Goal: Task Accomplishment & Management: Complete application form

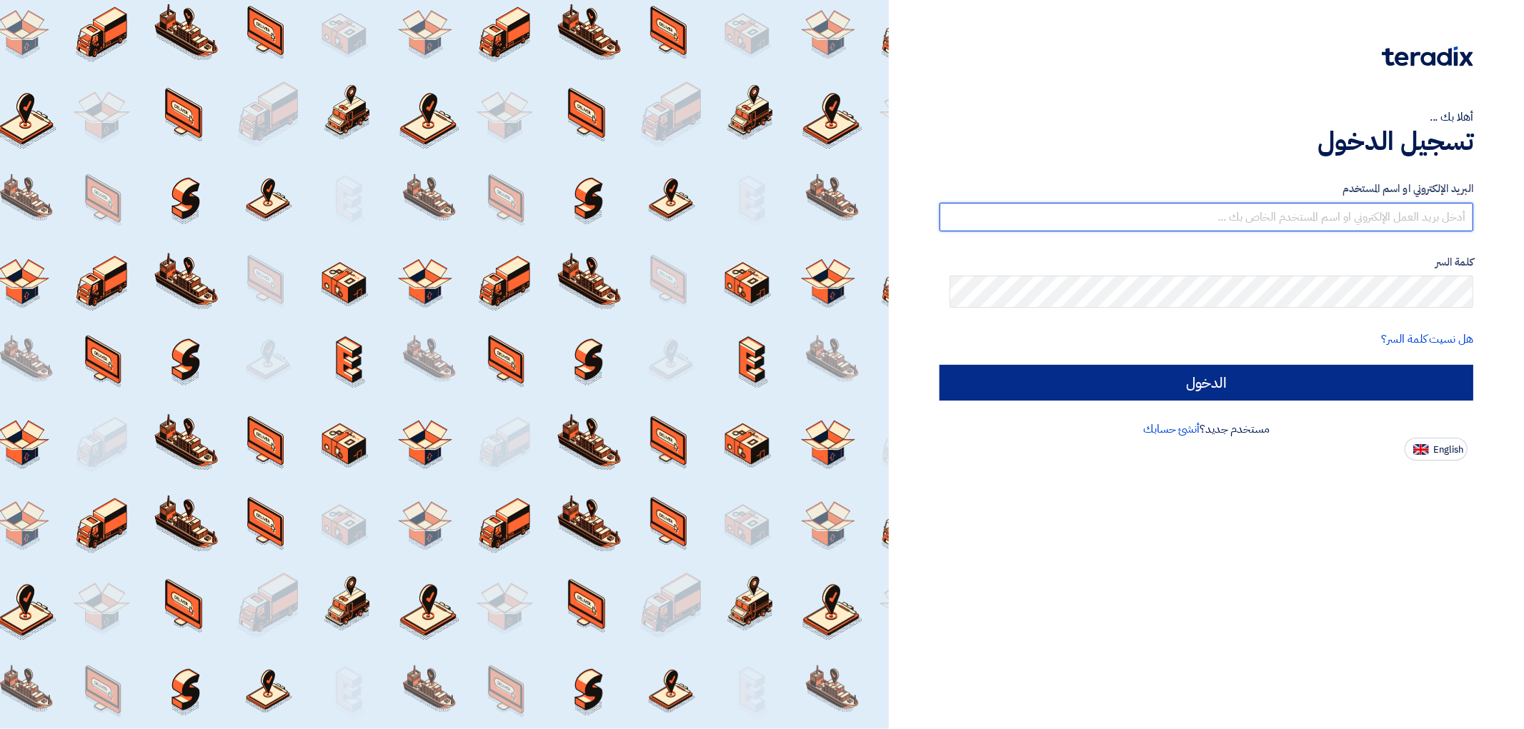
type input "[EMAIL_ADDRESS][DOMAIN_NAME]"
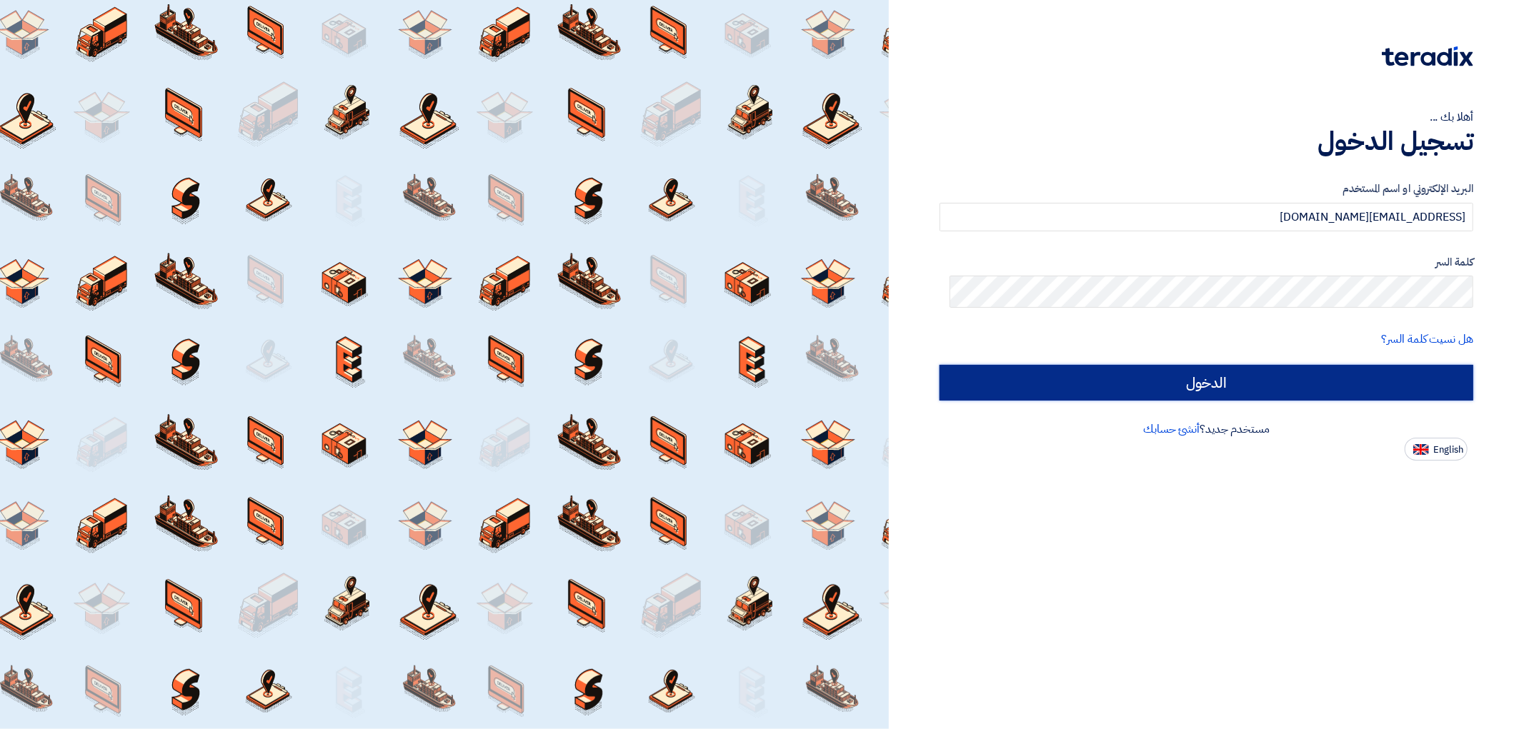
click at [1059, 401] on input "الدخول" at bounding box center [1206, 383] width 534 height 36
type input "Sign in"
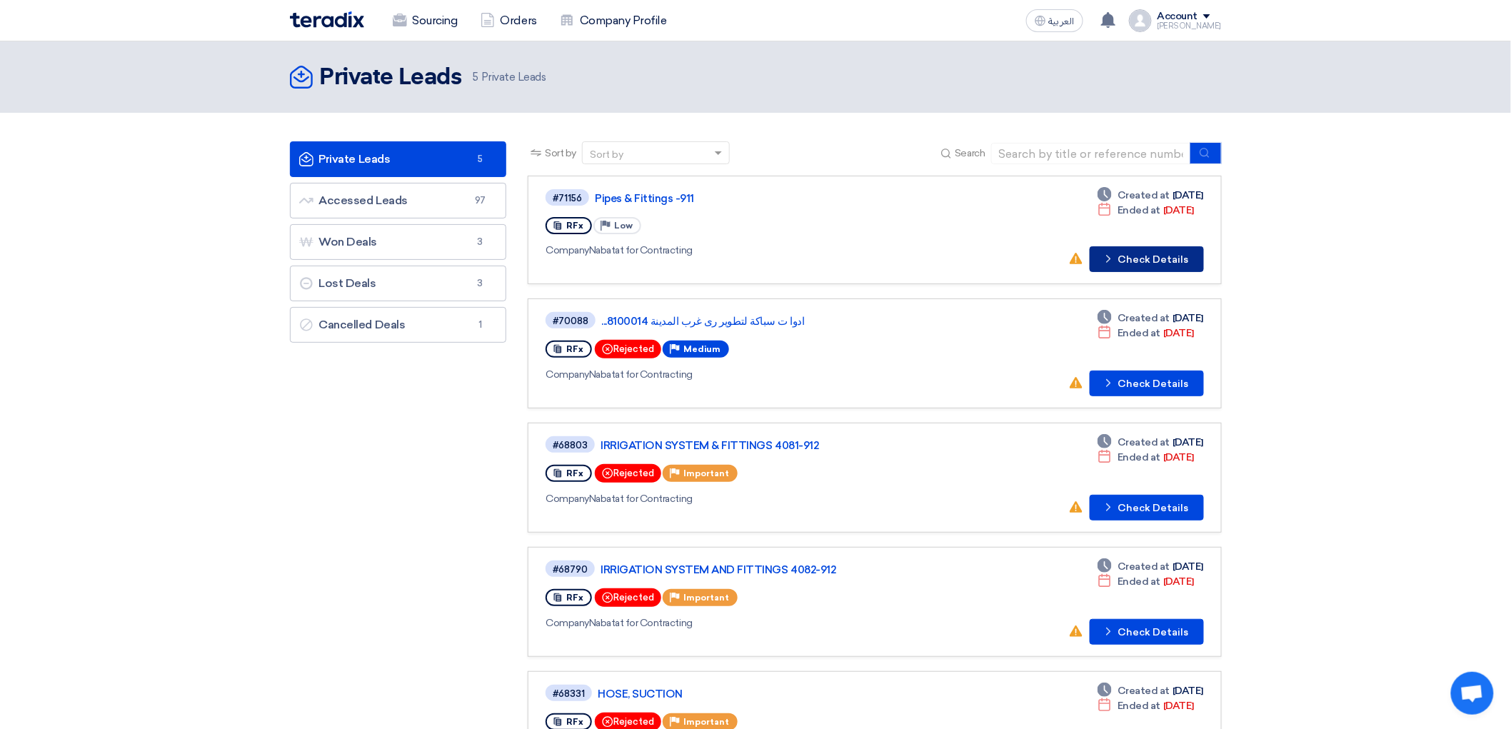
click at [1181, 272] on button "Check details Check Details" at bounding box center [1147, 259] width 114 height 26
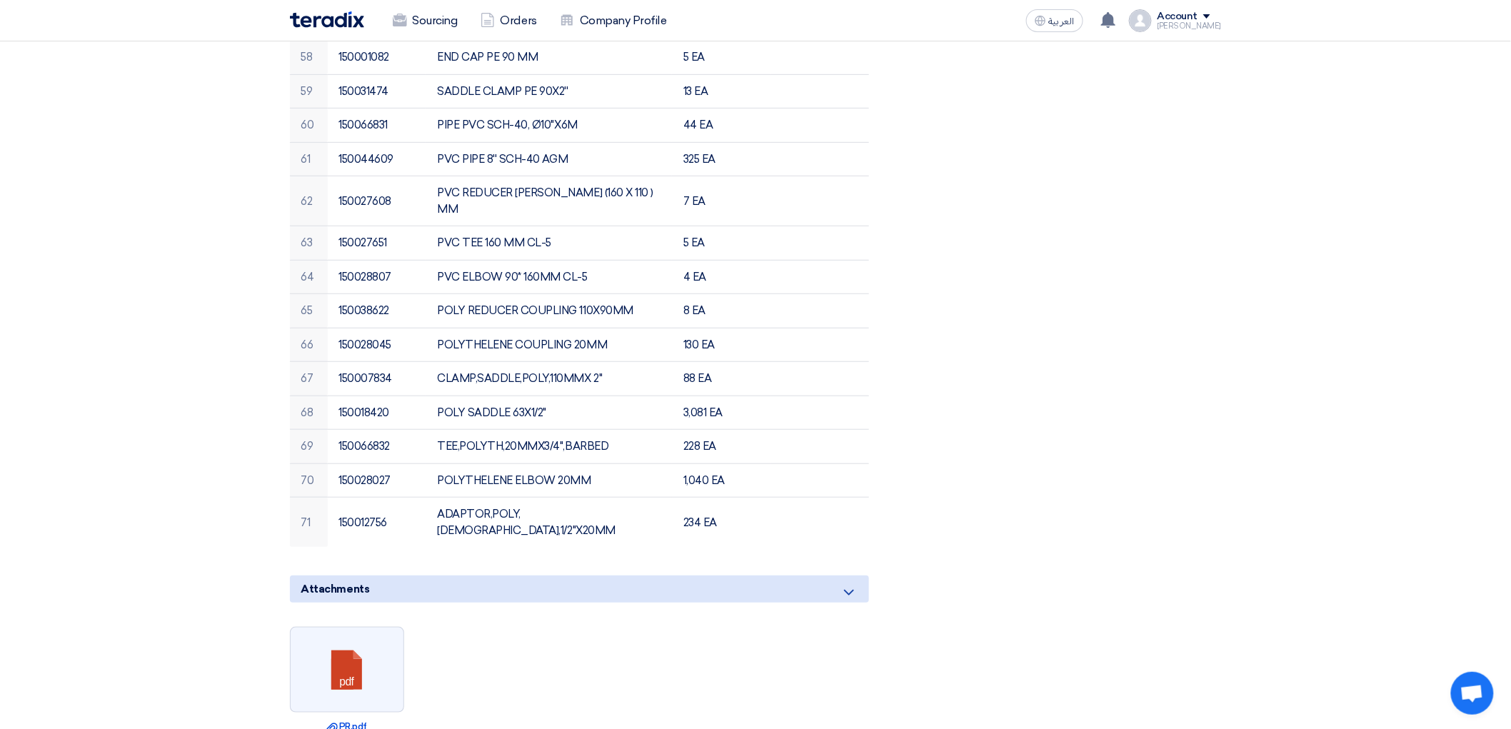
scroll to position [2222, 0]
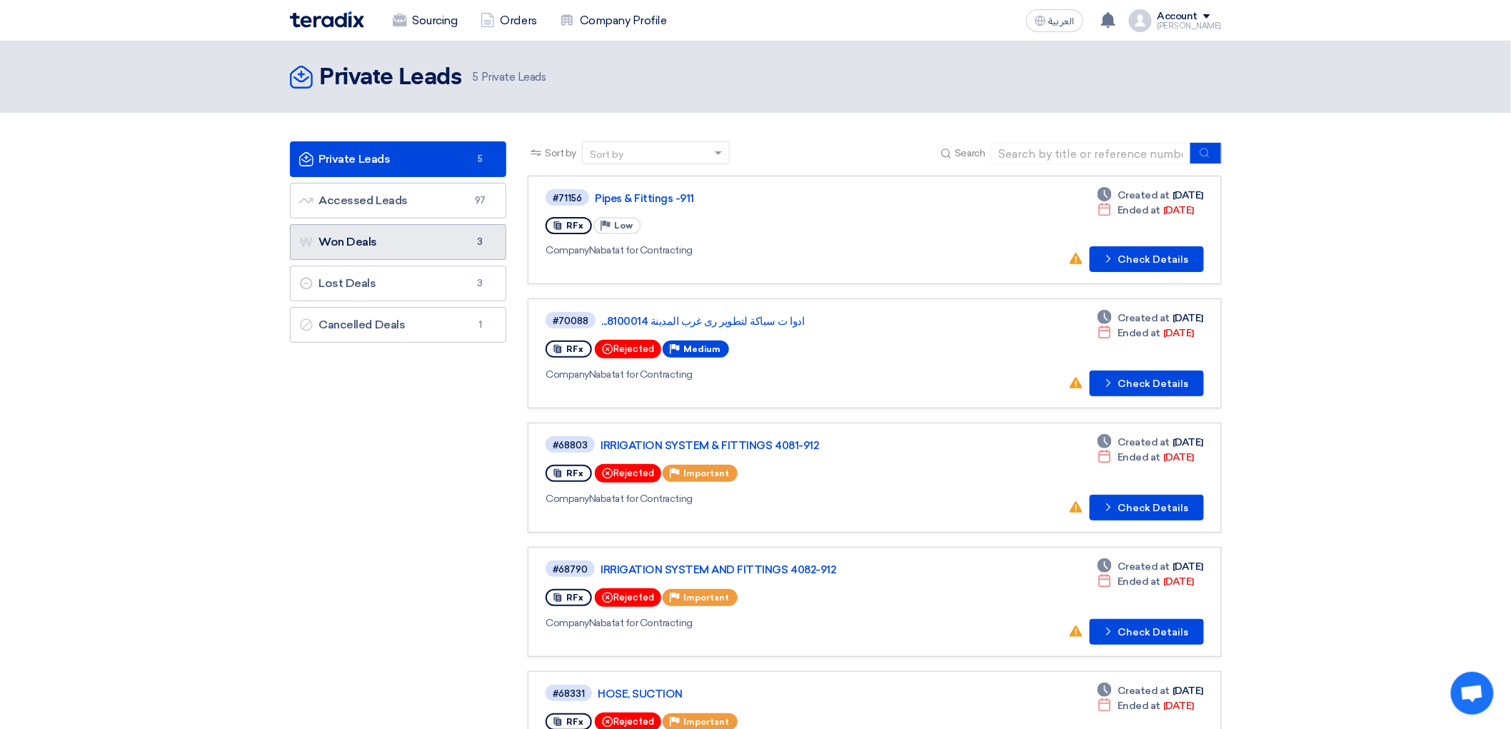
click at [390, 260] on link "Won Deals Won Deals 3" at bounding box center [398, 242] width 217 height 36
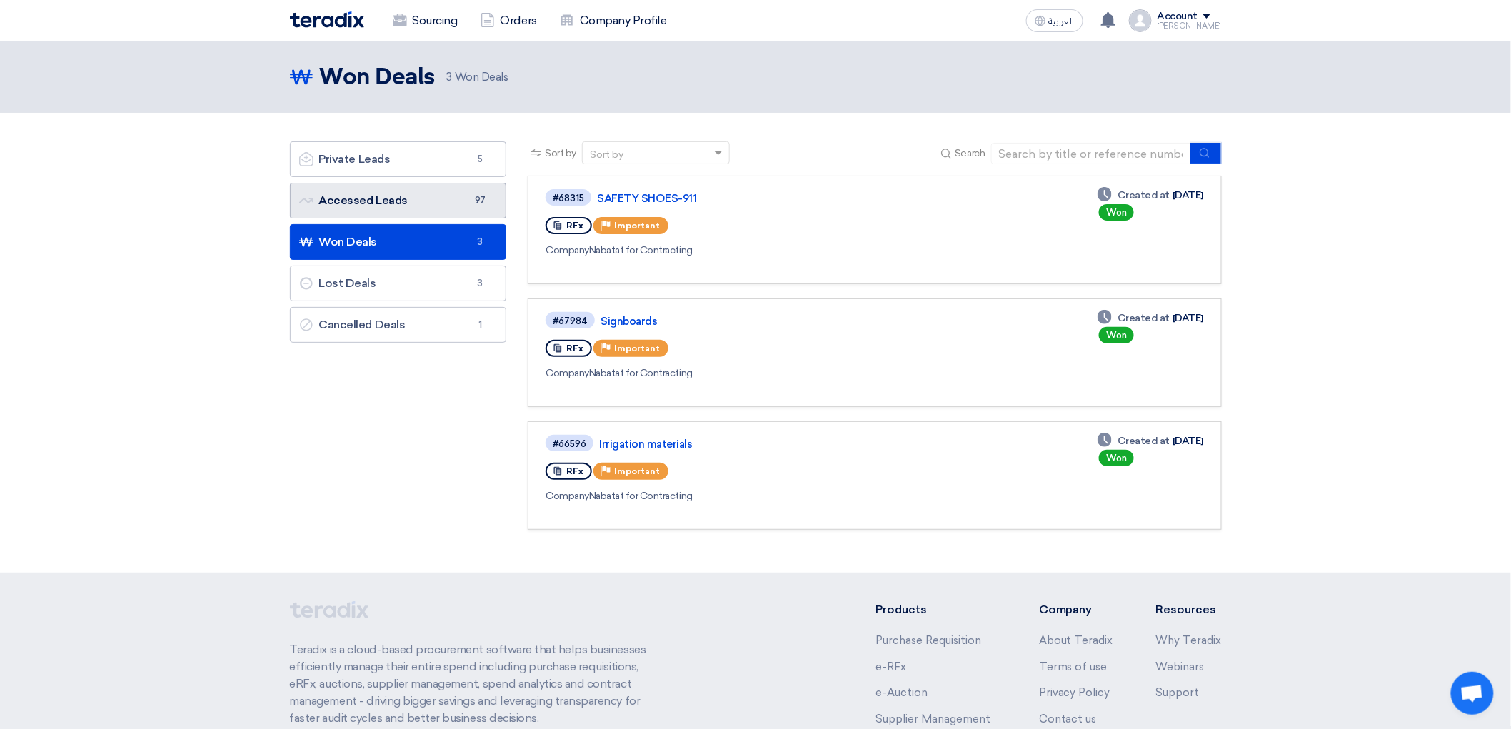
click at [419, 219] on link "Accessed Leads Accessed Leads 97" at bounding box center [398, 201] width 217 height 36
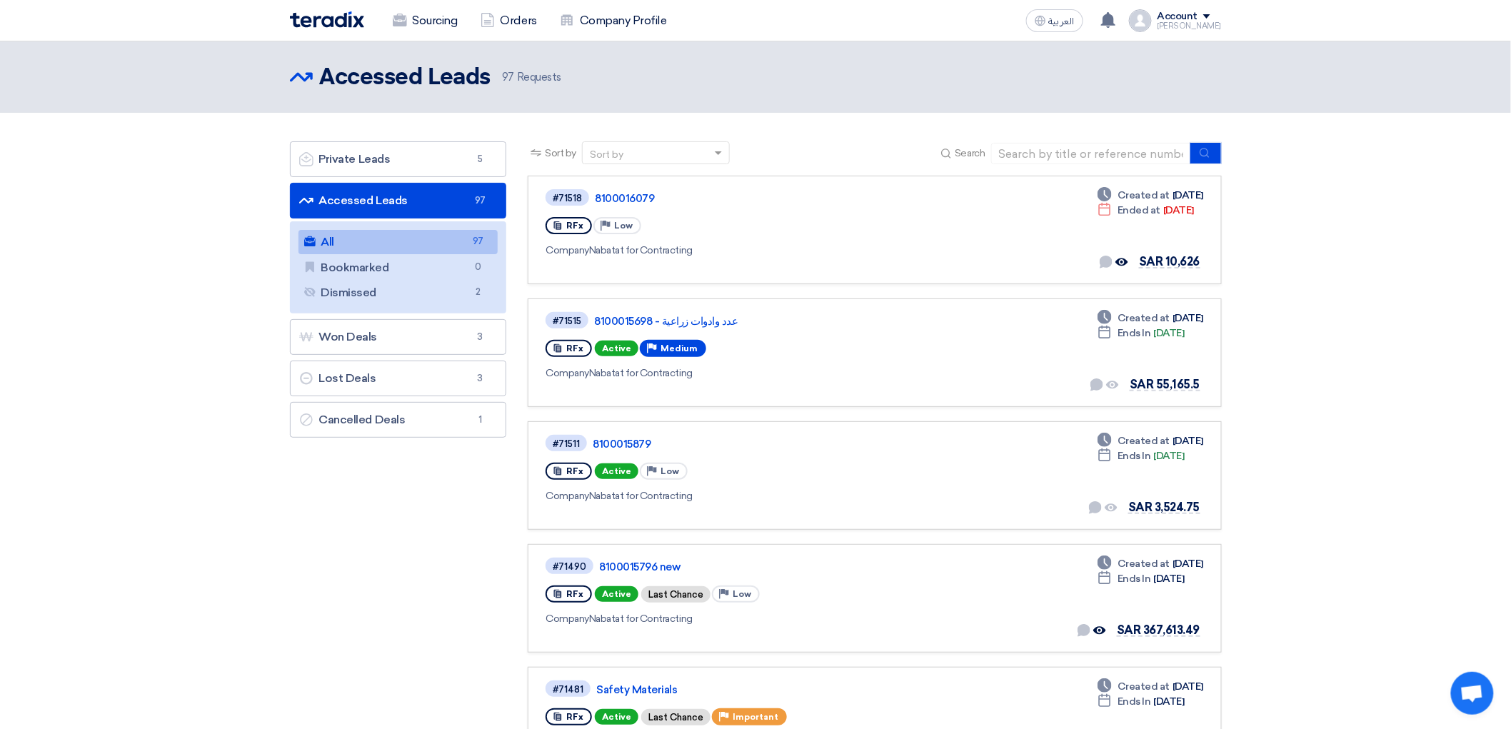
drag, startPoint x: 786, startPoint y: 131, endPoint x: 668, endPoint y: 460, distance: 349.3
click at [319, 177] on link "Private Leads Private Leads 5" at bounding box center [398, 159] width 217 height 36
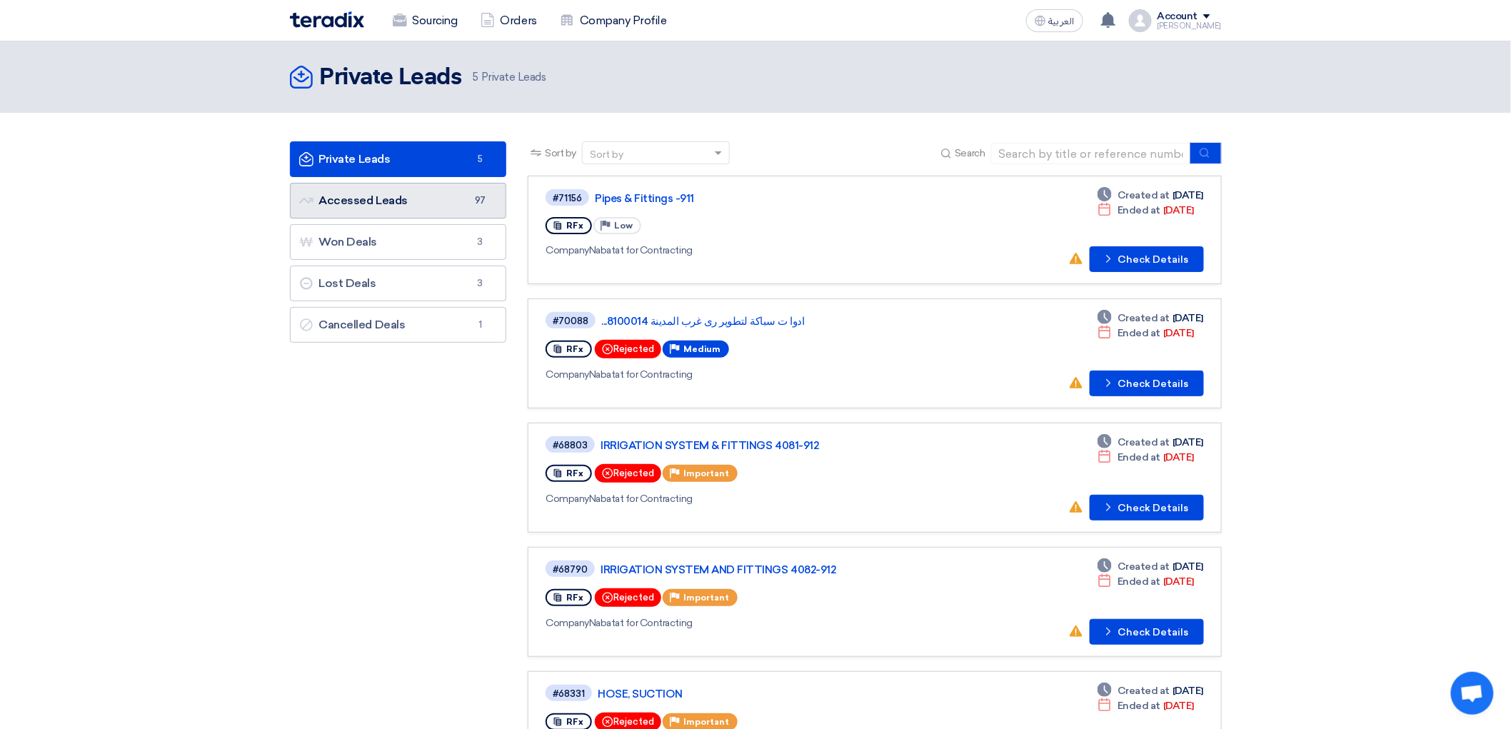
click at [369, 219] on link "Accessed Leads Accessed Leads 97" at bounding box center [398, 201] width 217 height 36
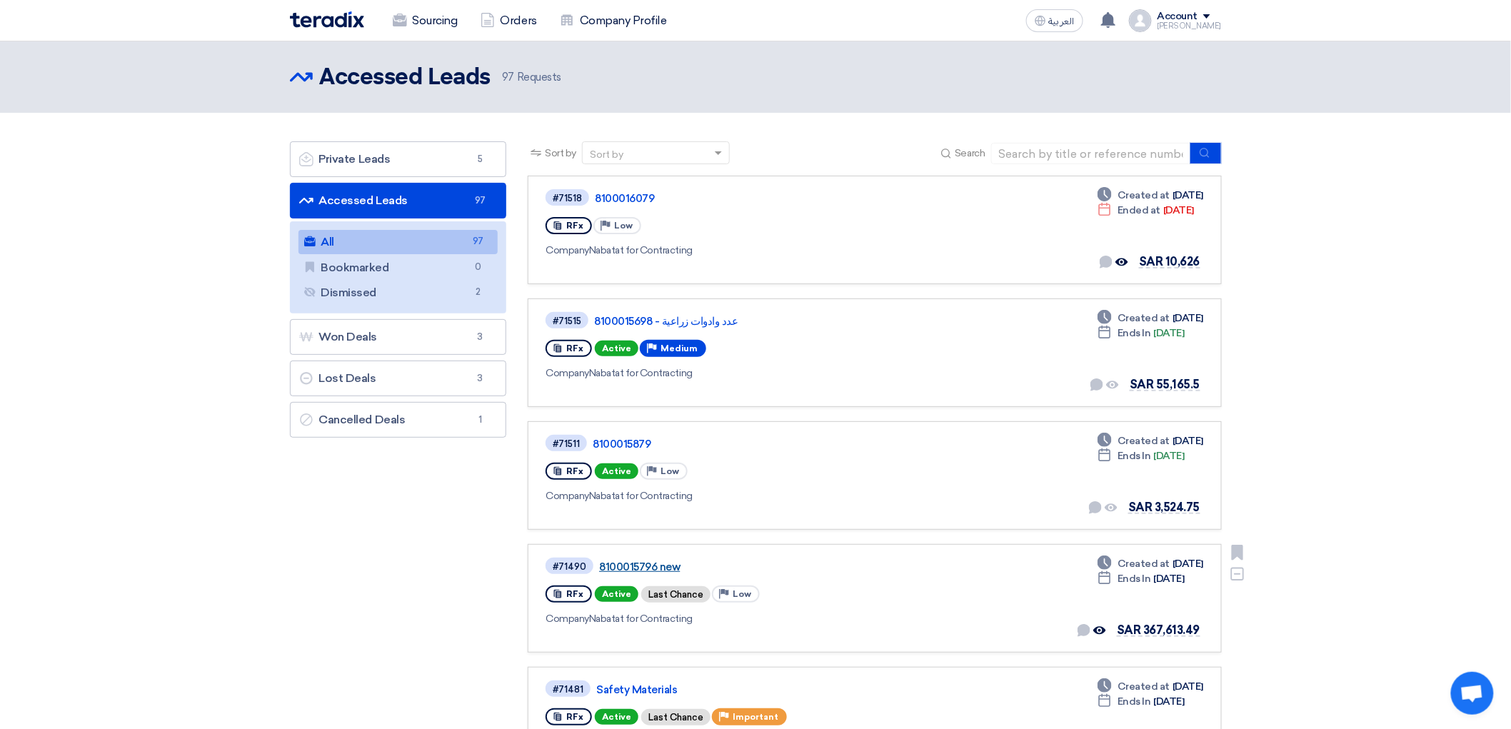
click at [629, 574] on link "8100015796 new" at bounding box center [777, 567] width 357 height 13
click at [363, 177] on link "Private Leads Private Leads 5" at bounding box center [398, 159] width 217 height 36
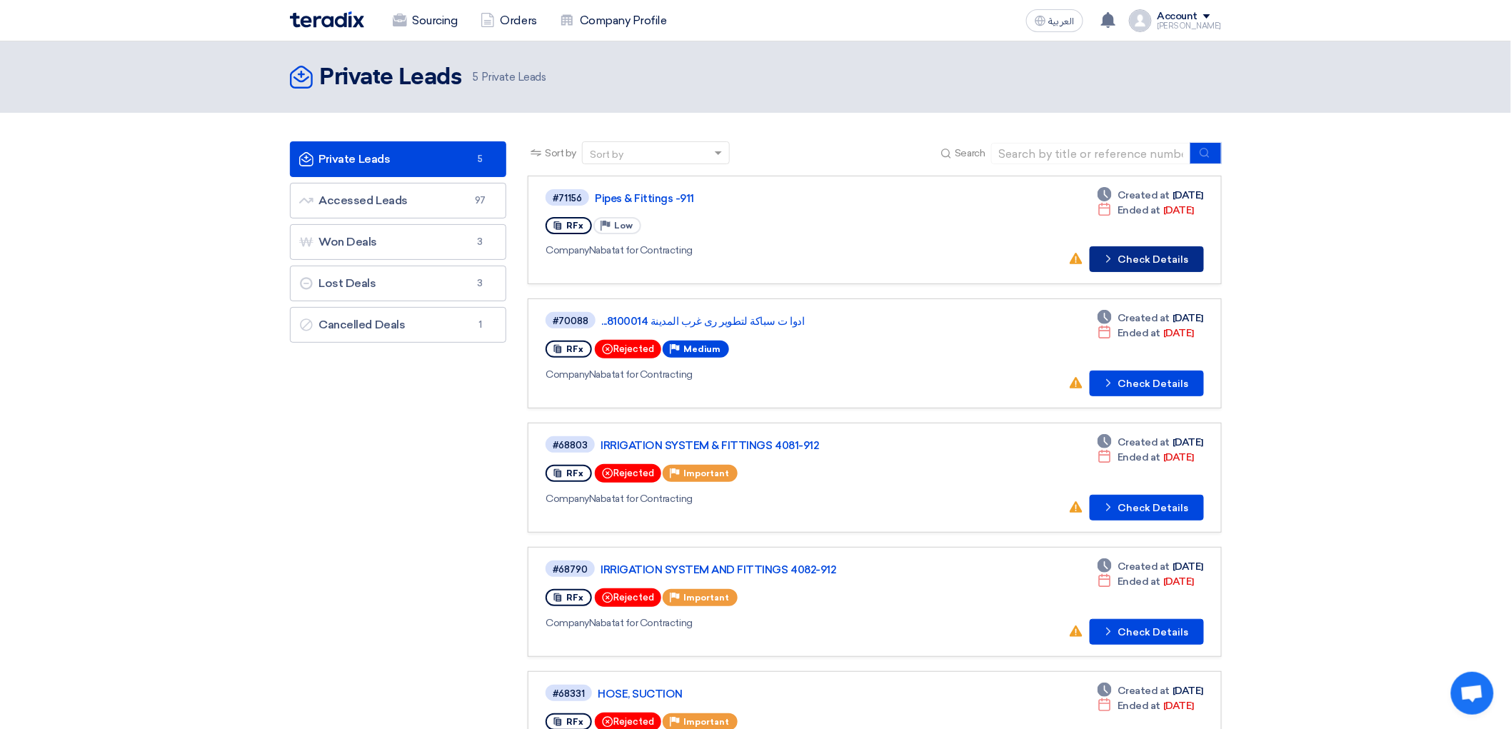
click at [1204, 272] on button "Check details Check Details" at bounding box center [1147, 259] width 114 height 26
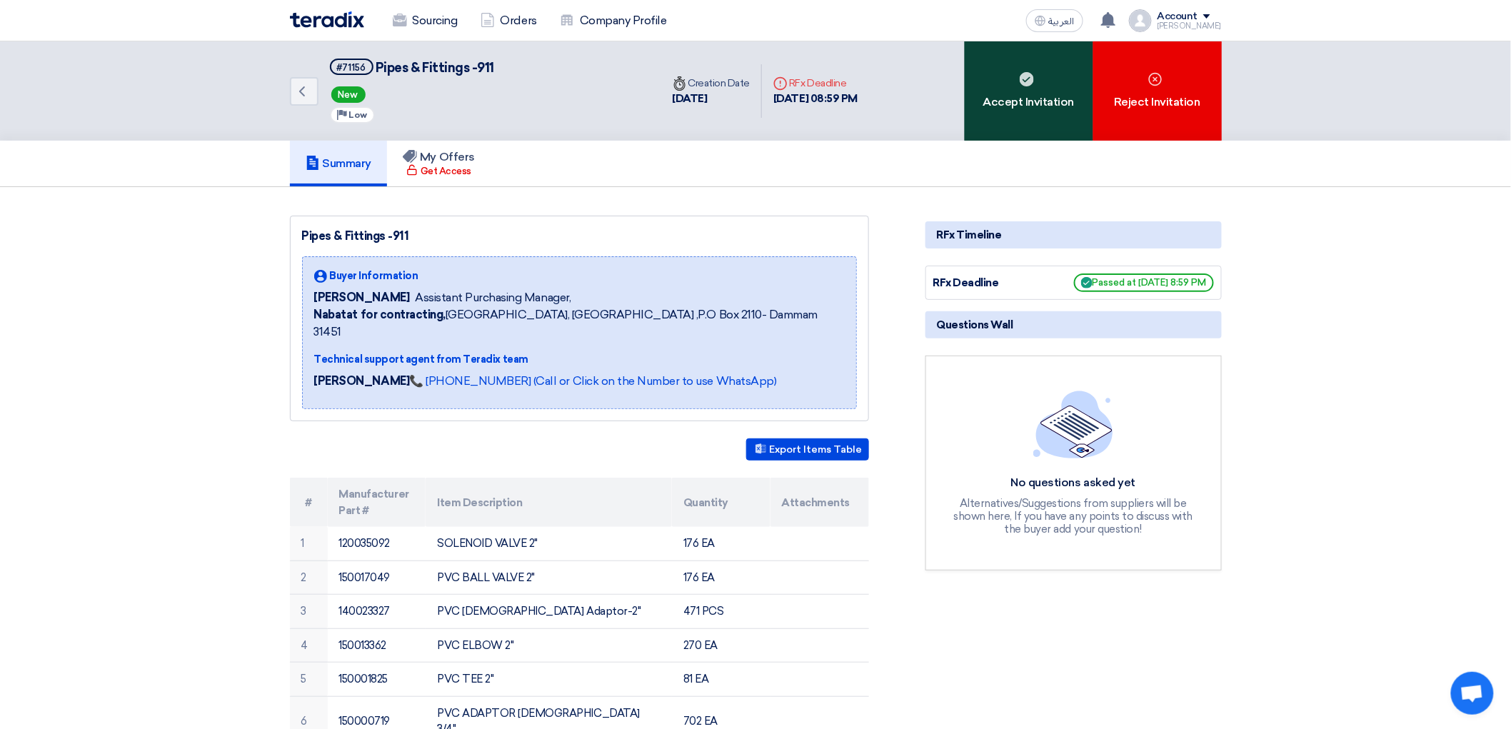
click at [1094, 109] on div "Accept Invitation" at bounding box center [1029, 90] width 129 height 99
click at [1051, 109] on div "Accept Invitation" at bounding box center [1029, 90] width 129 height 99
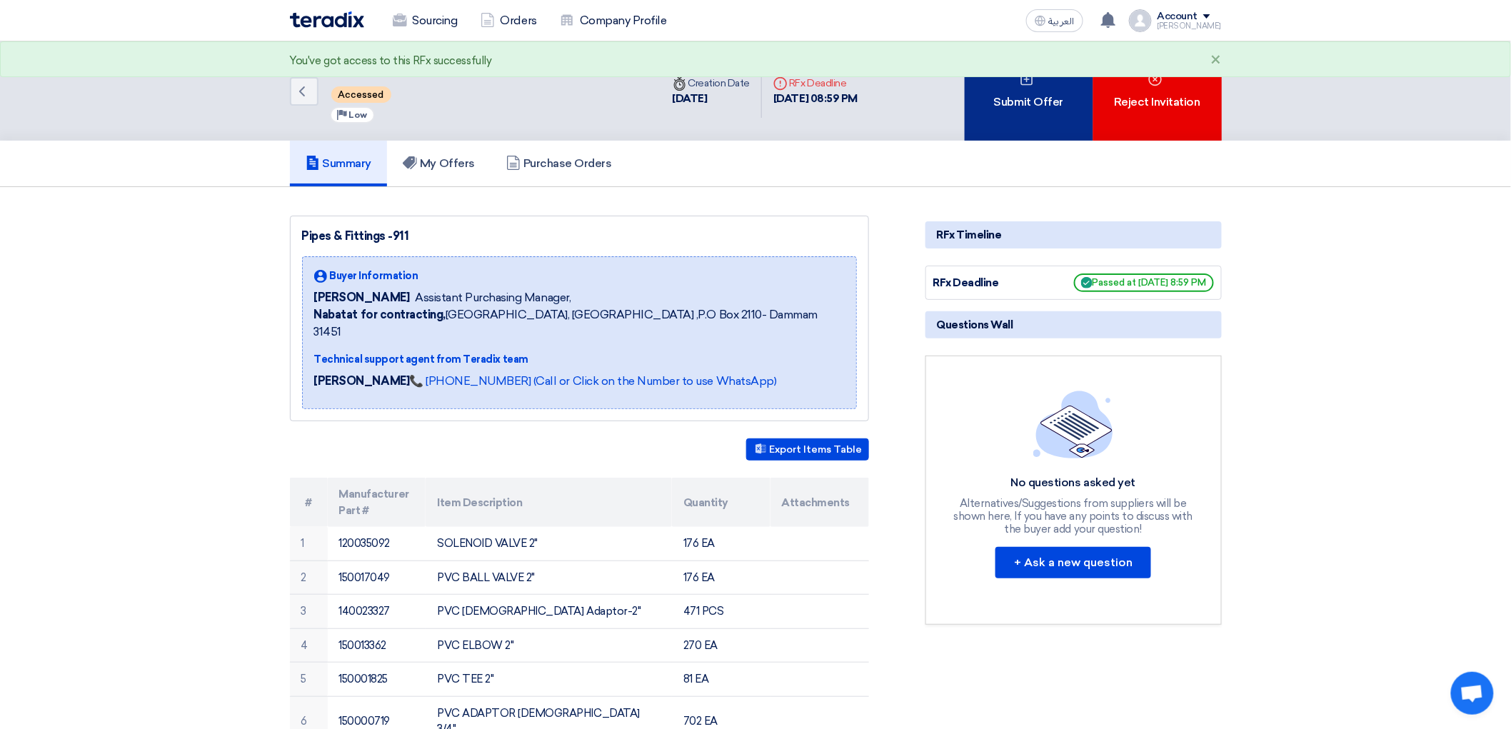
click at [1051, 116] on div "Submit Offer" at bounding box center [1029, 90] width 129 height 99
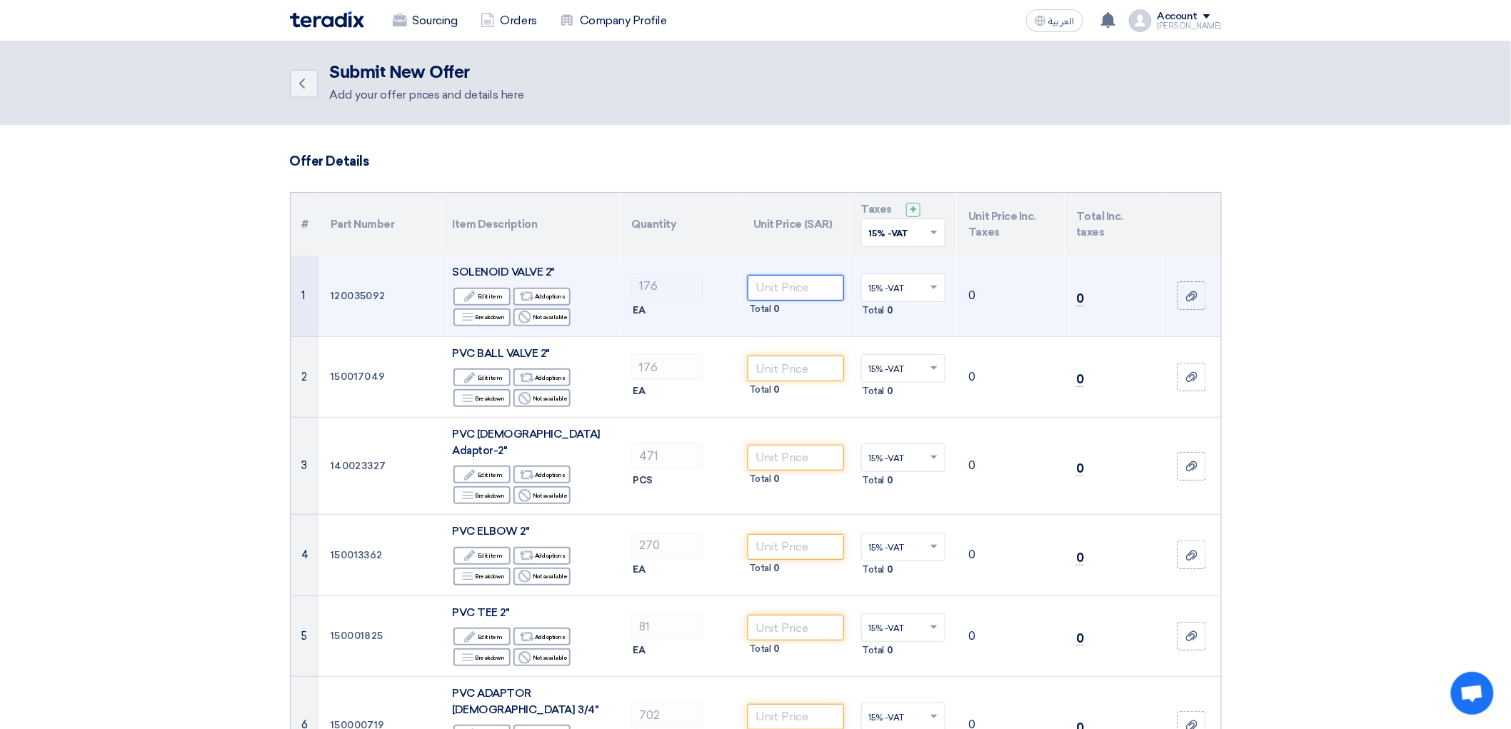
click at [825, 301] on input "number" at bounding box center [796, 288] width 96 height 26
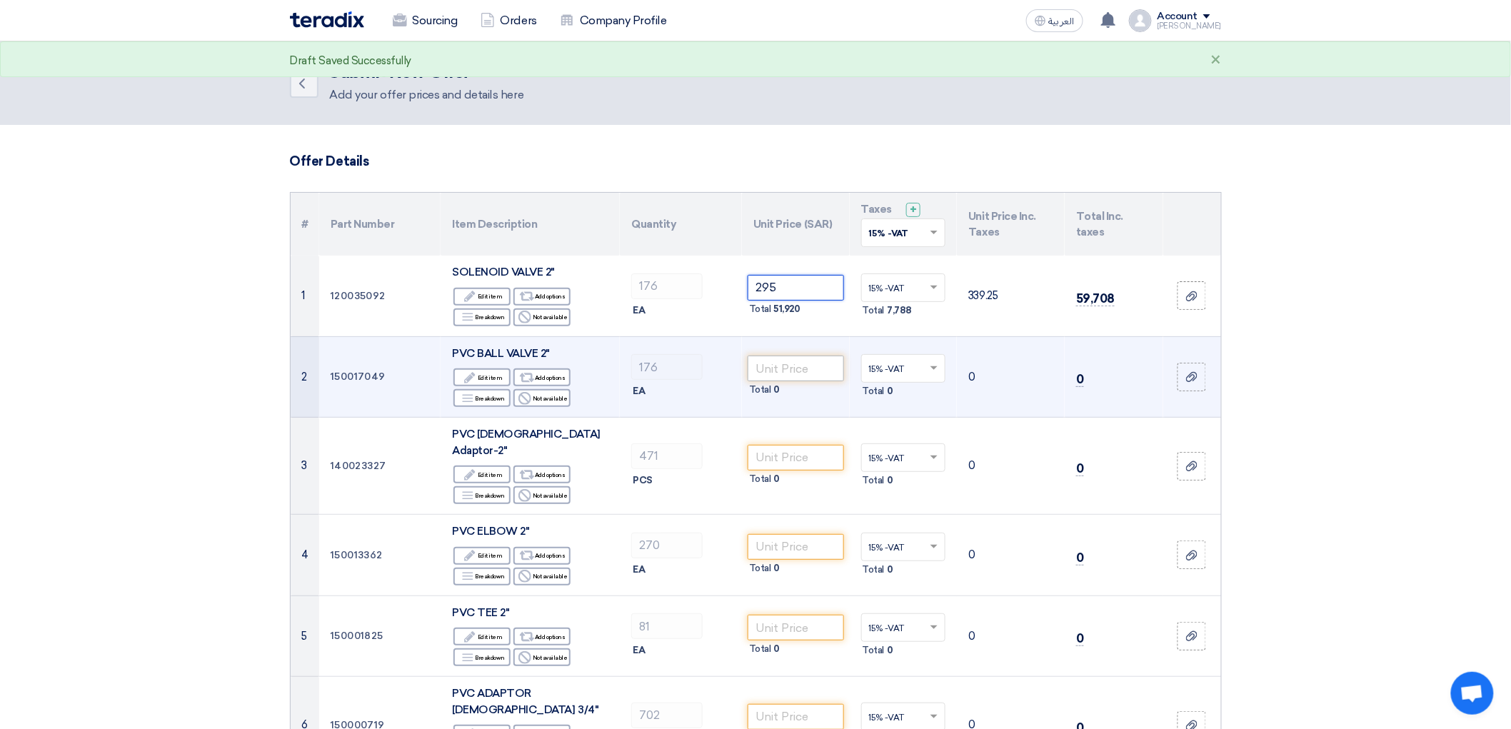
type input "295"
drag, startPoint x: 808, startPoint y: 423, endPoint x: 816, endPoint y: 419, distance: 9.6
click at [811, 381] on input "number" at bounding box center [796, 369] width 96 height 26
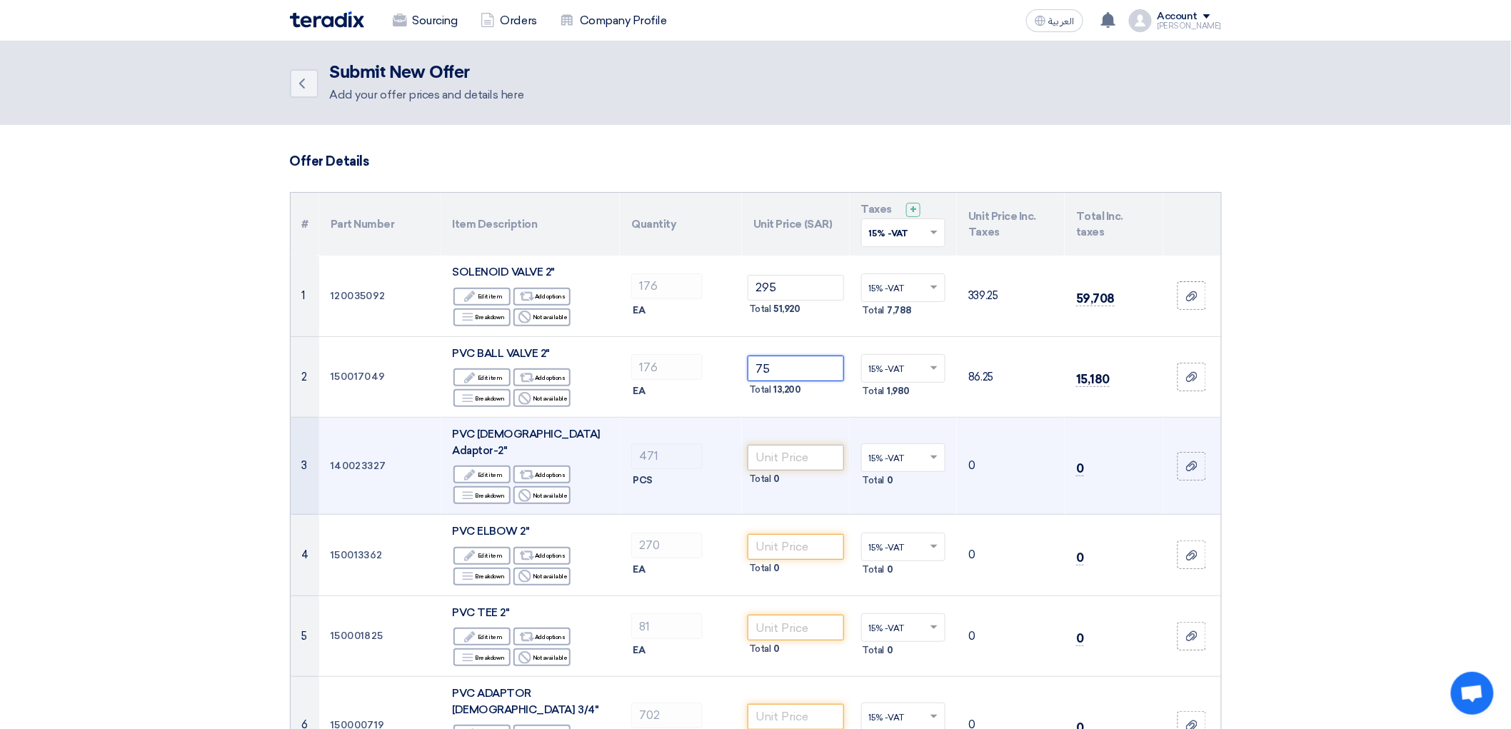
type input "75"
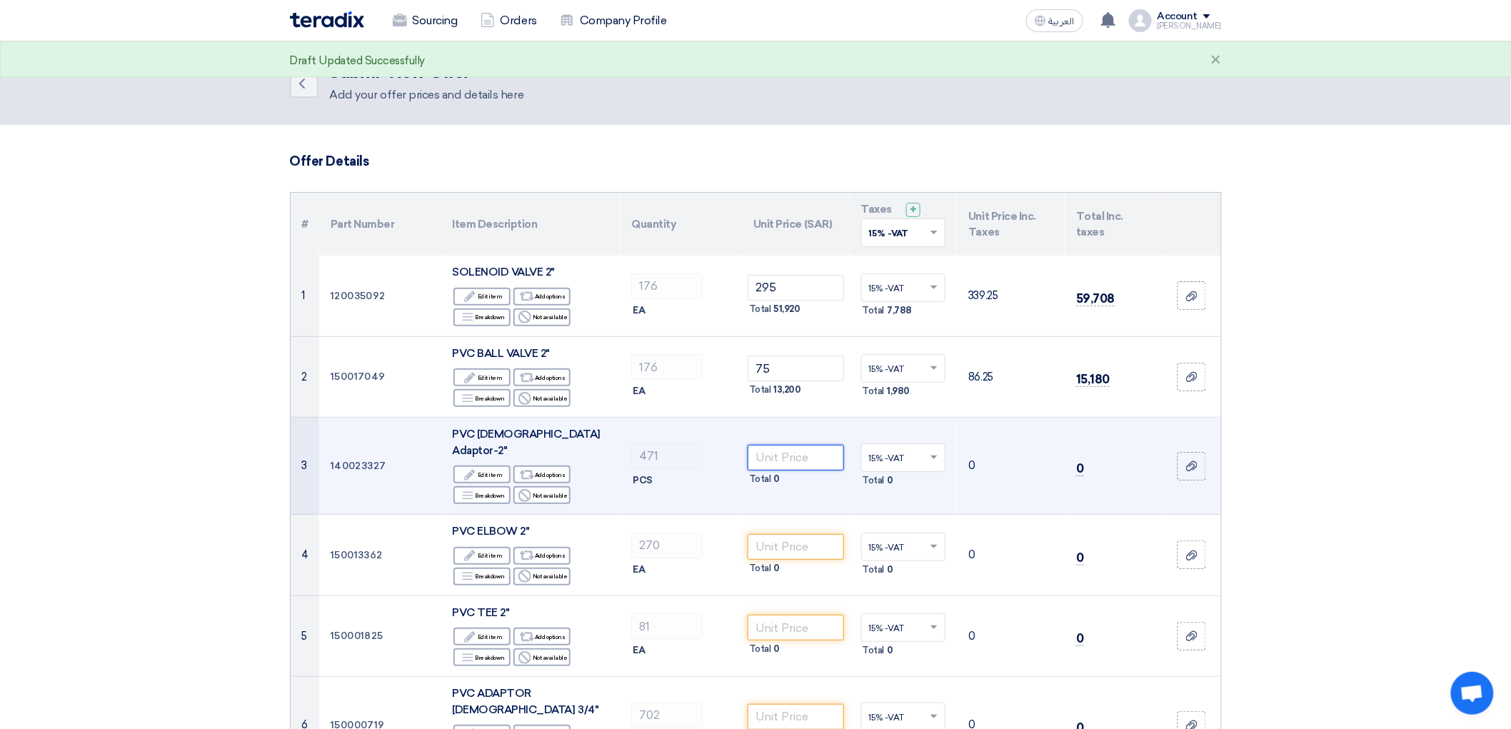
click at [799, 471] on input "number" at bounding box center [796, 458] width 96 height 26
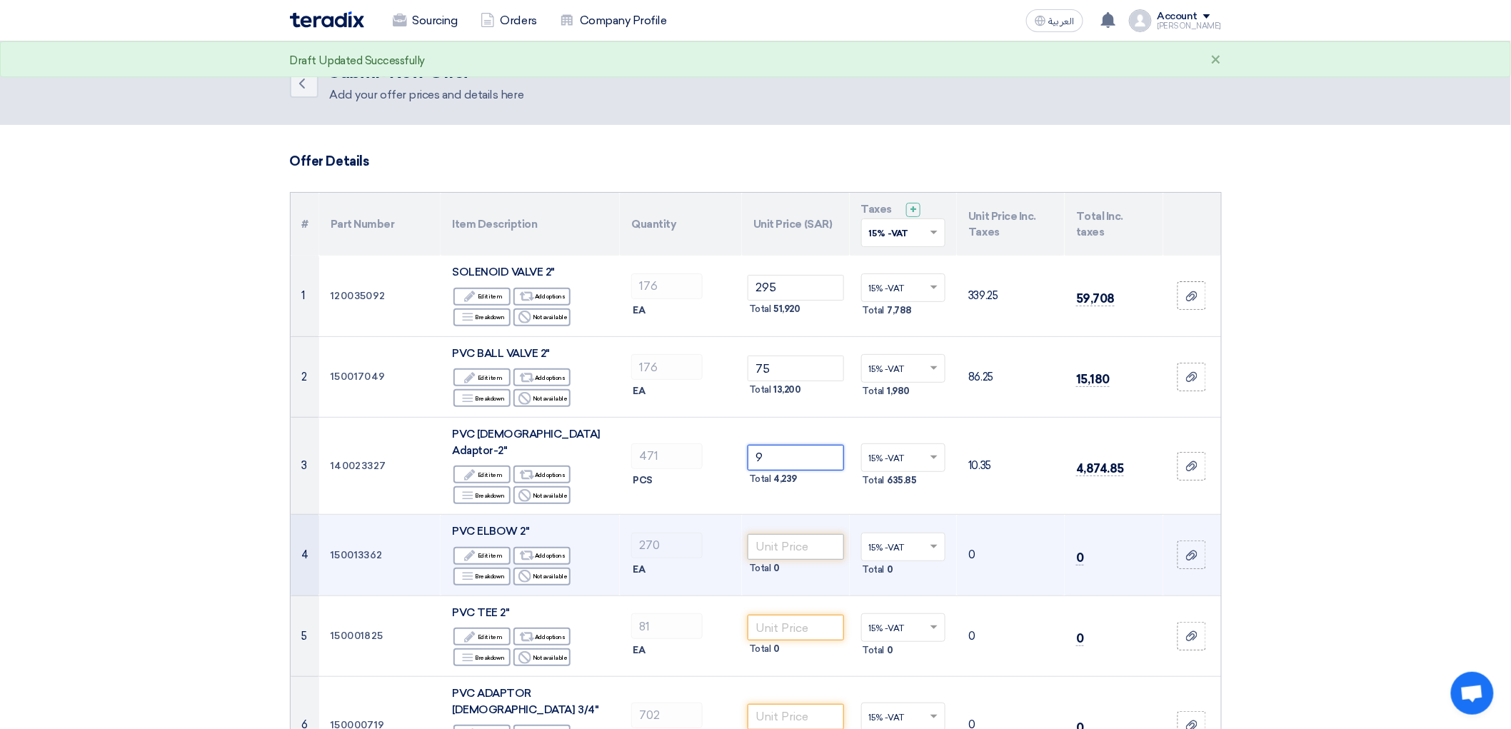
type input "9"
click at [797, 560] on input "number" at bounding box center [796, 547] width 96 height 26
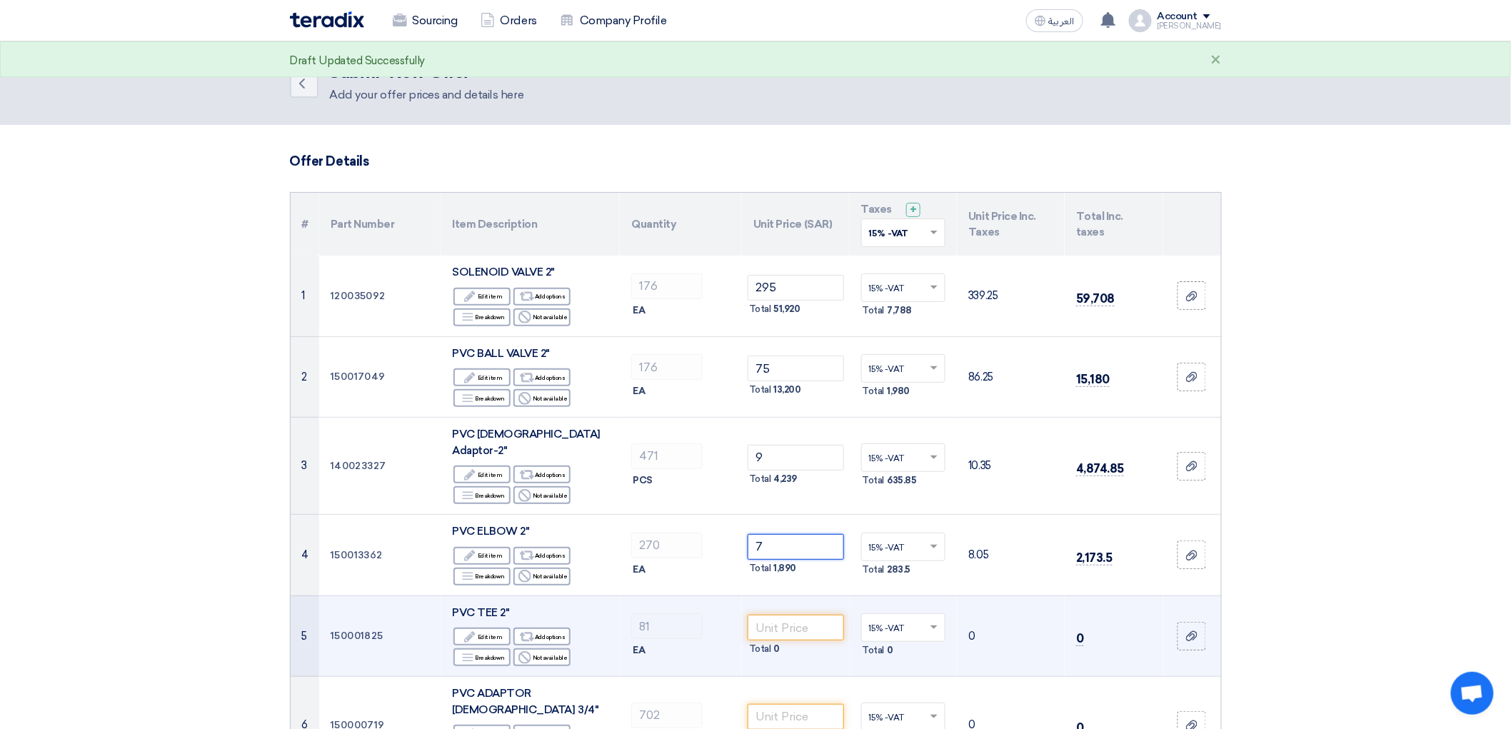
type input "7"
click at [850, 677] on td "Total 0" at bounding box center [796, 636] width 108 height 81
click at [843, 641] on input "number" at bounding box center [796, 628] width 96 height 26
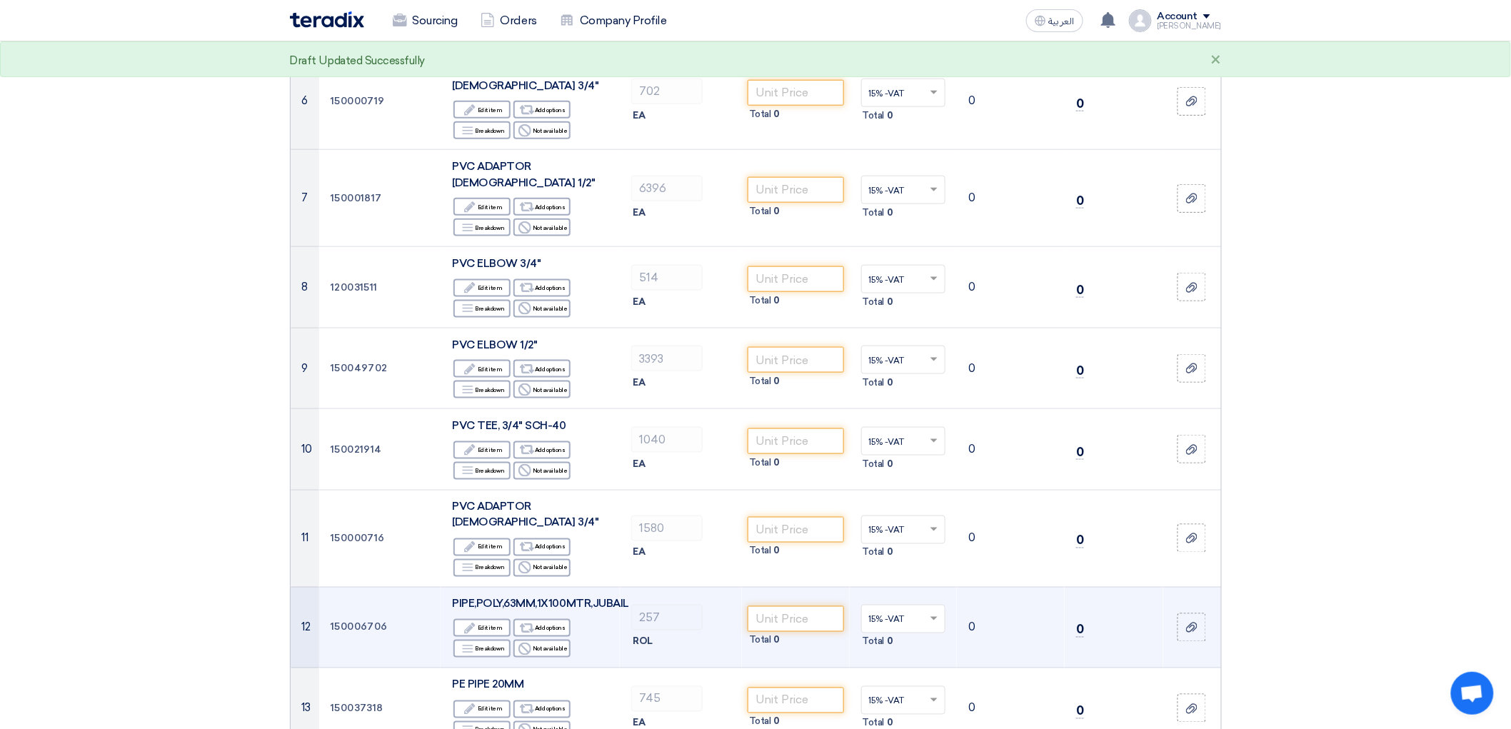
scroll to position [634, 0]
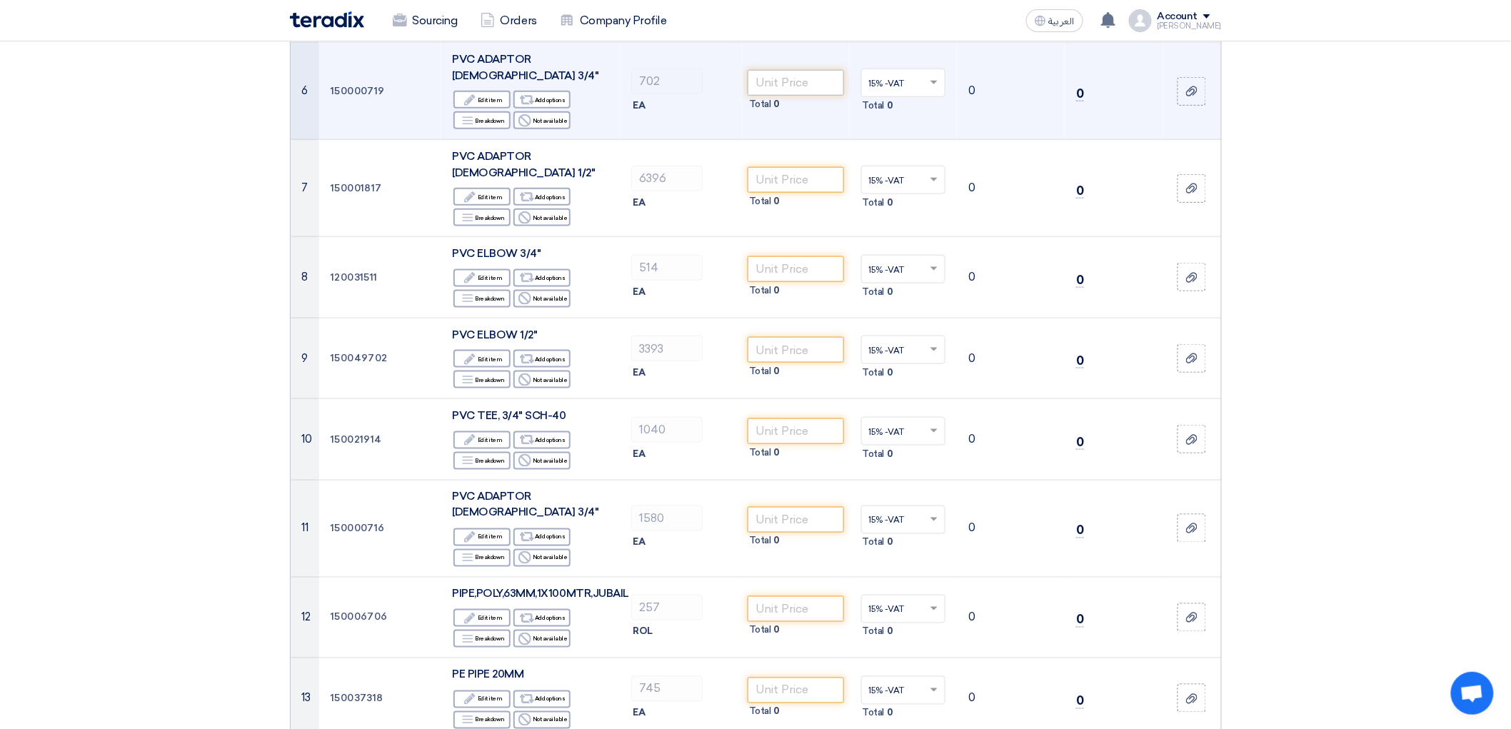
type input "8"
click at [820, 96] on input "number" at bounding box center [796, 83] width 96 height 26
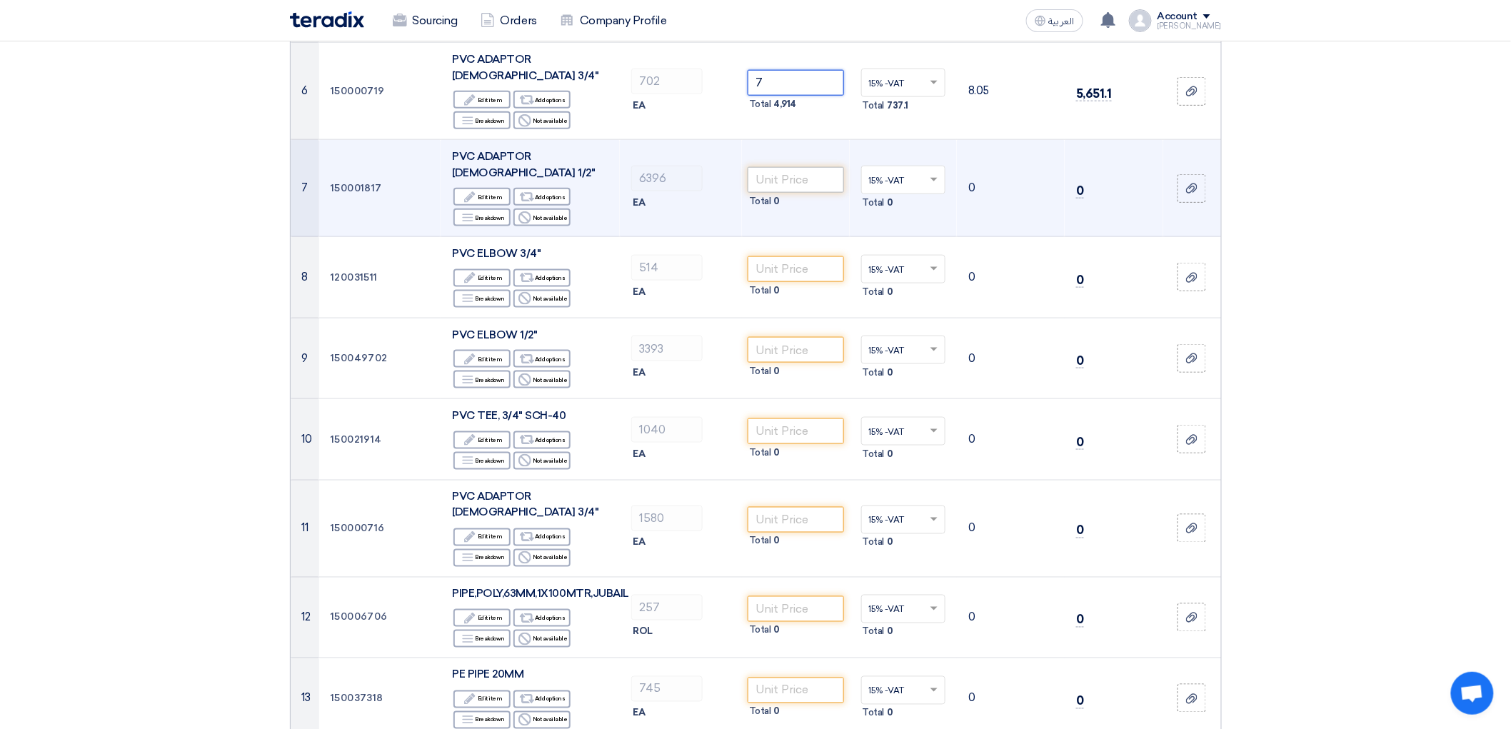
type input "7"
click at [789, 193] on input "number" at bounding box center [796, 180] width 96 height 26
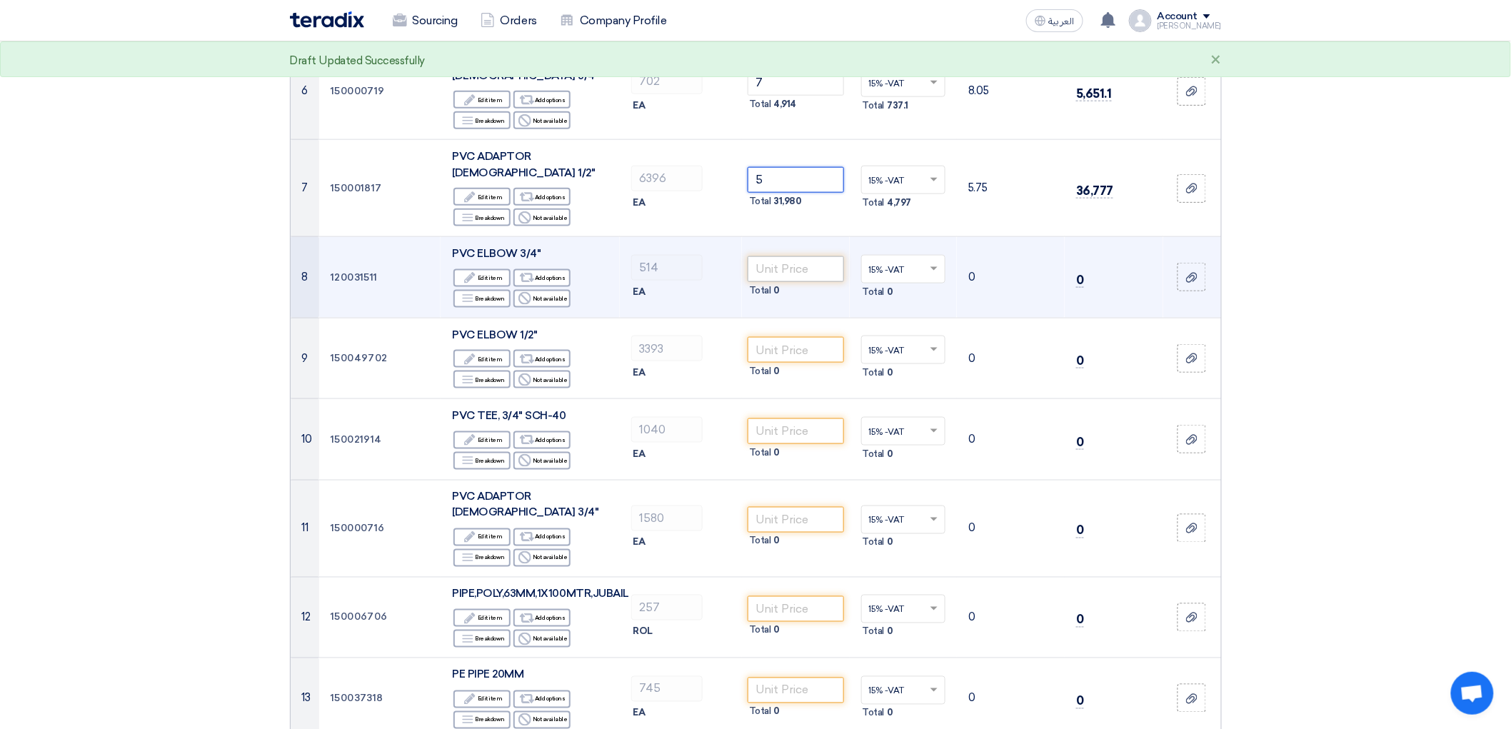
type input "5"
click at [782, 282] on input "number" at bounding box center [796, 269] width 96 height 26
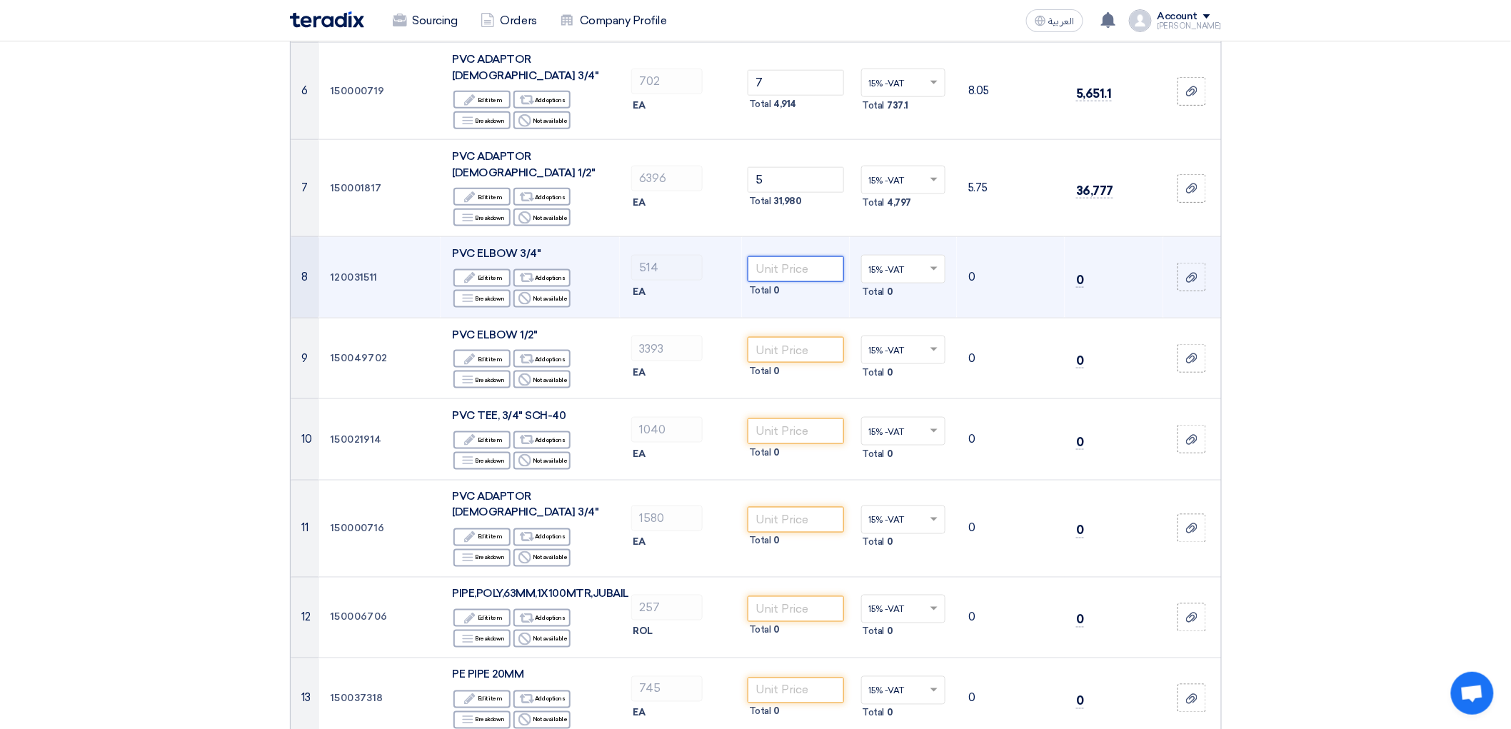
click at [801, 282] on input "number" at bounding box center [796, 269] width 96 height 26
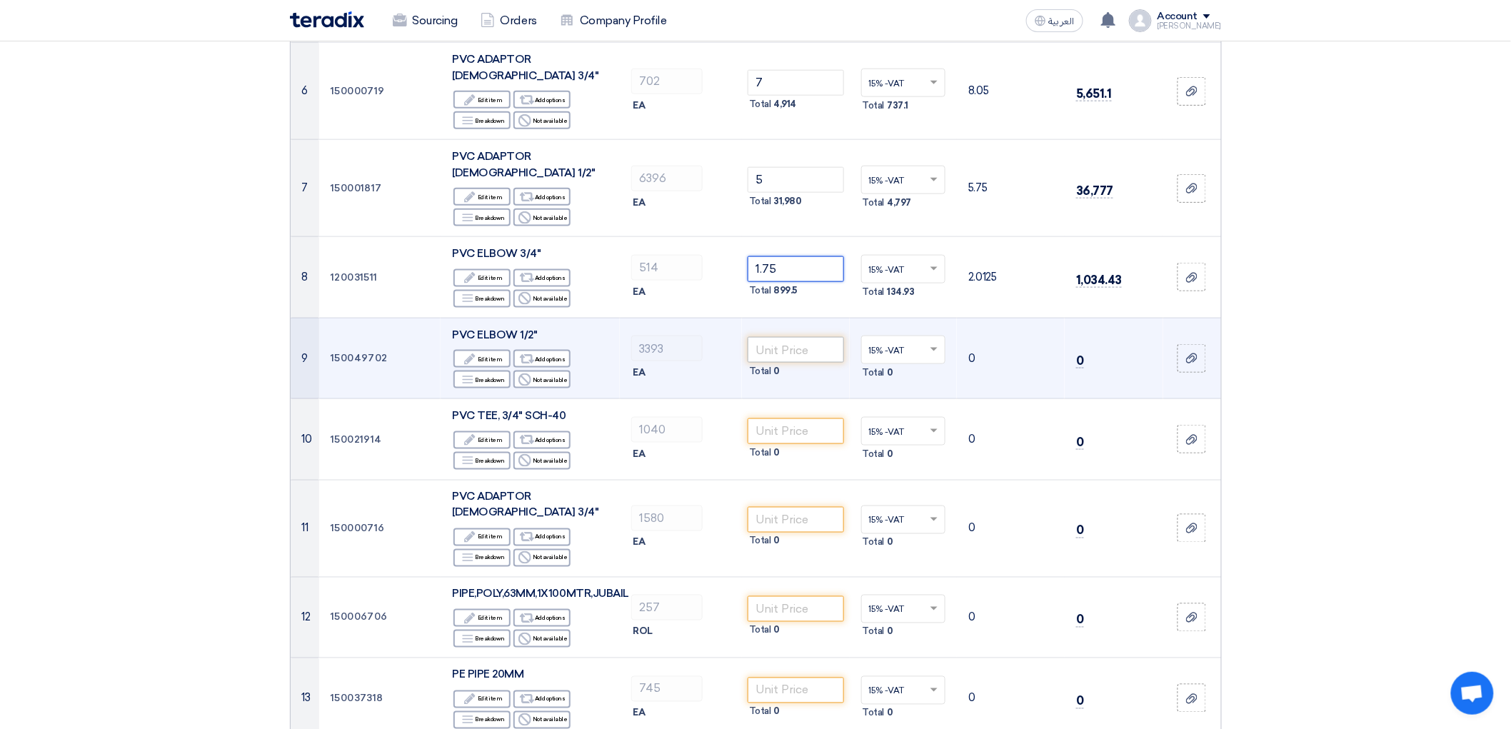
type input "1.75"
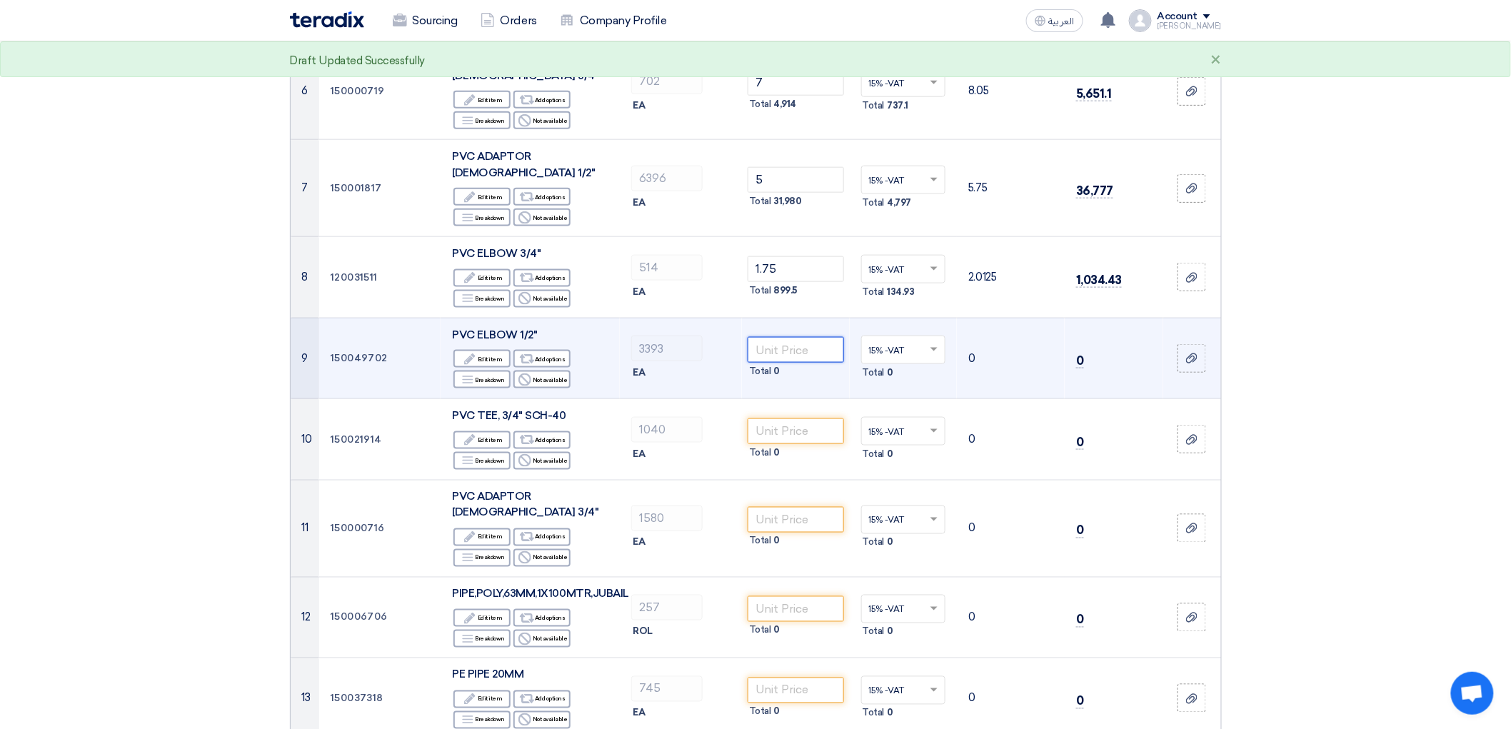
click at [794, 363] on input "number" at bounding box center [796, 350] width 96 height 26
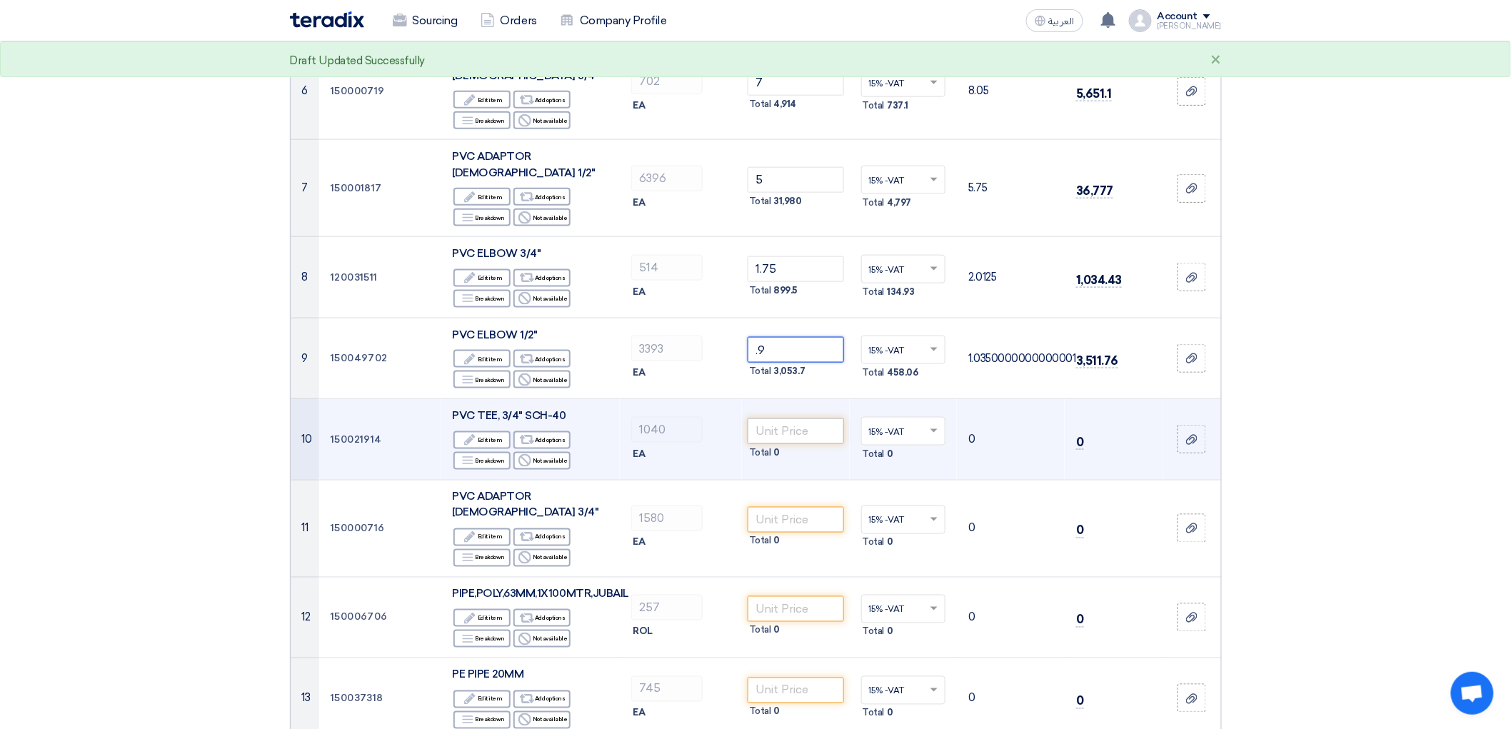
type input ".9"
click at [803, 444] on input "number" at bounding box center [796, 432] width 96 height 26
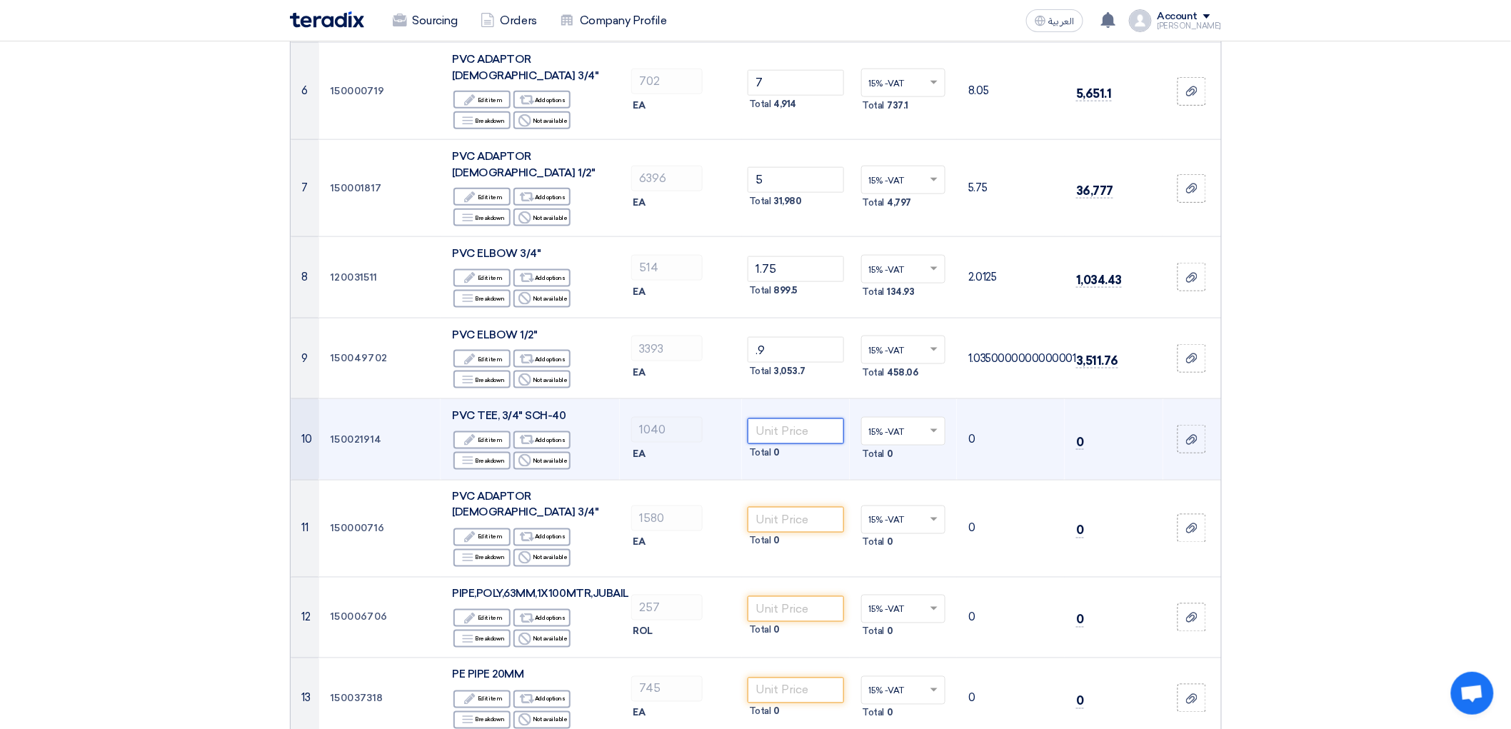
click at [827, 444] on input "number" at bounding box center [796, 432] width 96 height 26
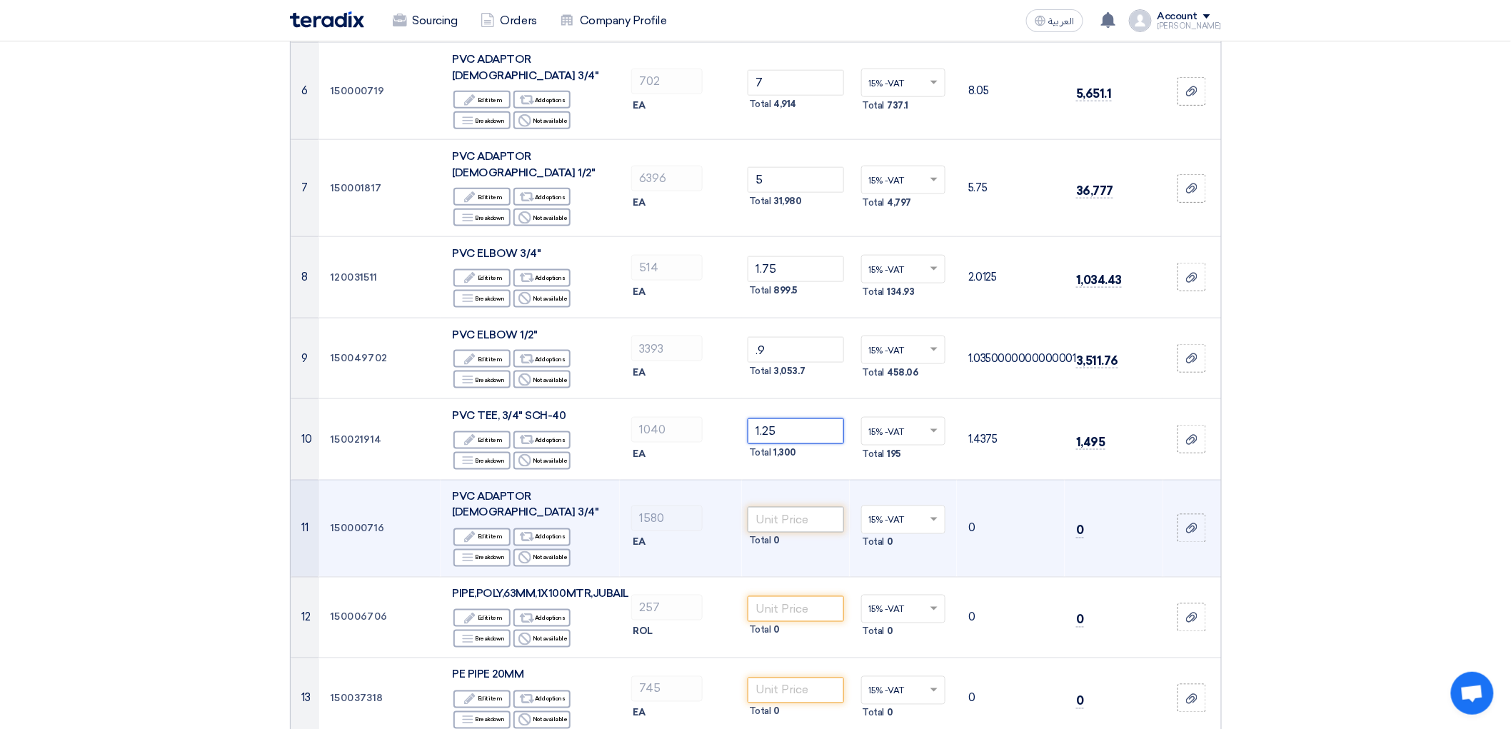
type input "1.25"
click at [829, 533] on input "number" at bounding box center [796, 520] width 96 height 26
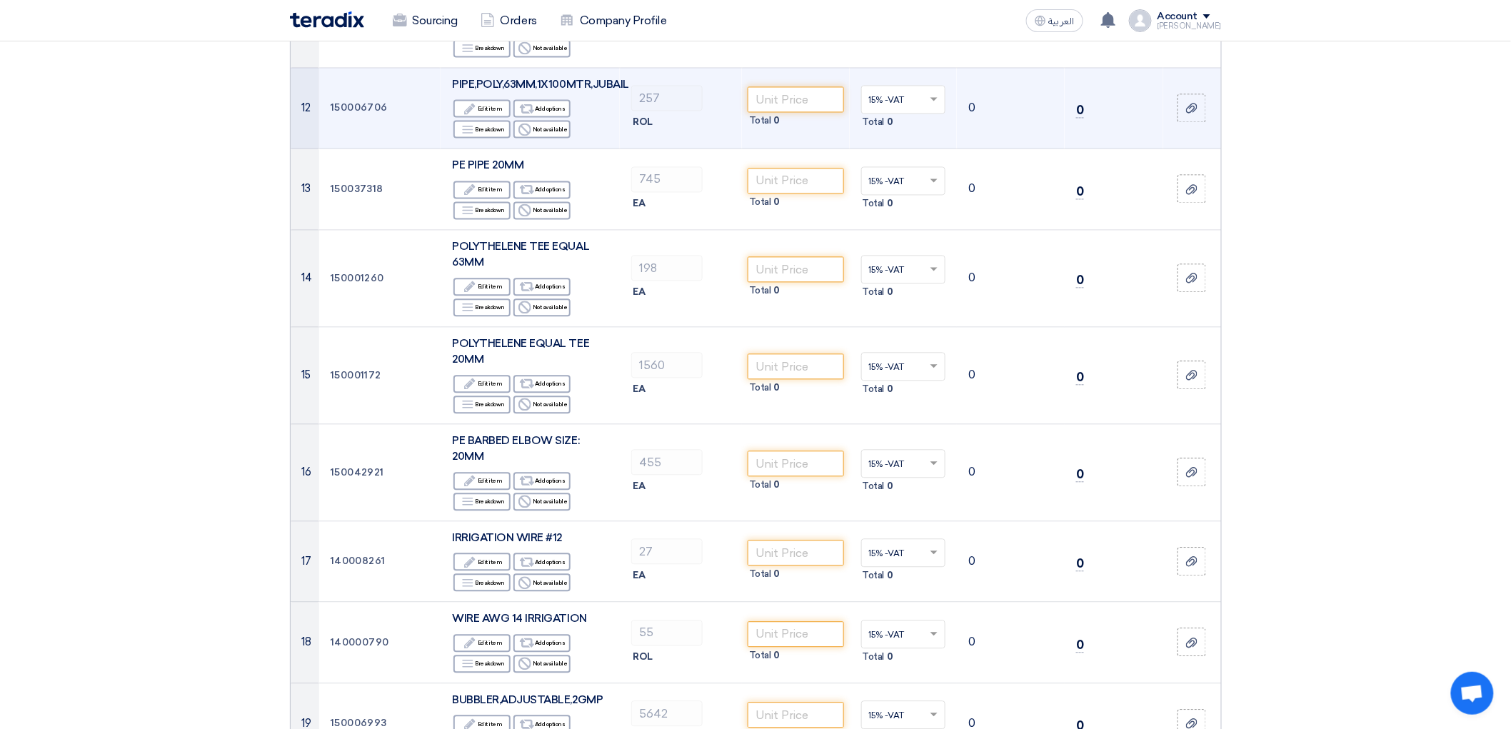
scroll to position [1190, 0]
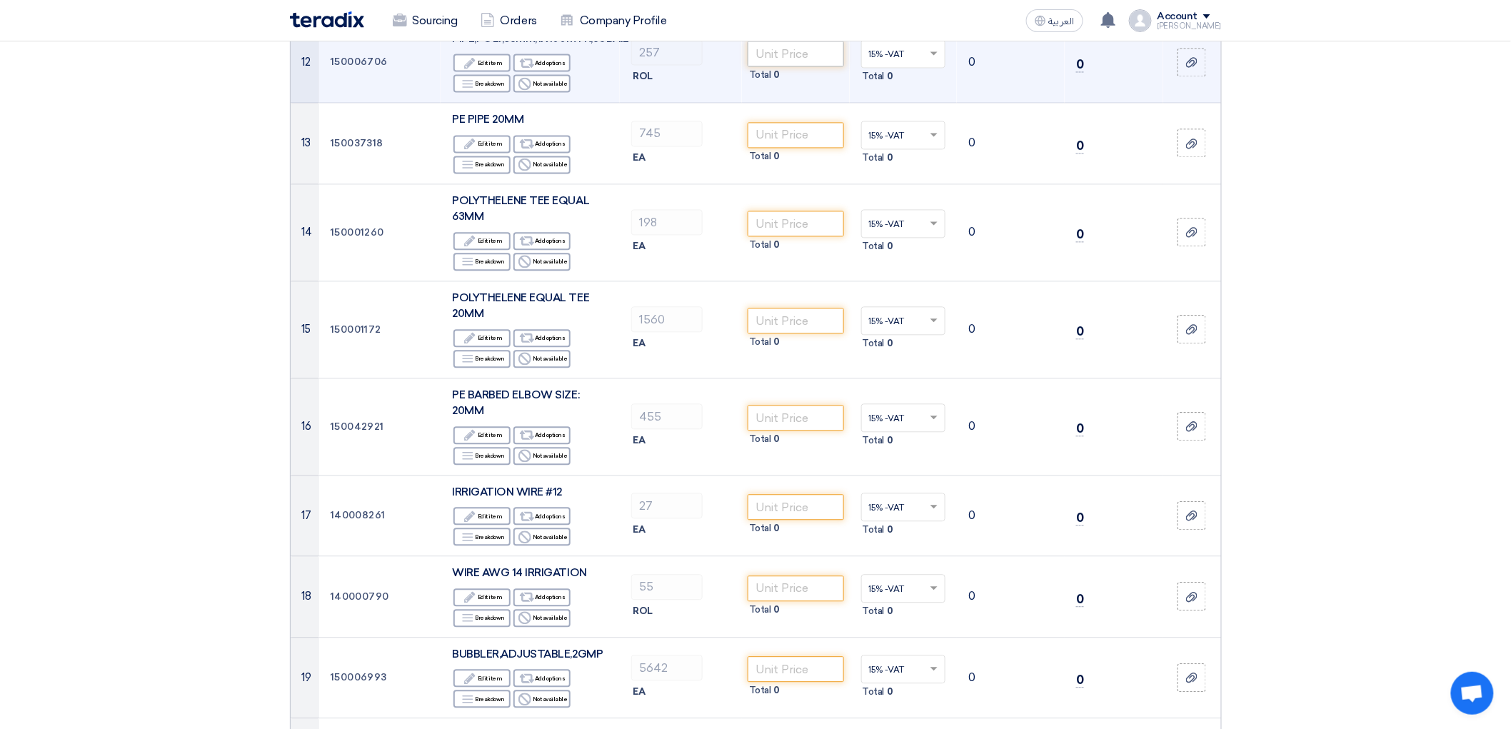
type input "1.7"
click at [814, 66] on input "number" at bounding box center [796, 54] width 96 height 26
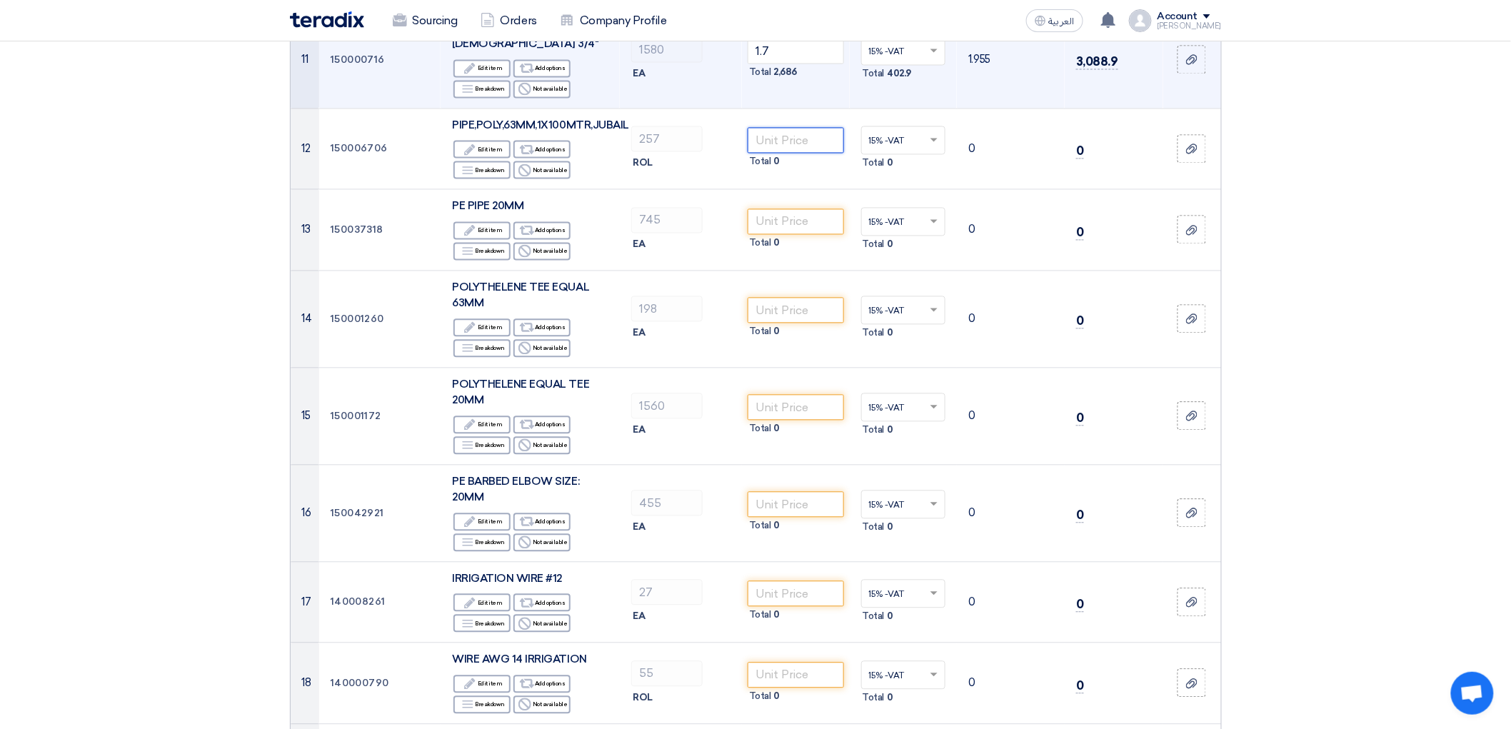
scroll to position [1111, 0]
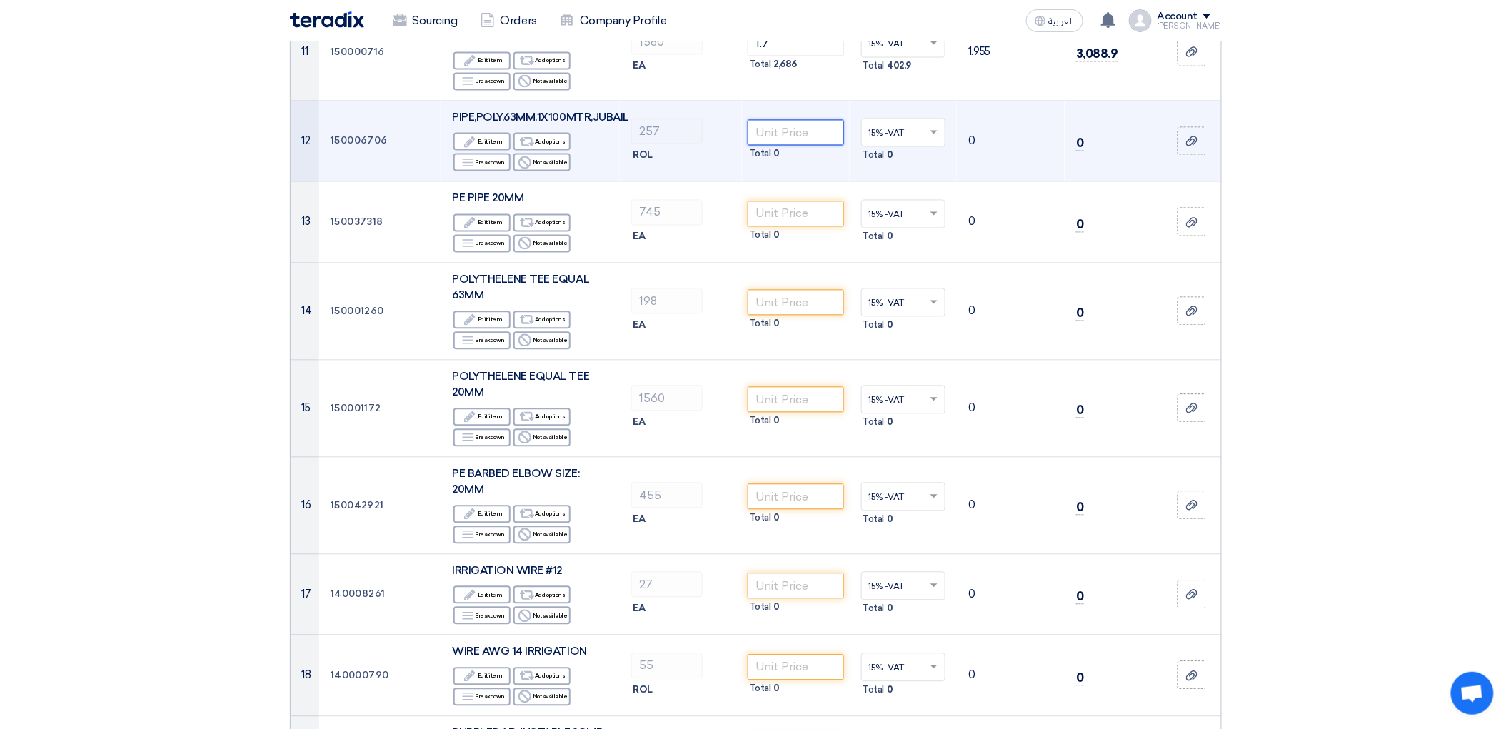
click at [787, 146] on input "number" at bounding box center [796, 133] width 96 height 26
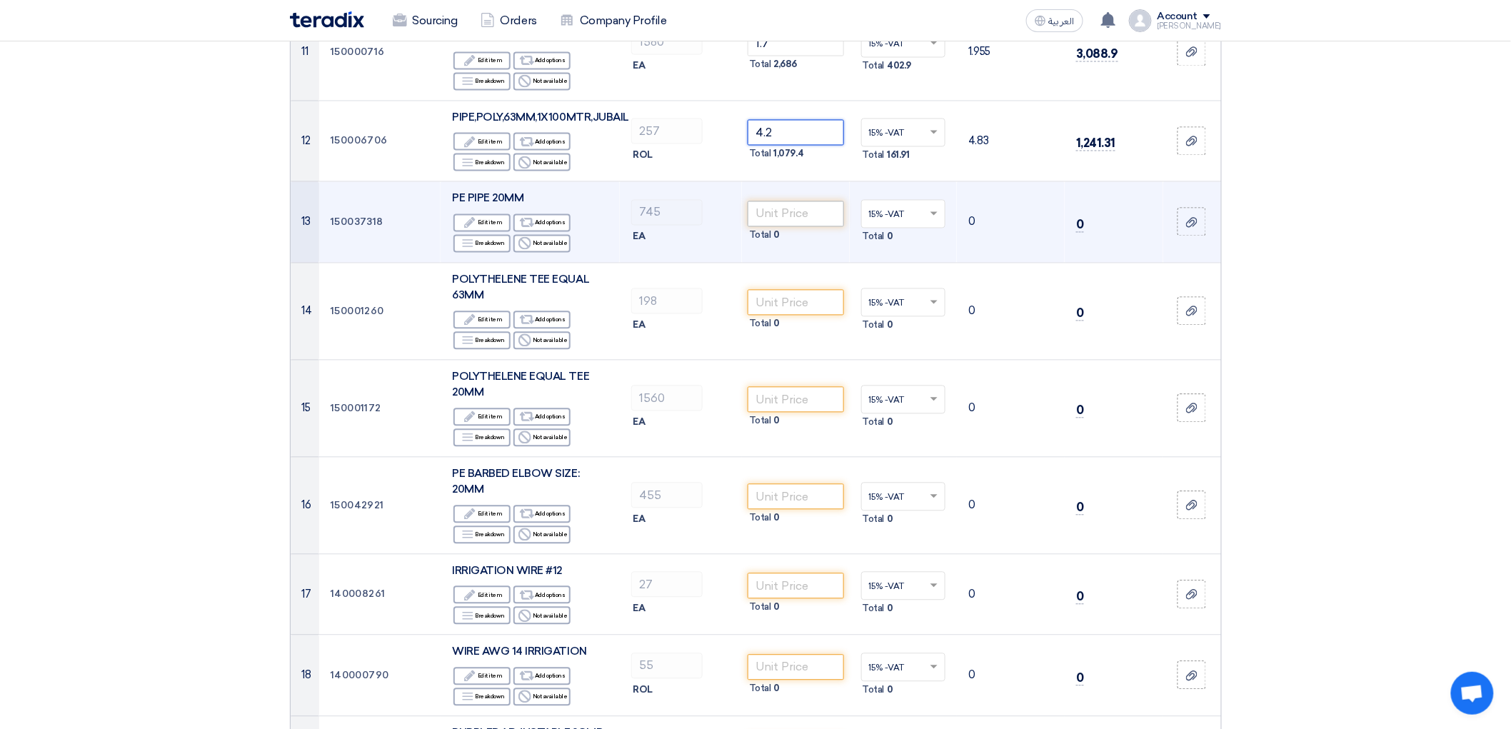
type input "4.2"
click at [787, 227] on input "number" at bounding box center [796, 214] width 96 height 26
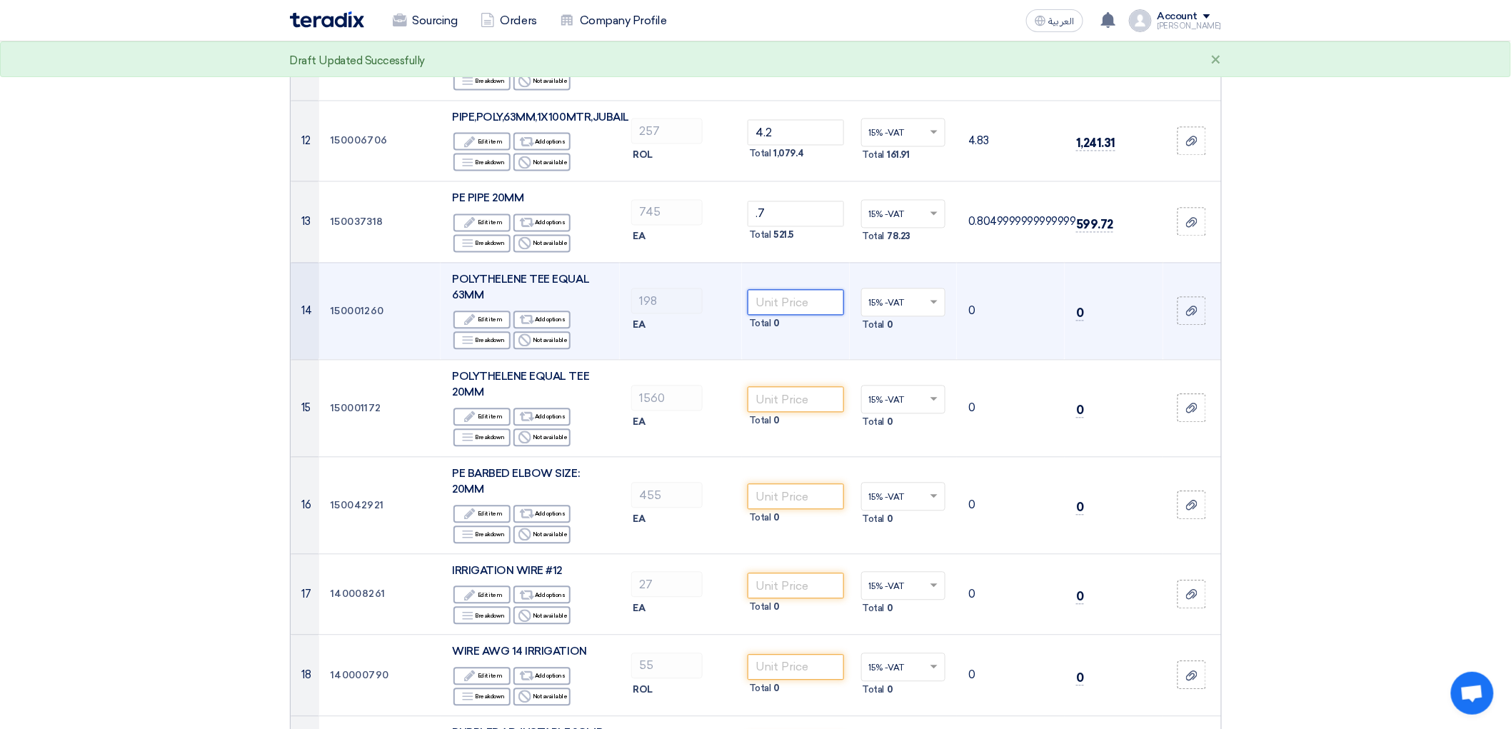
click at [797, 316] on input "number" at bounding box center [796, 303] width 96 height 26
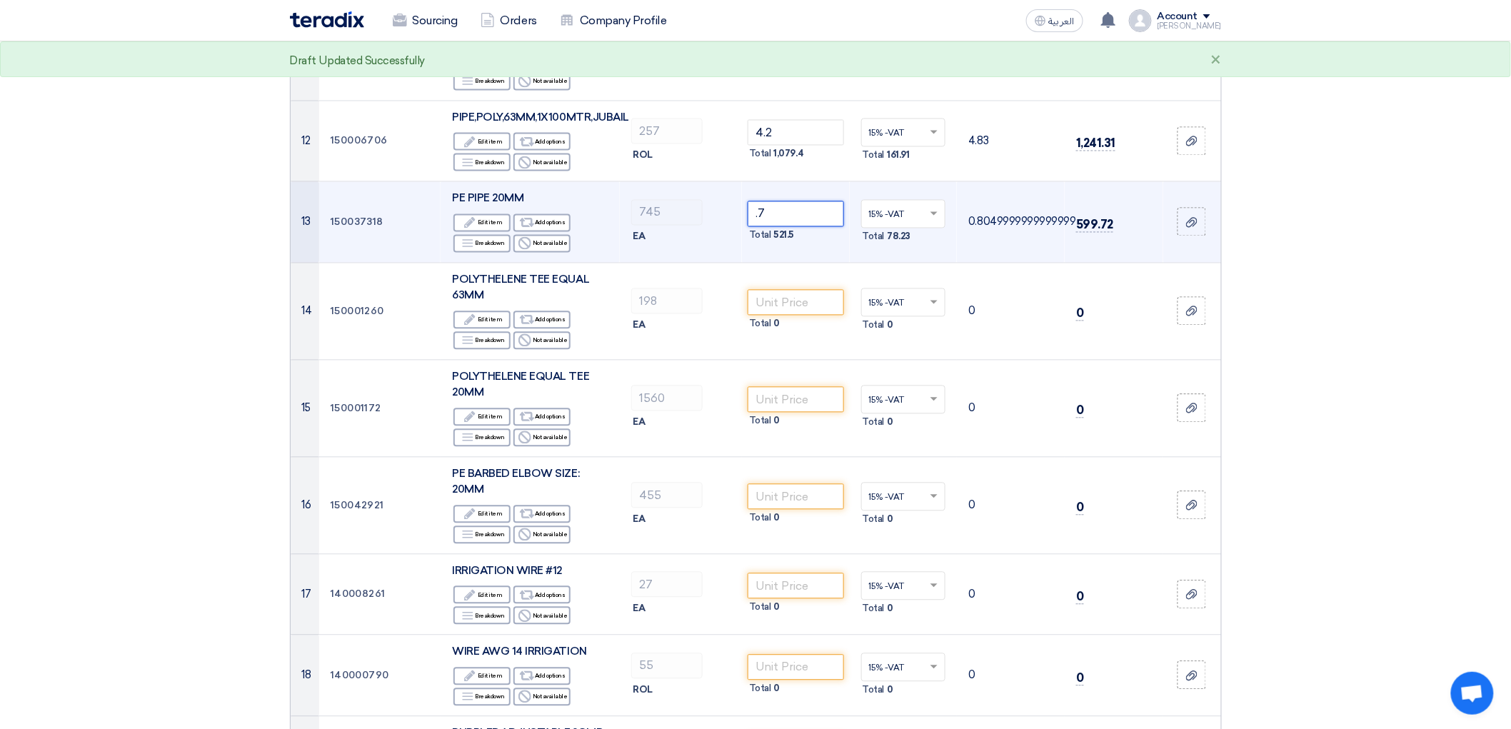
click at [774, 227] on input ".7" at bounding box center [796, 214] width 96 height 26
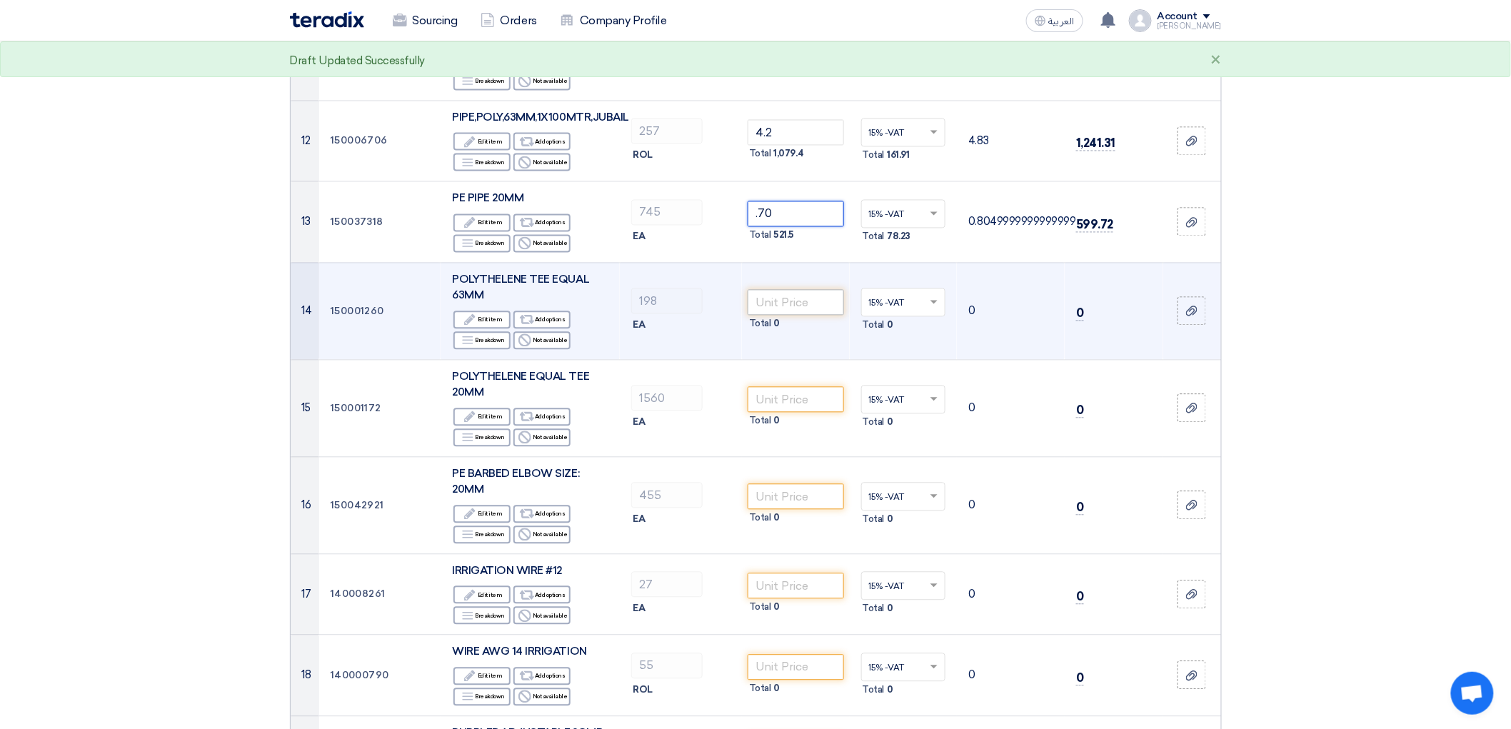
type input ".70"
click at [820, 316] on input "number" at bounding box center [796, 303] width 96 height 26
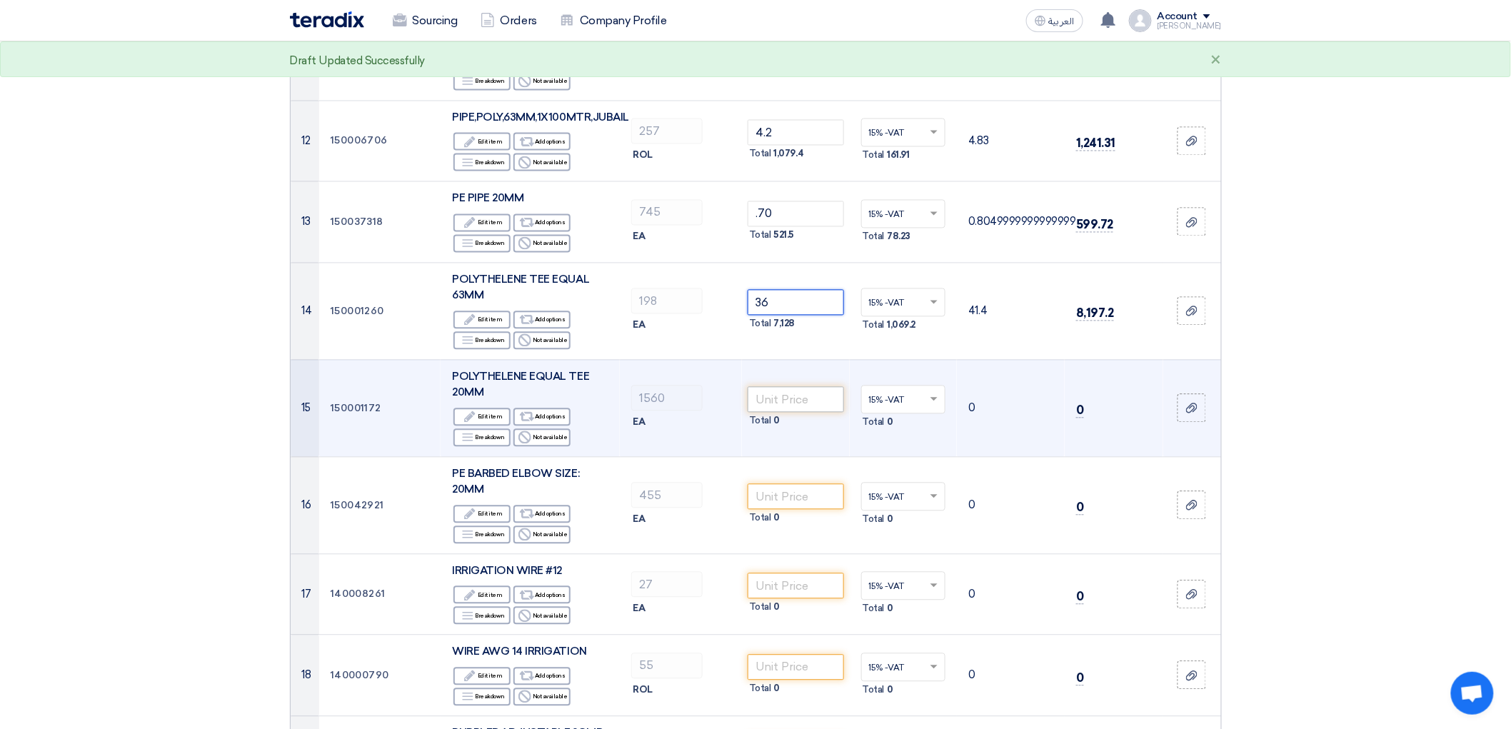
type input "36"
click at [811, 413] on input "number" at bounding box center [796, 400] width 96 height 26
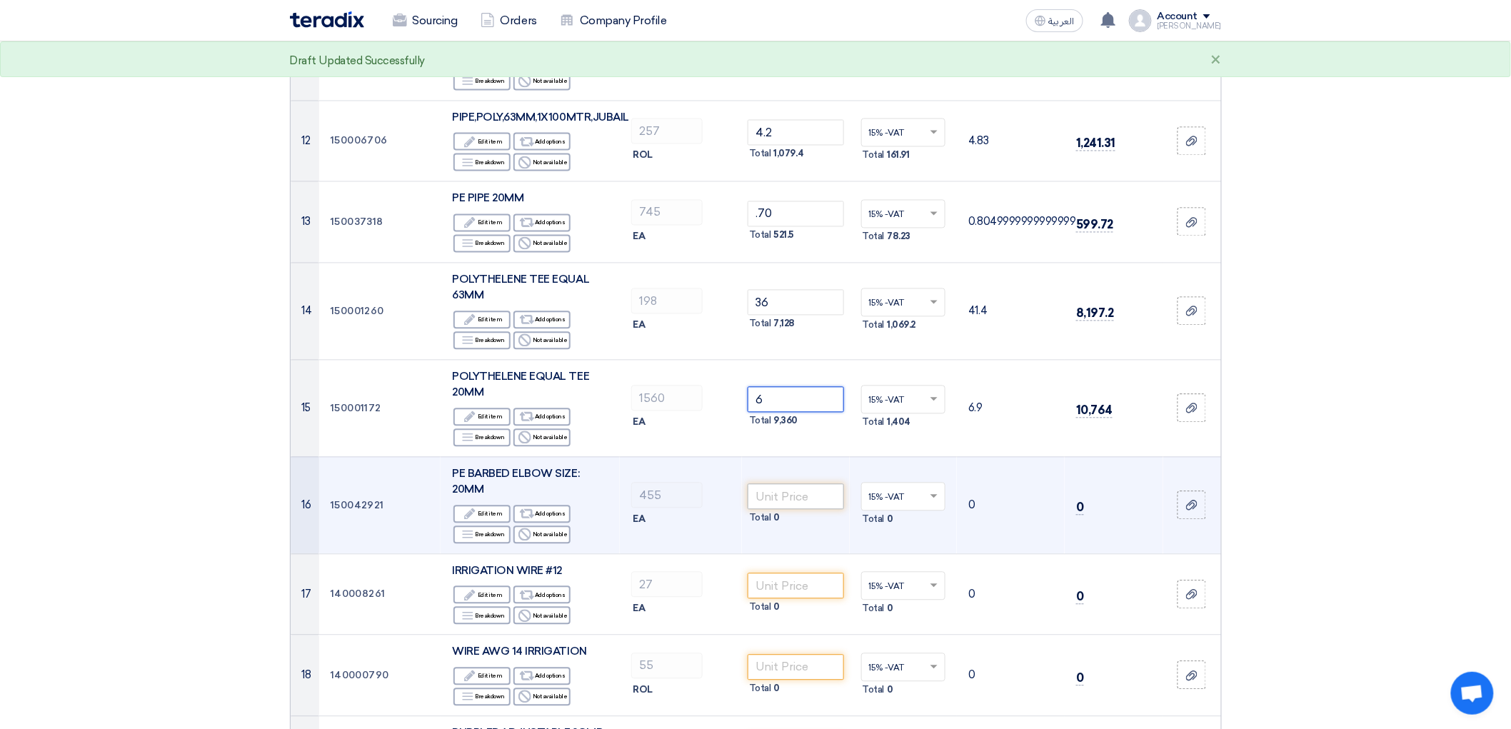
type input "6"
click at [799, 510] on input "number" at bounding box center [796, 497] width 96 height 26
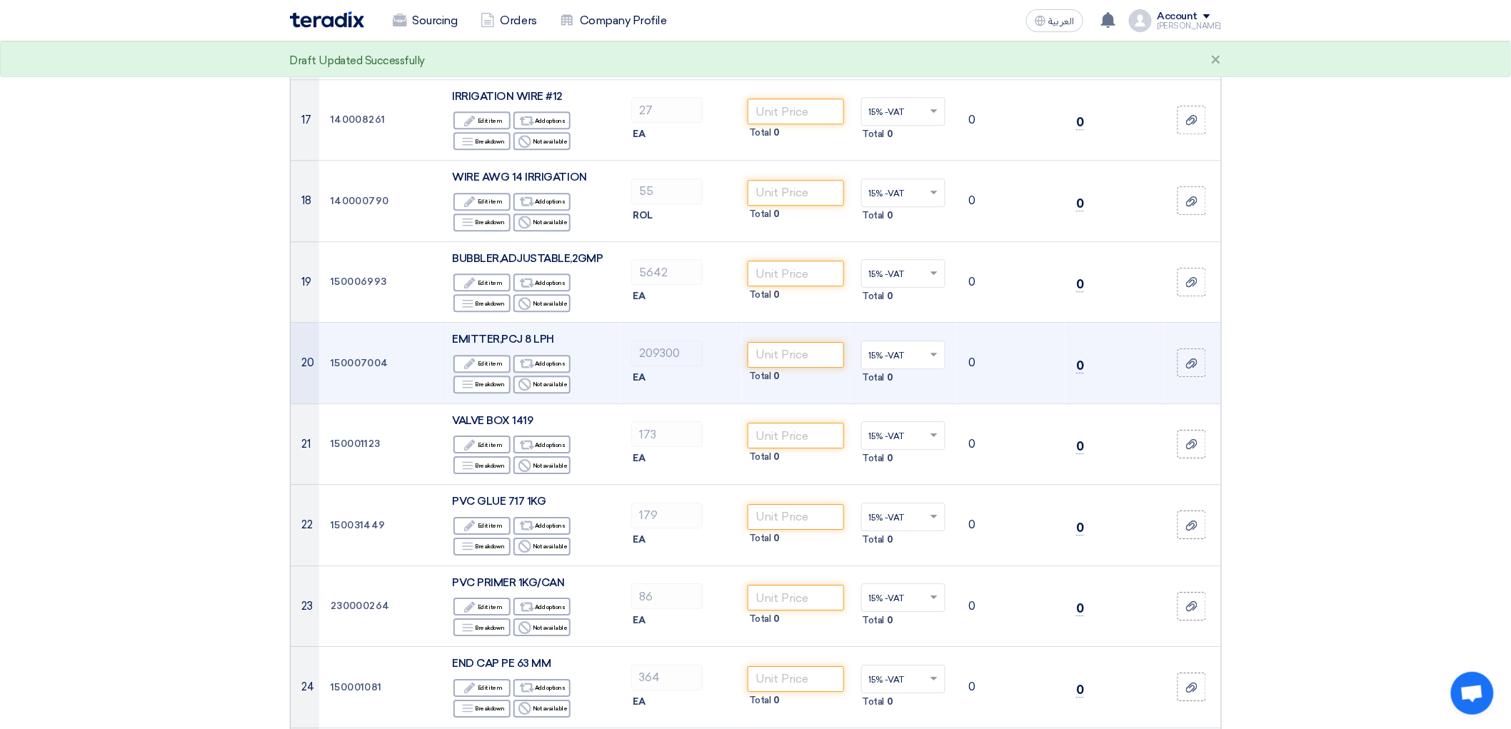
scroll to position [1587, 0]
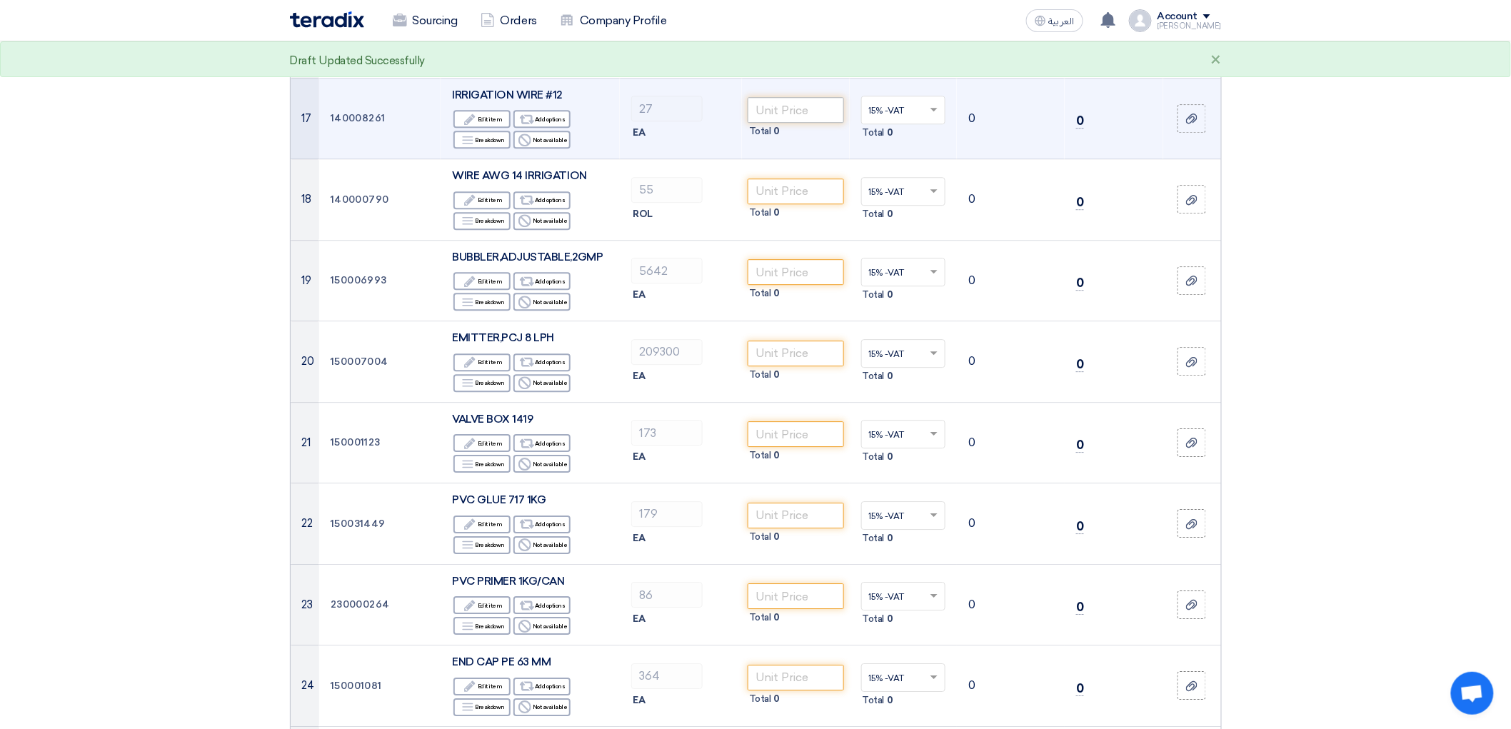
type input "4.75"
click at [839, 123] on input "number" at bounding box center [796, 110] width 96 height 26
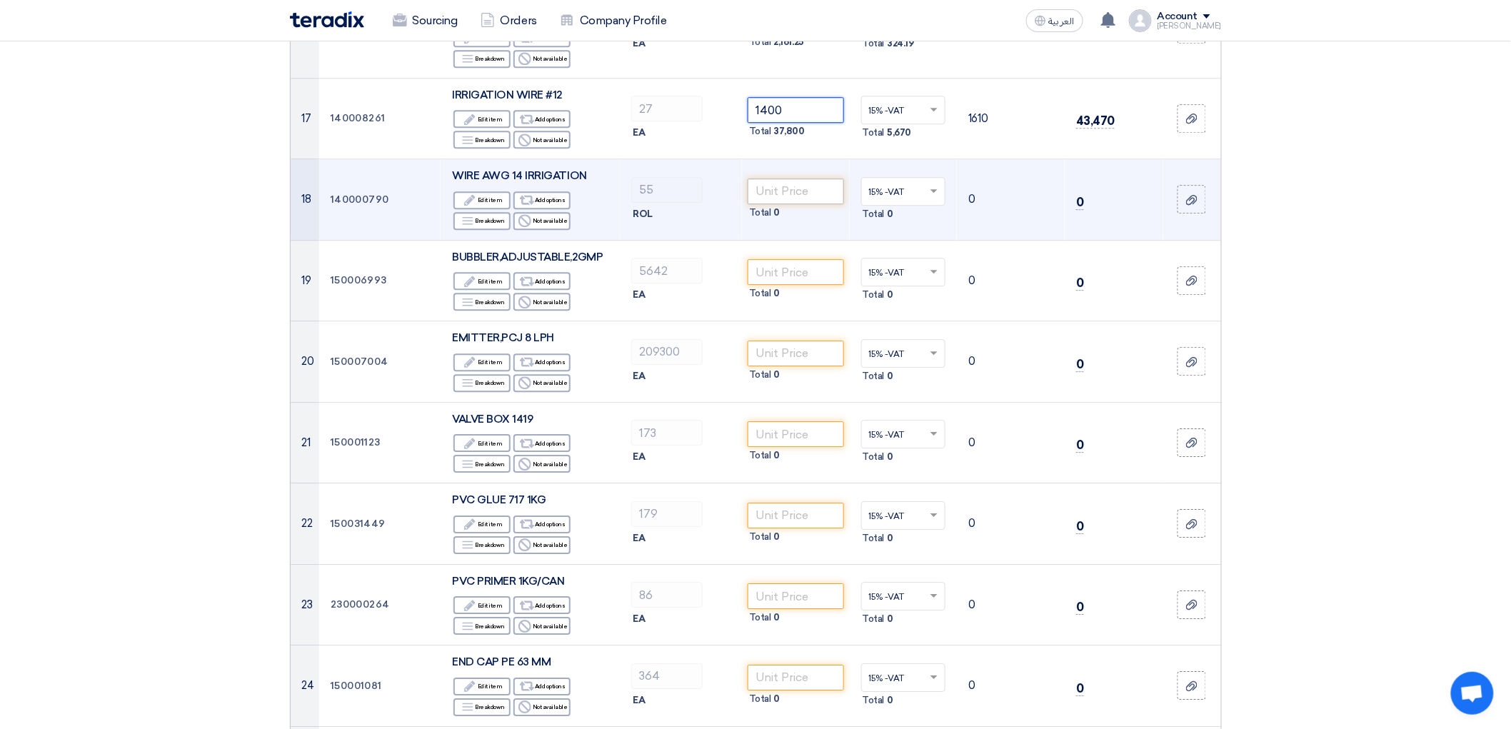
type input "1400"
click at [814, 204] on input "number" at bounding box center [796, 192] width 96 height 26
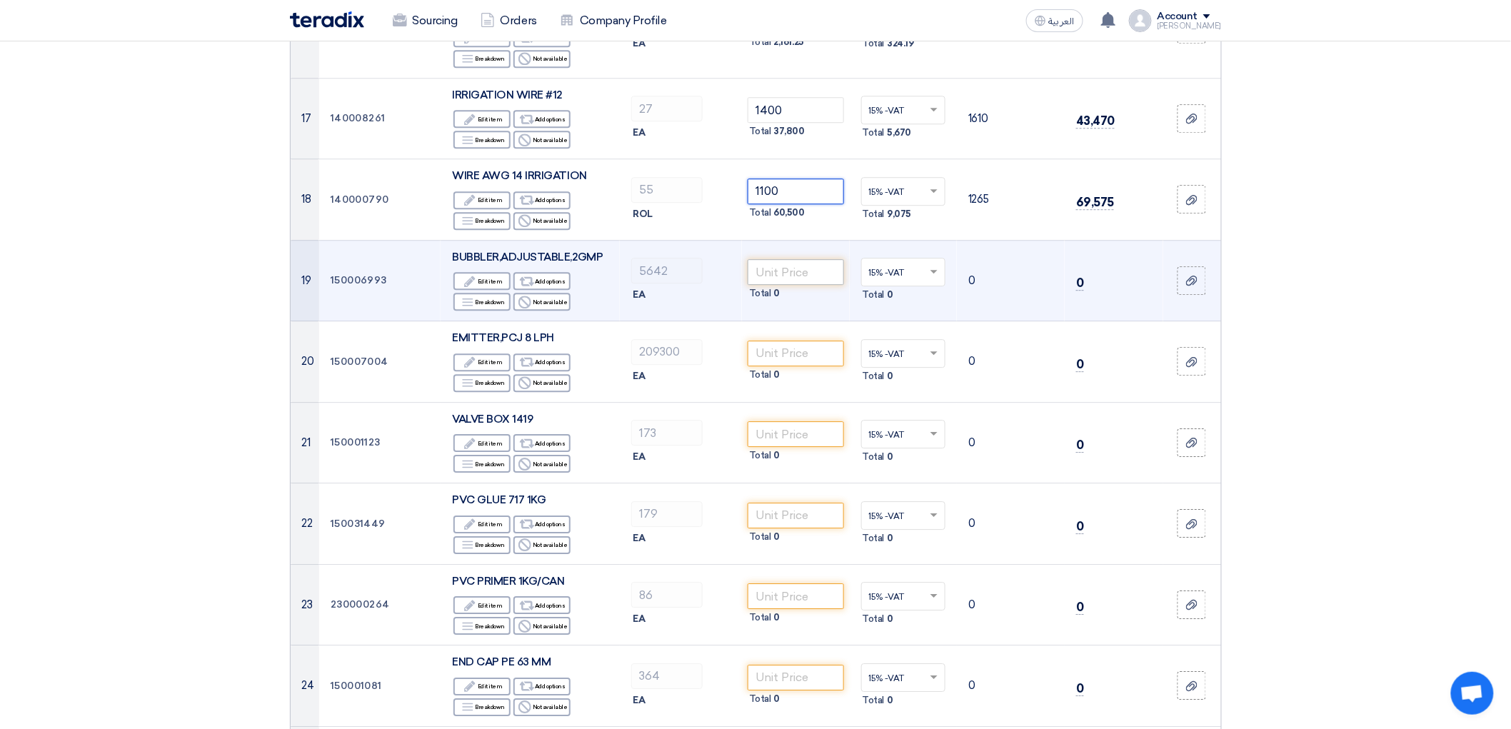
type input "1100"
click at [840, 285] on input "number" at bounding box center [796, 272] width 96 height 26
click at [810, 285] on input "number" at bounding box center [796, 272] width 96 height 26
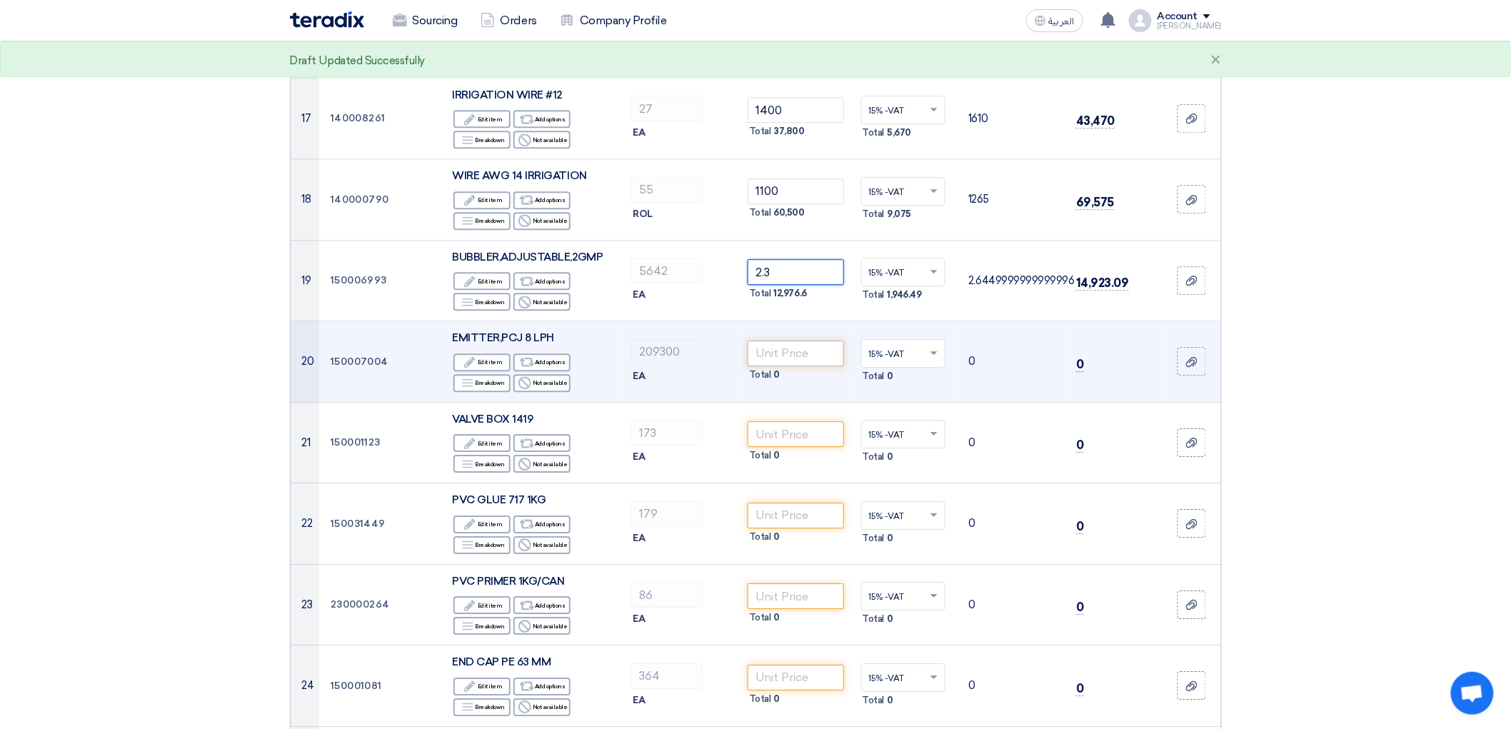
type input "2.3"
click at [819, 366] on input "number" at bounding box center [796, 354] width 96 height 26
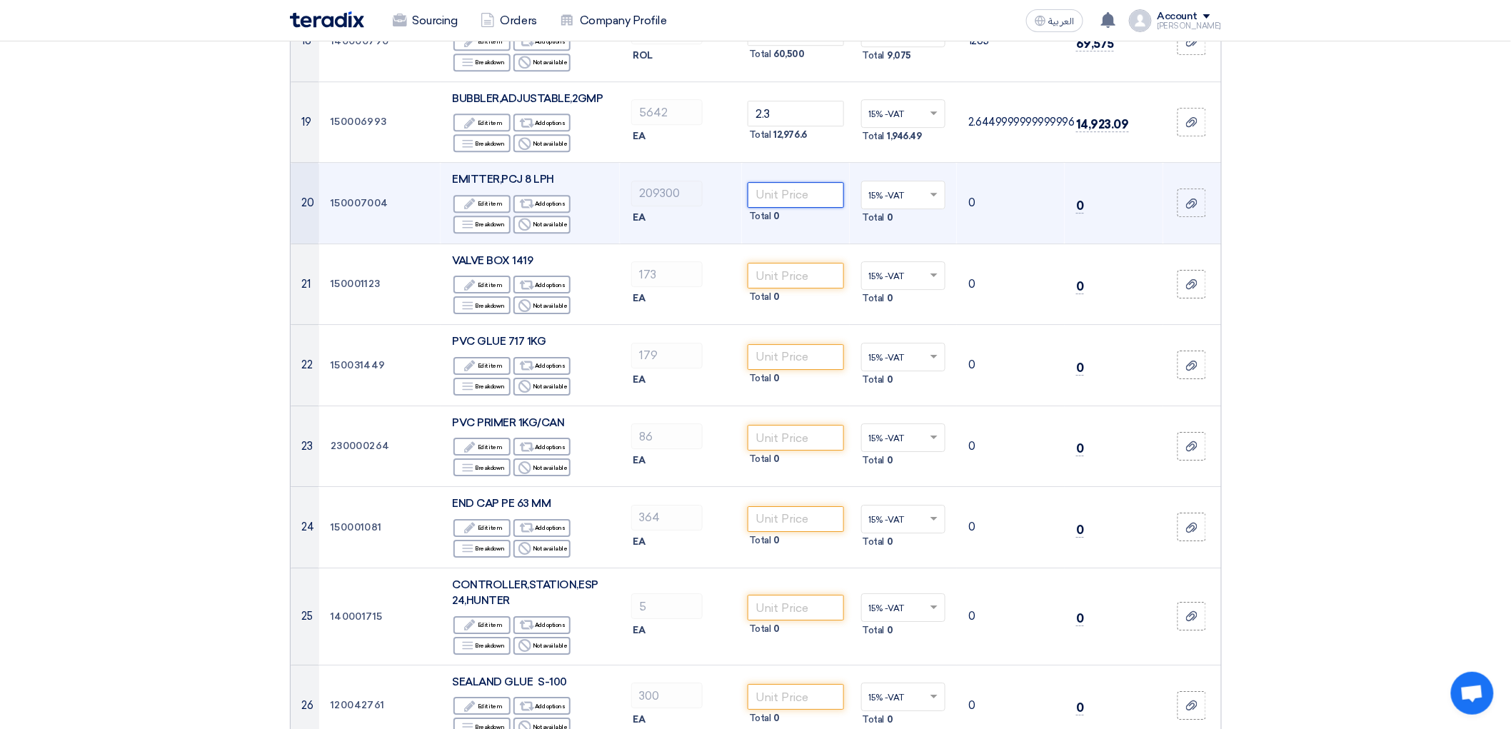
scroll to position [1825, 0]
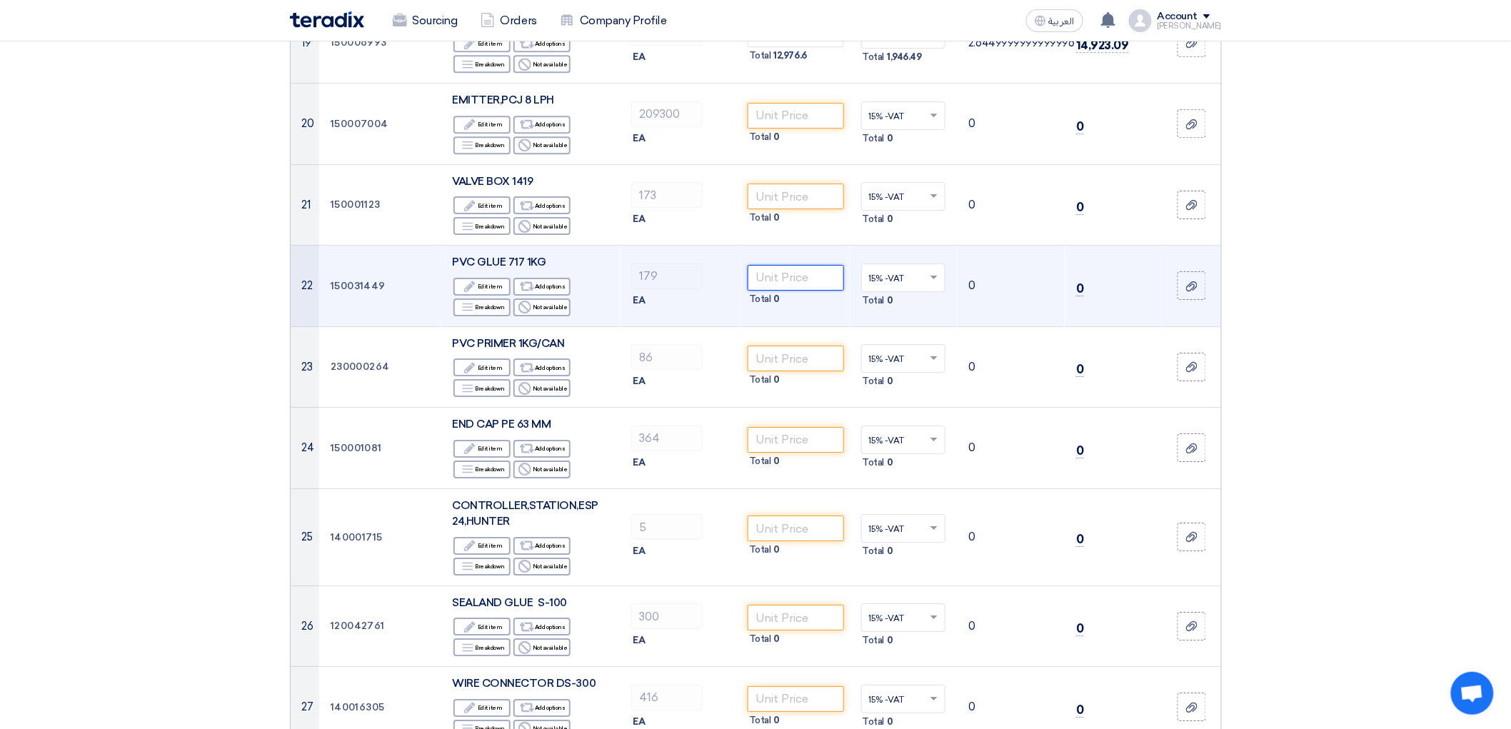
click at [829, 291] on input "number" at bounding box center [796, 278] width 96 height 26
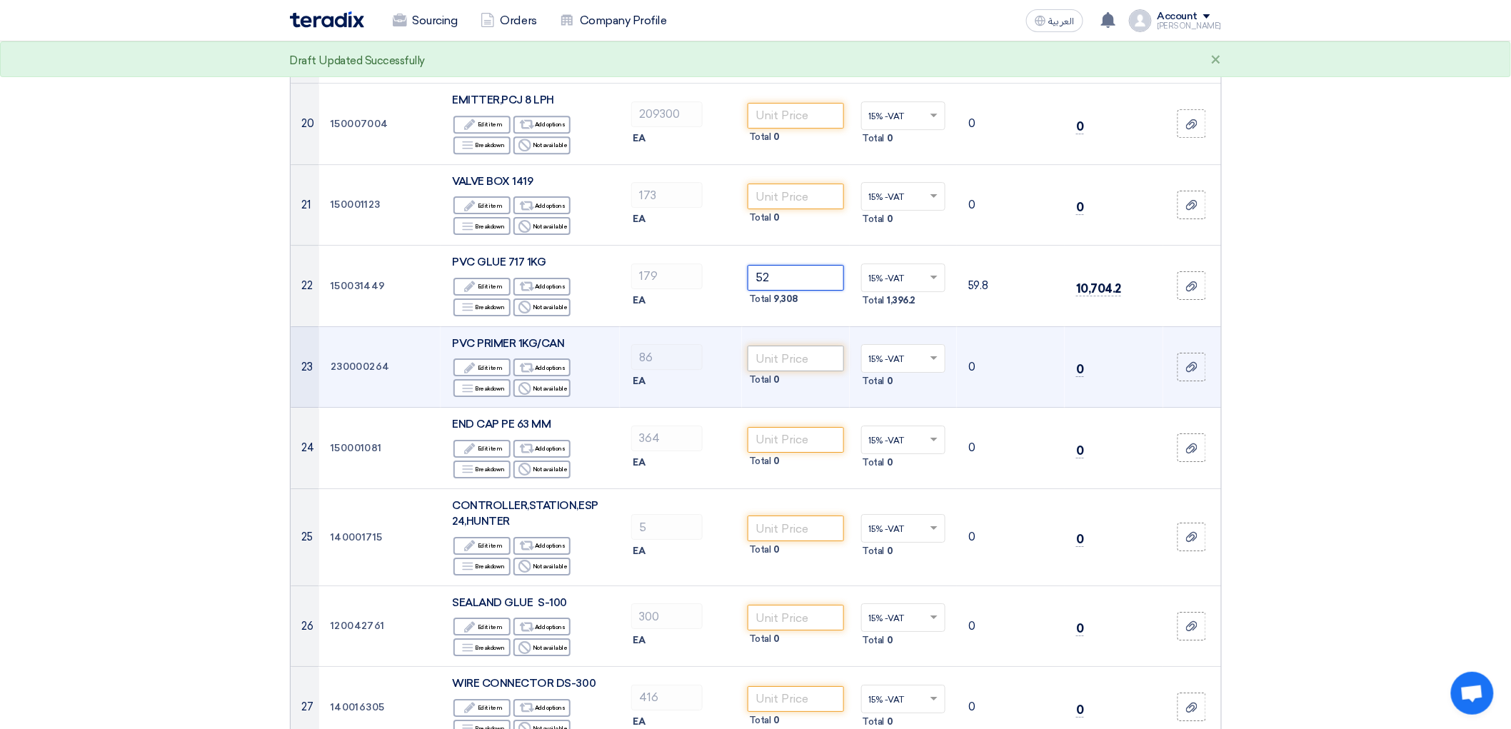
type input "52"
click at [814, 371] on input "number" at bounding box center [796, 359] width 96 height 26
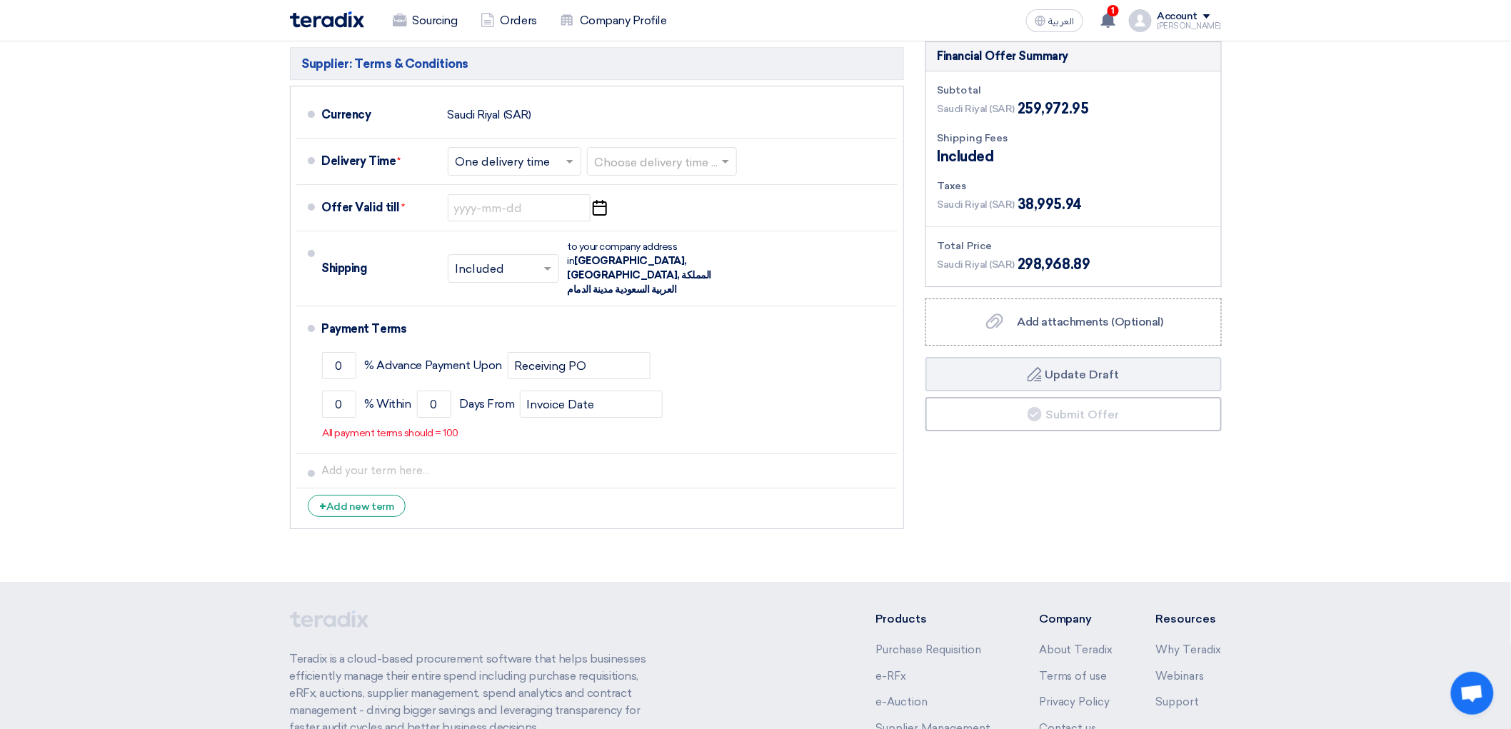
scroll to position [6429, 0]
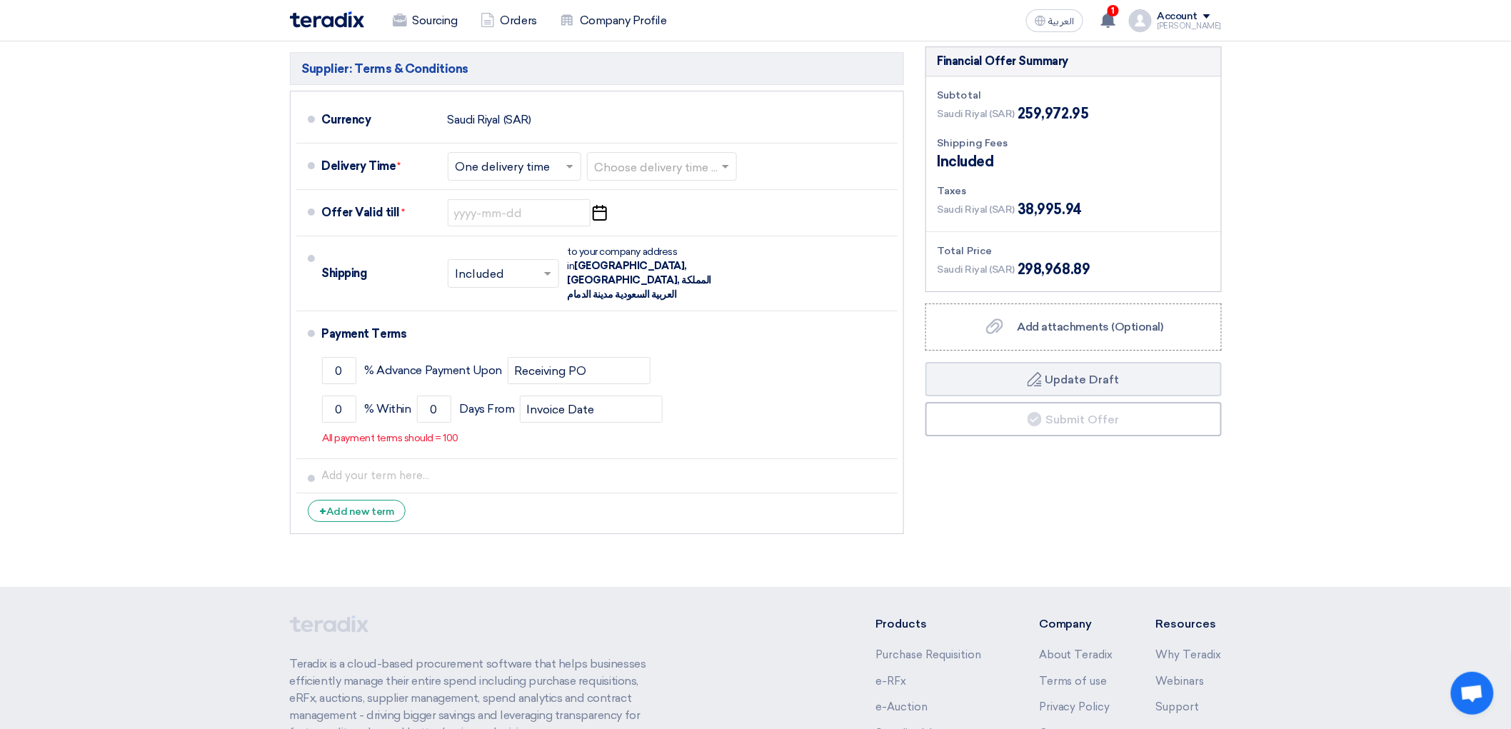
type input "28"
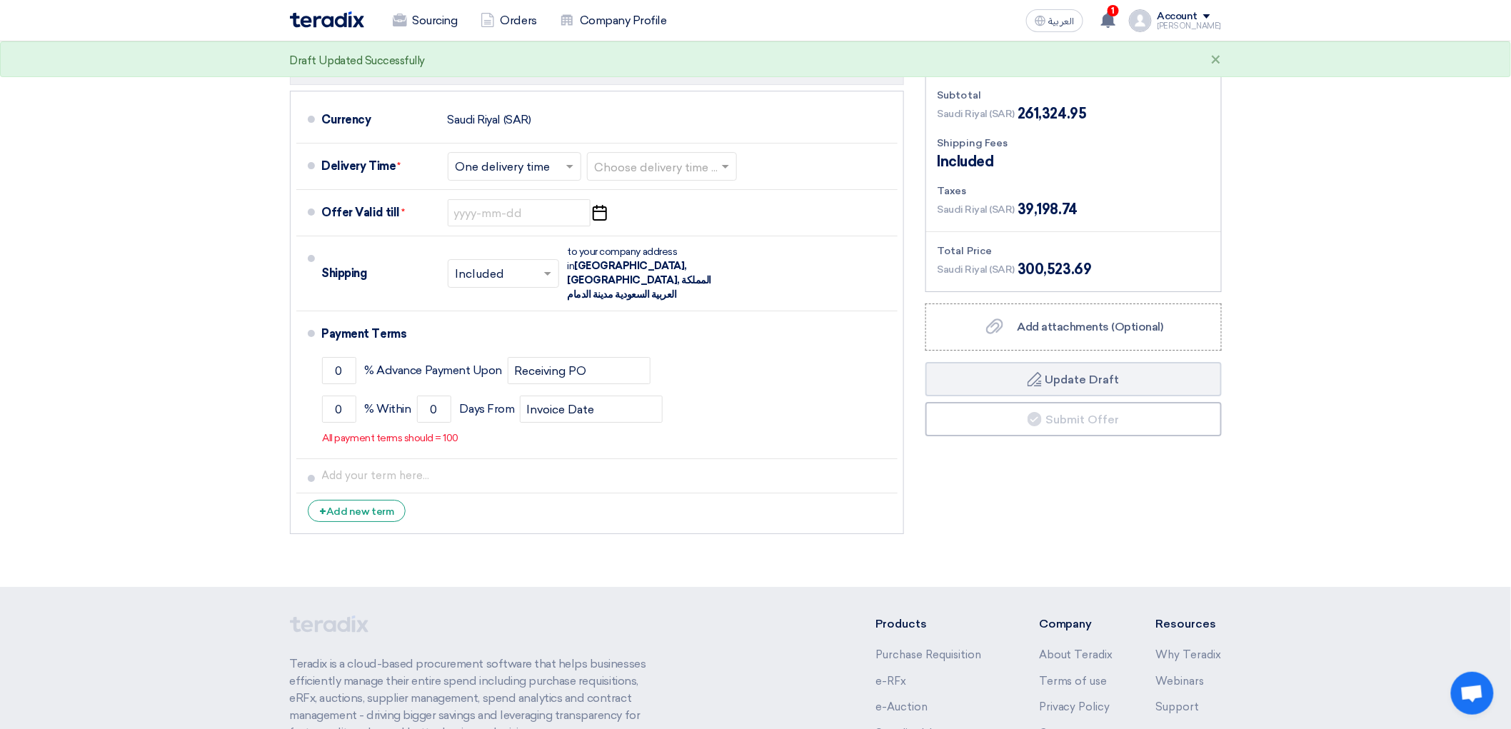
type input "1.3"
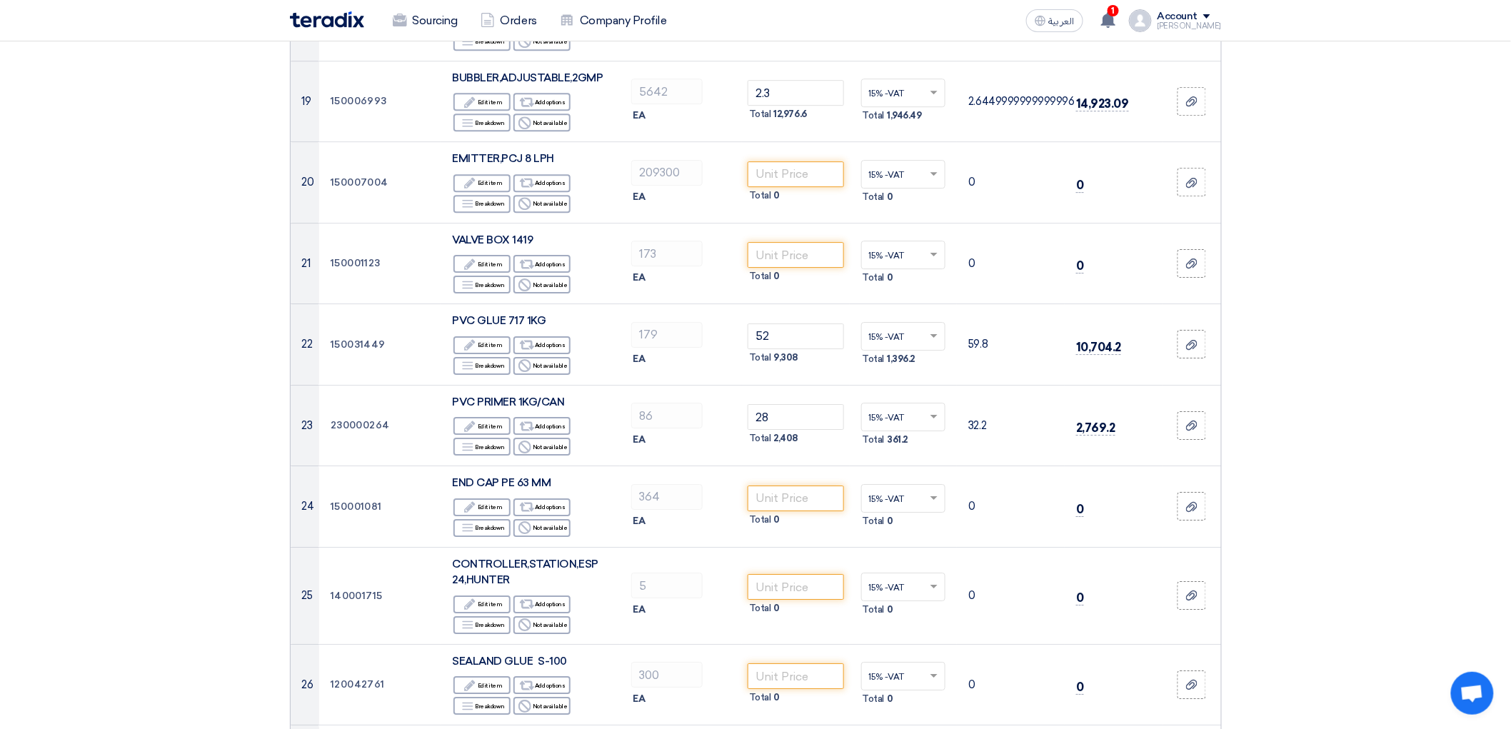
scroll to position [1746, 0]
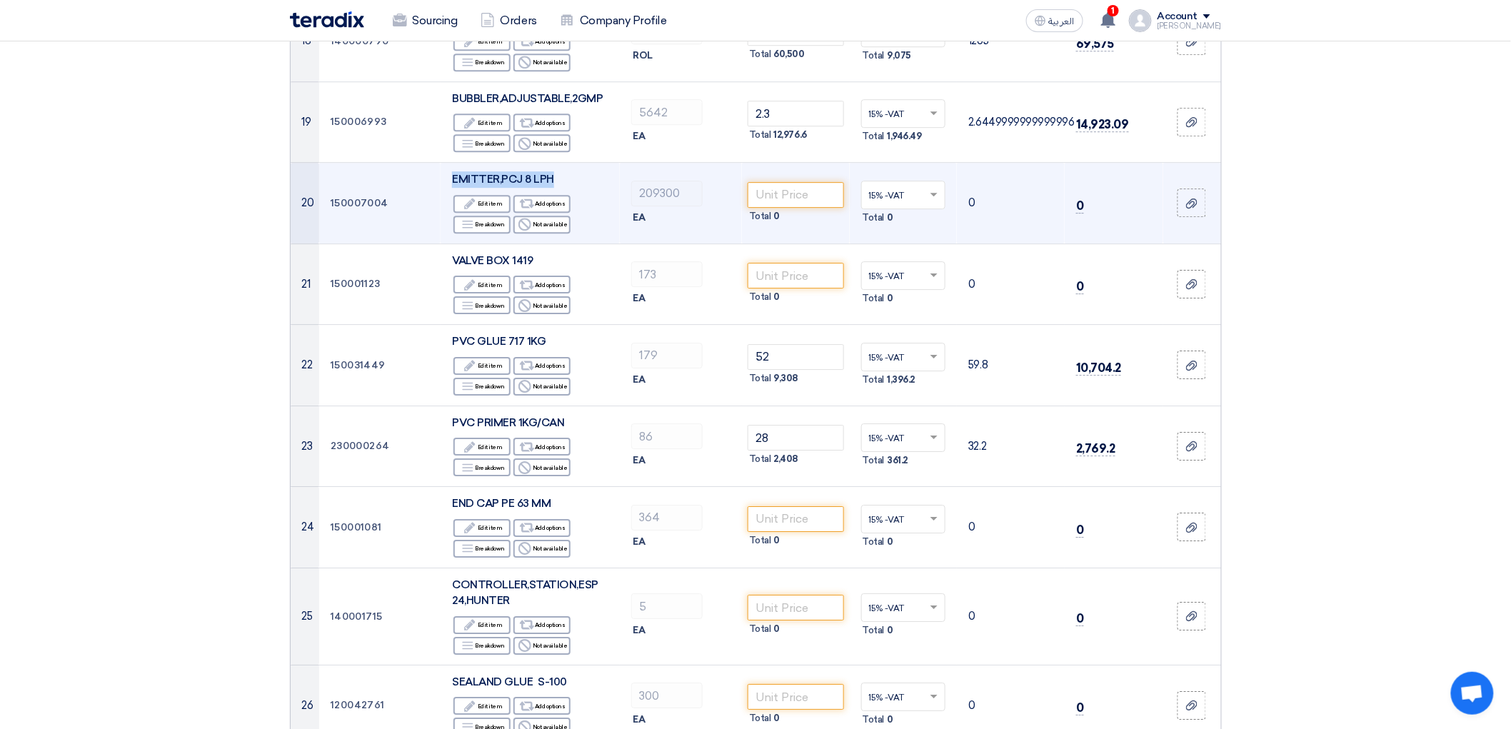
drag, startPoint x: 529, startPoint y: 344, endPoint x: 404, endPoint y: 346, distance: 125.0
click at [441, 244] on td "EMITTER,PCJ 8 LPH Edit Edit item Alternative Add options Breakdown Breakdown Re…" at bounding box center [530, 203] width 179 height 81
copy span "EMITTER,PCJ 8 LPH"
click at [796, 208] on input "number" at bounding box center [796, 195] width 96 height 26
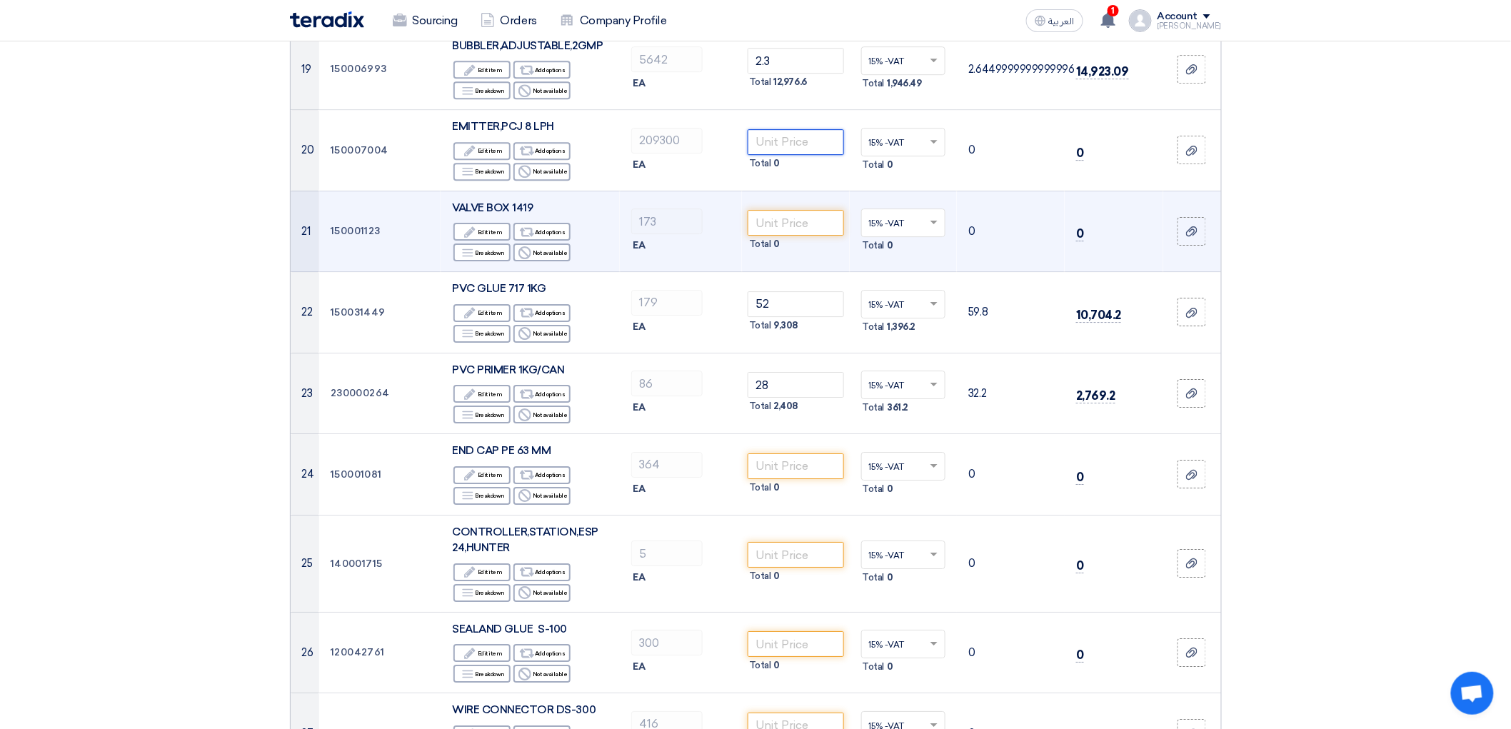
scroll to position [1825, 0]
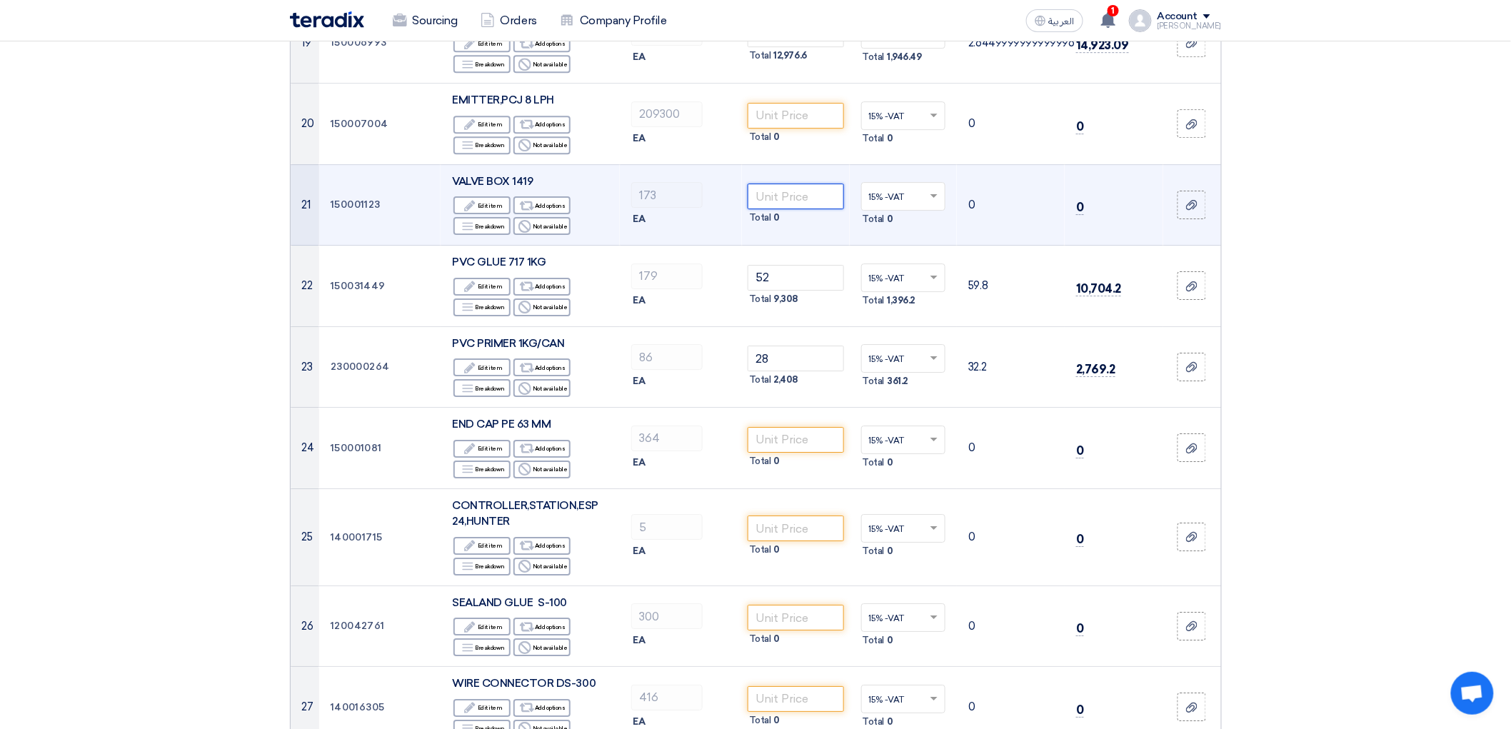
click at [779, 209] on input "number" at bounding box center [796, 197] width 96 height 26
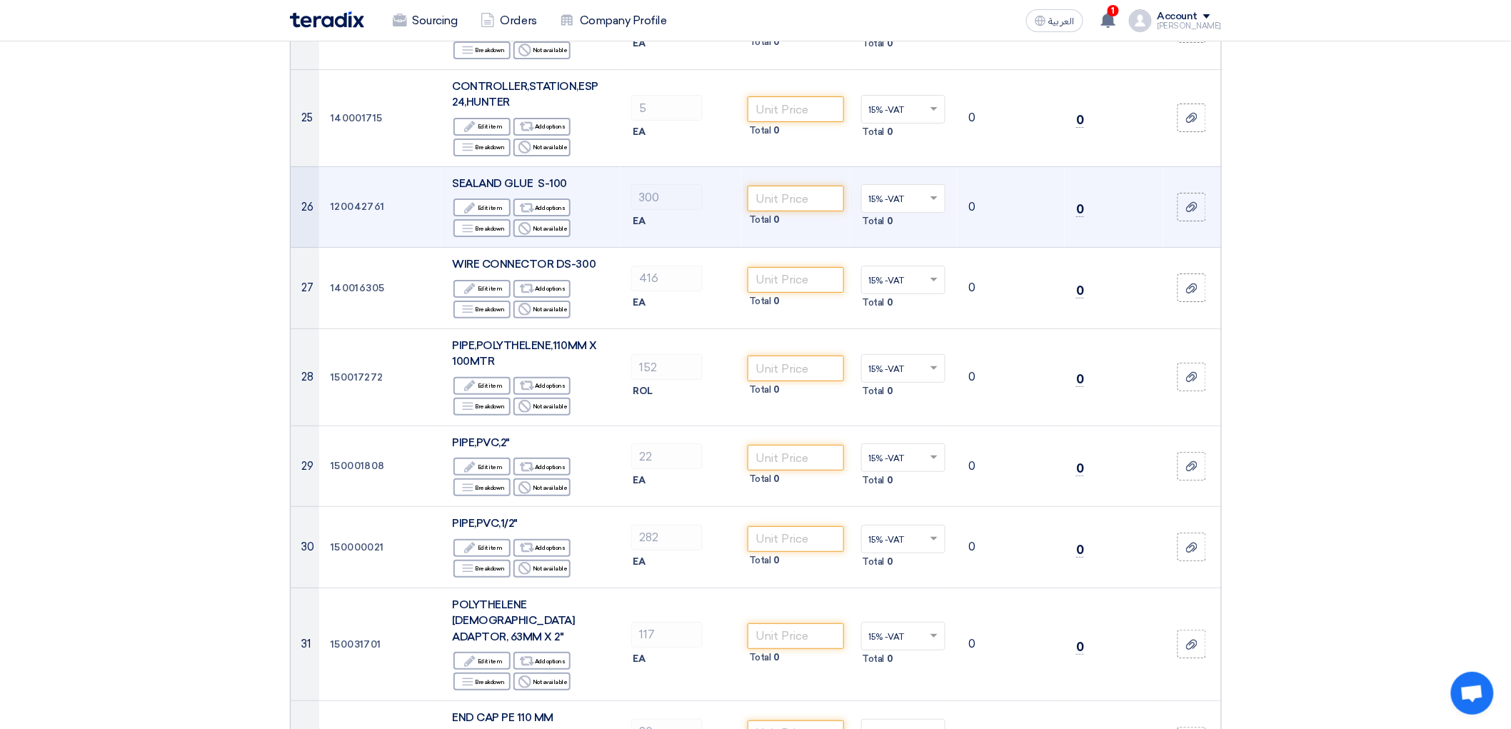
scroll to position [2301, 0]
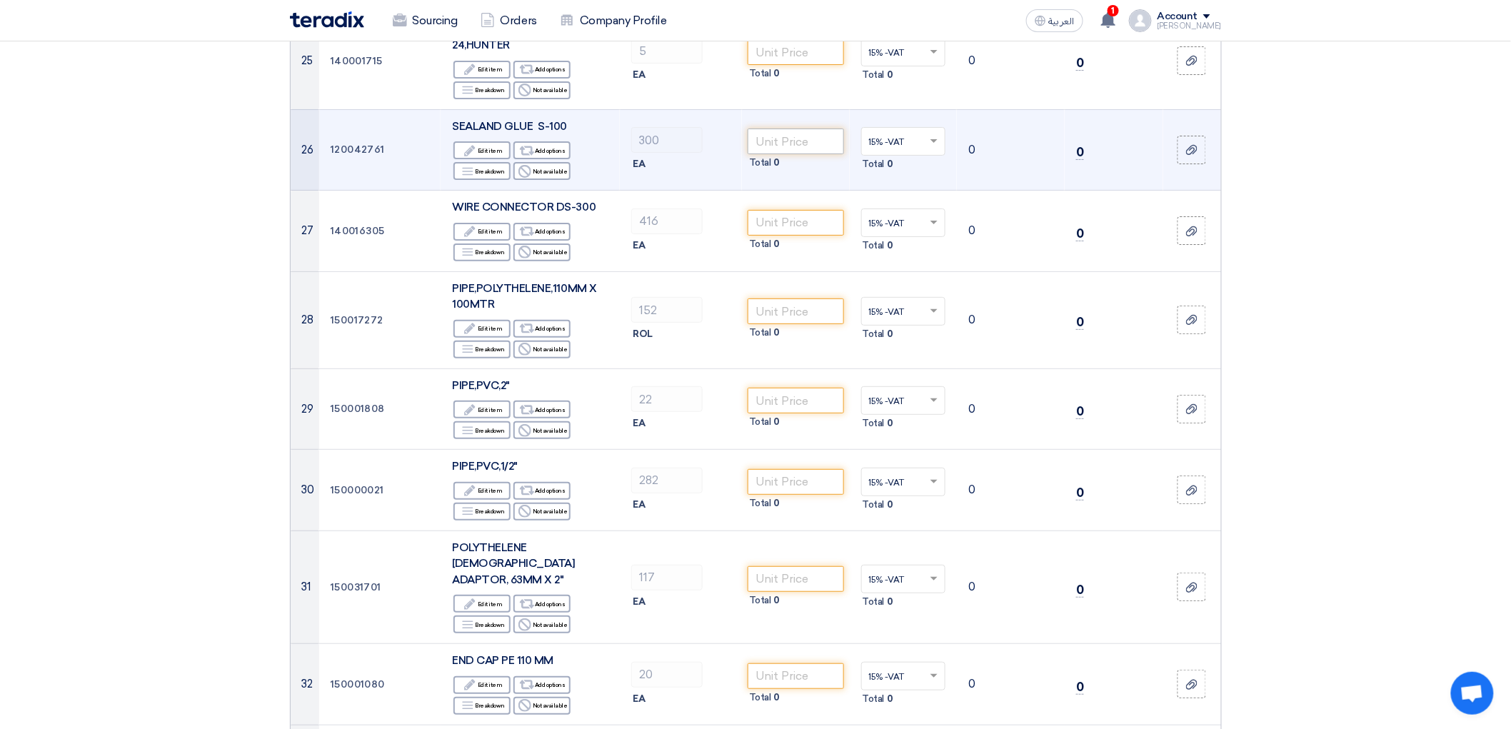
type input "90"
click at [772, 154] on input "number" at bounding box center [796, 142] width 96 height 26
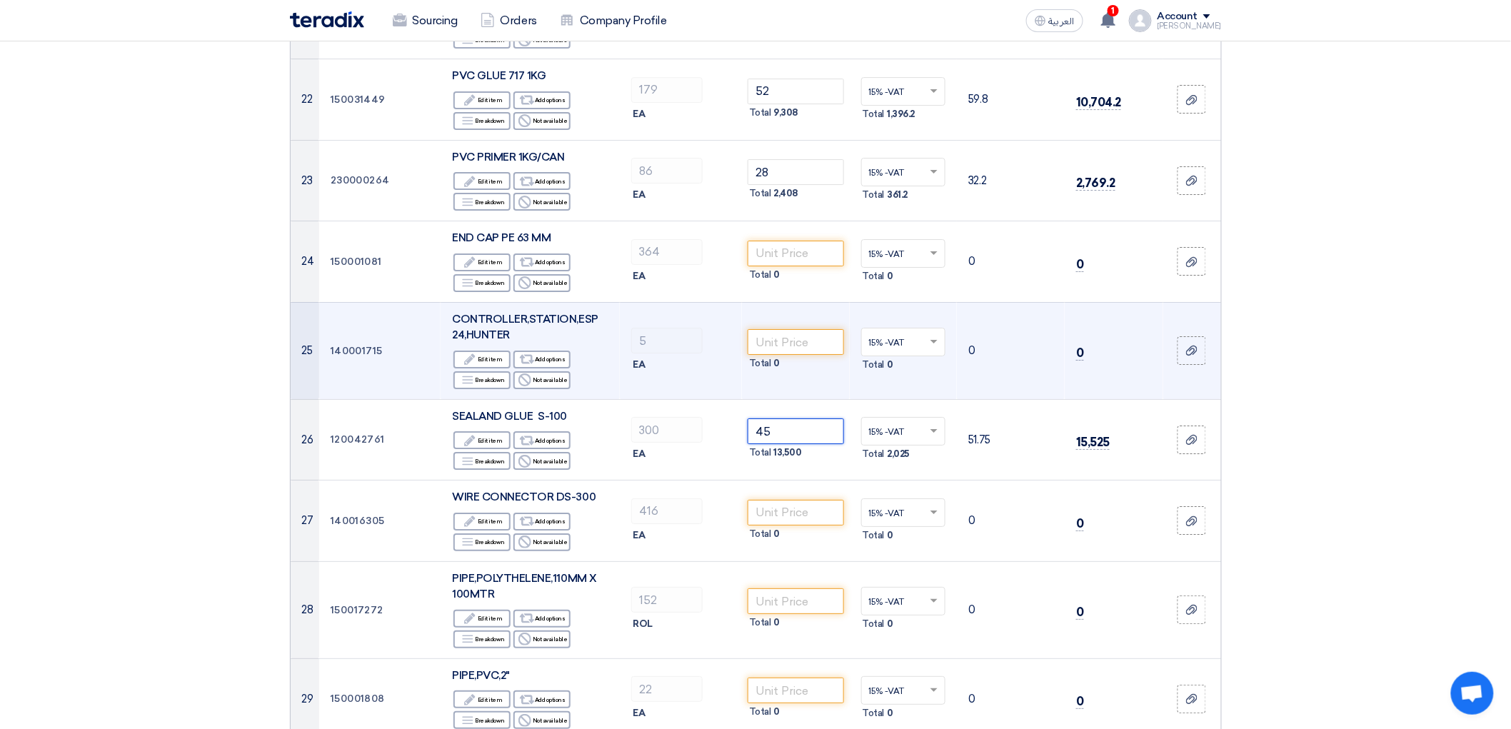
scroll to position [1984, 0]
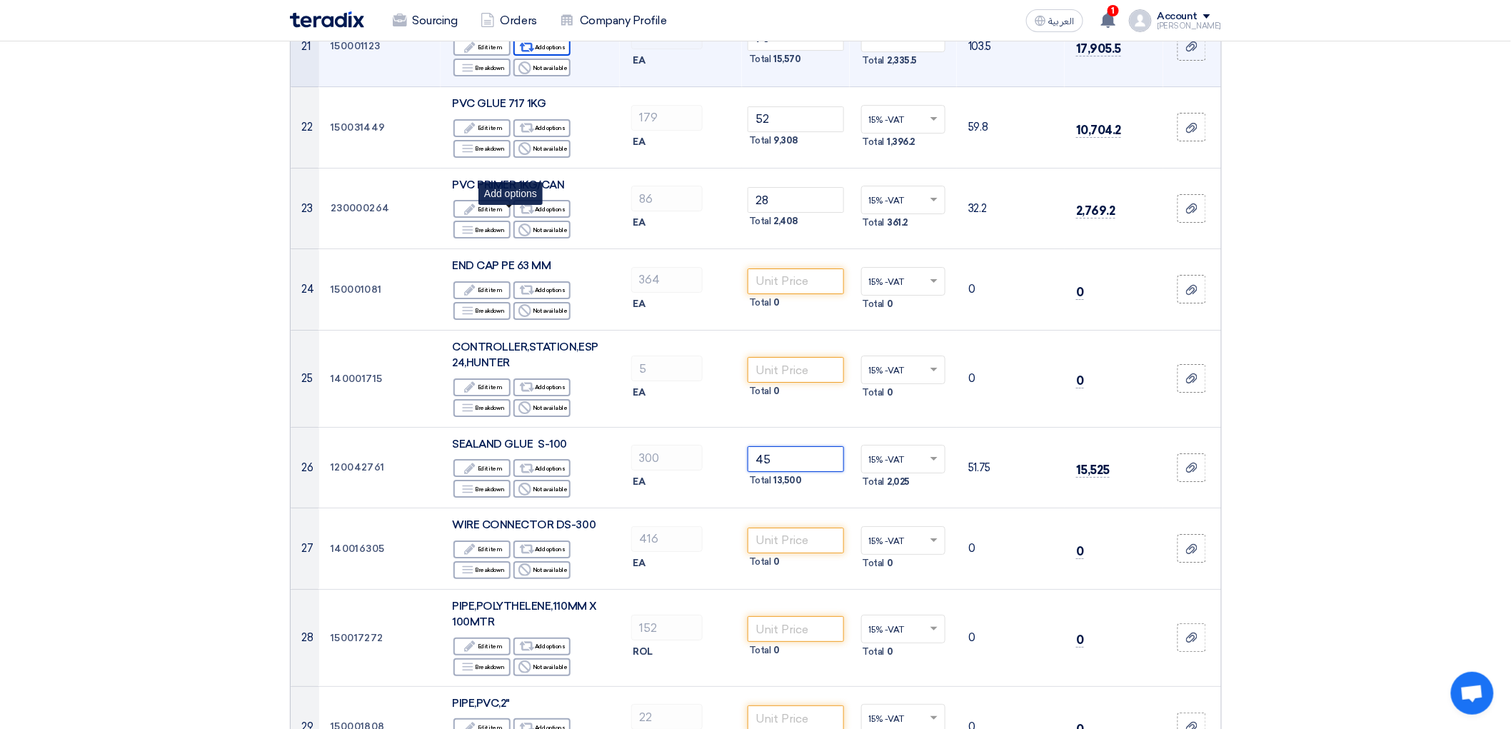
type input "45"
click at [514, 56] on div "Alternative Add options" at bounding box center [542, 47] width 57 height 18
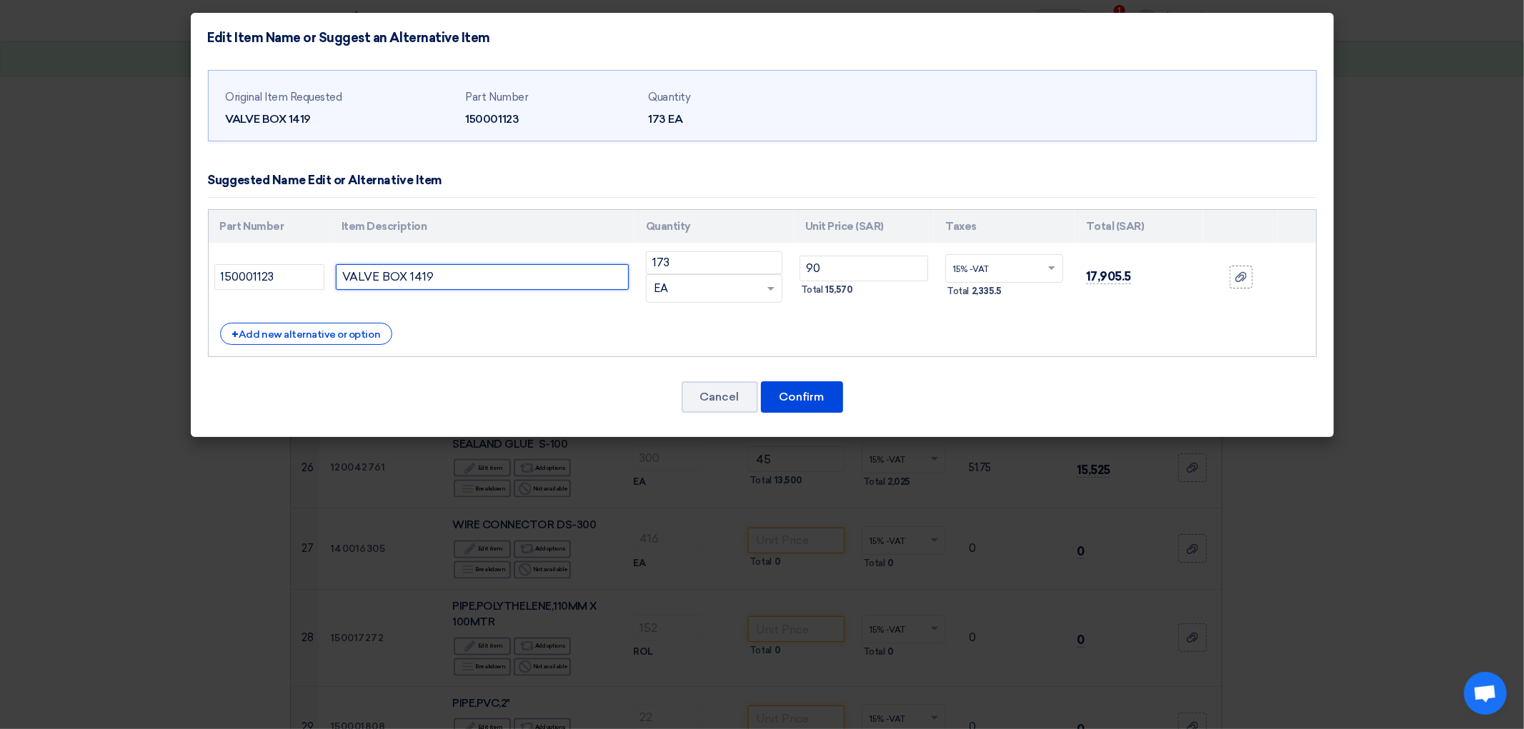
drag, startPoint x: 446, startPoint y: 303, endPoint x: 463, endPoint y: 307, distance: 17.7
click at [445, 290] on input "VALVE BOX 1419" at bounding box center [482, 277] width 293 height 26
type input "VALVE BOX 1419 3/4" X 1/2" LG"
click at [817, 413] on button "Confirm" at bounding box center [802, 396] width 82 height 31
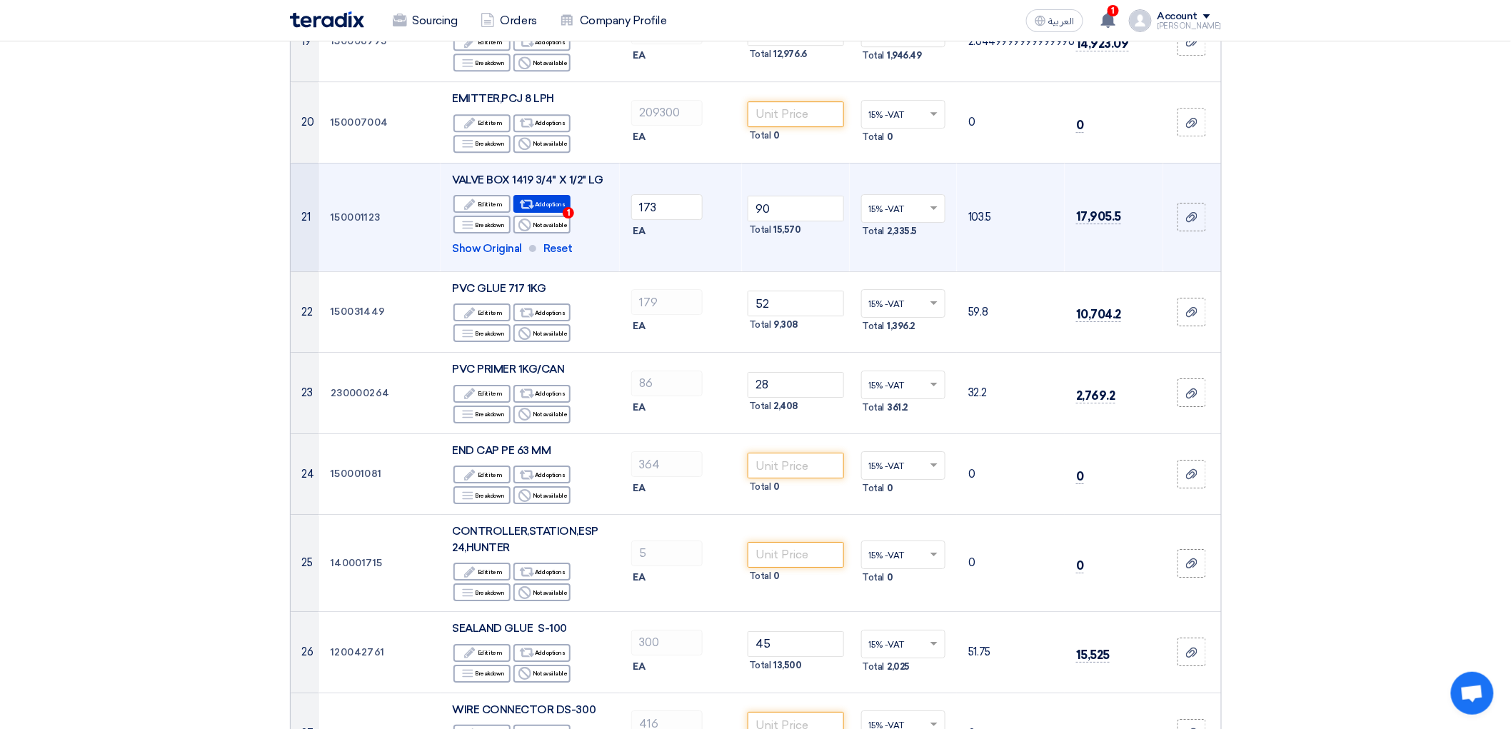
scroll to position [1825, 0]
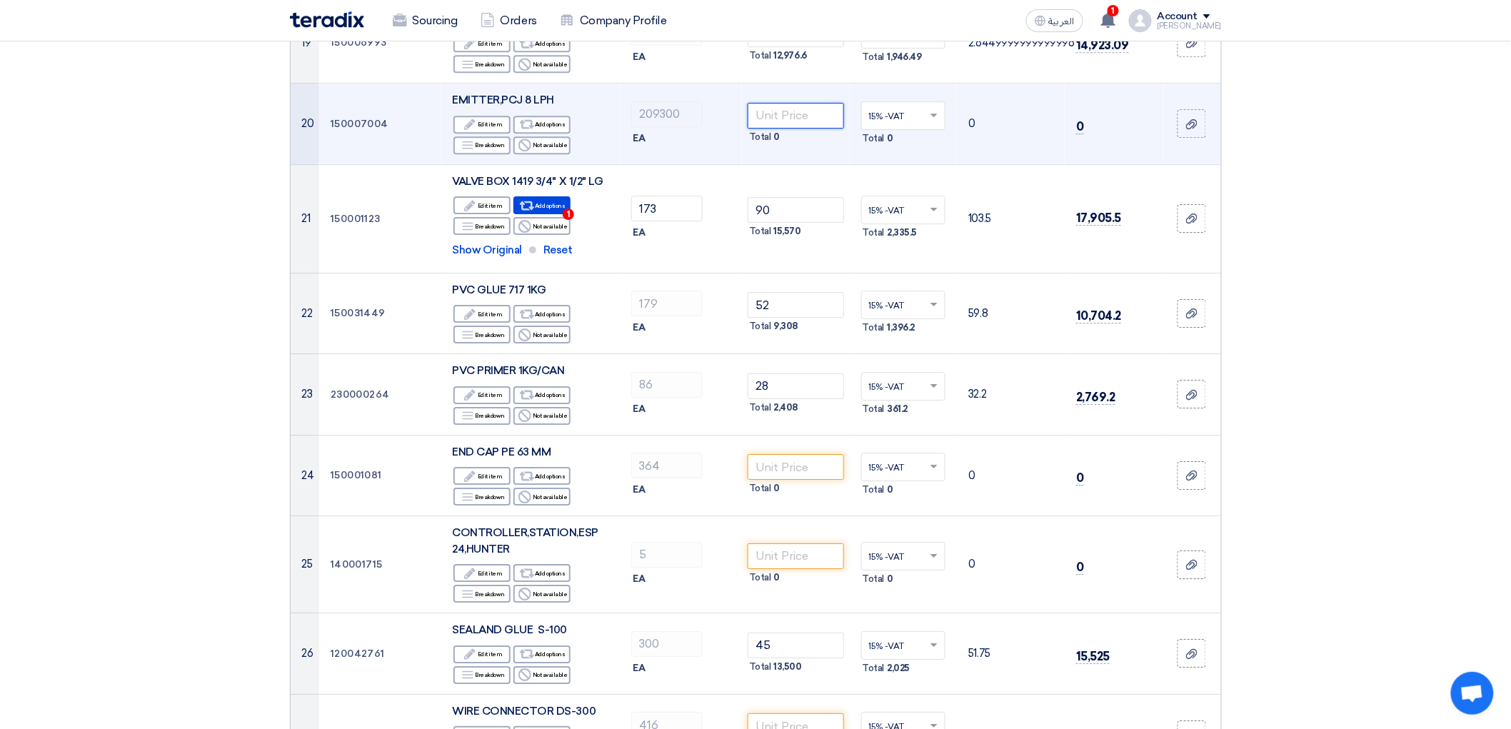
click at [804, 129] on input "number" at bounding box center [796, 116] width 96 height 26
type input "0"
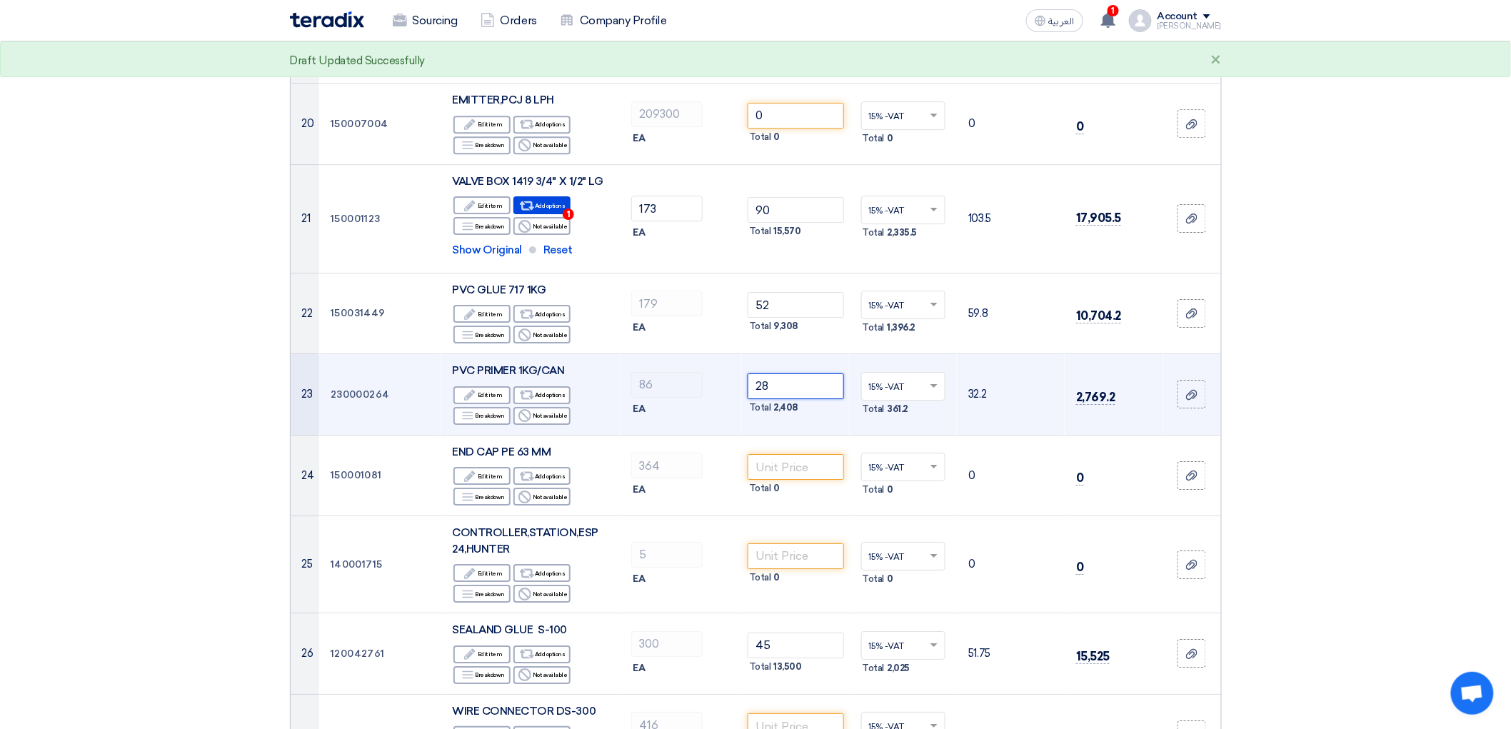
click at [781, 399] on input "28" at bounding box center [796, 387] width 96 height 26
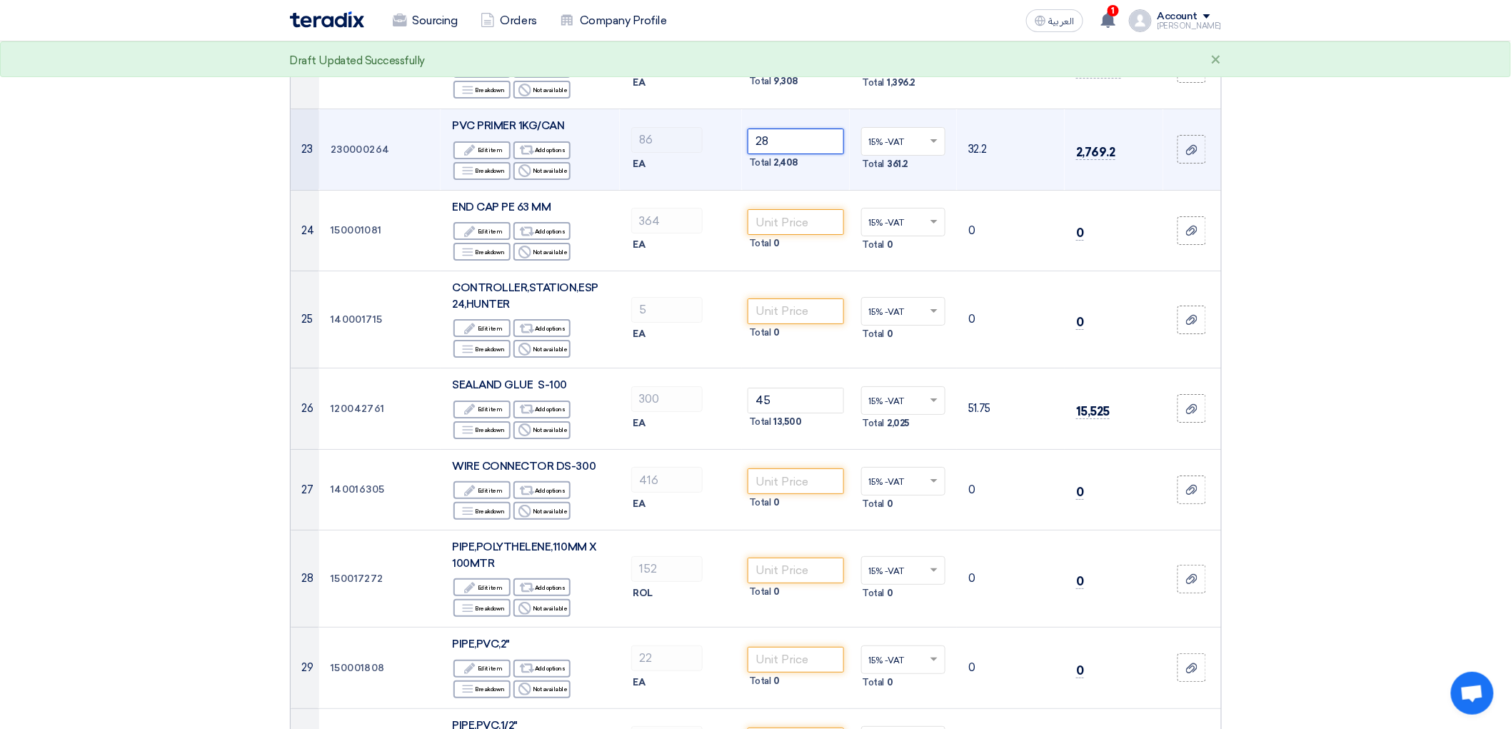
scroll to position [2143, 0]
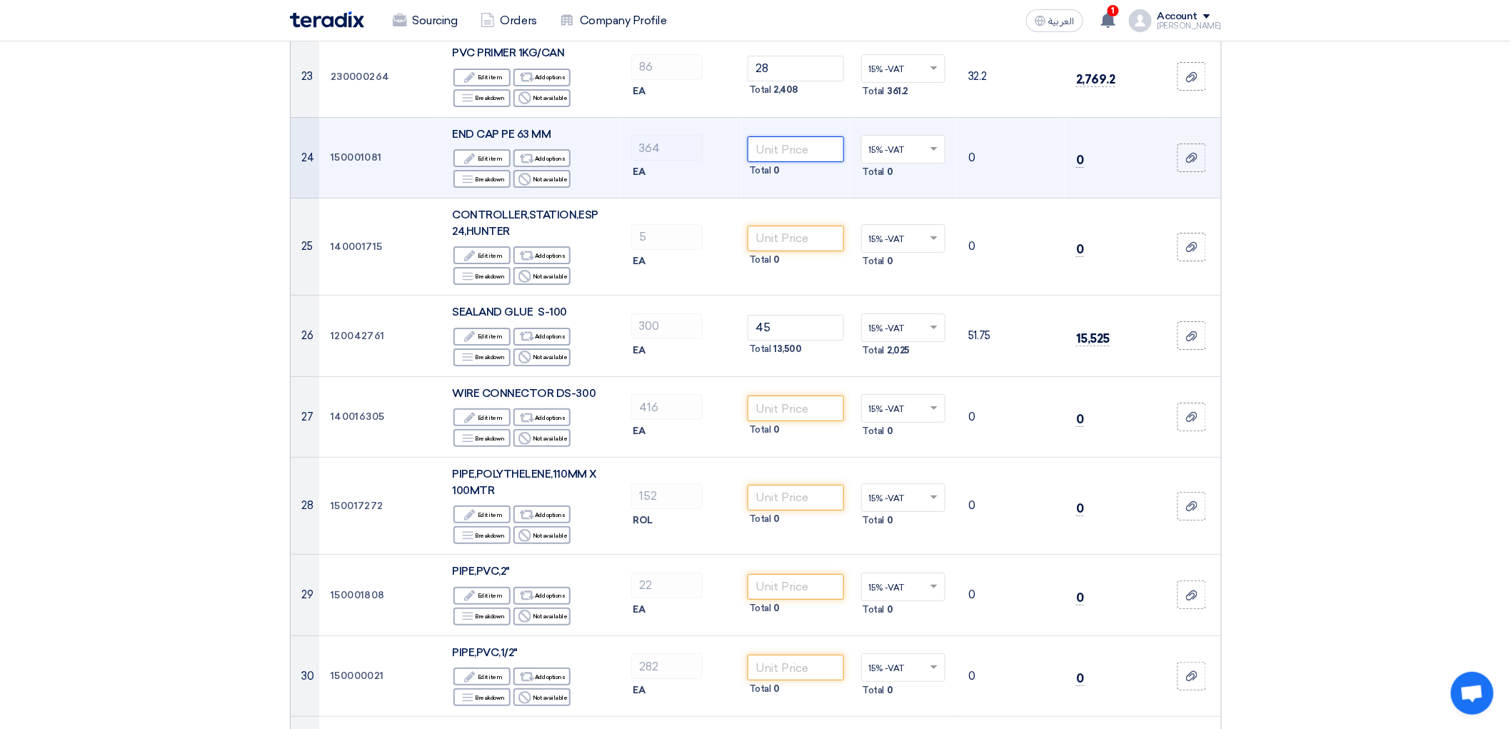
click at [809, 162] on input "number" at bounding box center [796, 149] width 96 height 26
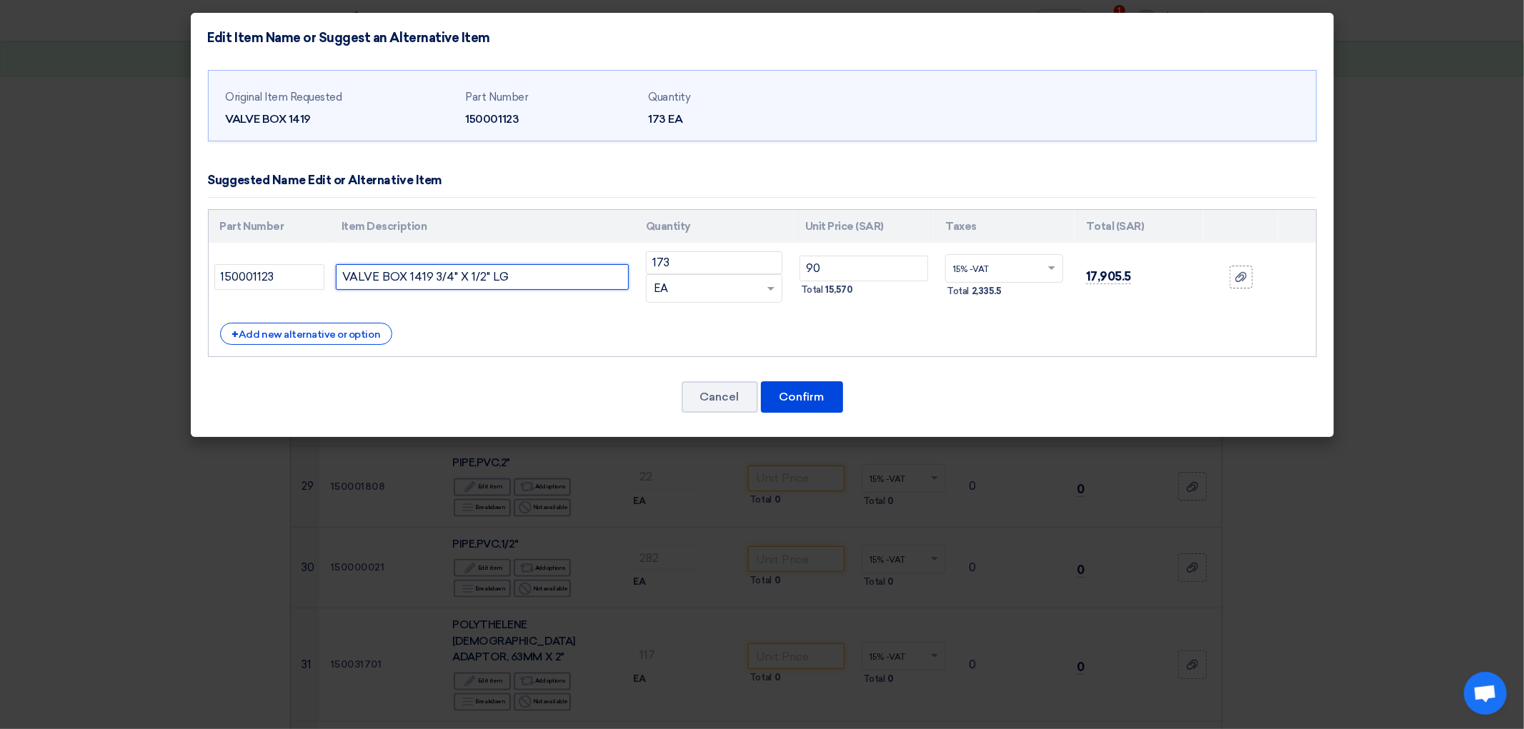
click at [515, 290] on input "VALVE BOX 1419 3/4" X 1/2" LG" at bounding box center [482, 277] width 293 height 26
type input "VALVE BOX 1419"
click at [851, 281] on input "90" at bounding box center [863, 269] width 129 height 26
type input "9"
type input "0"
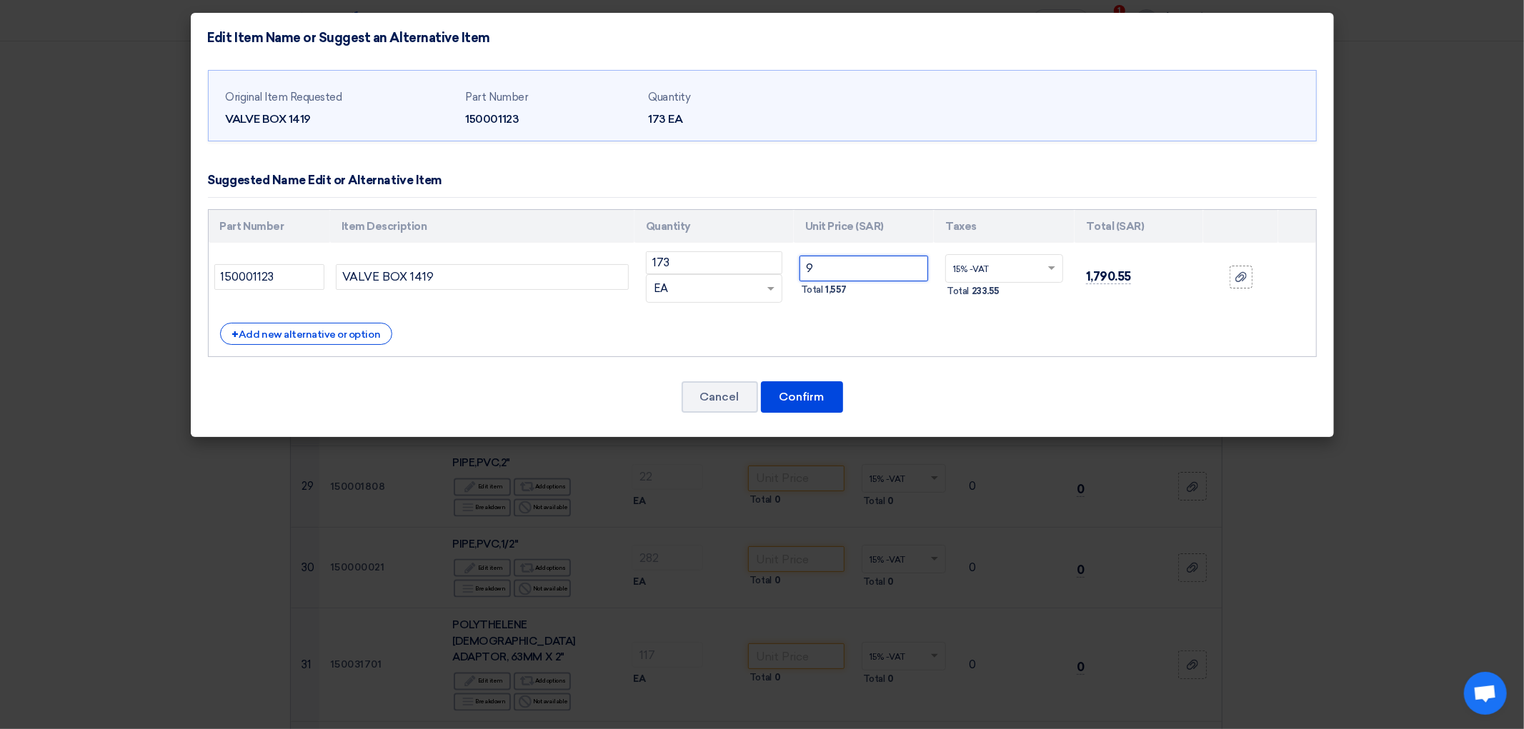
type input "90"
click at [808, 413] on button "Confirm" at bounding box center [802, 396] width 82 height 31
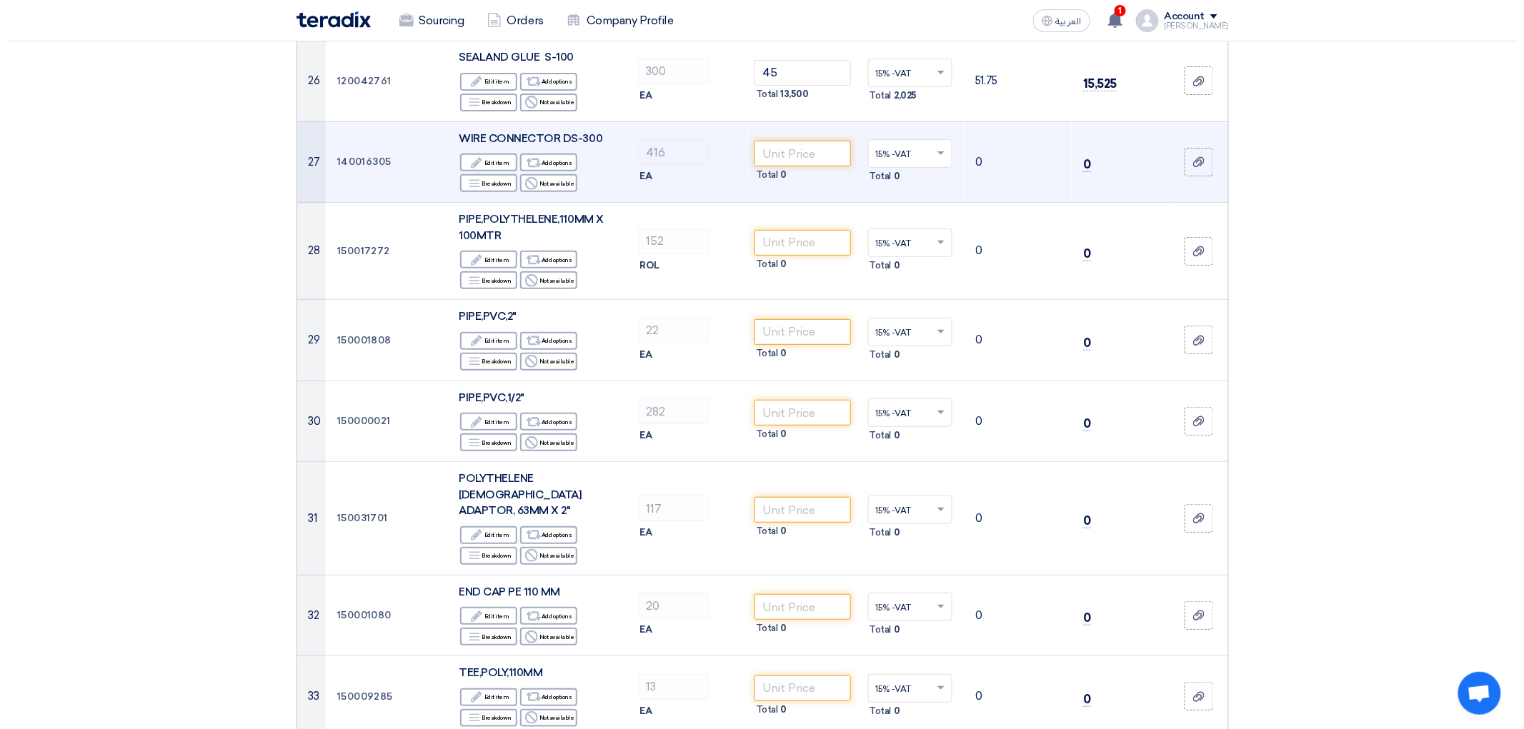
scroll to position [2460, 0]
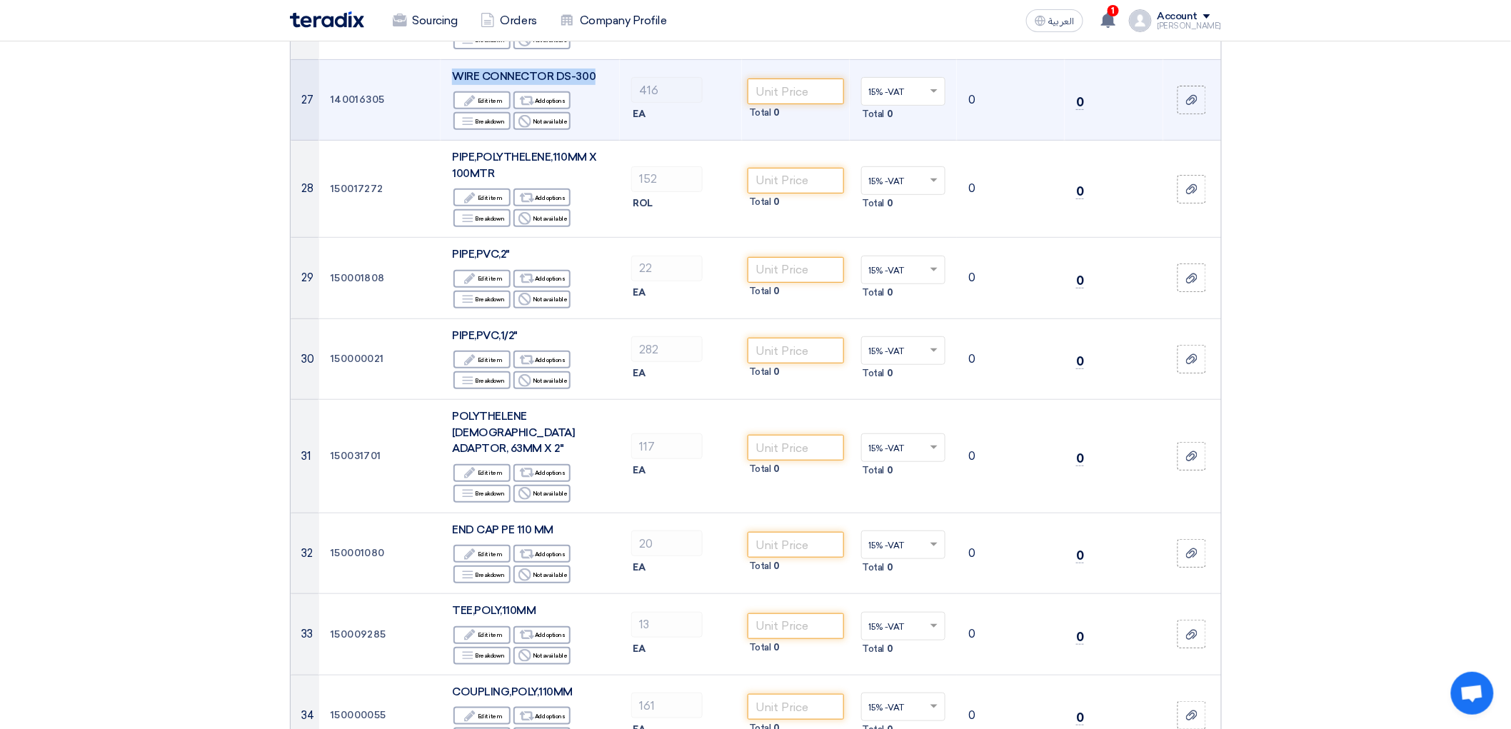
drag, startPoint x: 575, startPoint y: 321, endPoint x: 411, endPoint y: 314, distance: 163.7
click at [441, 141] on td "WIRE CONNECTOR DS-300 Edit Edit item Alternative Add options Breakdown Breakdow…" at bounding box center [530, 99] width 179 height 81
copy span "WIRE CONNECTOR DS-300"
click at [809, 104] on input "number" at bounding box center [796, 92] width 96 height 26
click at [519, 130] on div "Reject Not available" at bounding box center [542, 121] width 57 height 18
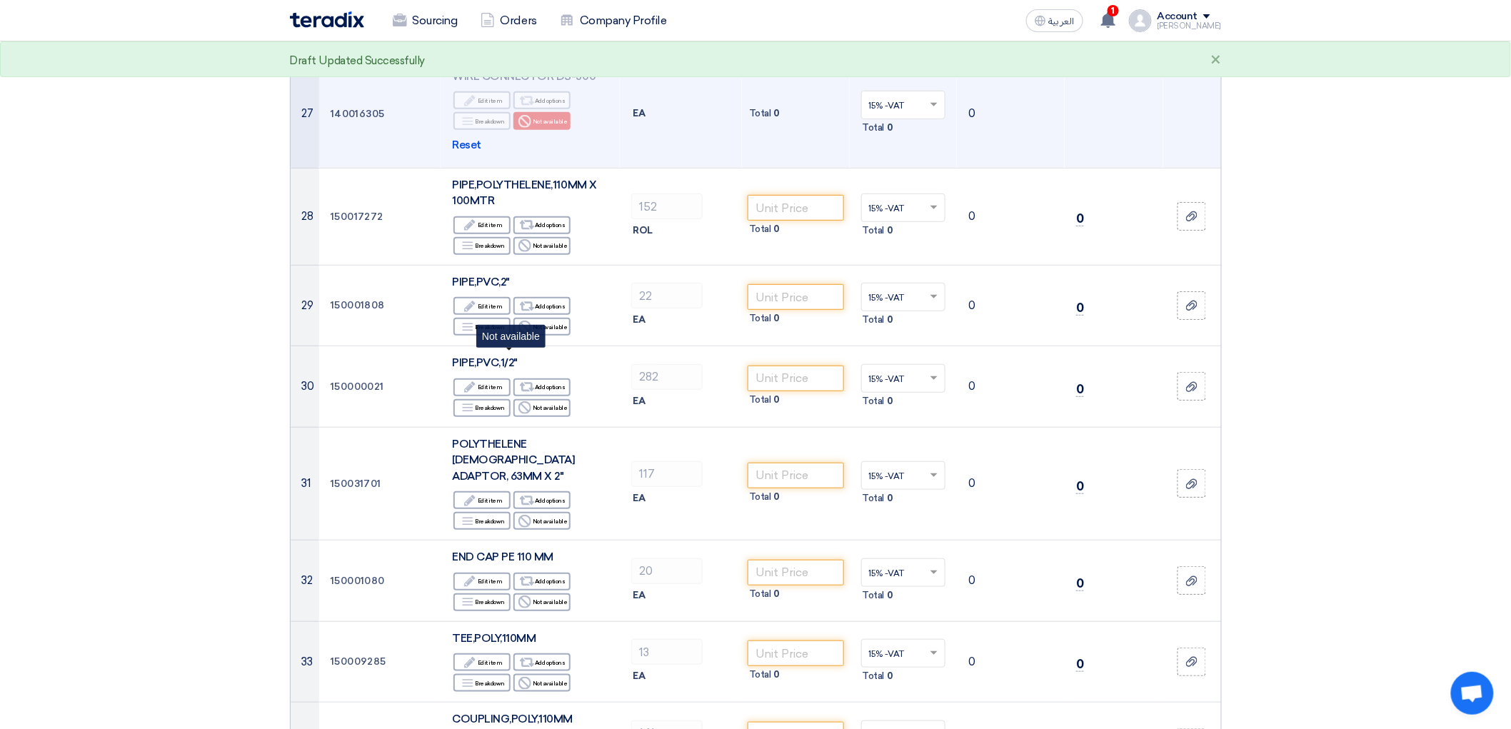
click at [518, 130] on div "Reject Not available" at bounding box center [542, 121] width 57 height 18
click at [521, 130] on div "Reject Not available" at bounding box center [542, 121] width 57 height 18
click at [520, 108] on icon "Alternative" at bounding box center [527, 100] width 15 height 15
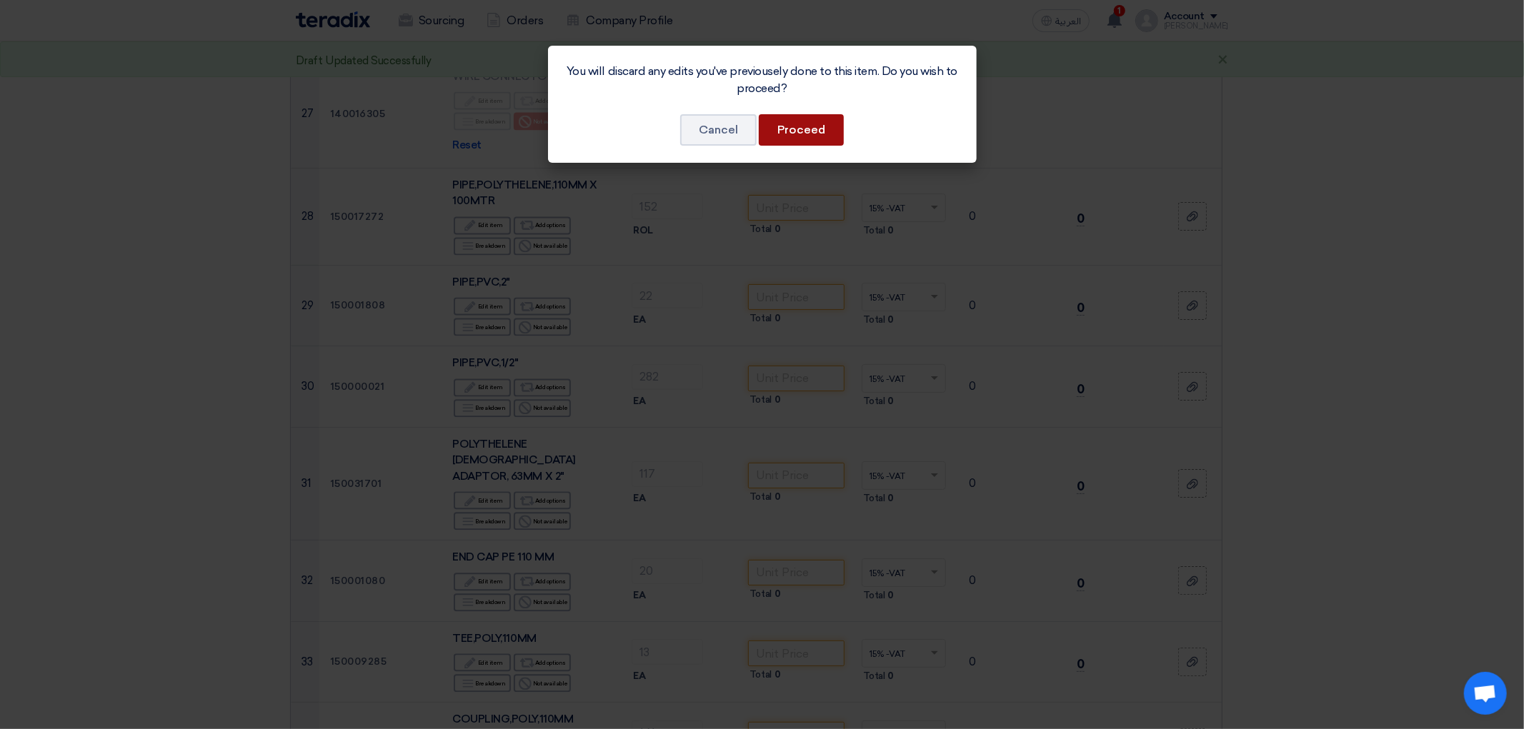
click at [779, 139] on button "Proceed" at bounding box center [801, 129] width 85 height 31
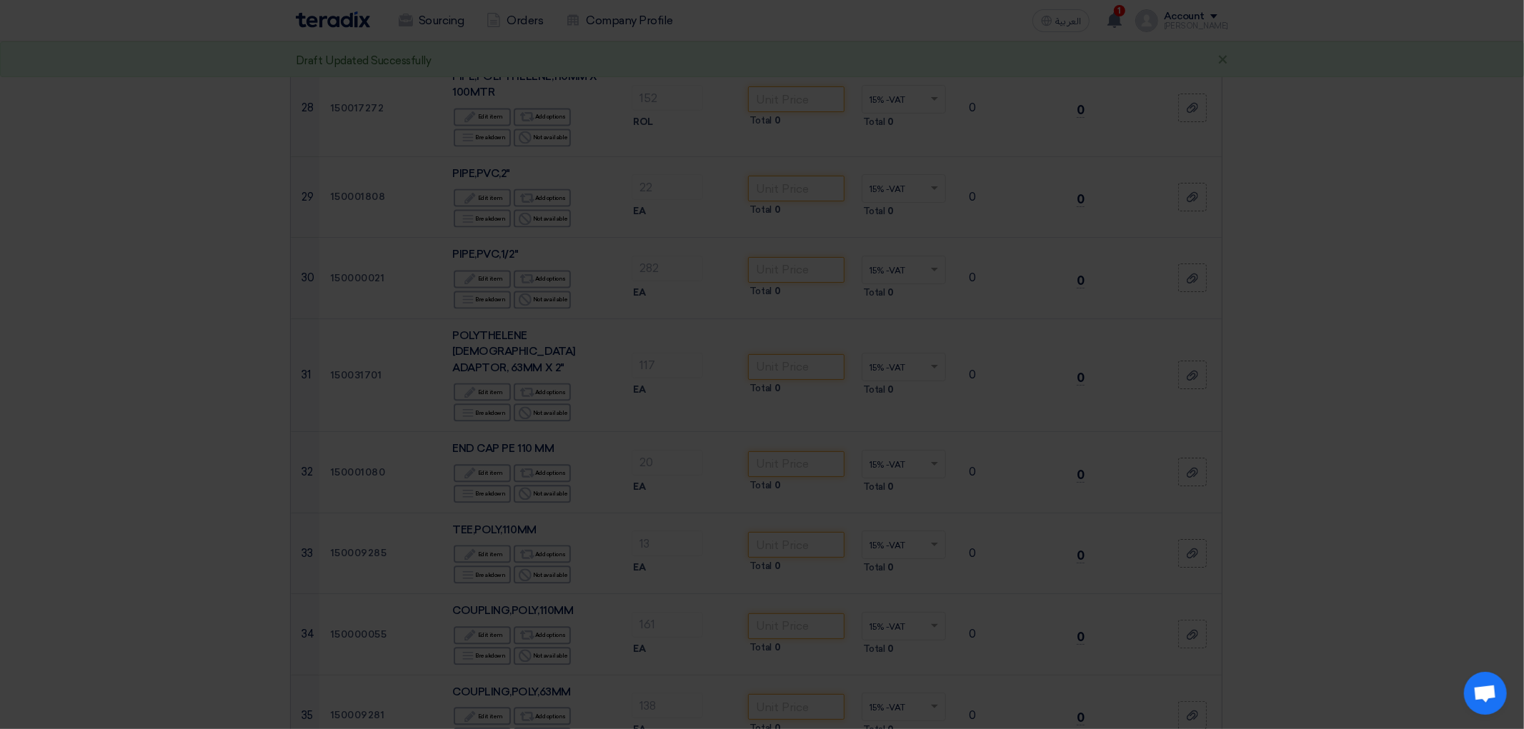
scroll to position [2338, 0]
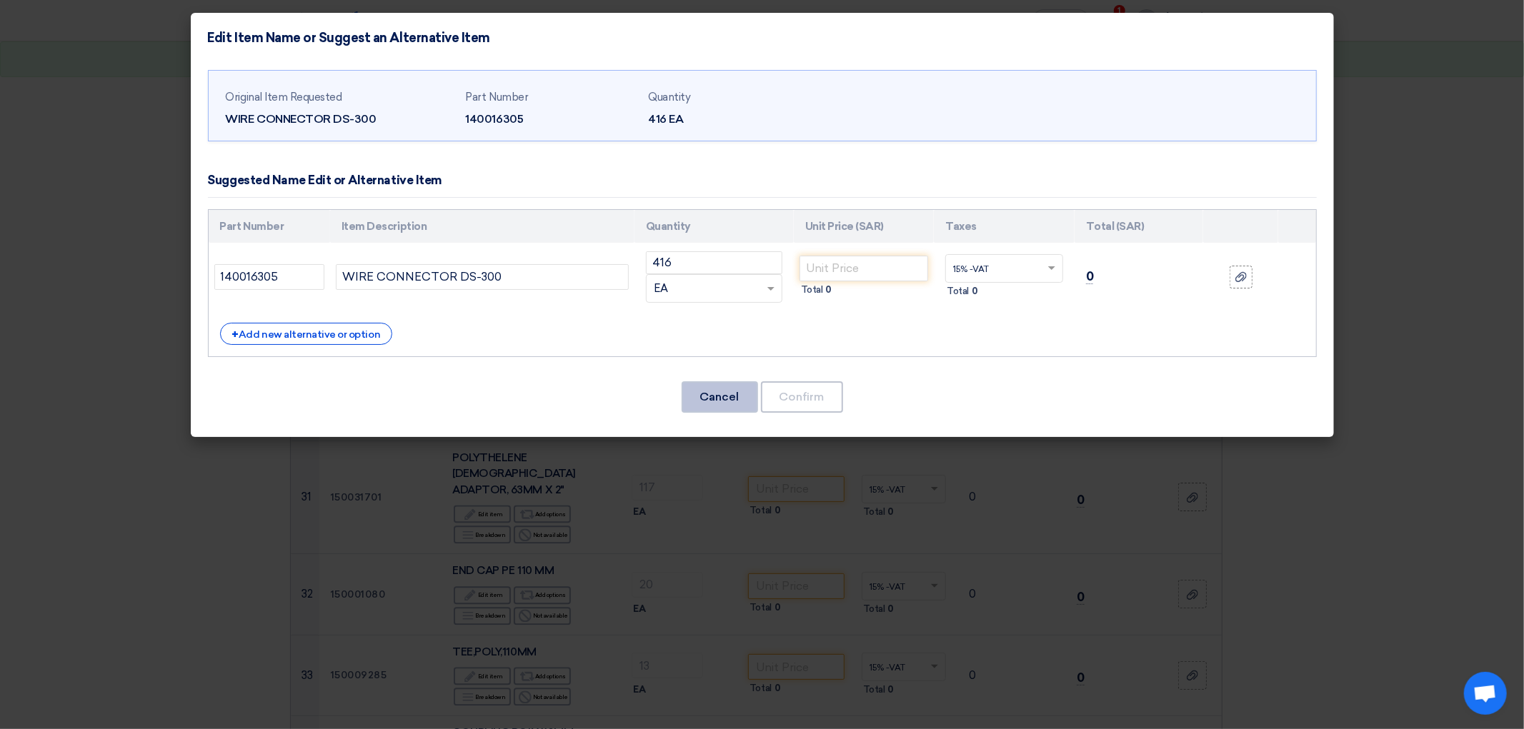
click at [711, 413] on button "Cancel" at bounding box center [719, 396] width 76 height 31
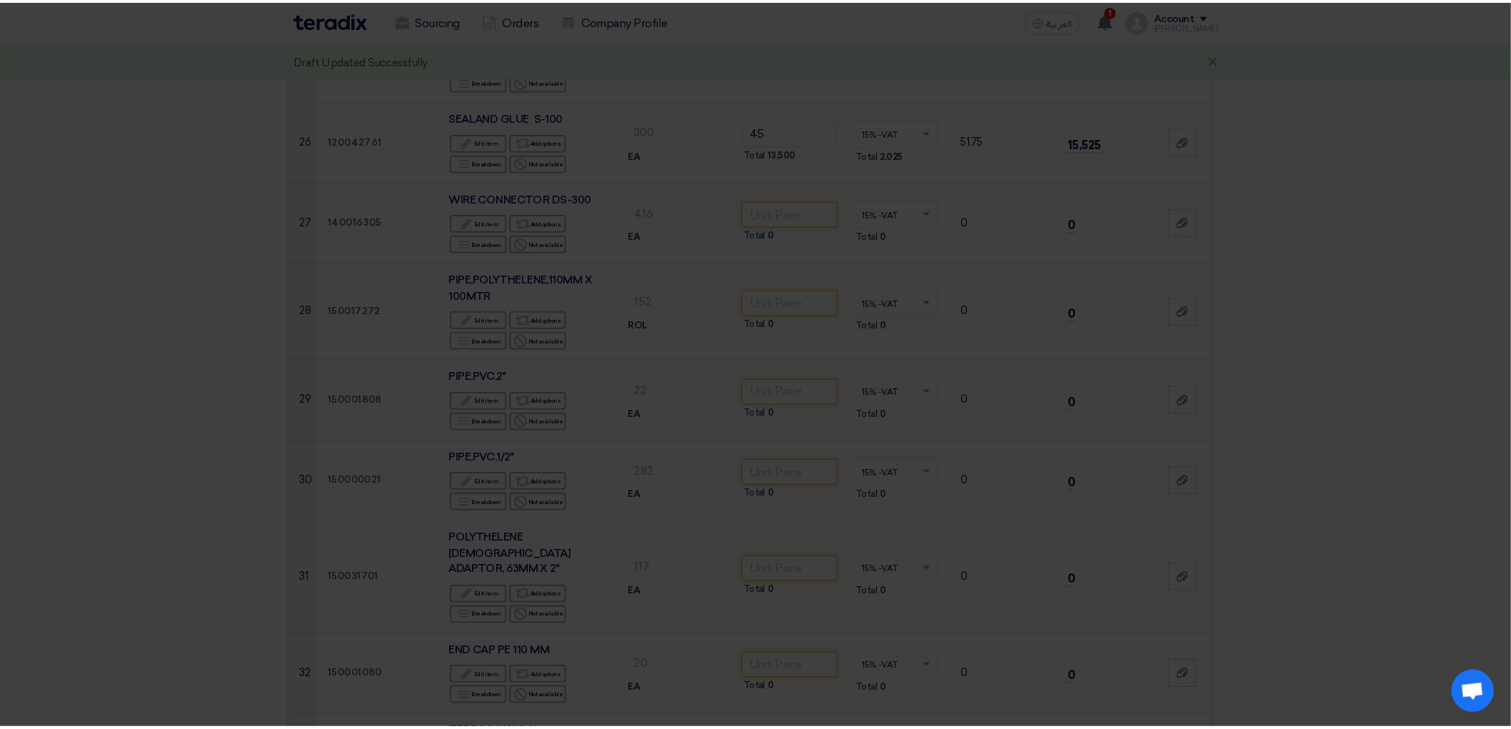
scroll to position [2460, 0]
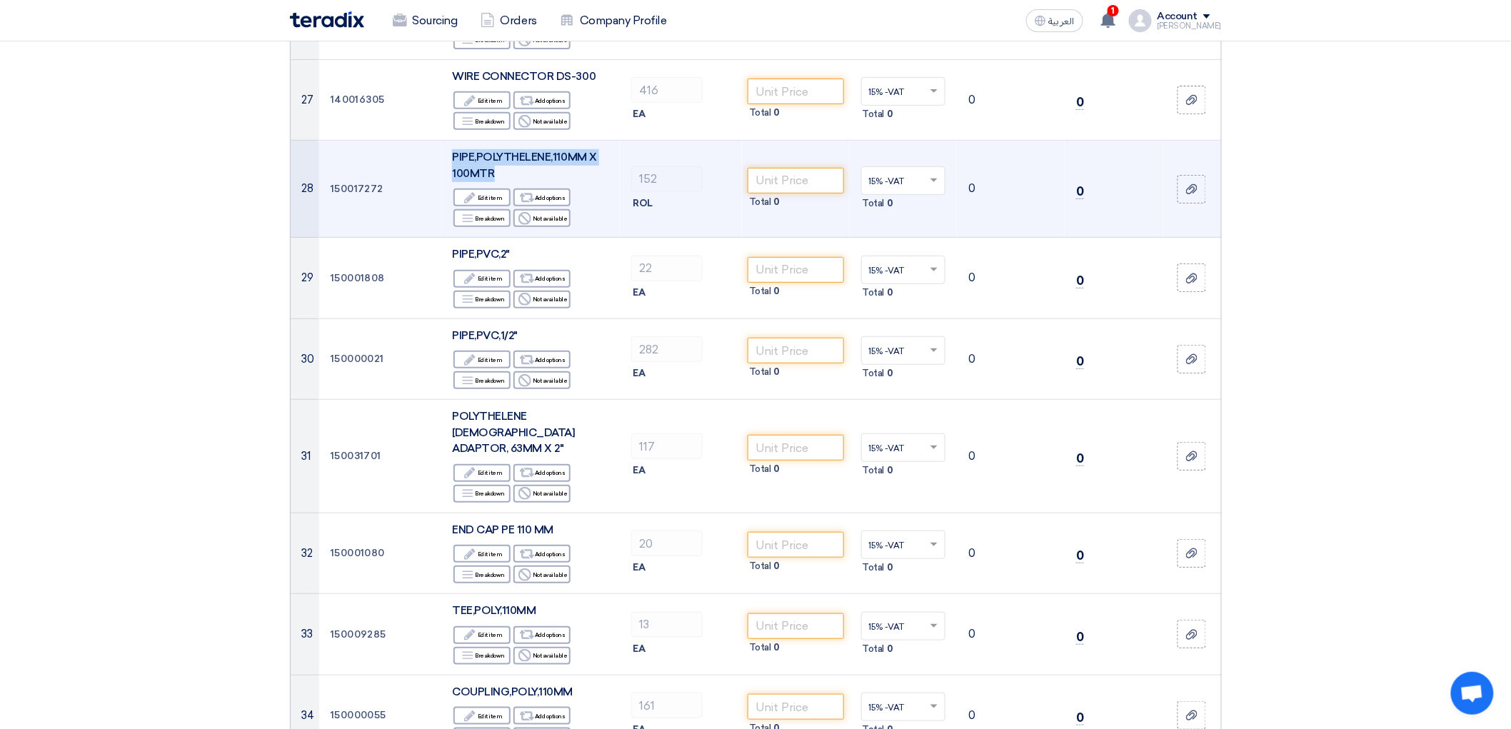
drag, startPoint x: 410, startPoint y: 401, endPoint x: 546, endPoint y: 424, distance: 138.2
click at [546, 238] on td "PIPE,POLYTHELENE,110MM X 100MTR Edit Edit item Alternative Add options Breakdow…" at bounding box center [530, 189] width 179 height 97
copy span "PIPE,POLYTHELENE,110MM X 100MTR"
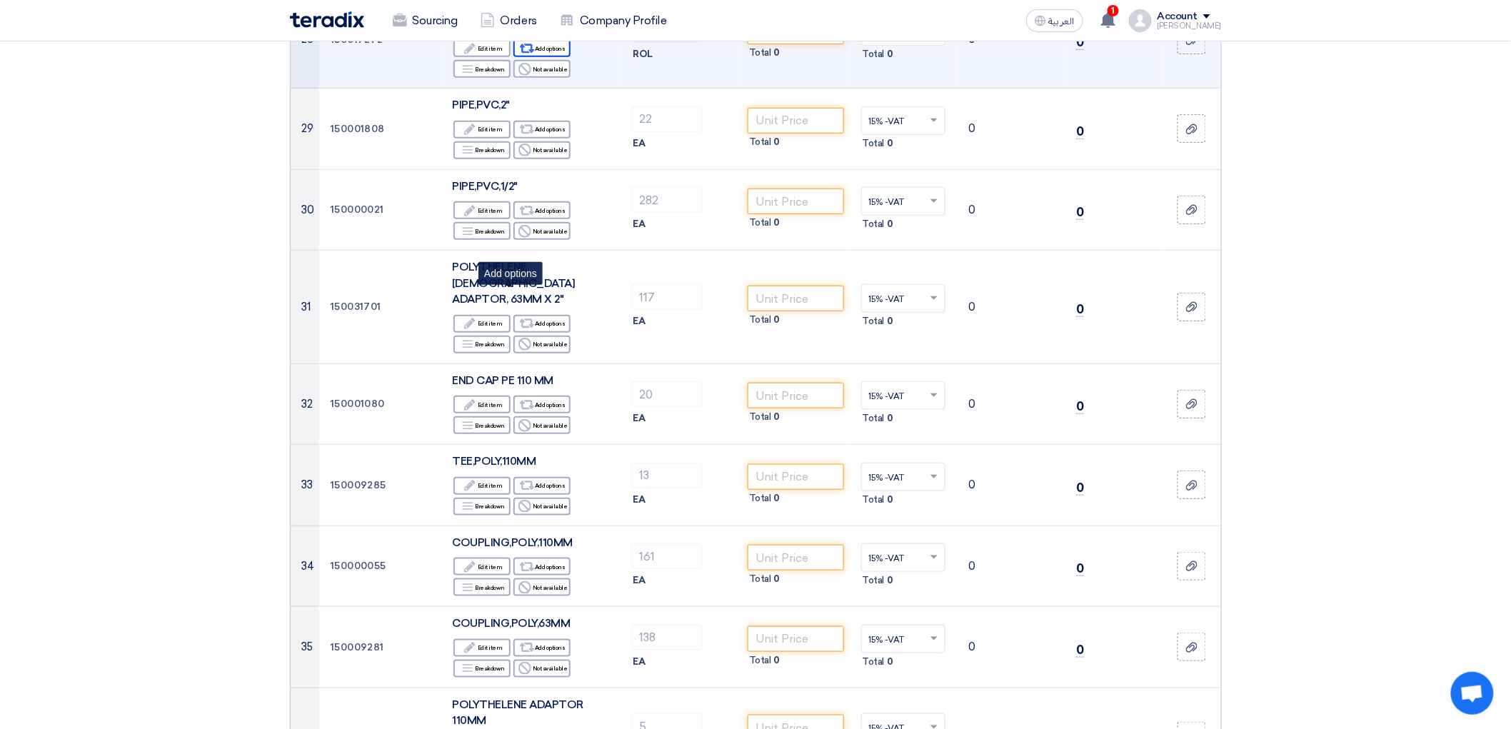
scroll to position [2619, 0]
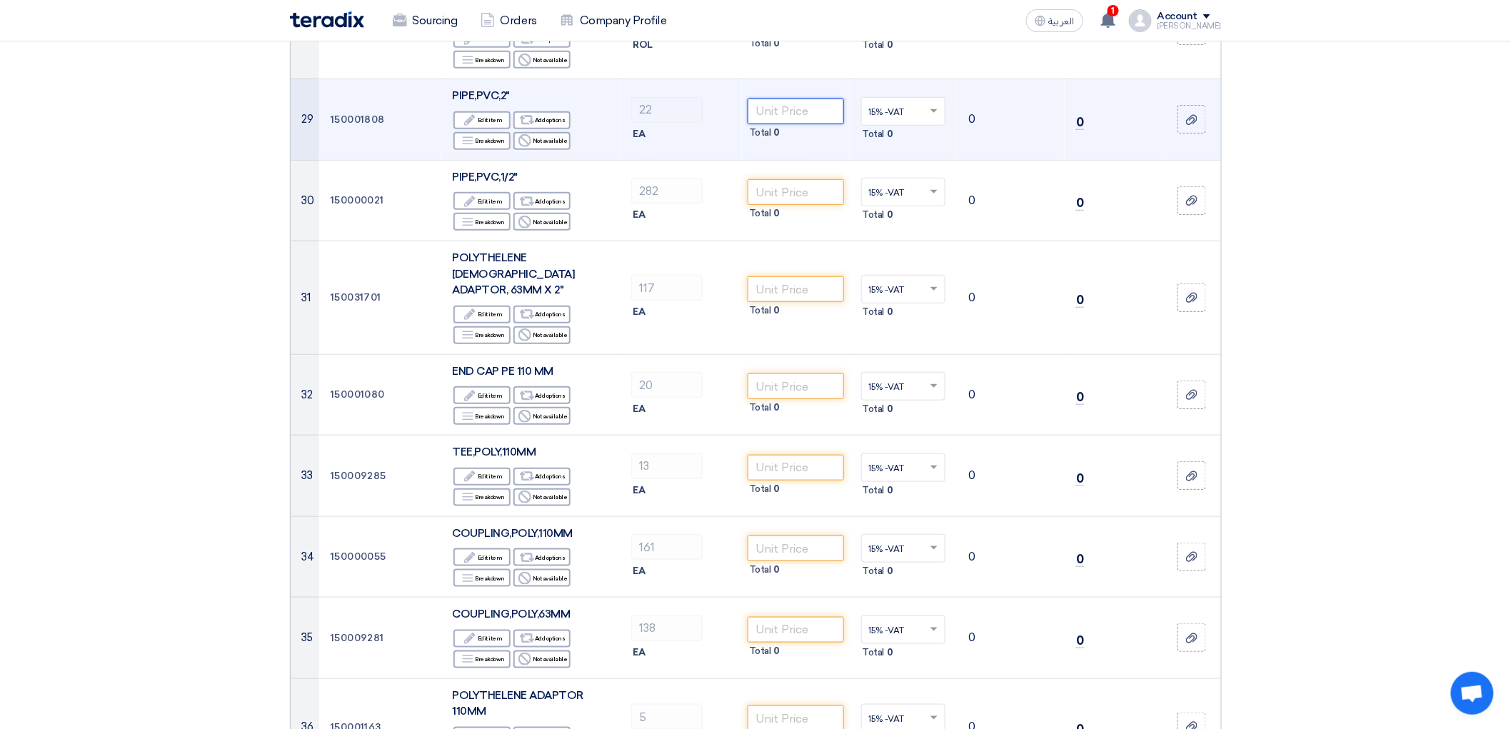
click at [825, 124] on input "number" at bounding box center [796, 112] width 96 height 26
click at [782, 124] on input "number" at bounding box center [796, 112] width 96 height 26
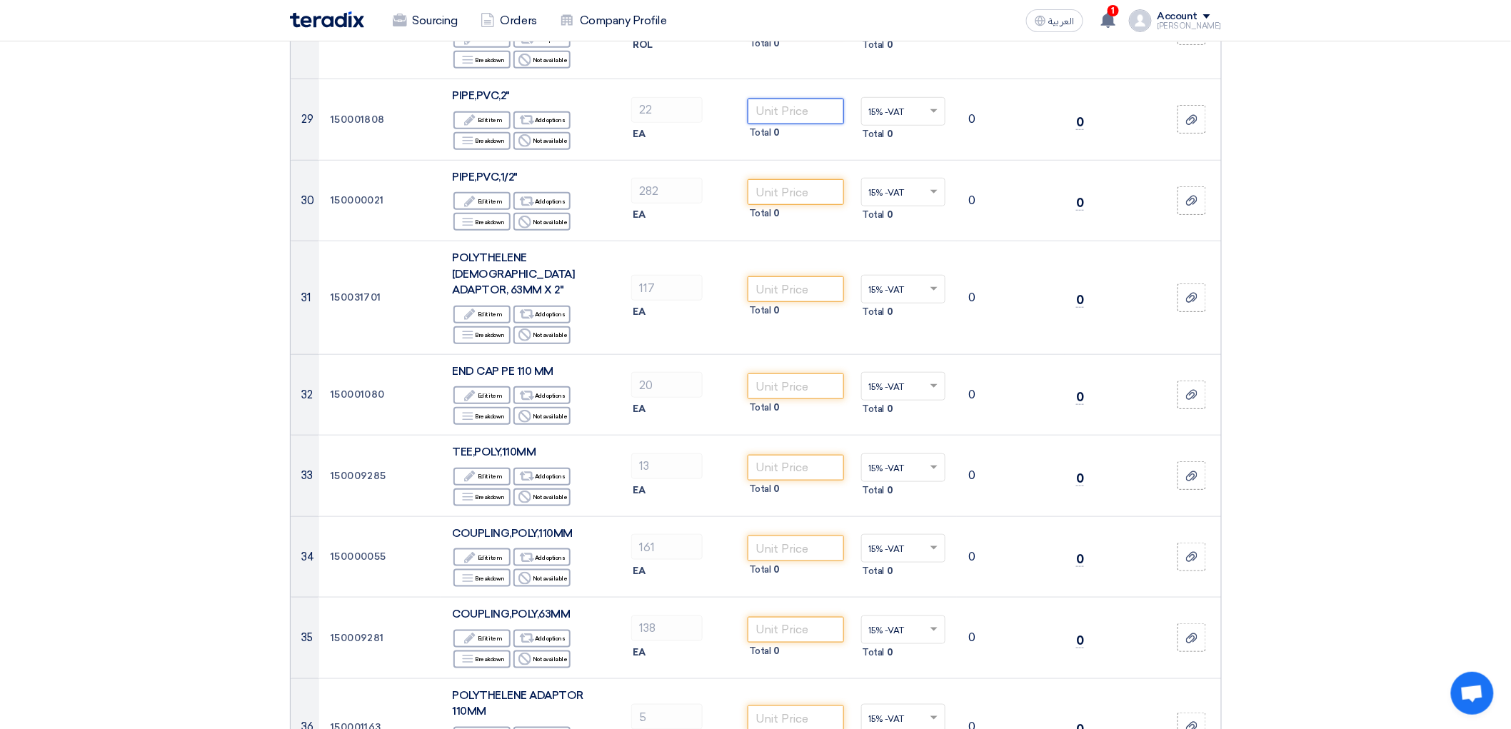
type input "7"
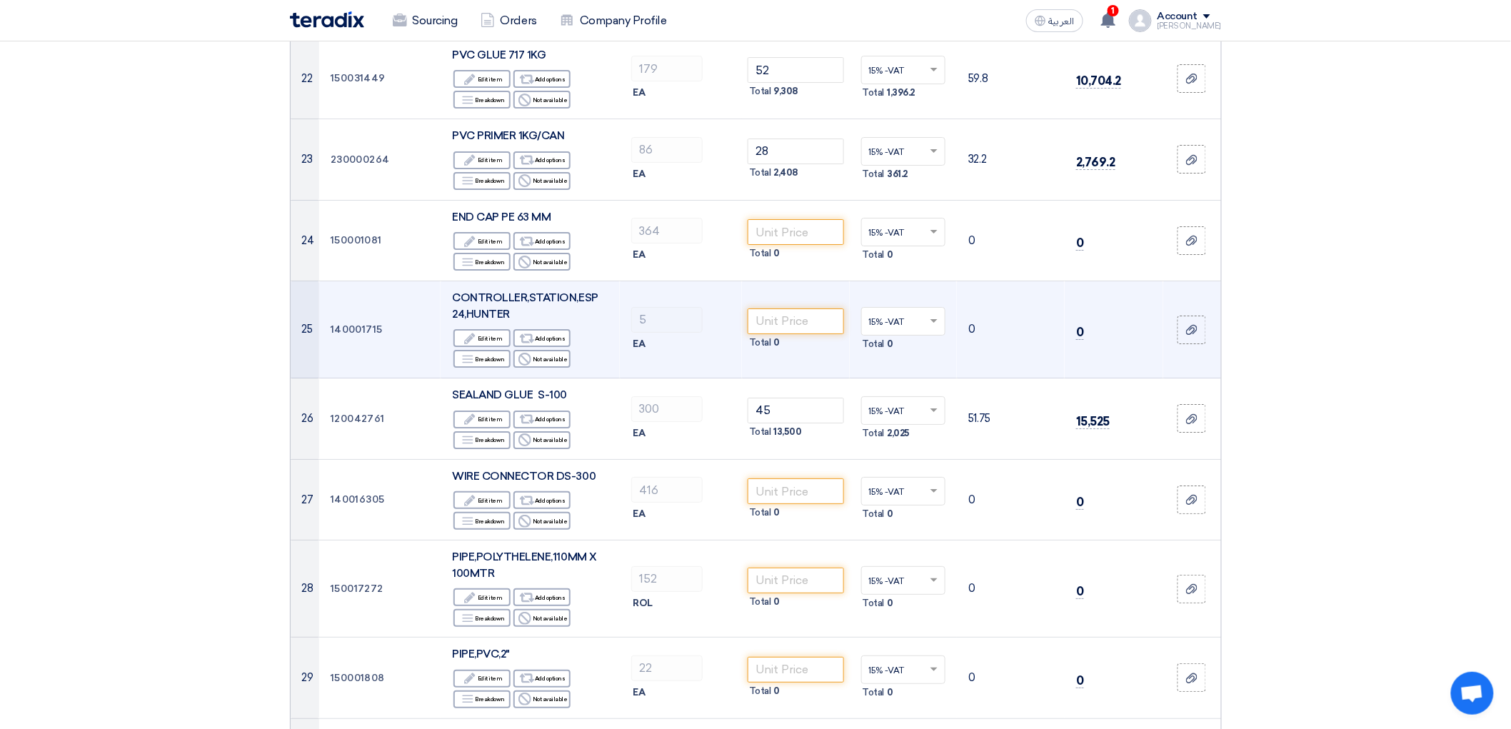
scroll to position [2063, 0]
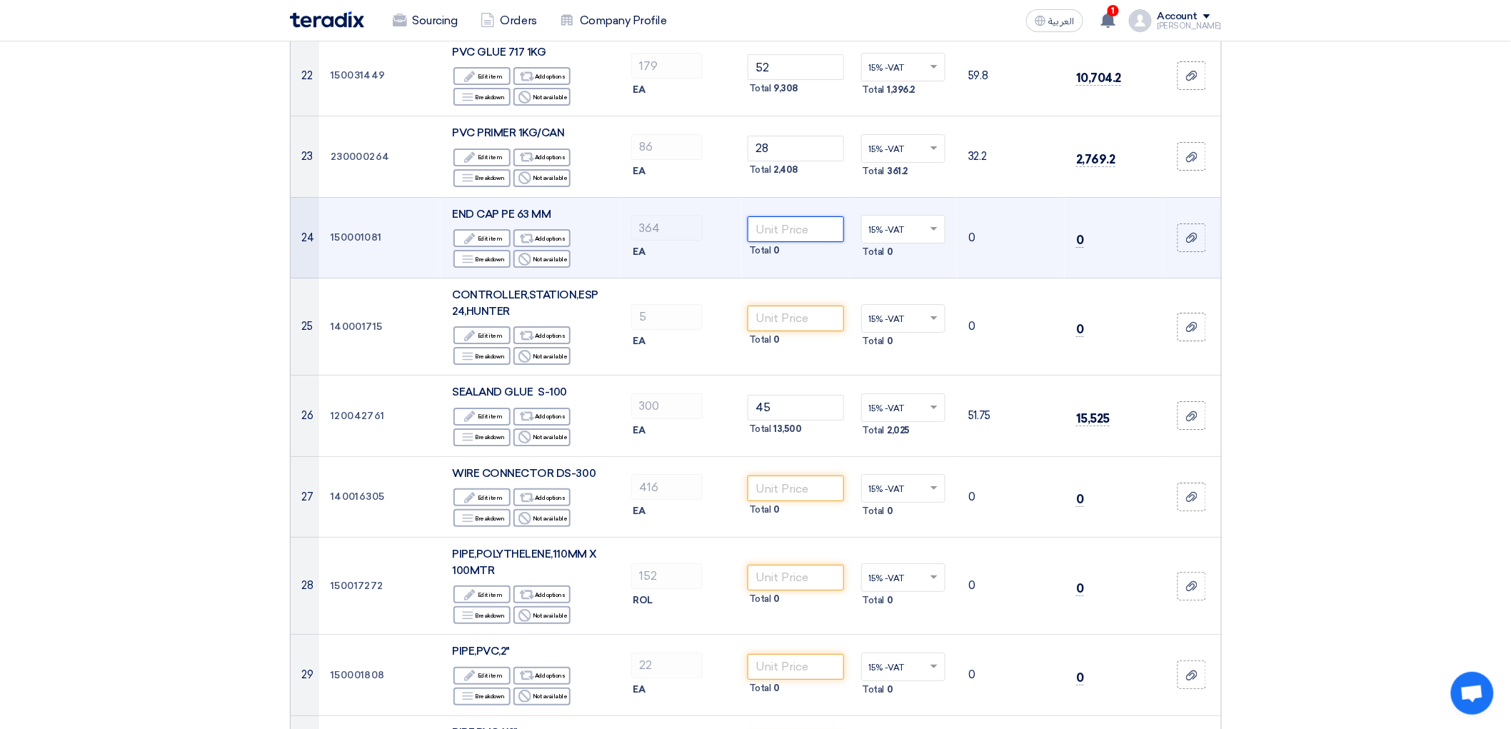
click at [818, 242] on input "number" at bounding box center [796, 229] width 96 height 26
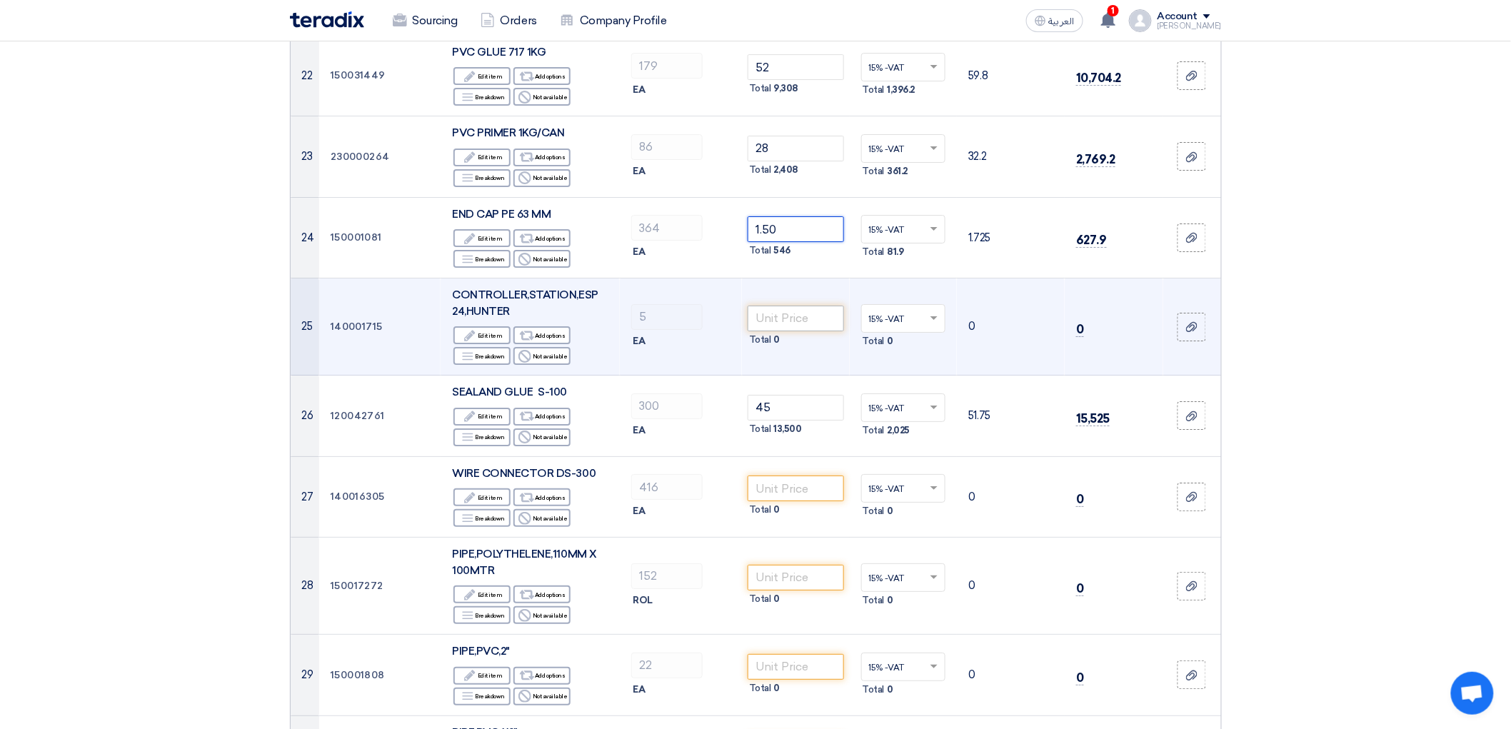
type input "1.50"
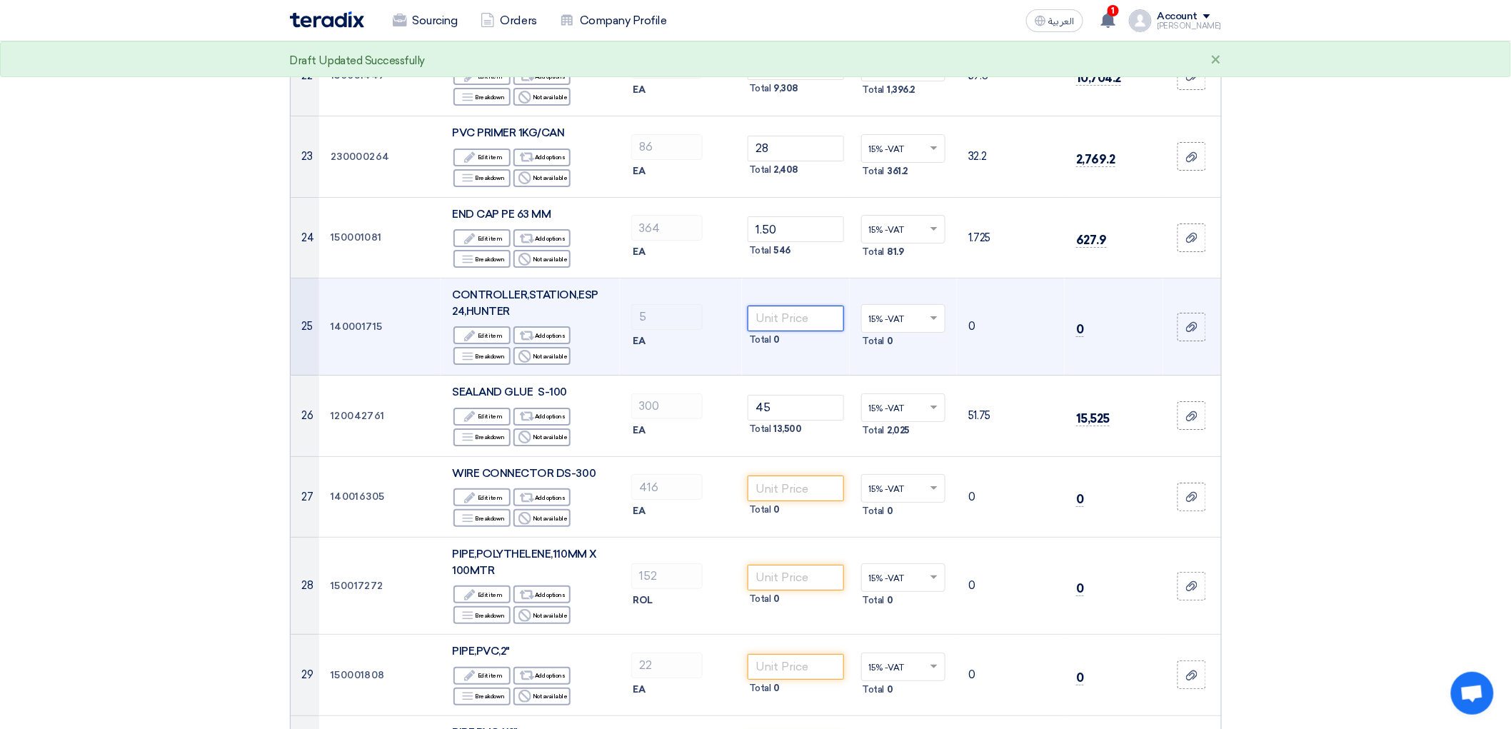
click at [820, 331] on input "number" at bounding box center [796, 319] width 96 height 26
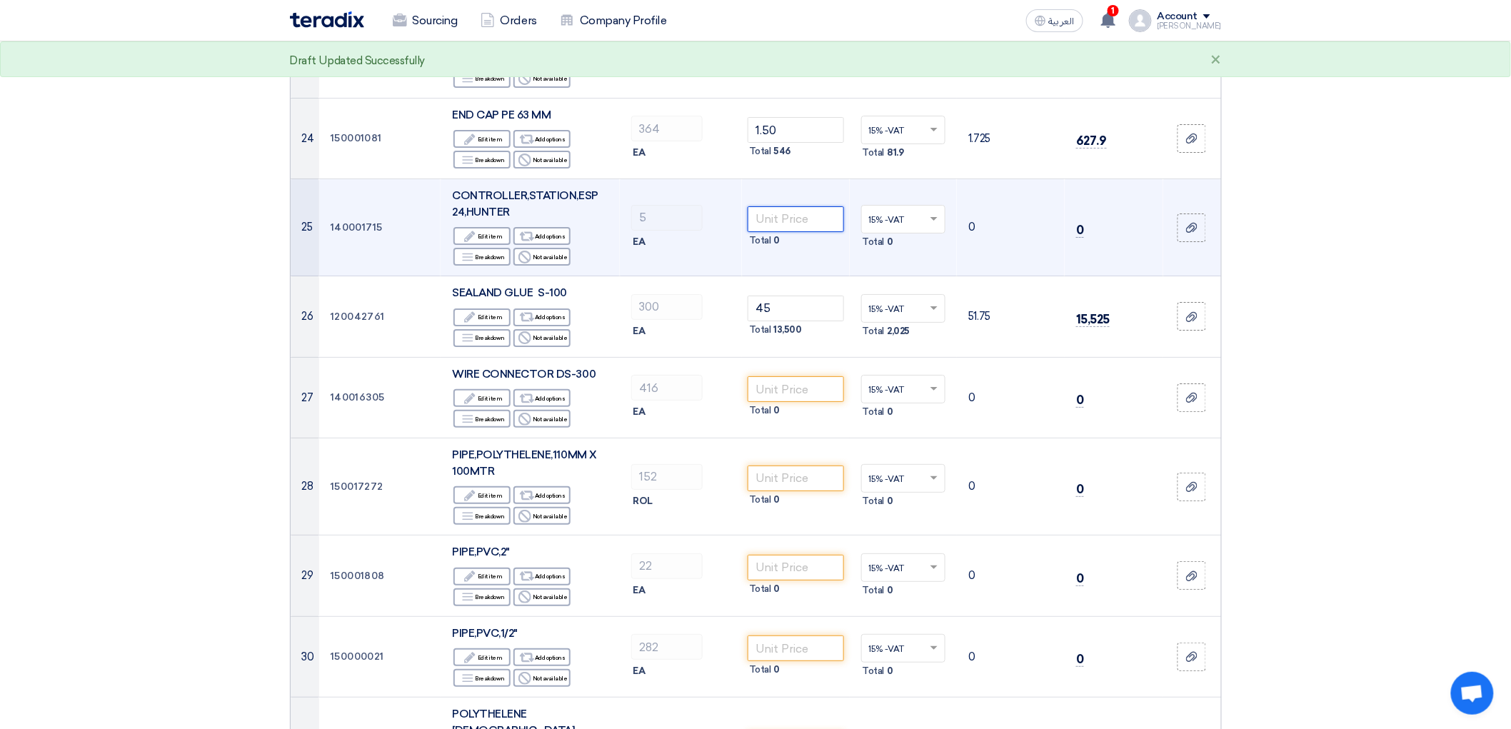
scroll to position [2222, 0]
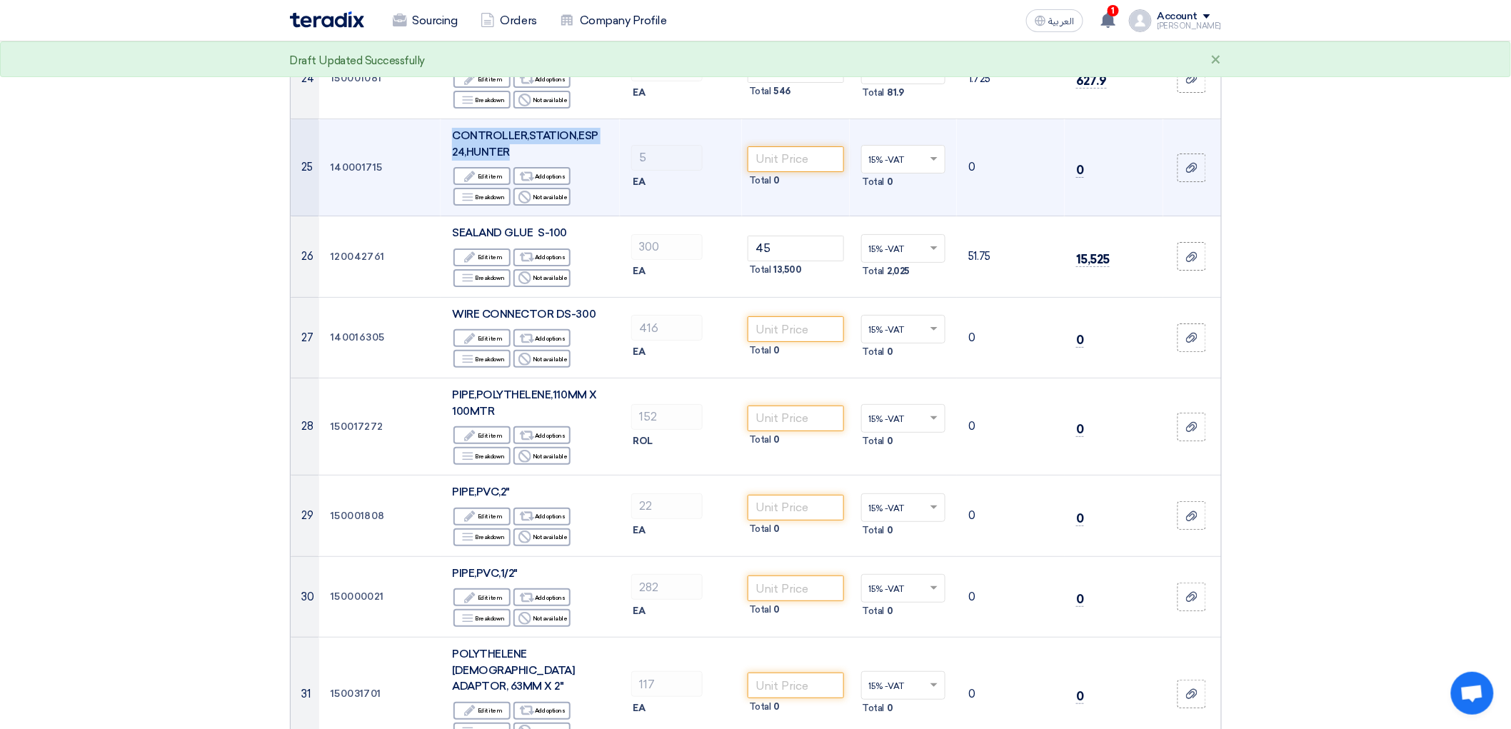
drag, startPoint x: 409, startPoint y: 352, endPoint x: 524, endPoint y: 374, distance: 117.7
click at [524, 216] on td "CONTROLLER,STATION,ESP 24,HUNTER Edit Edit item Alternative Add options Breakdo…" at bounding box center [530, 167] width 179 height 97
copy span "CONTROLLER,STATION,ESP 24,HUNTER"
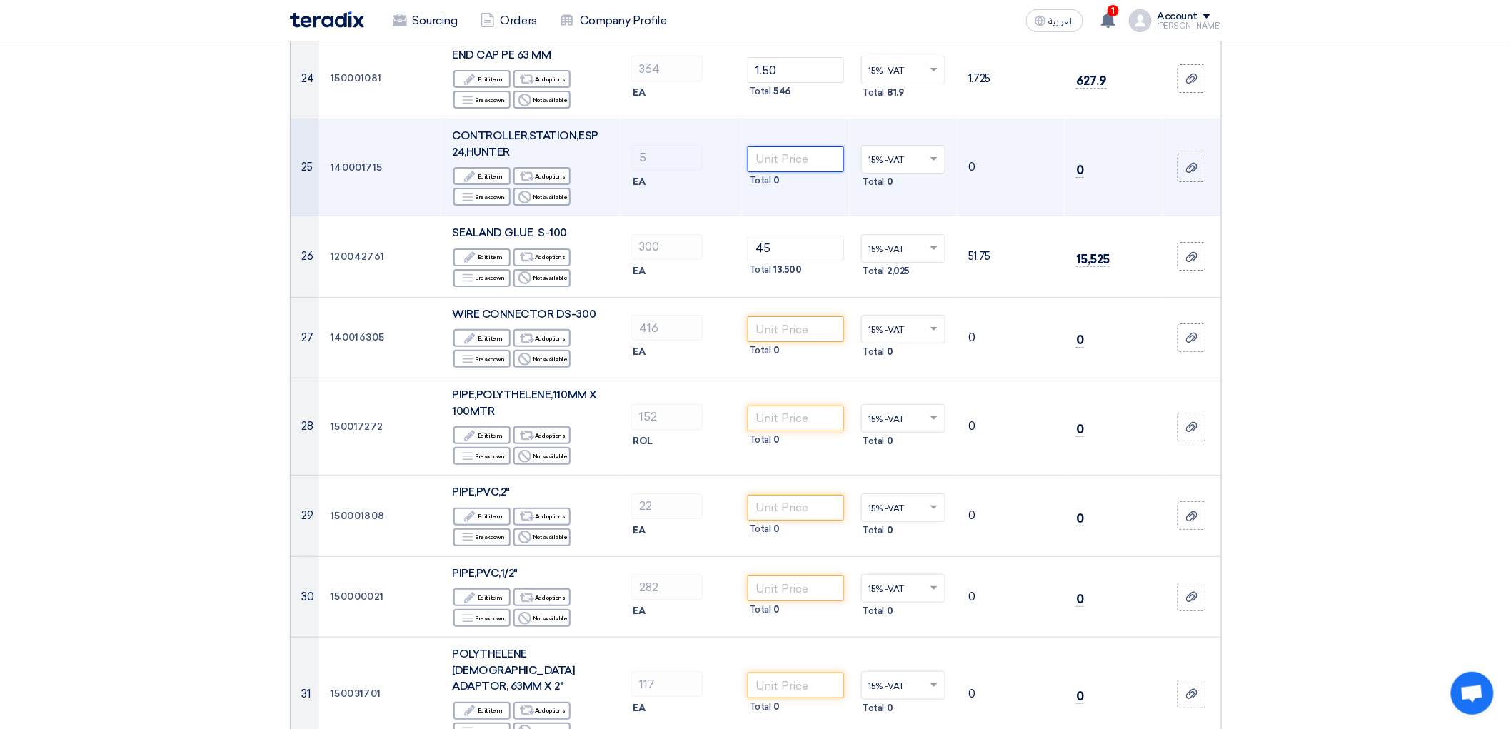
click at [779, 172] on input "number" at bounding box center [796, 159] width 96 height 26
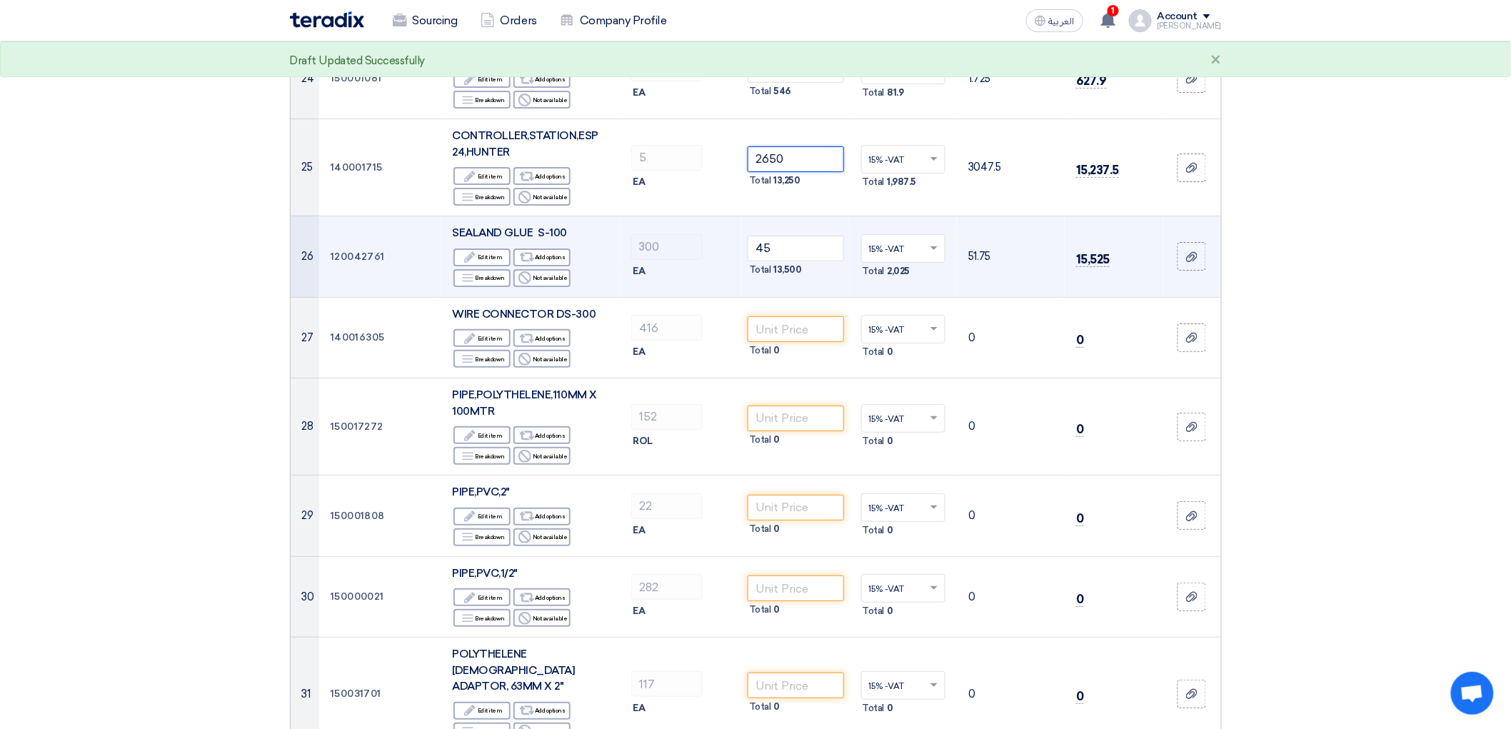
scroll to position [2460, 0]
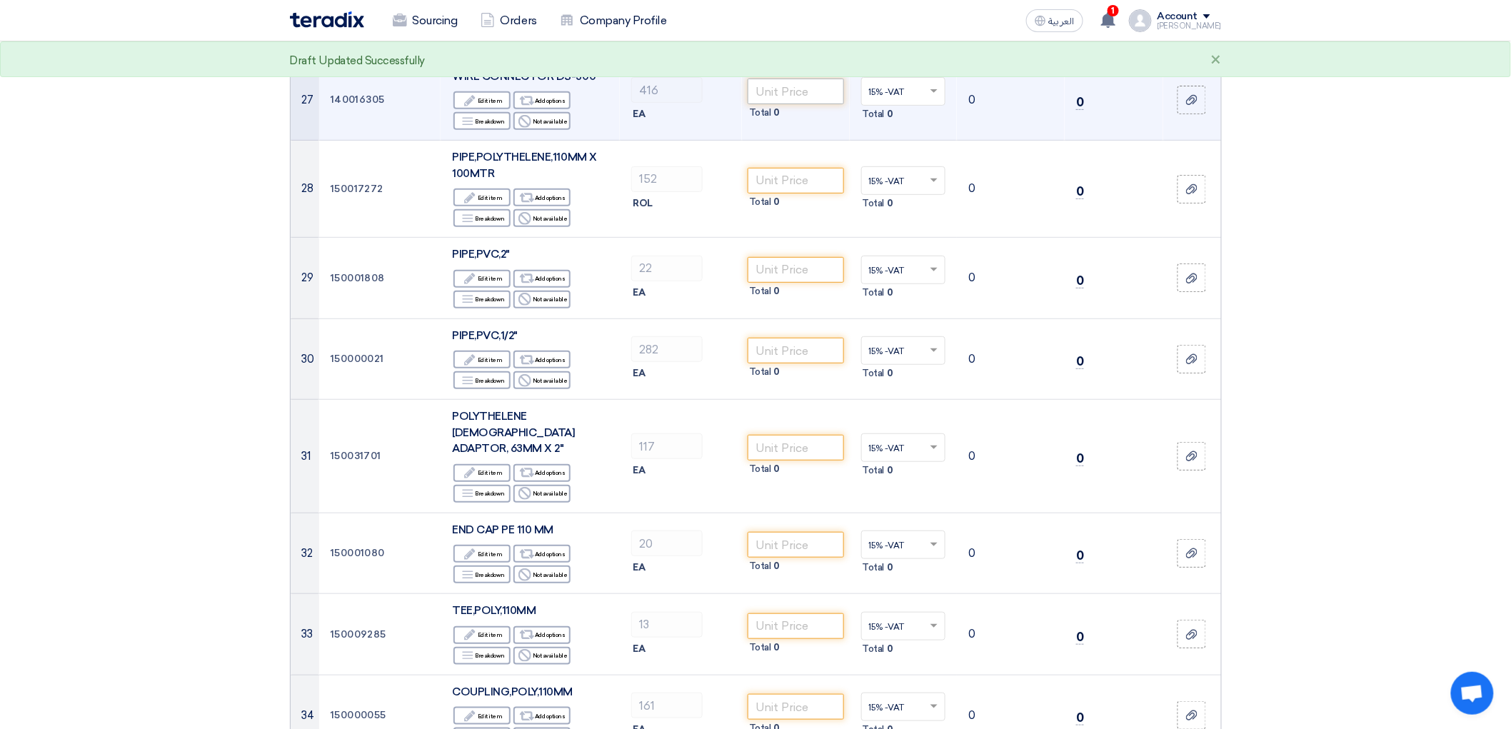
type input "2650"
click at [787, 104] on input "number" at bounding box center [796, 92] width 96 height 26
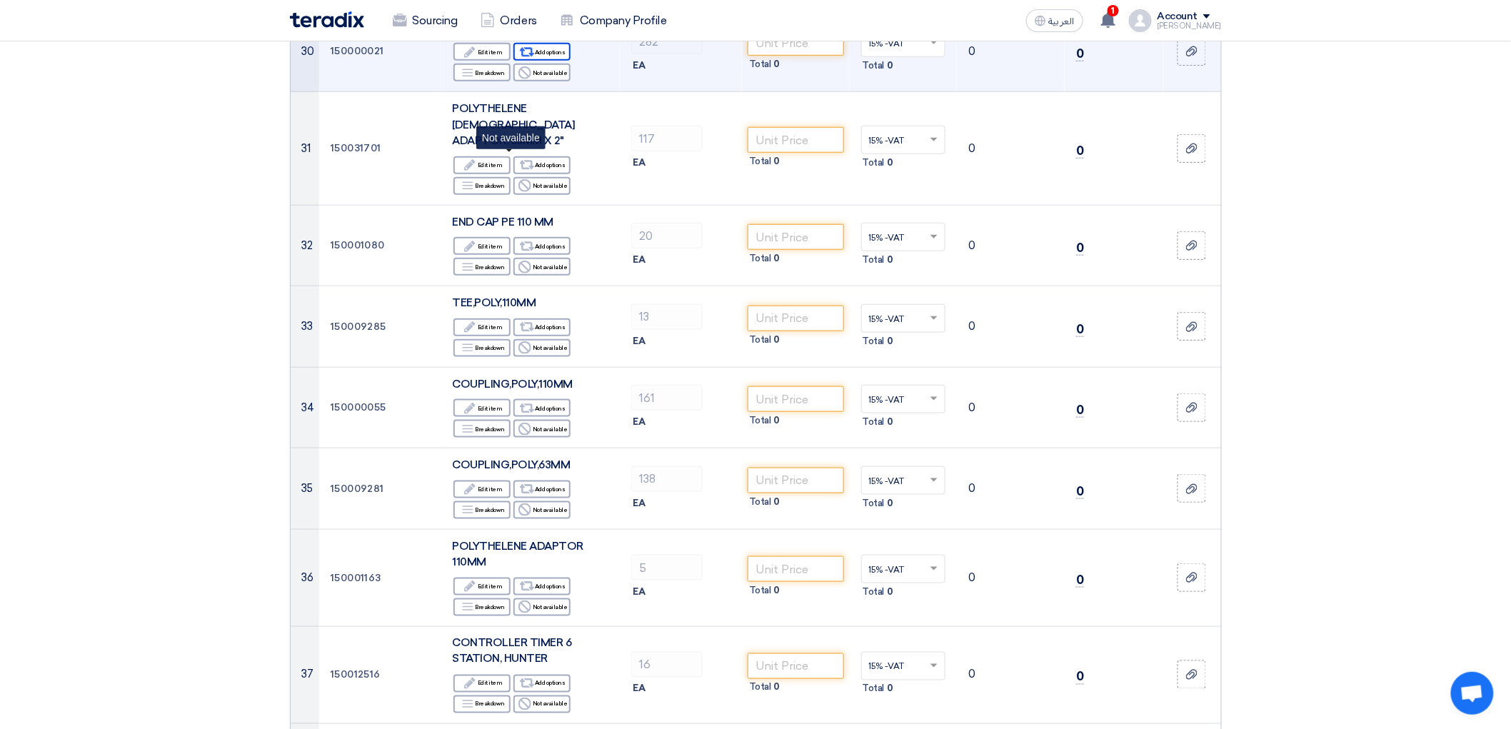
scroll to position [2777, 0]
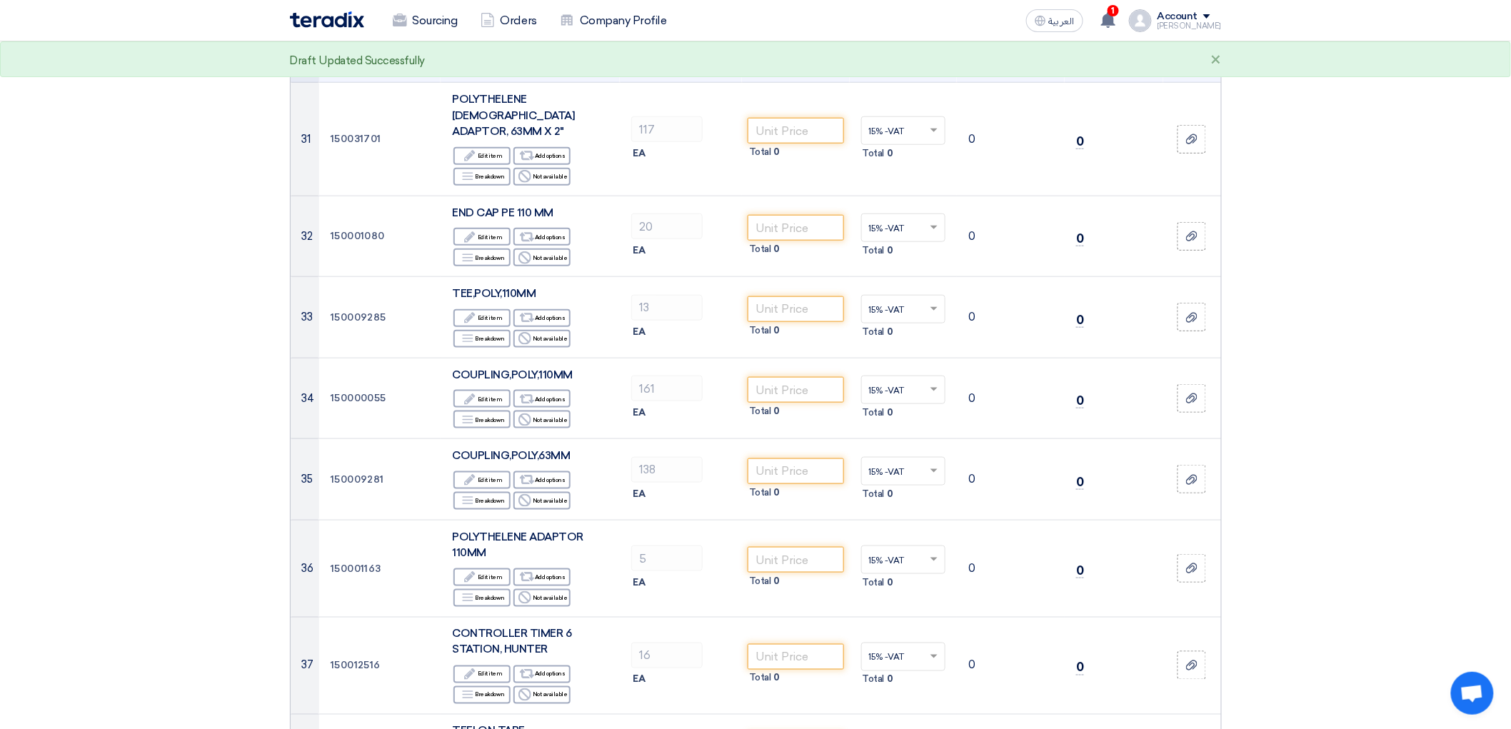
type input "45"
click at [775, 46] on input "number" at bounding box center [796, 34] width 96 height 26
type input "20"
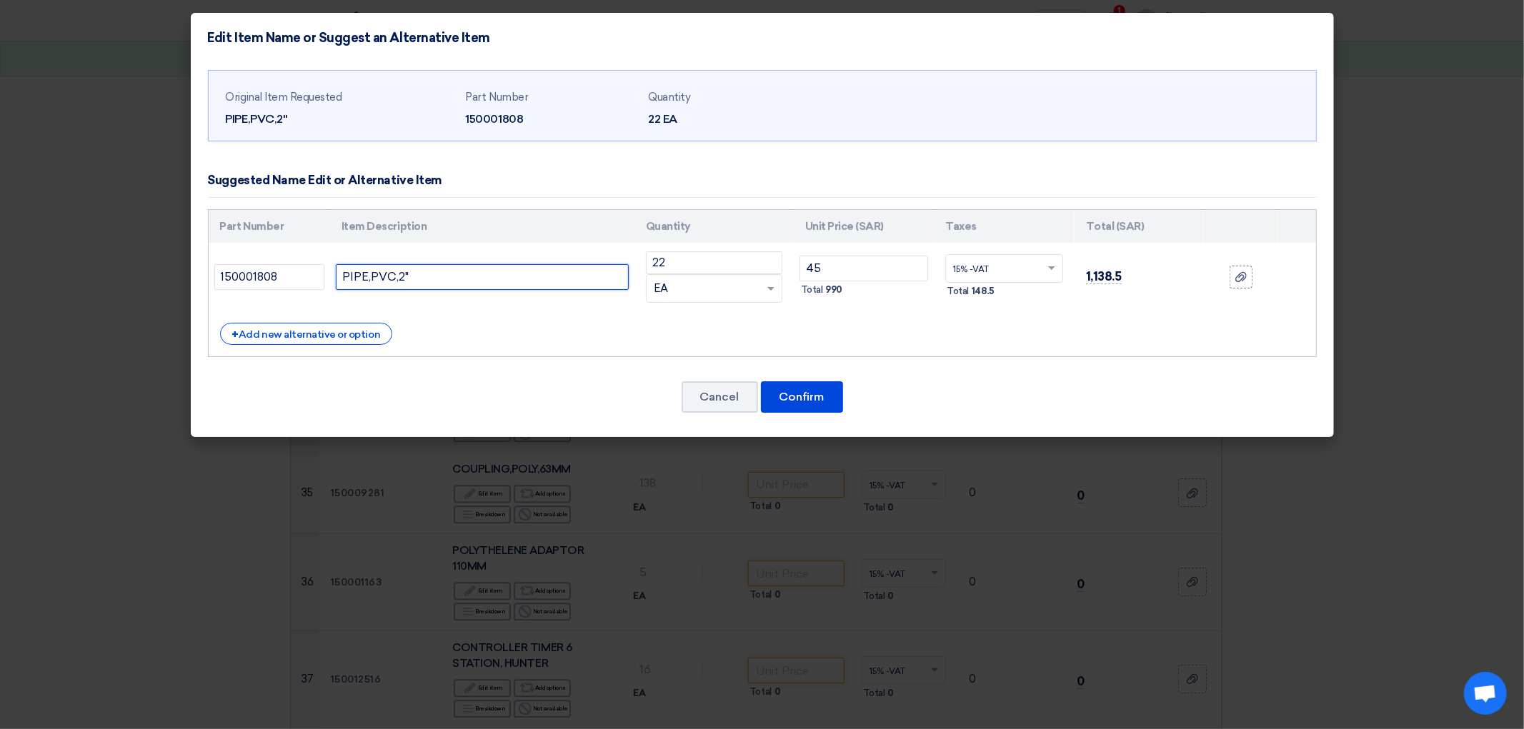
click at [397, 290] on input "PIPE,PVC,2"" at bounding box center [482, 277] width 293 height 26
click at [369, 290] on input "PIPE,PVC,2" S-40" at bounding box center [482, 277] width 293 height 26
type input "PIPE,PVC,2" SCH-40"
click at [826, 413] on button "Confirm" at bounding box center [802, 396] width 82 height 31
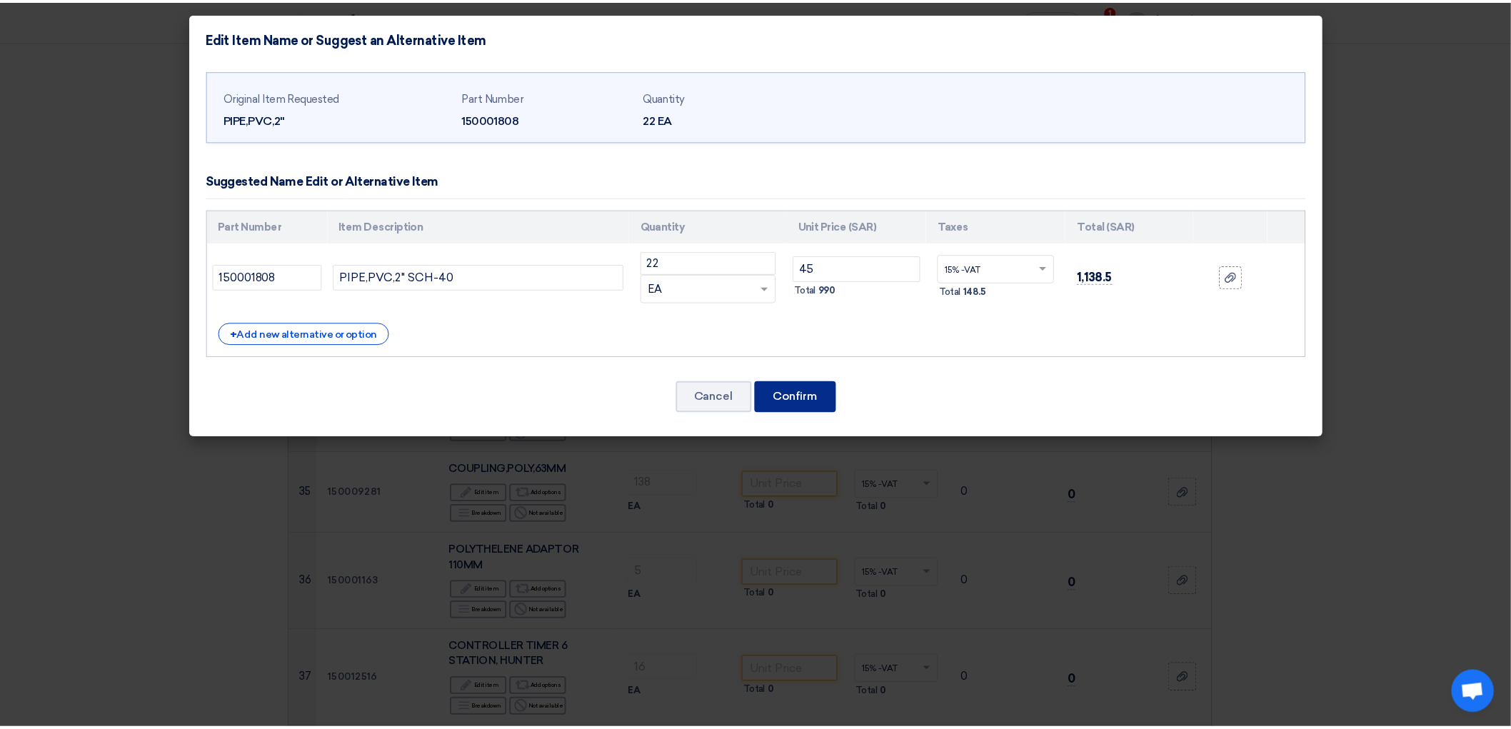
scroll to position [2777, 0]
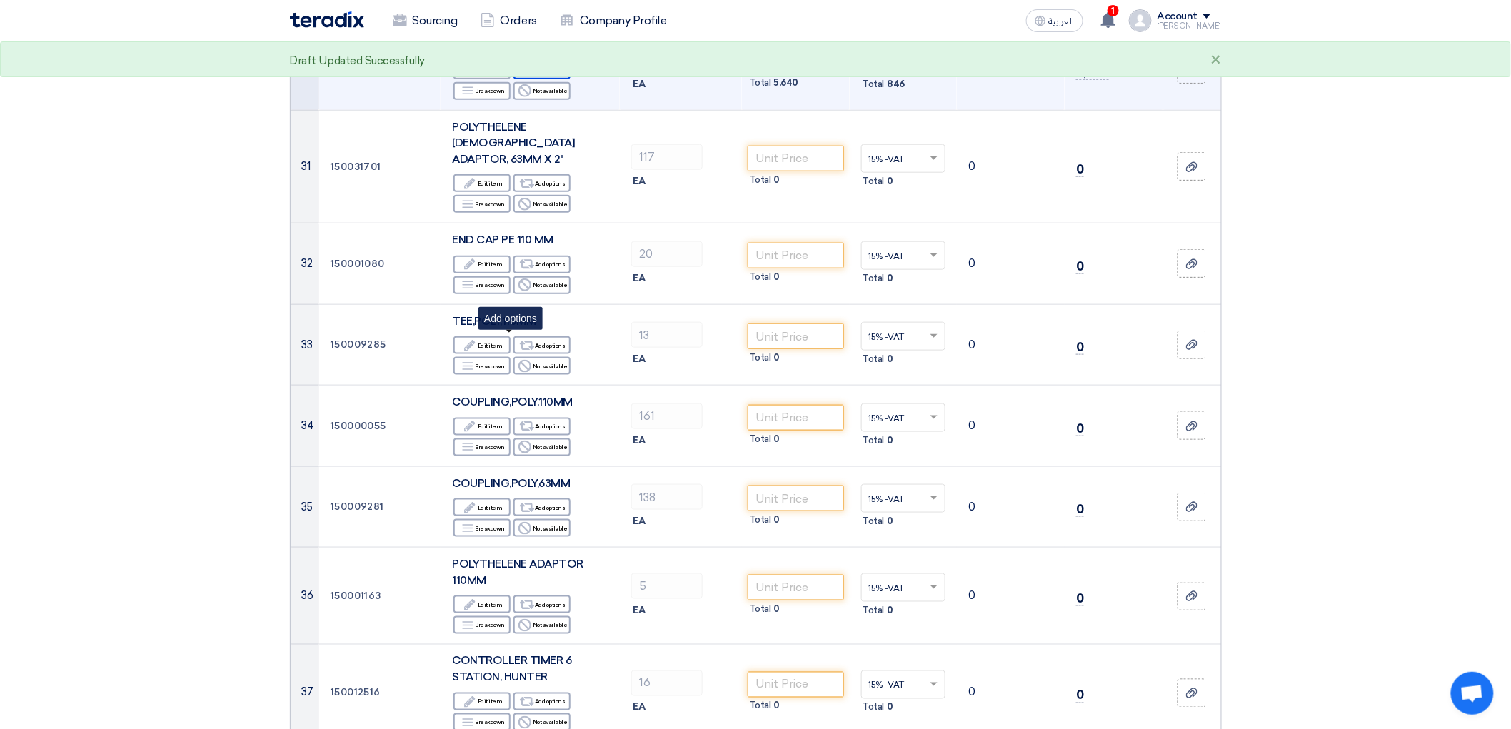
click at [530, 79] on div "Alternative Add options" at bounding box center [542, 70] width 57 height 18
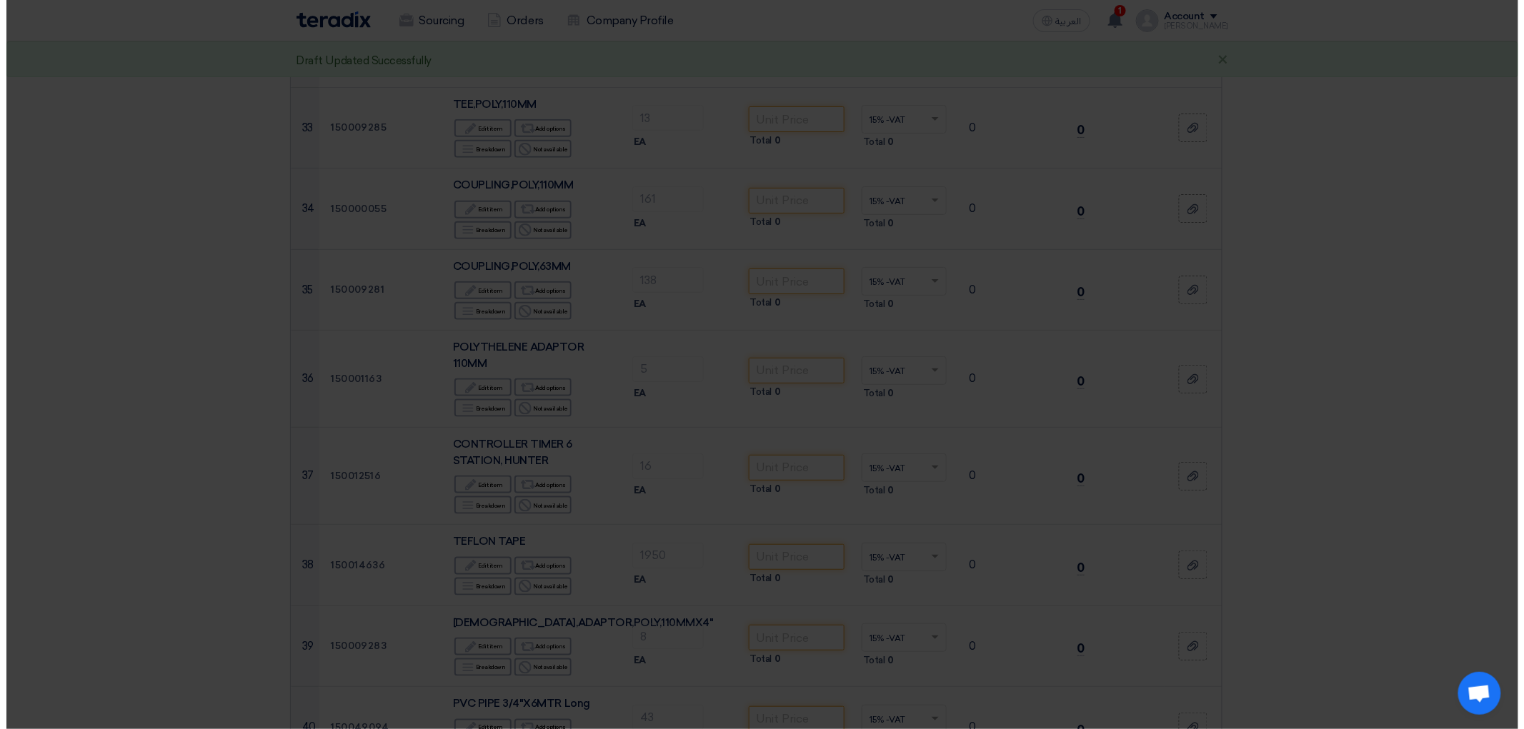
scroll to position [2655, 0]
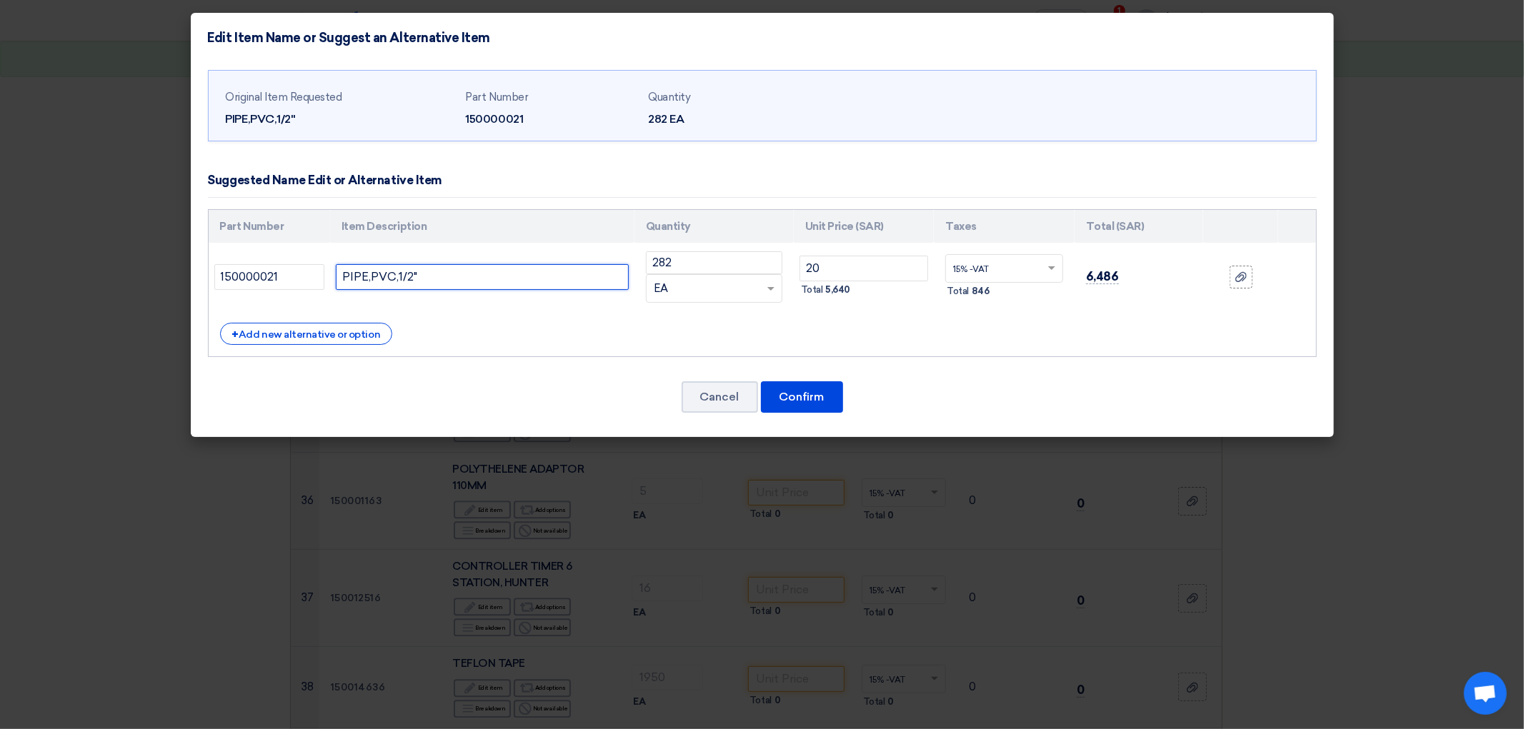
click at [389, 290] on input "PIPE,PVC,1/2"" at bounding box center [482, 277] width 293 height 26
type input "PIPE,PVC,1/2" SCH-40"
click at [789, 413] on button "Confirm" at bounding box center [802, 396] width 82 height 31
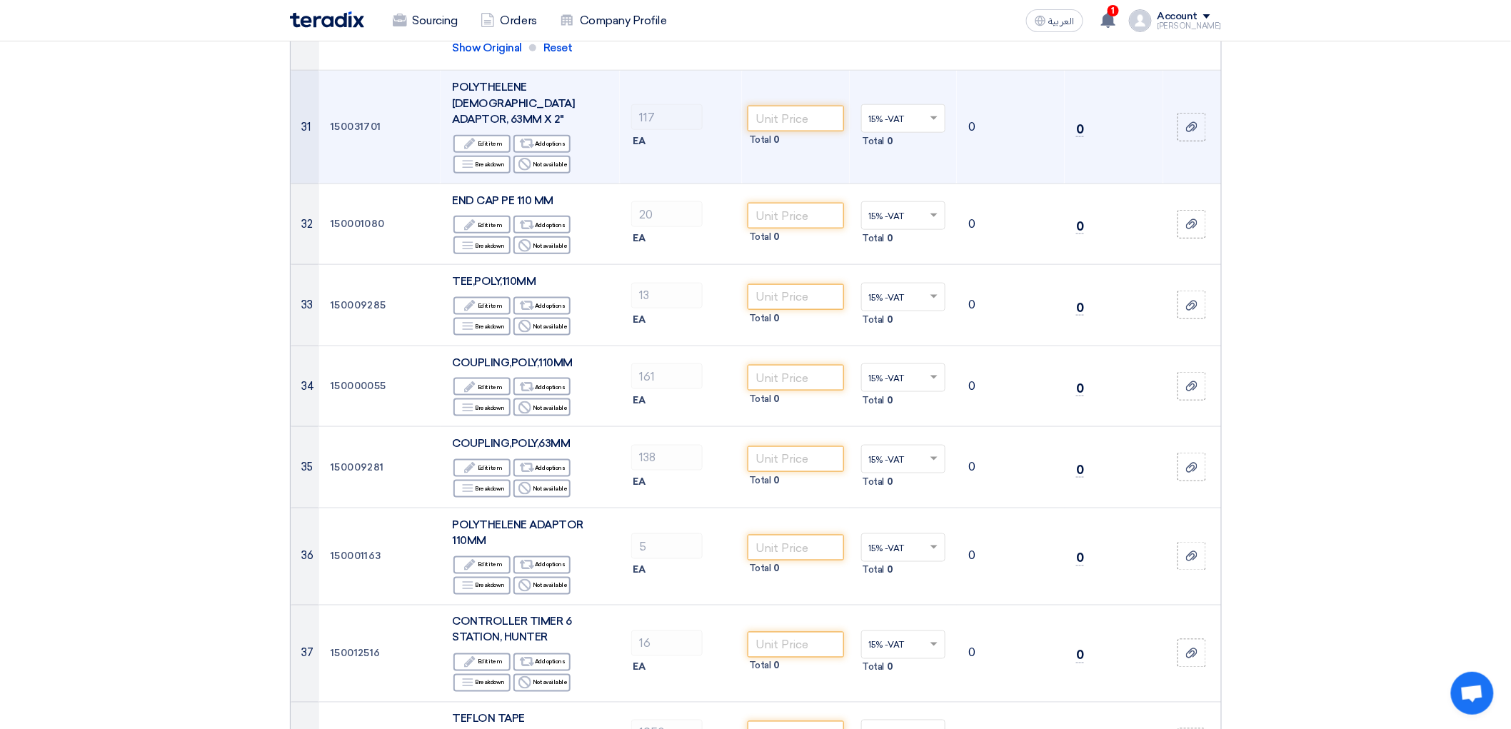
scroll to position [2936, 0]
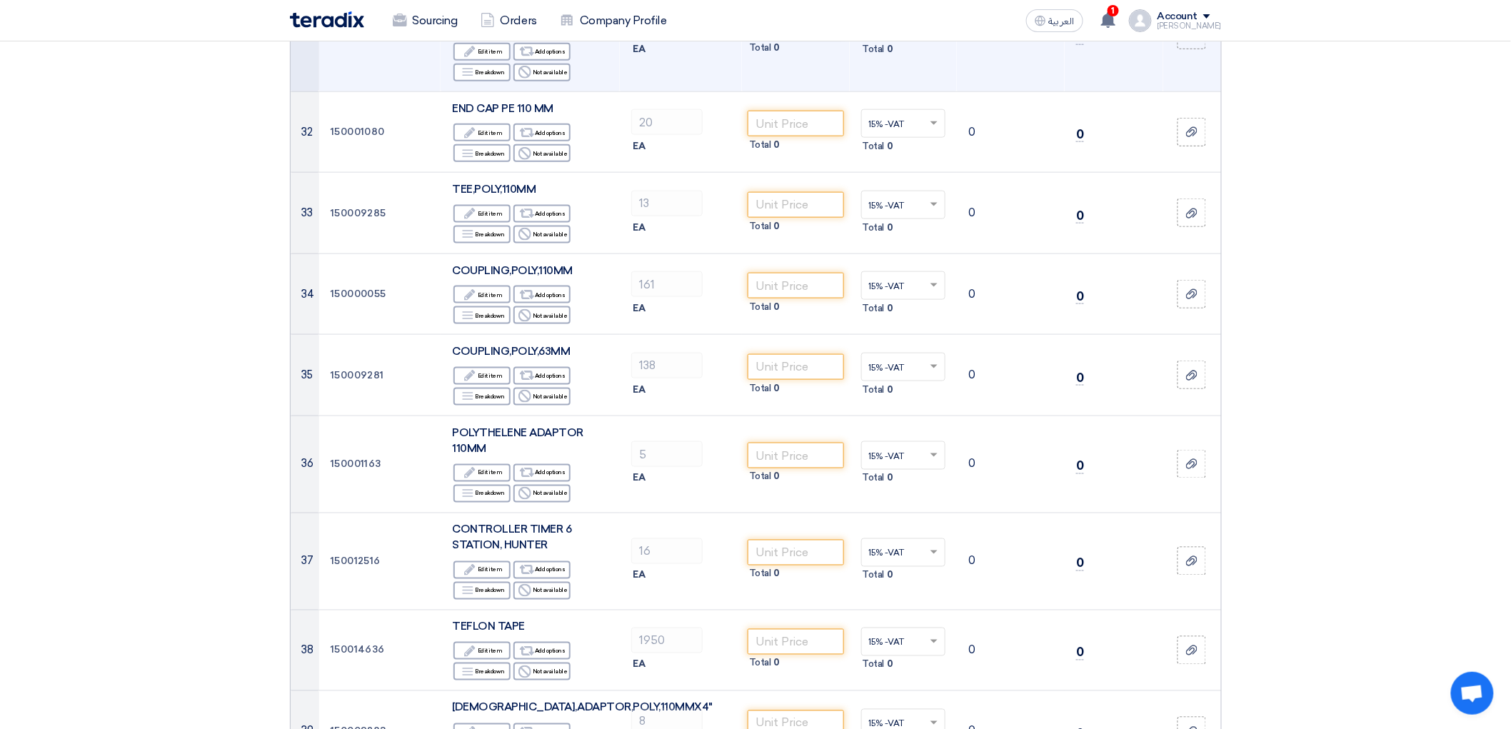
click at [765, 39] on input "number" at bounding box center [796, 27] width 96 height 26
drag, startPoint x: 414, startPoint y: 277, endPoint x: 539, endPoint y: 301, distance: 127.3
click at [539, 36] on div "POLYTHELENE [DEMOGRAPHIC_DATA] ADAPTOR, 63MM X 2"" at bounding box center [530, 11] width 156 height 49
copy span "POLYTHELENE [DEMOGRAPHIC_DATA] ADAPTOR, 63MM X 2""
click at [768, 39] on input "number" at bounding box center [796, 27] width 96 height 26
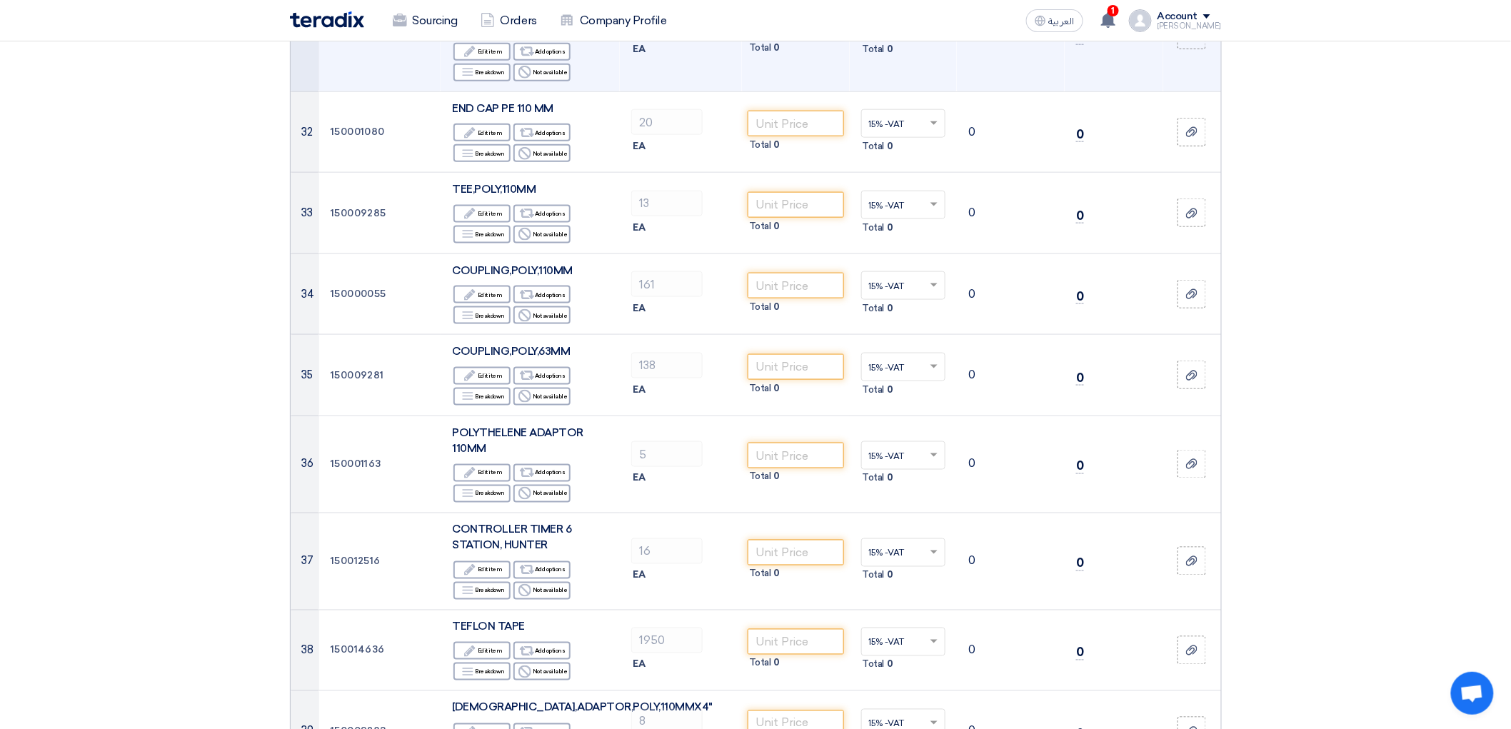
click at [768, 39] on input "number" at bounding box center [796, 27] width 96 height 26
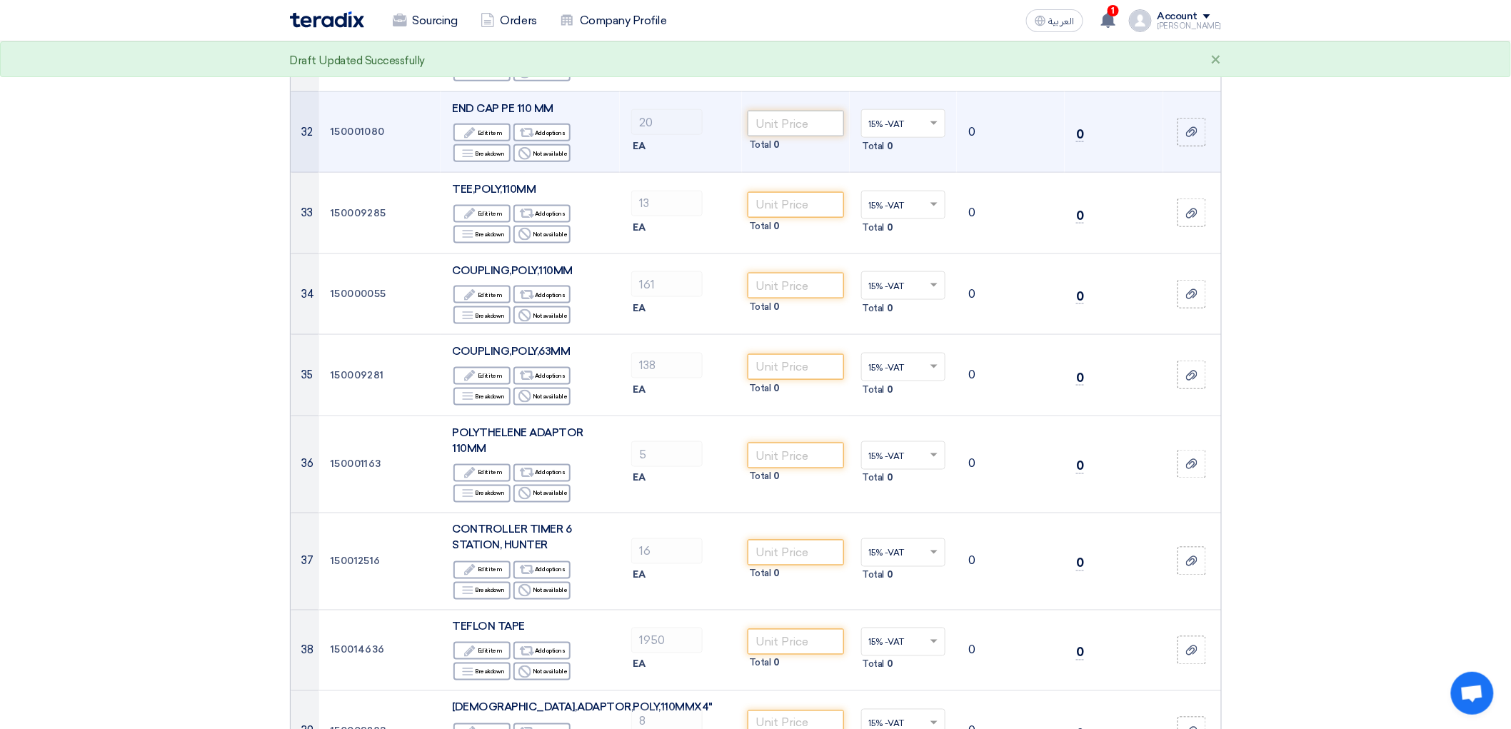
type input "38"
click at [788, 136] on input "number" at bounding box center [796, 124] width 96 height 26
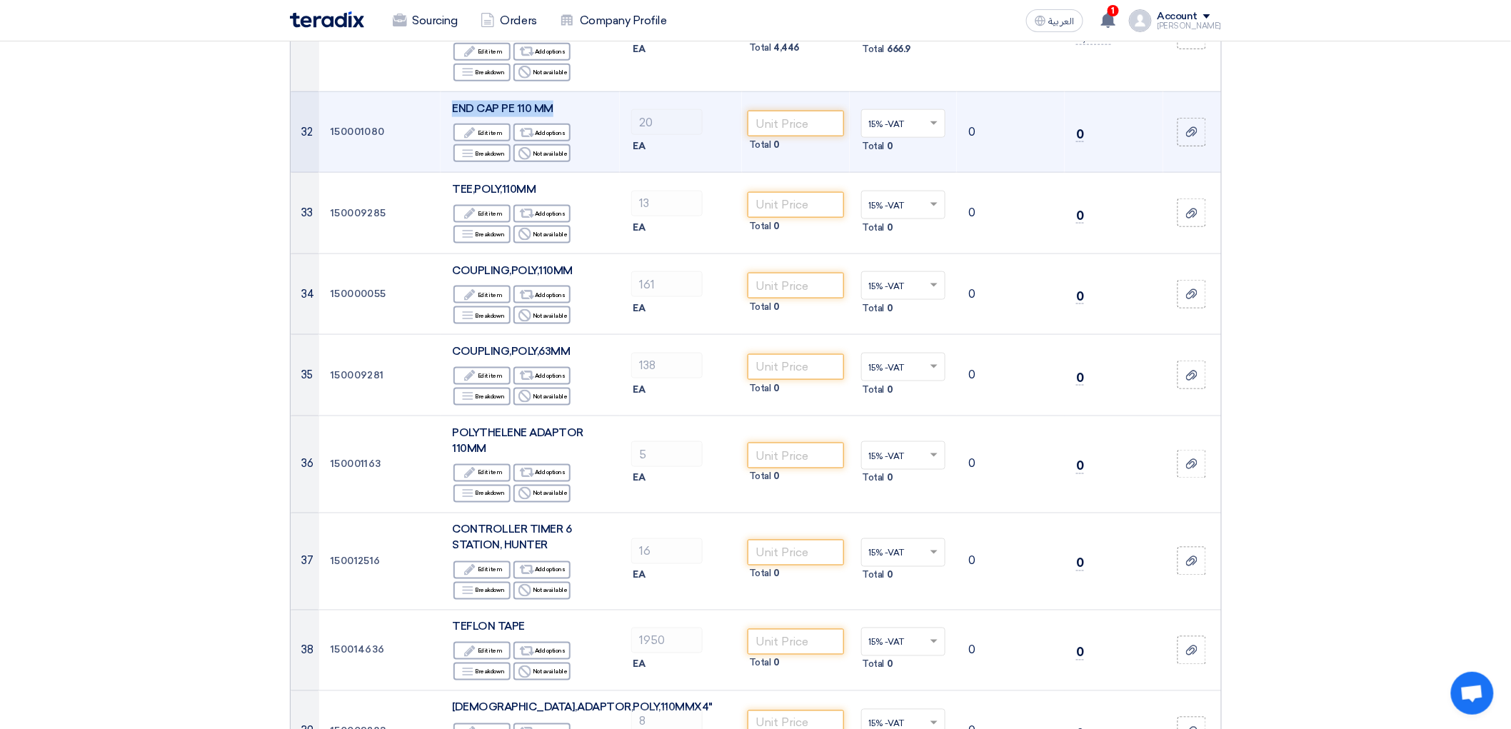
drag, startPoint x: 531, startPoint y: 395, endPoint x: 406, endPoint y: 384, distance: 125.5
click at [441, 173] on td "END CAP PE 110 MM Edit Edit item Alternative Add options Breakdown Breakdown Re…" at bounding box center [530, 131] width 179 height 81
copy span "END CAP PE 110 MM"
drag, startPoint x: 436, startPoint y: 396, endPoint x: 471, endPoint y: 420, distance: 42.2
click at [471, 141] on div "Edit Edit item" at bounding box center [482, 133] width 57 height 18
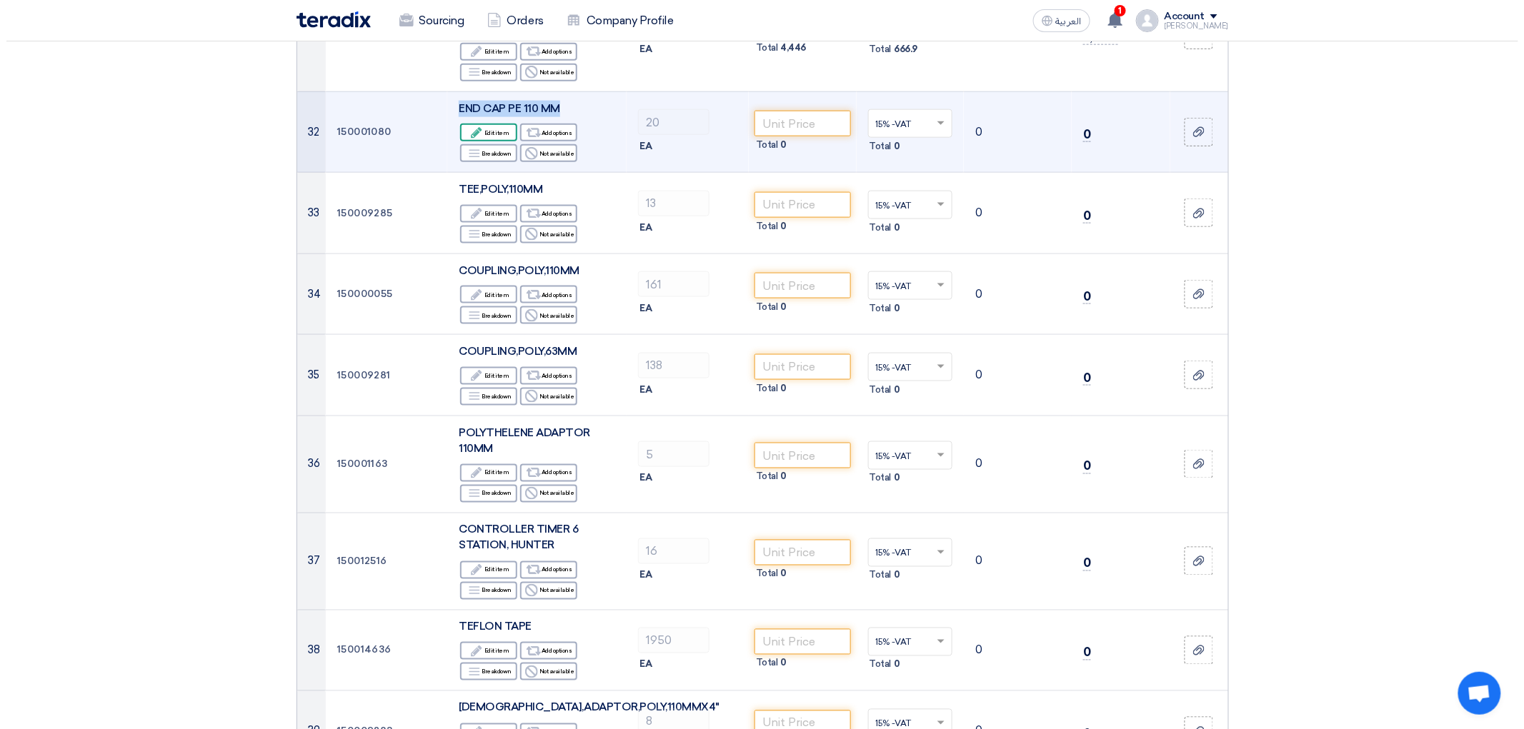
scroll to position [2814, 0]
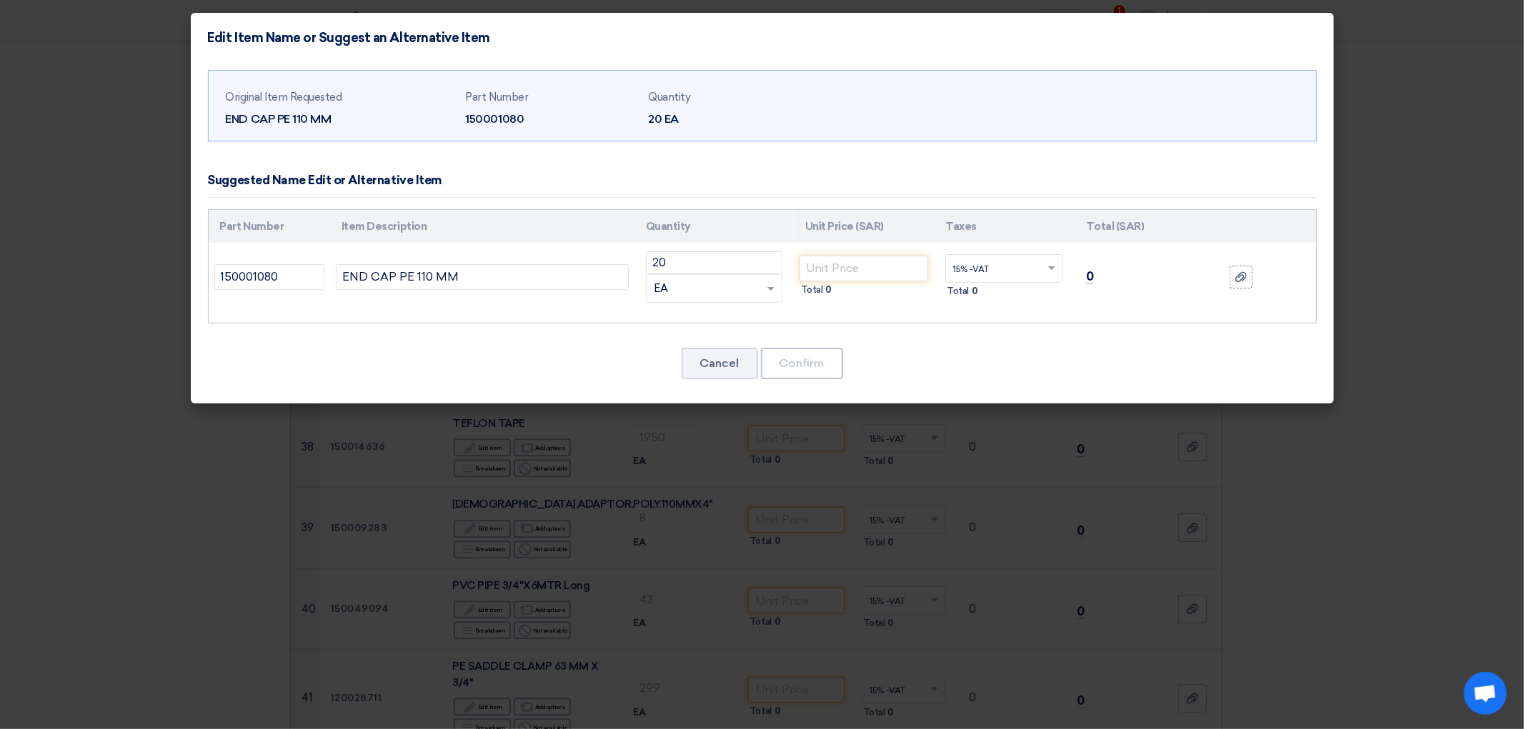
click at [694, 525] on modal-container "Edit Item Name or Suggest an Alternative Item Original Item Requested END CAP P…" at bounding box center [762, 364] width 1524 height 729
click at [709, 379] on button "Cancel" at bounding box center [719, 363] width 76 height 31
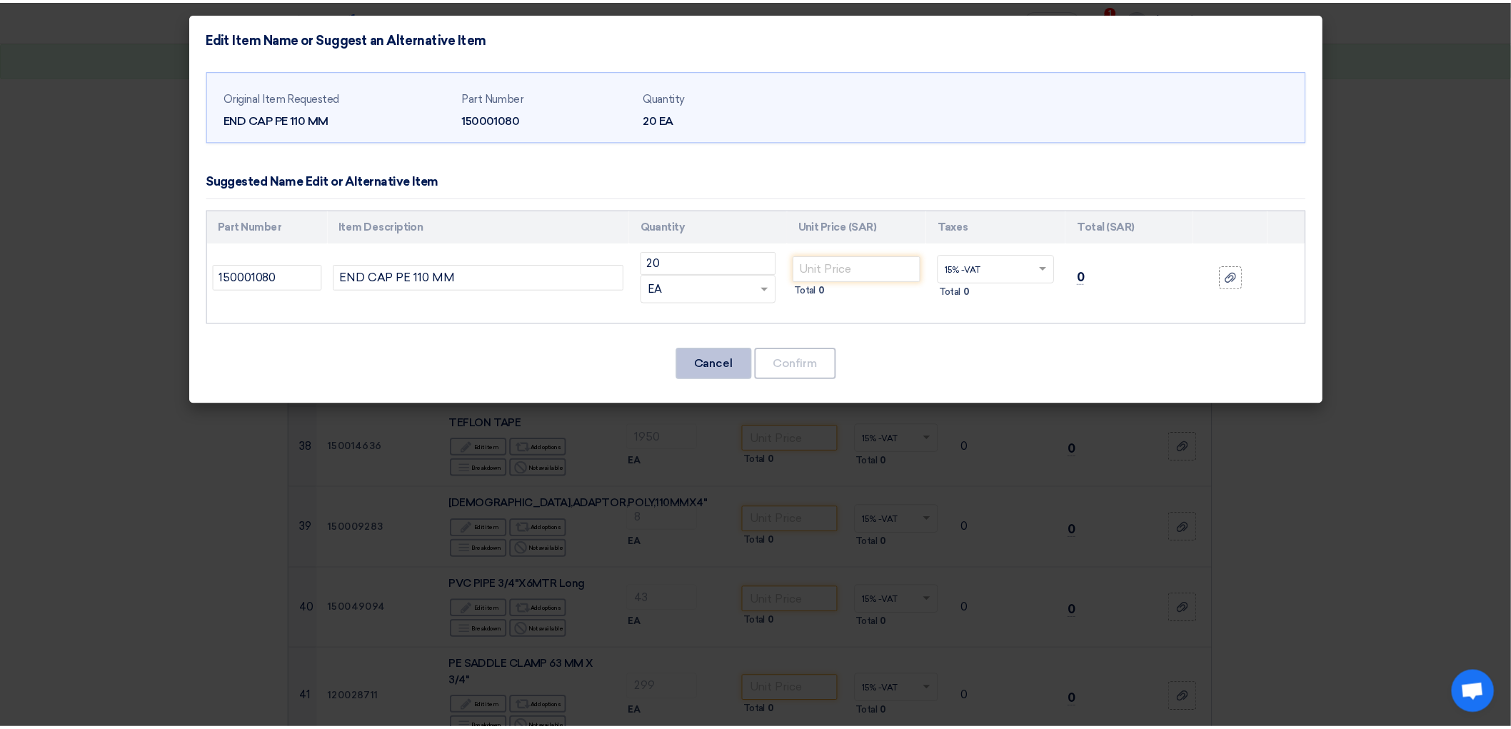
scroll to position [2936, 0]
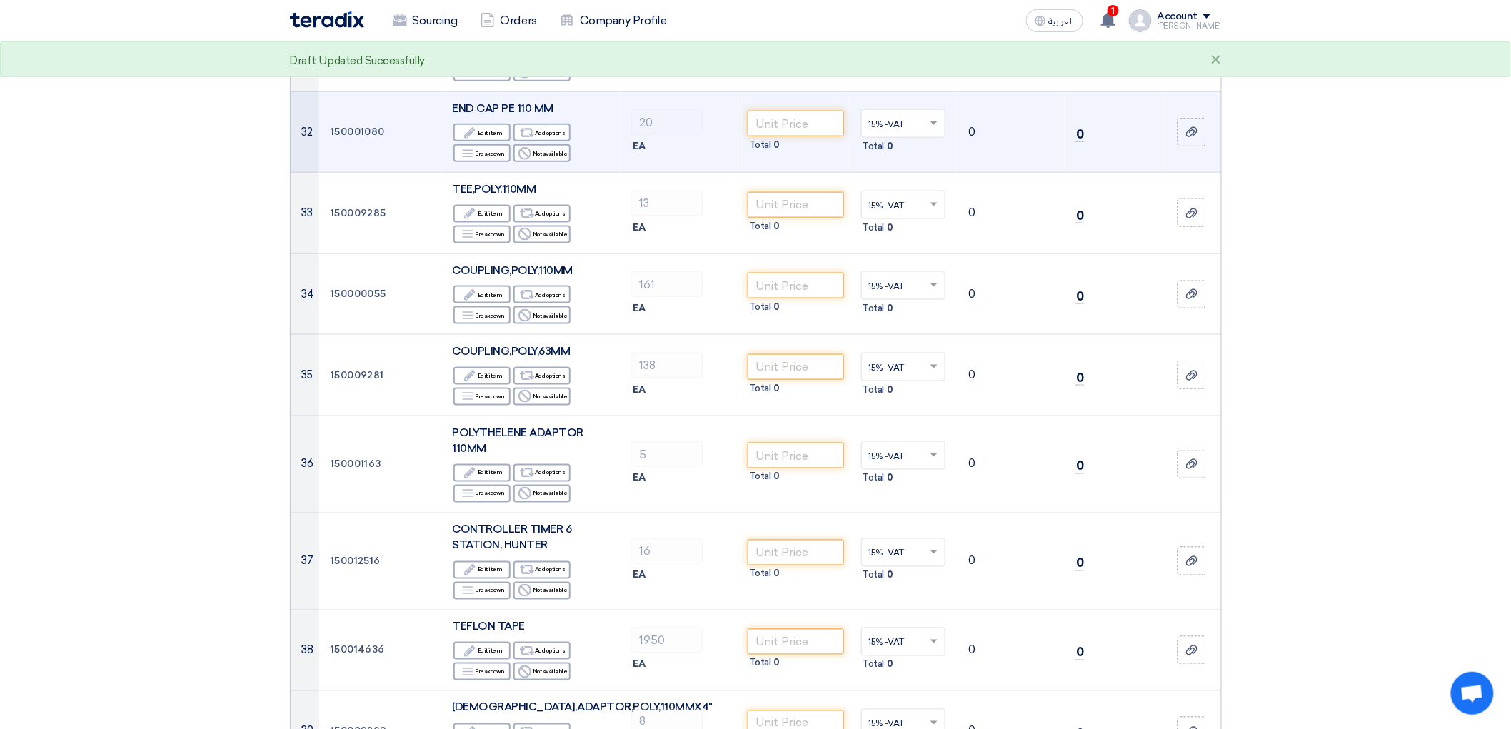
drag, startPoint x: 534, startPoint y: 394, endPoint x: 391, endPoint y: 394, distance: 143.6
click at [391, 173] on tr "32 150001080 END CAP PE 110 MM Edit Edit item Alternative Add options Breakdown…" at bounding box center [756, 131] width 931 height 81
copy tr "END CAP PE 110 MM"
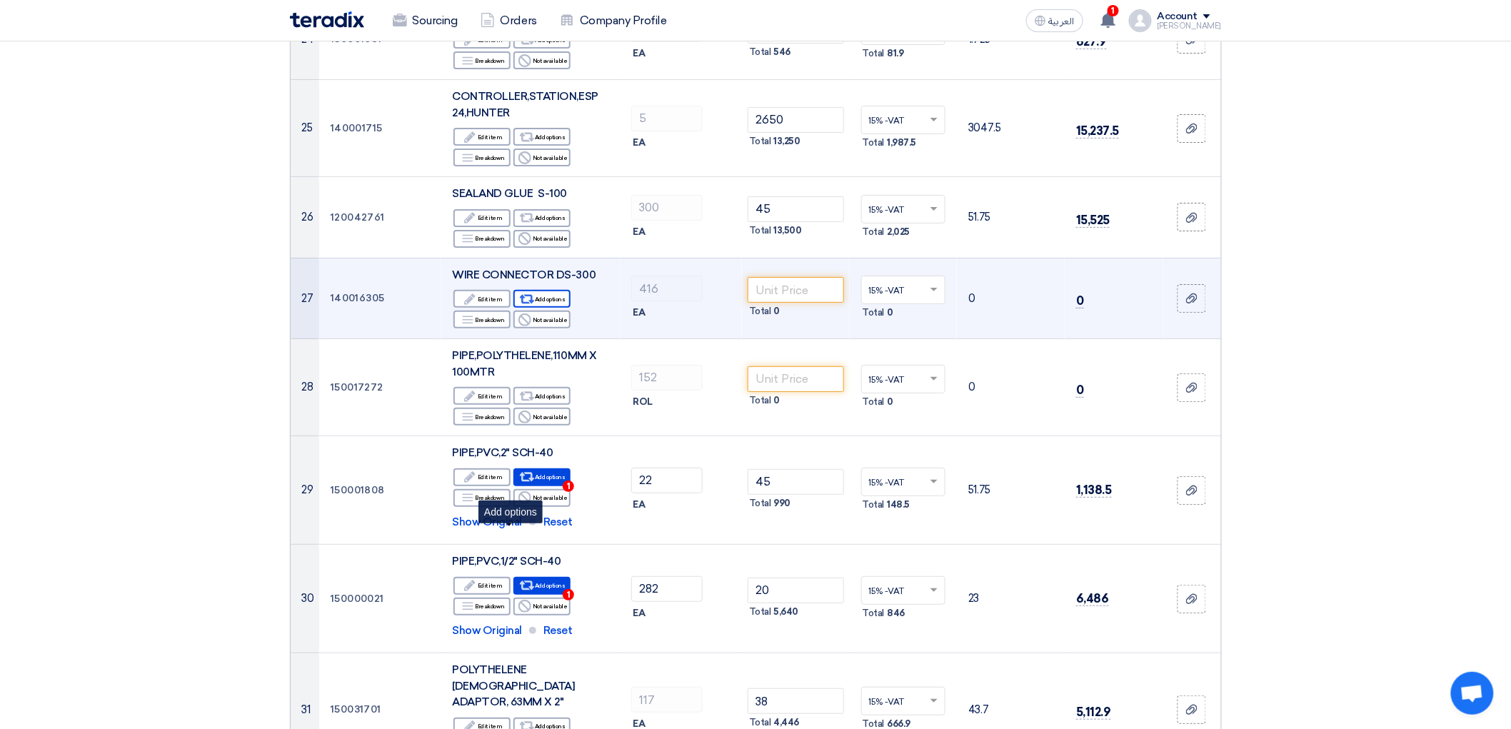
scroll to position [2222, 0]
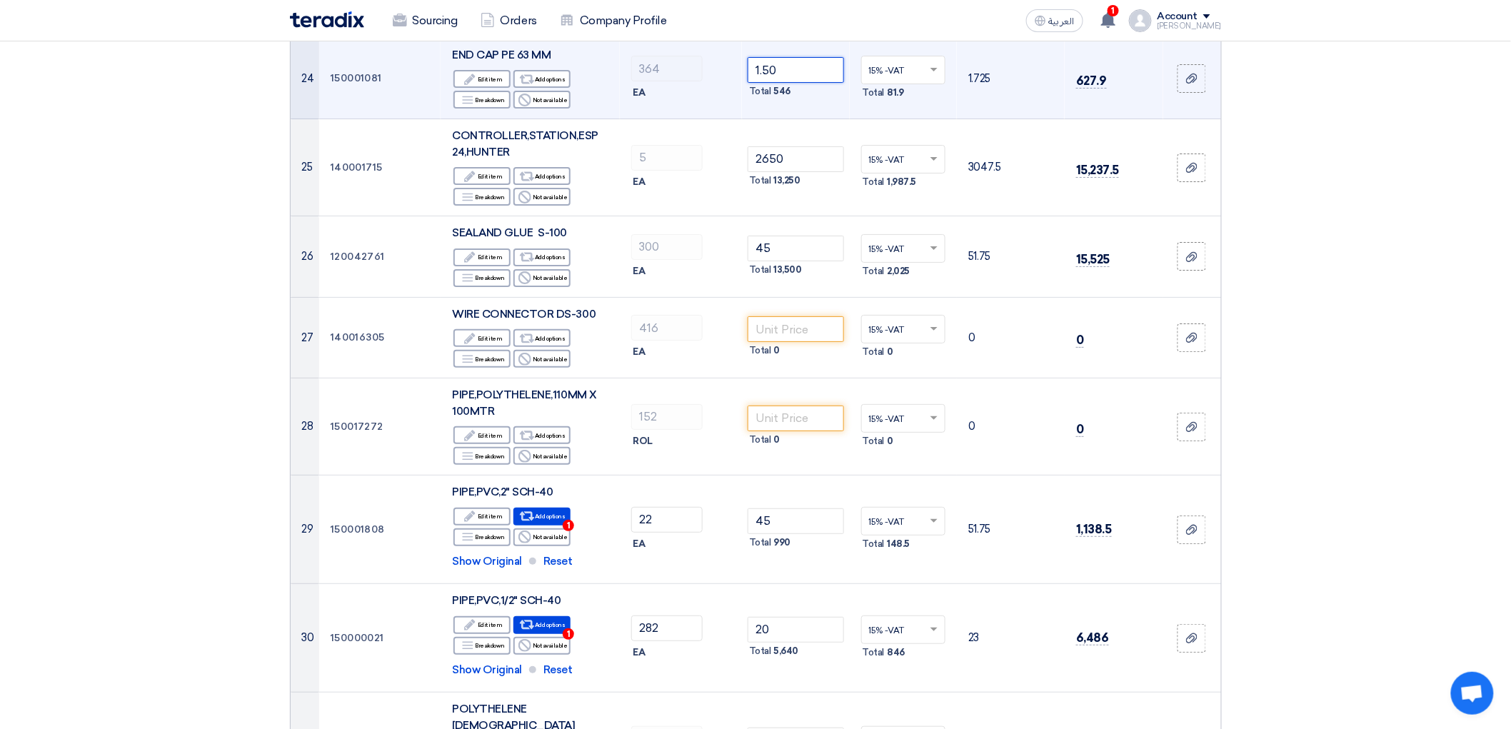
click at [789, 83] on input "1.50" at bounding box center [796, 70] width 96 height 26
type input "1"
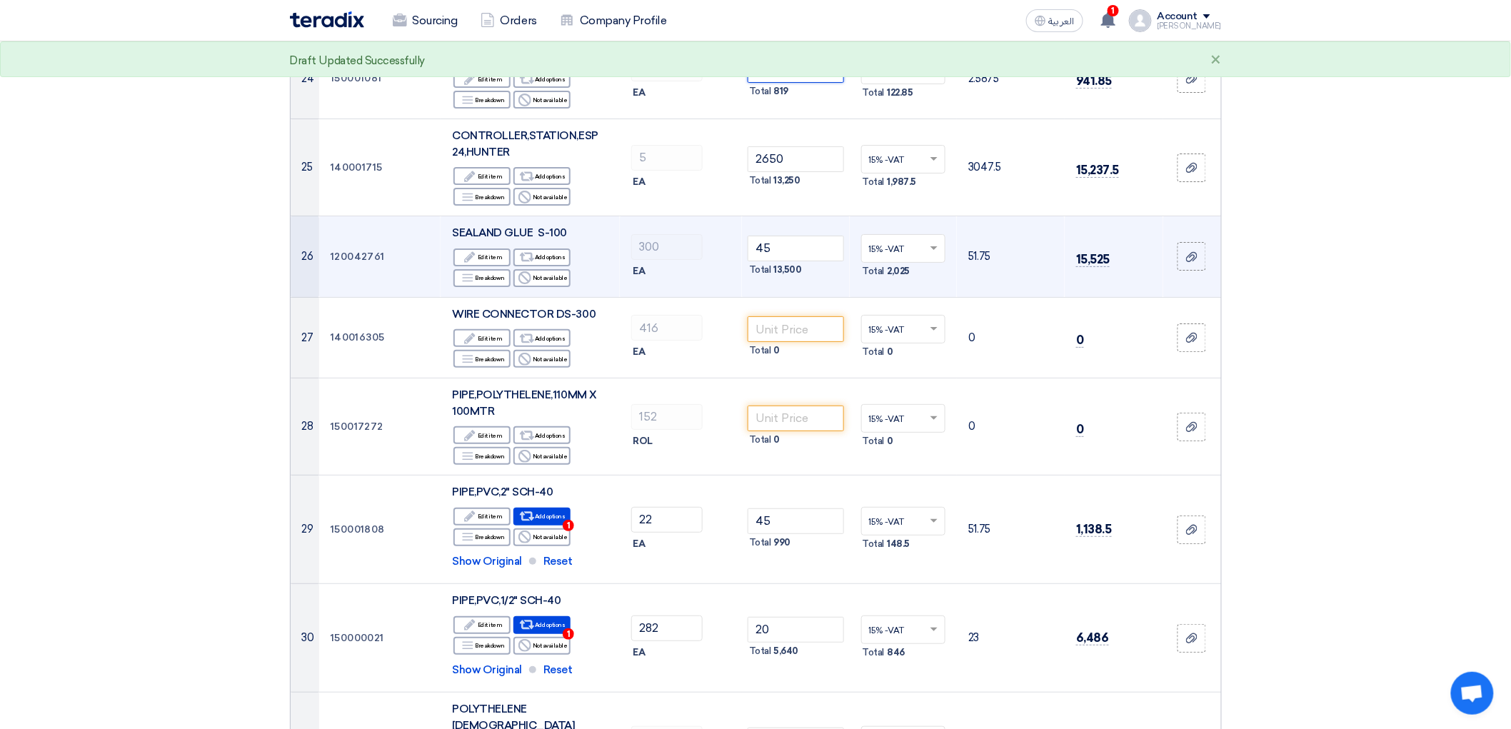
scroll to position [2301, 0]
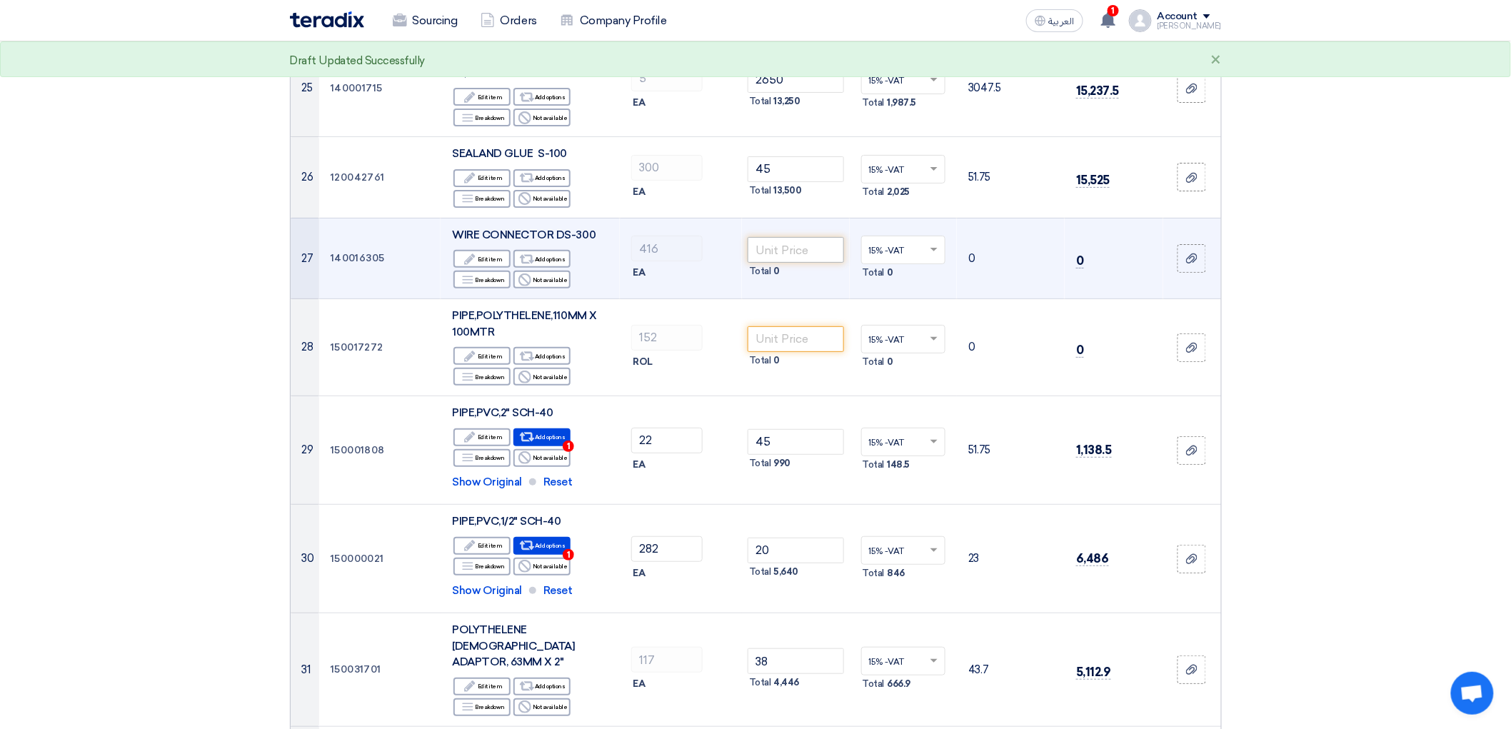
type input "2.25"
click at [783, 263] on input "number" at bounding box center [796, 250] width 96 height 26
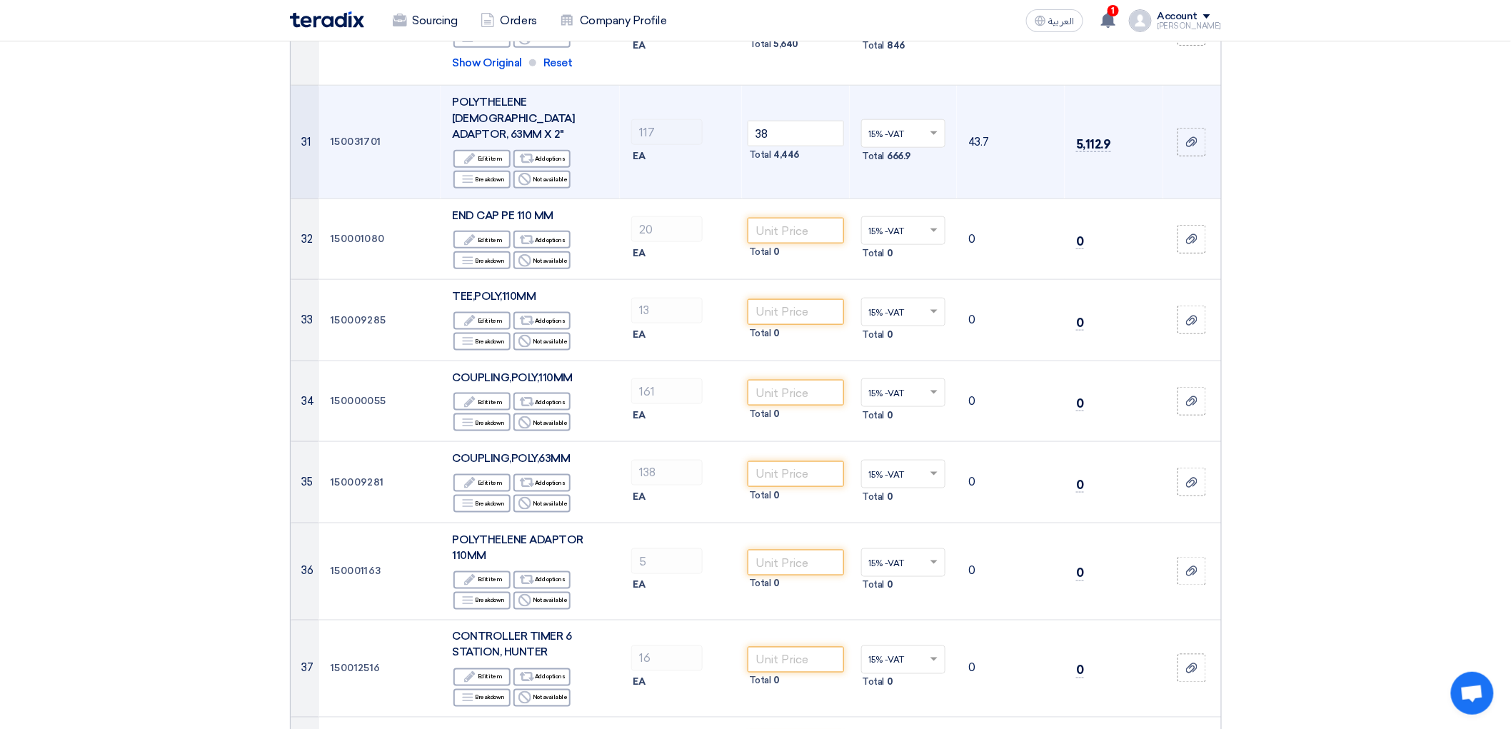
scroll to position [2857, 0]
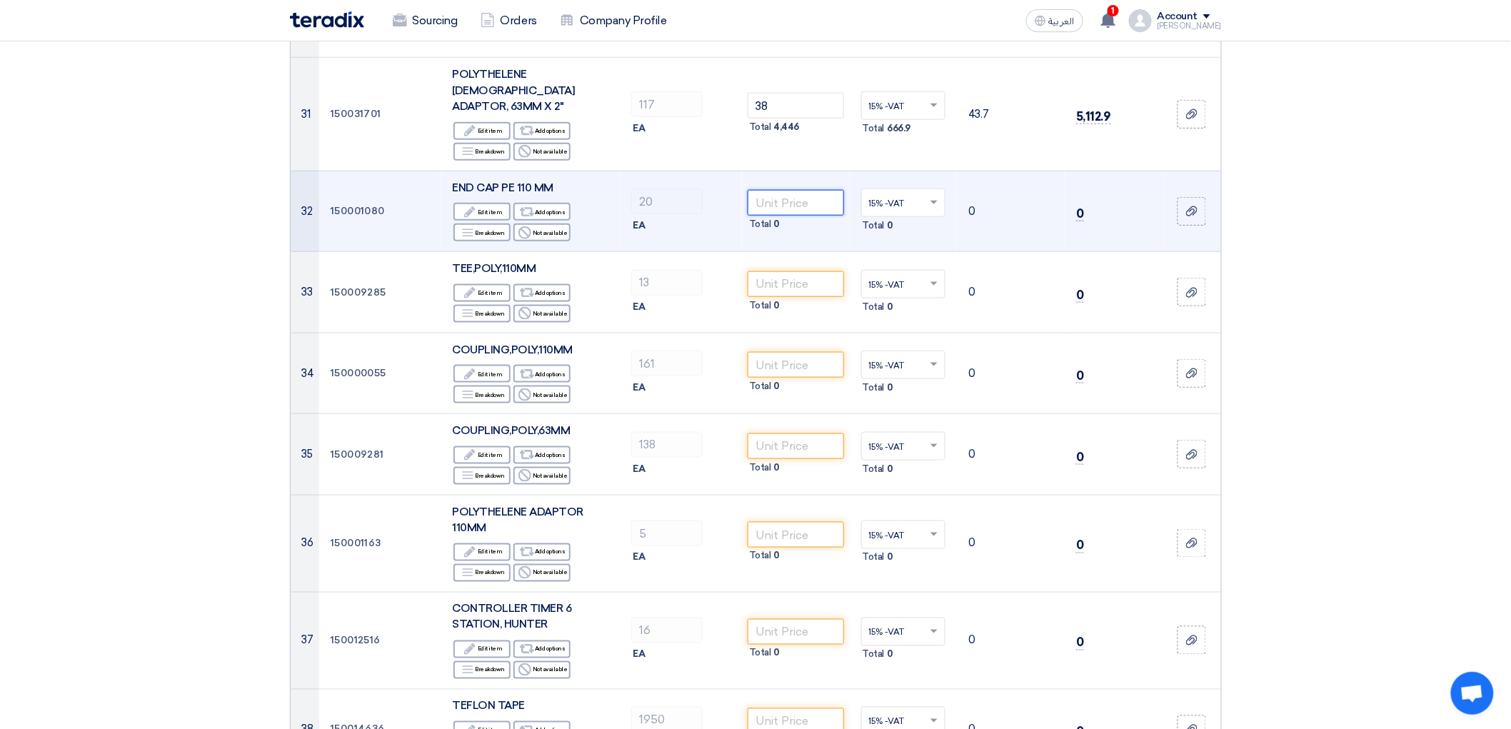
click at [834, 216] on input "number" at bounding box center [796, 203] width 96 height 26
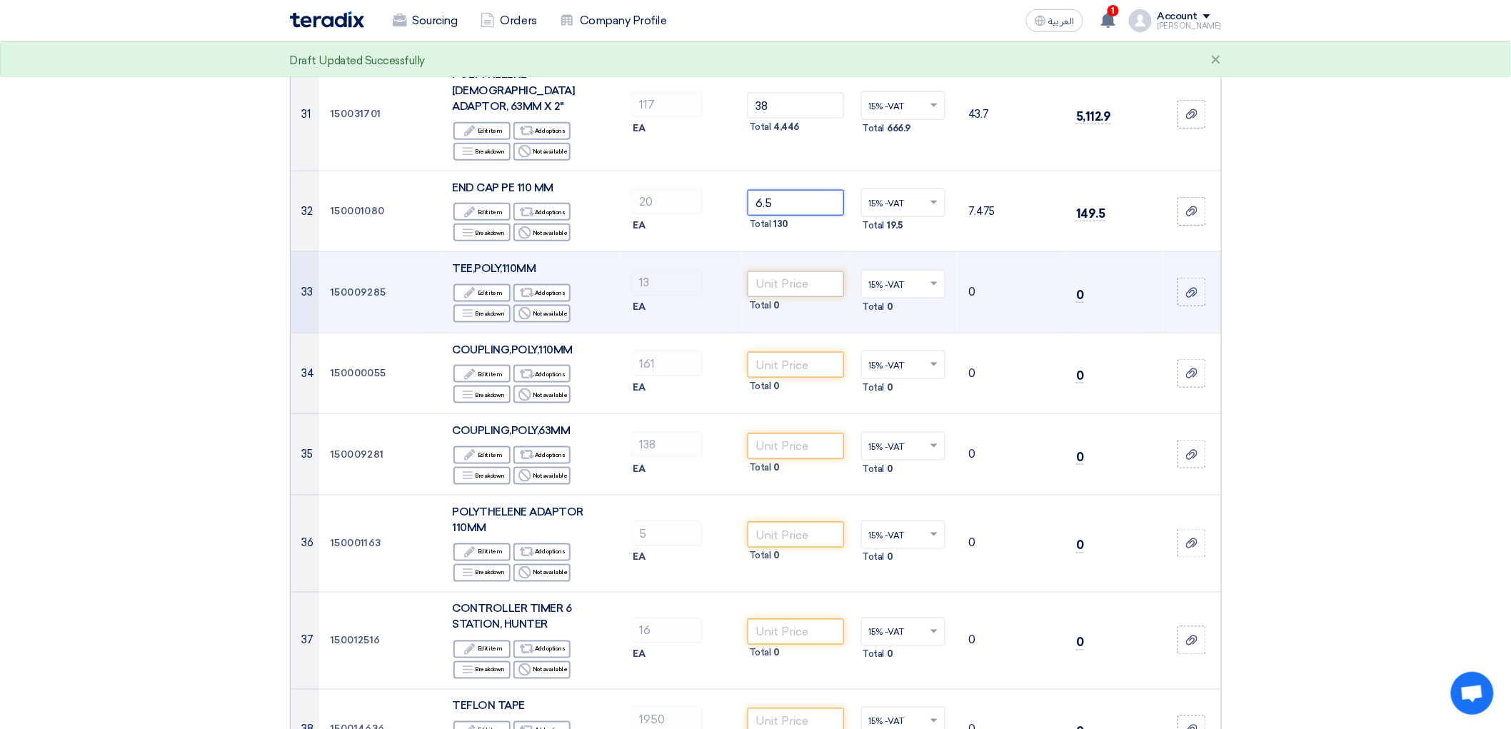
type input "6.5"
click at [806, 297] on input "number" at bounding box center [796, 284] width 96 height 26
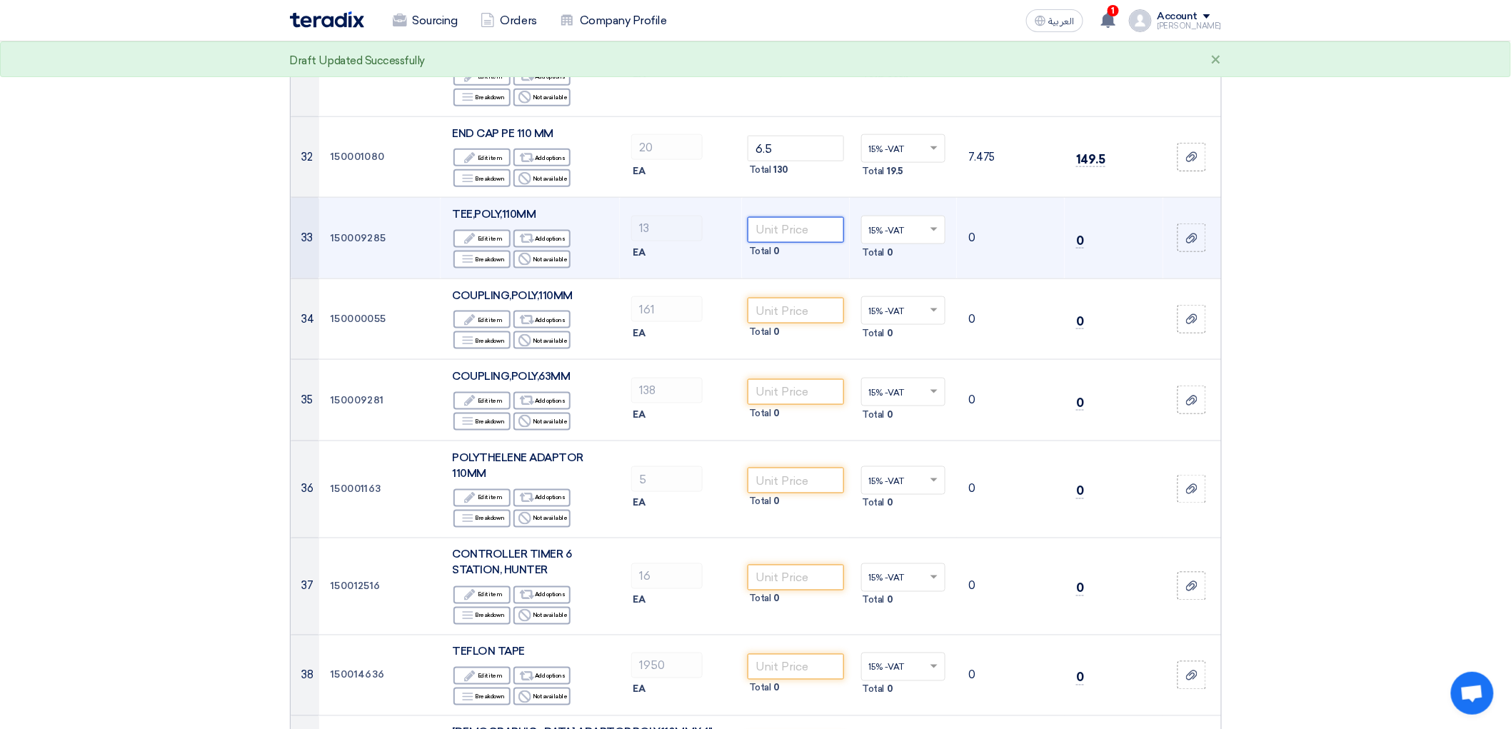
scroll to position [3016, 0]
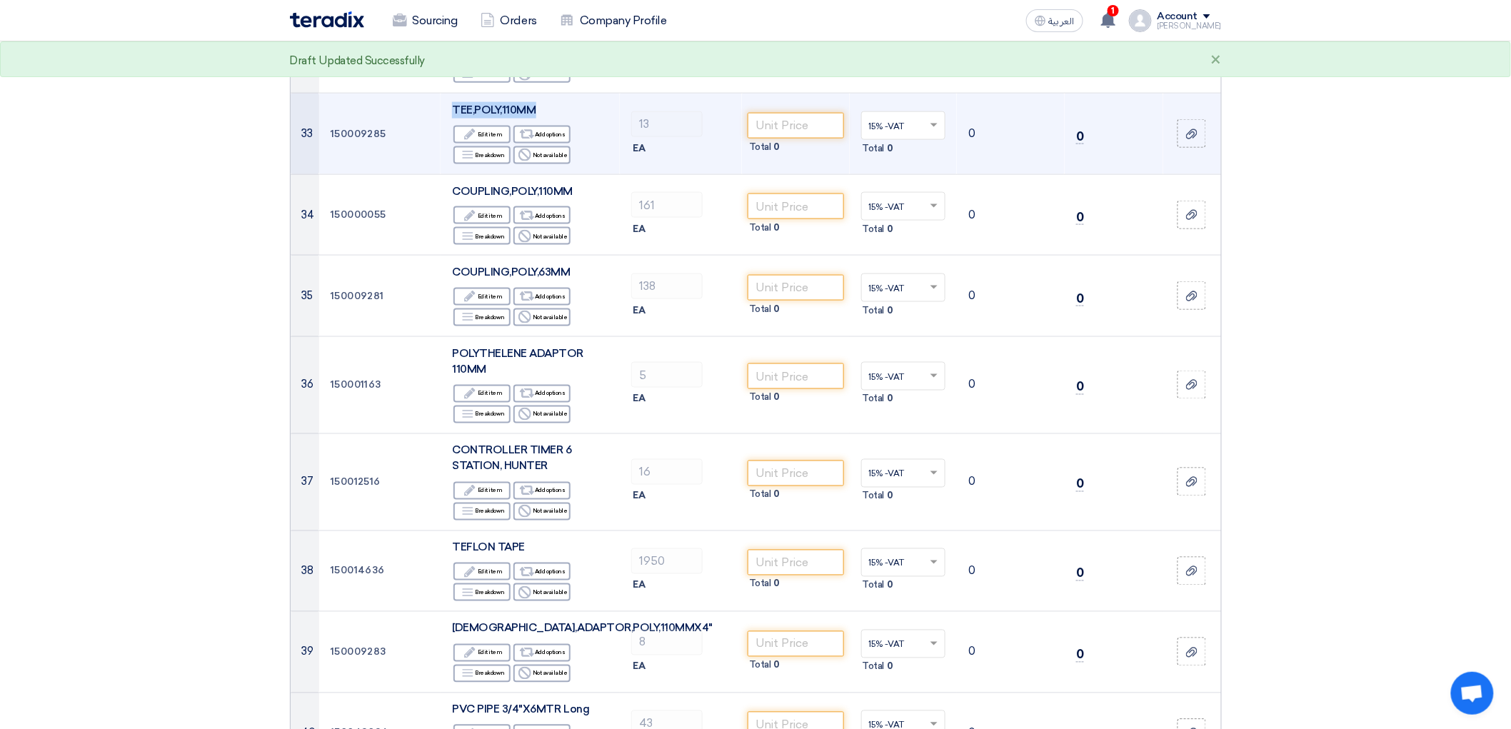
drag, startPoint x: 404, startPoint y: 404, endPoint x: 518, endPoint y: 409, distance: 114.4
click at [519, 175] on td "TEE,POLY,110MM Edit Edit item Alternative Add options Breakdown Breakdown Reject" at bounding box center [530, 134] width 179 height 81
copy span "TEE,POLY,110MM"
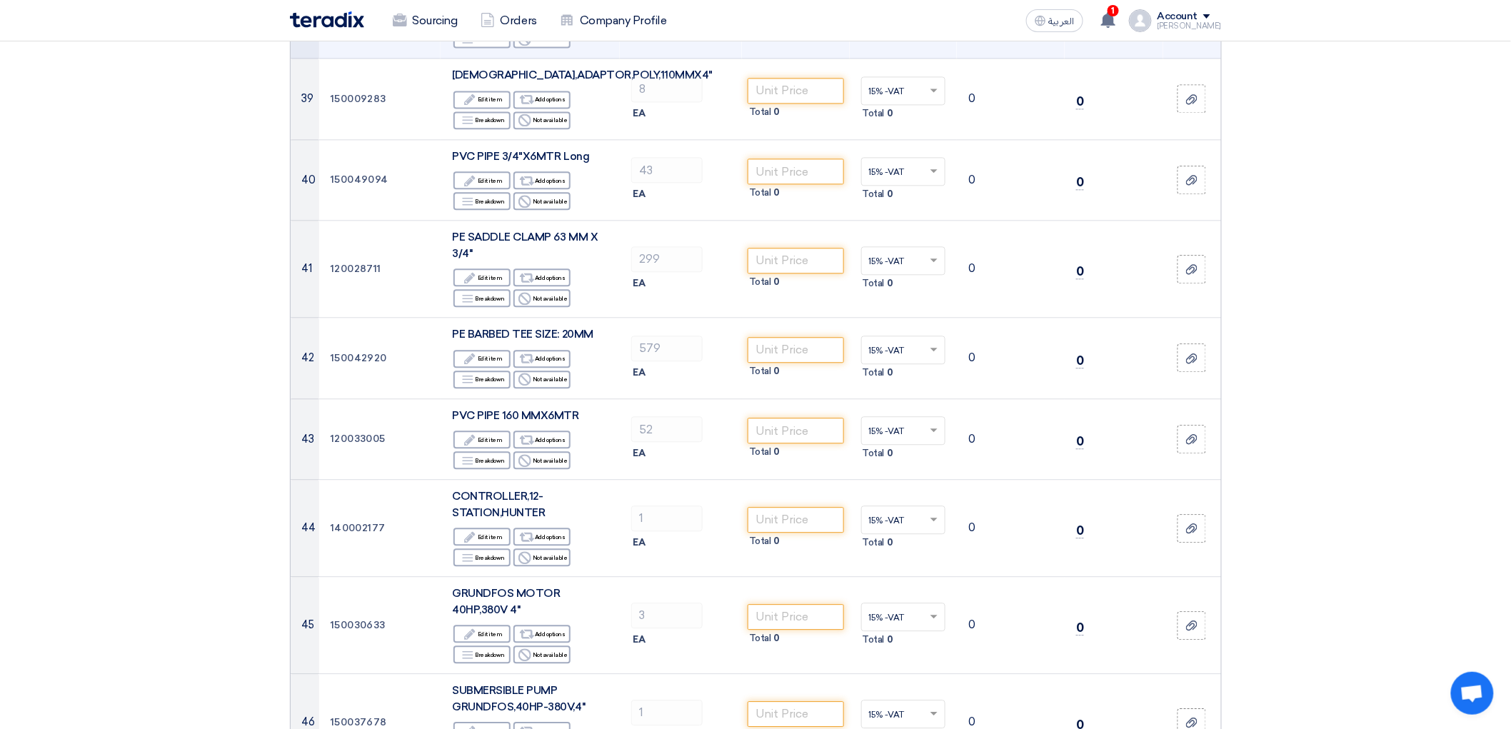
scroll to position [3571, 0]
drag, startPoint x: 406, startPoint y: 232, endPoint x: 546, endPoint y: 249, distance: 141.0
copy span "CONTROLLER TIMER 6 STATION, HUNTER"
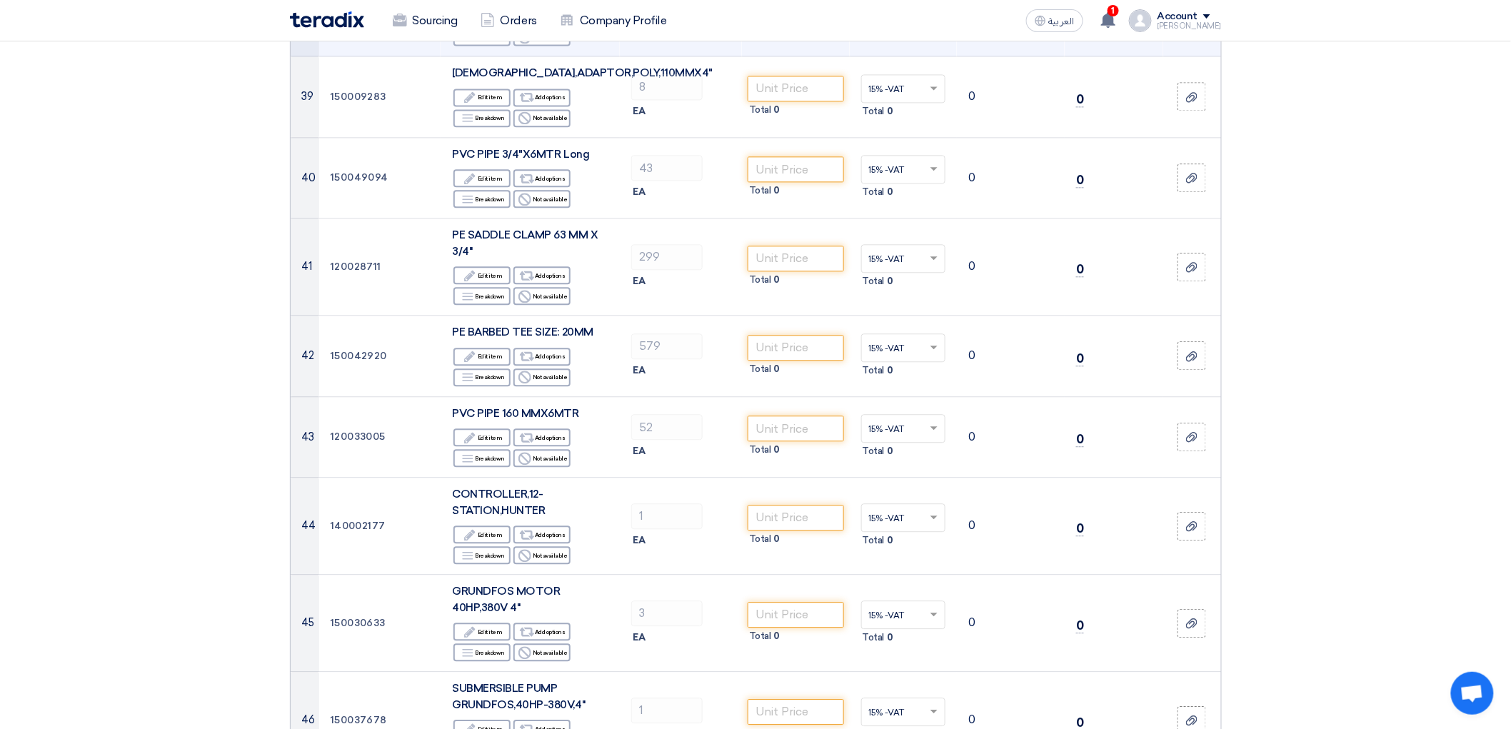
type input "750"
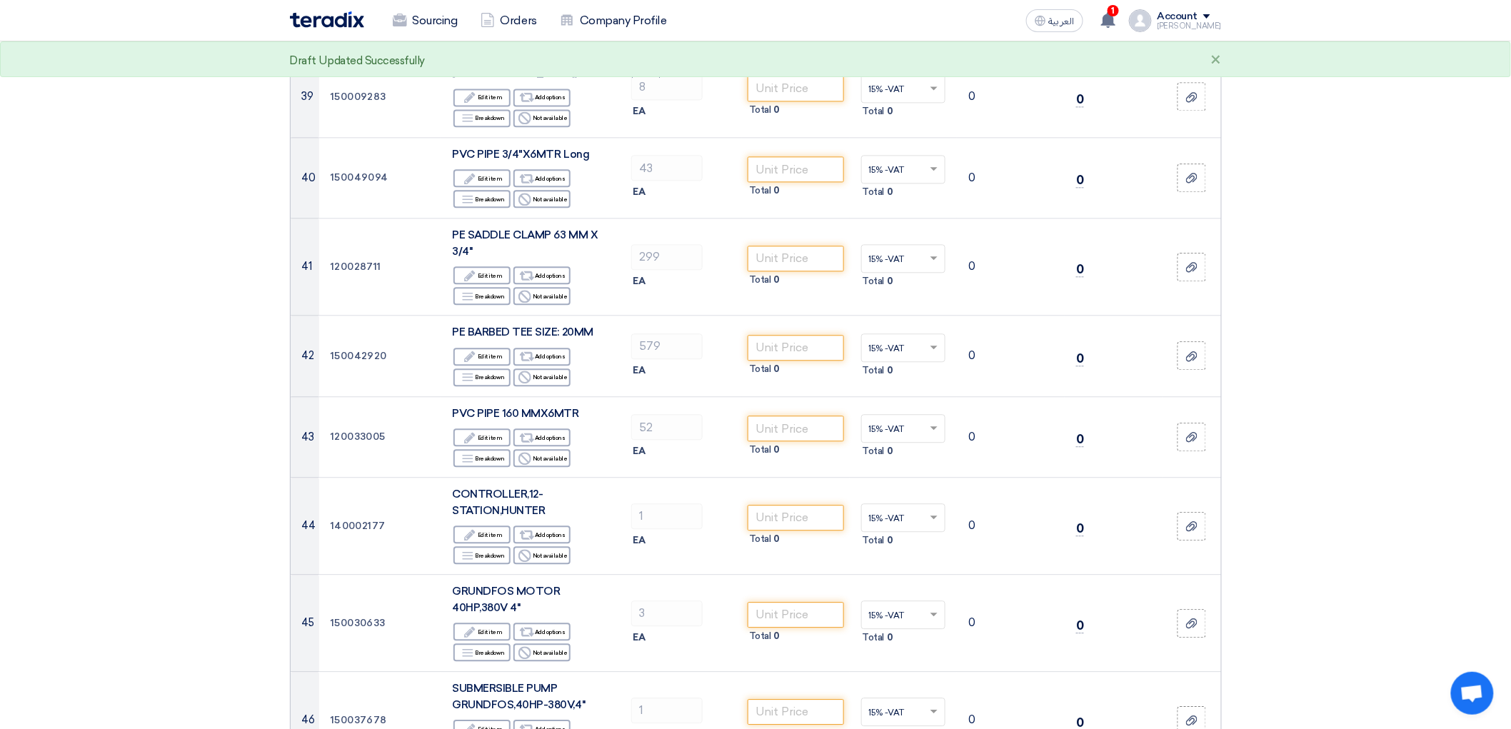
click at [801, 20] on input "number" at bounding box center [796, 7] width 96 height 26
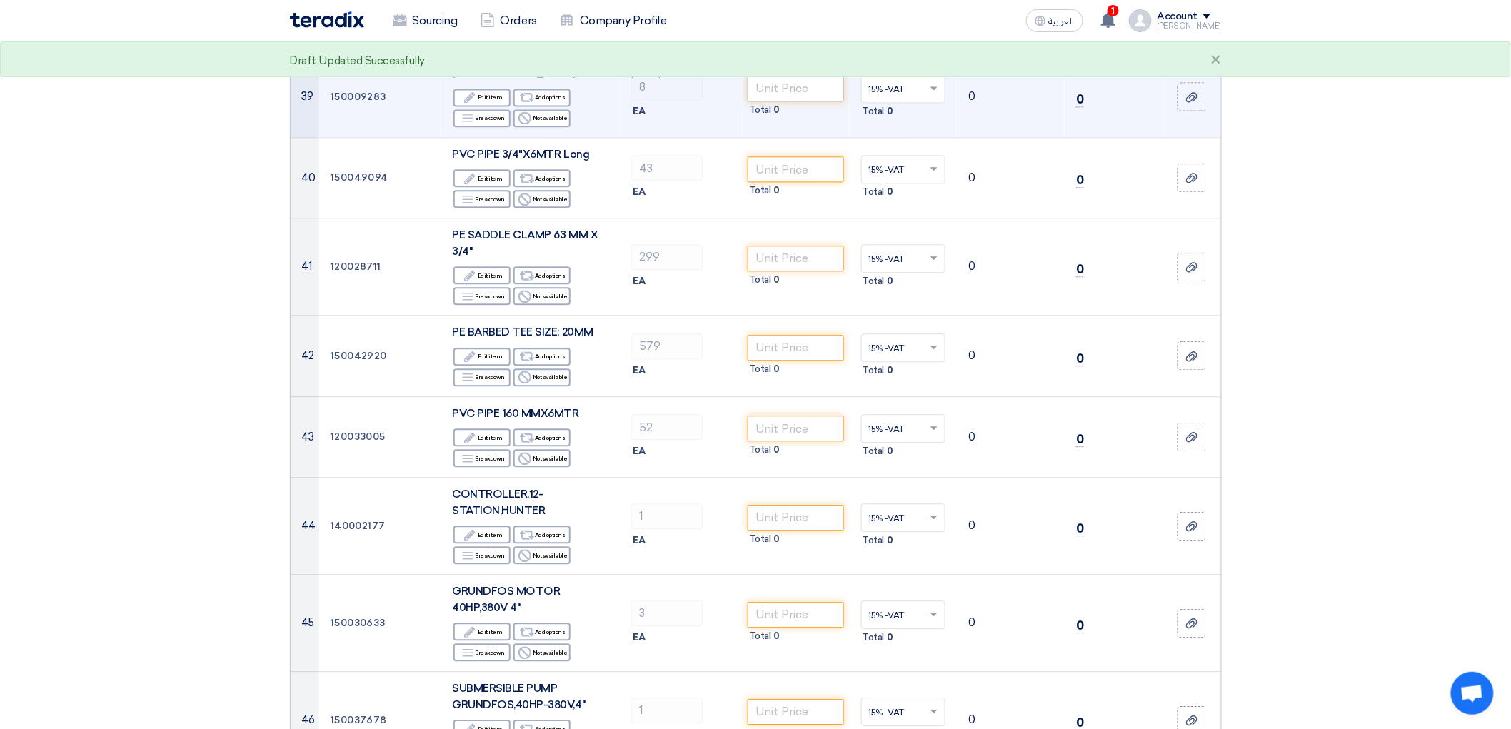
type input "1"
click at [823, 101] on input "number" at bounding box center [796, 89] width 96 height 26
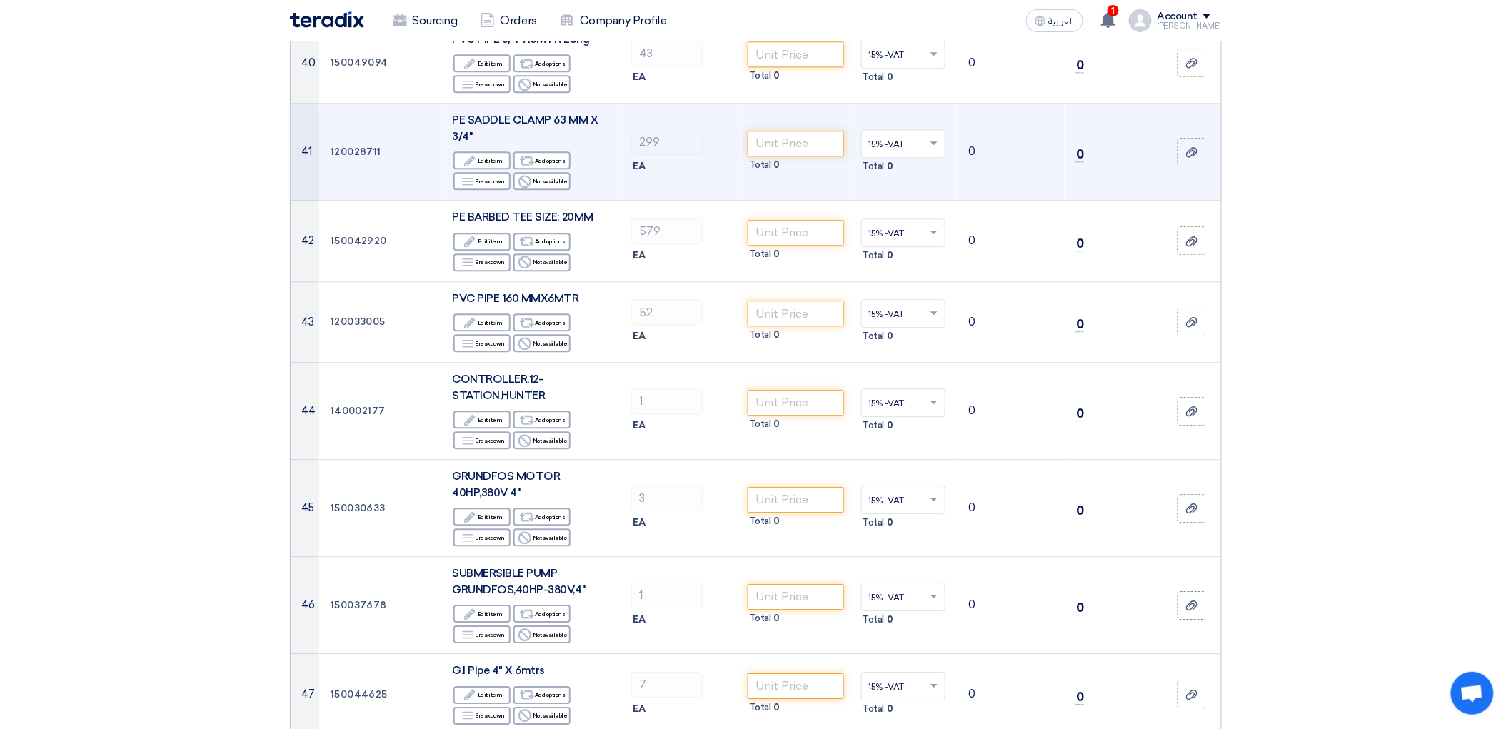
scroll to position [3730, 0]
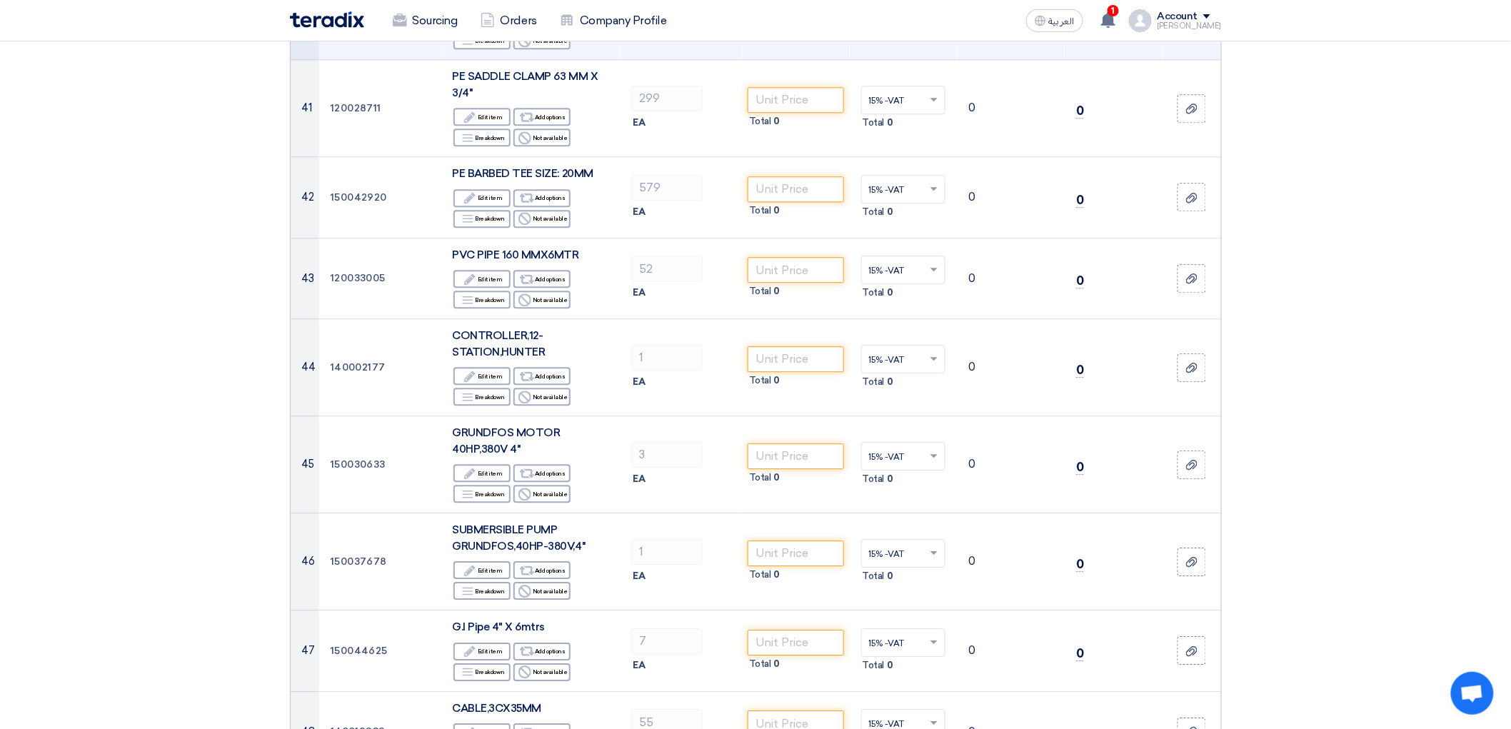
drag, startPoint x: 763, startPoint y: 382, endPoint x: 795, endPoint y: 386, distance: 32.4
click at [764, 24] on input "number" at bounding box center [796, 11] width 96 height 26
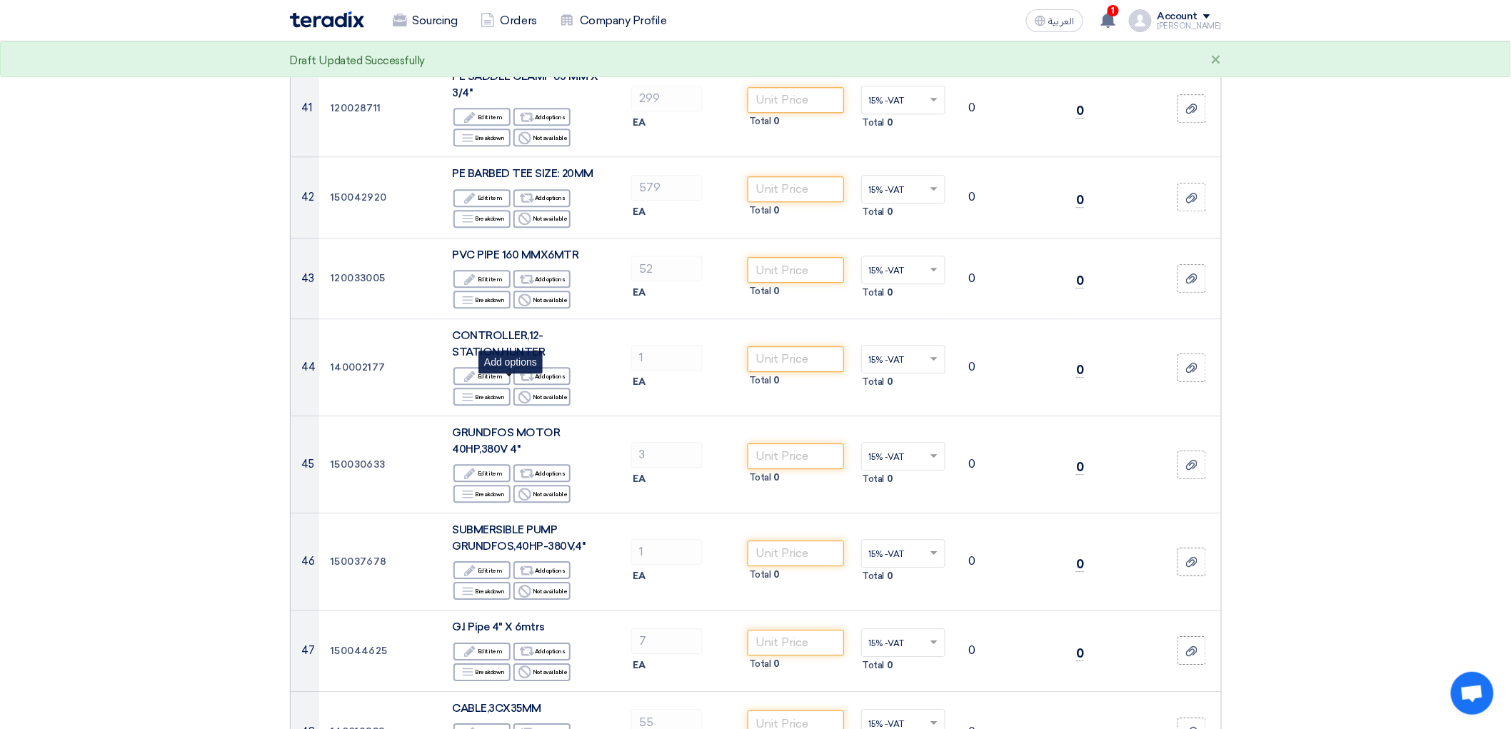
type input "26"
click at [522, 29] on div "Alternative Add options" at bounding box center [542, 20] width 57 height 18
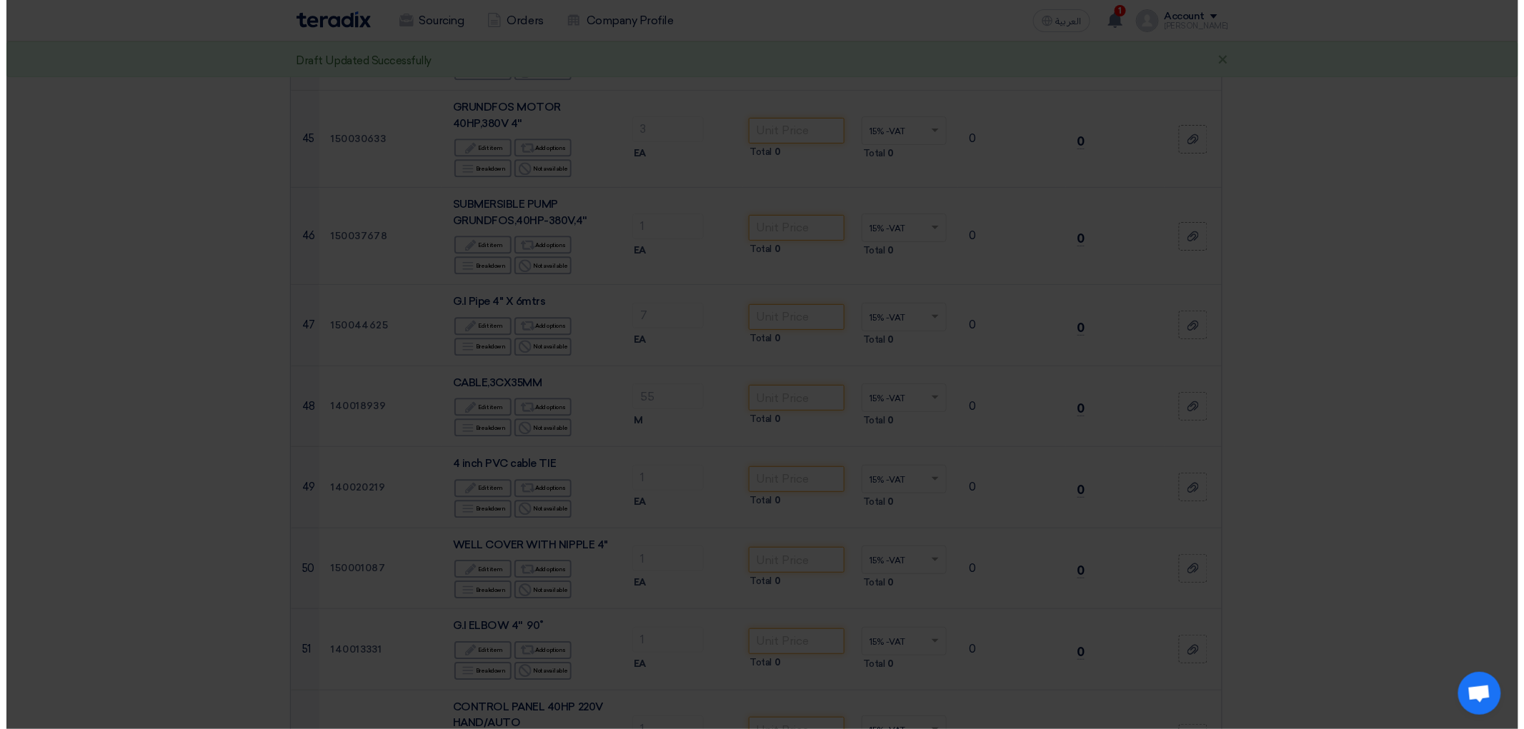
scroll to position [3364, 0]
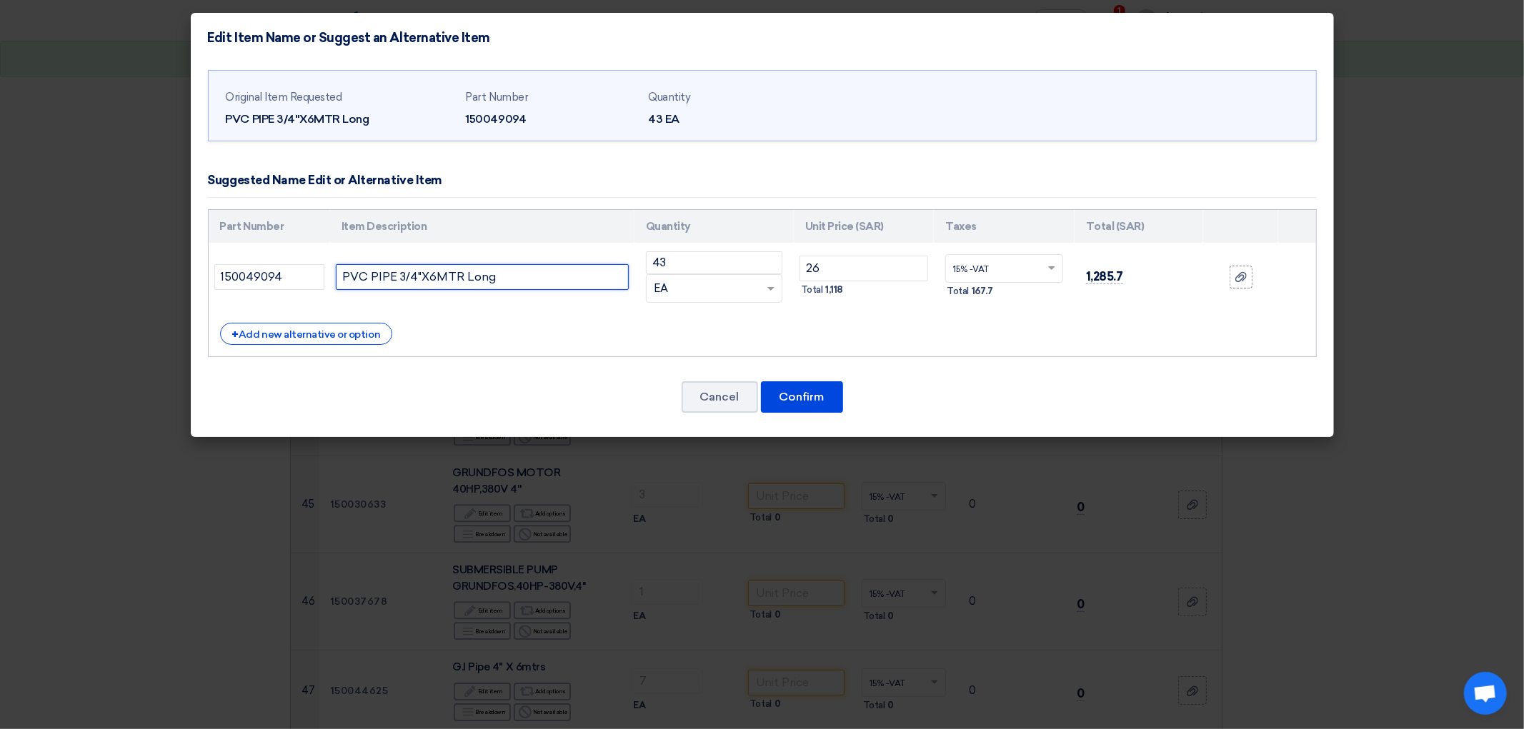
click at [487, 290] on input "PVC PIPE 3/4"X6MTR Long" at bounding box center [482, 277] width 293 height 26
type input "PVC PIPE 3/4"X6MTR Long SCH-40"
click at [784, 413] on button "Confirm" at bounding box center [802, 396] width 82 height 31
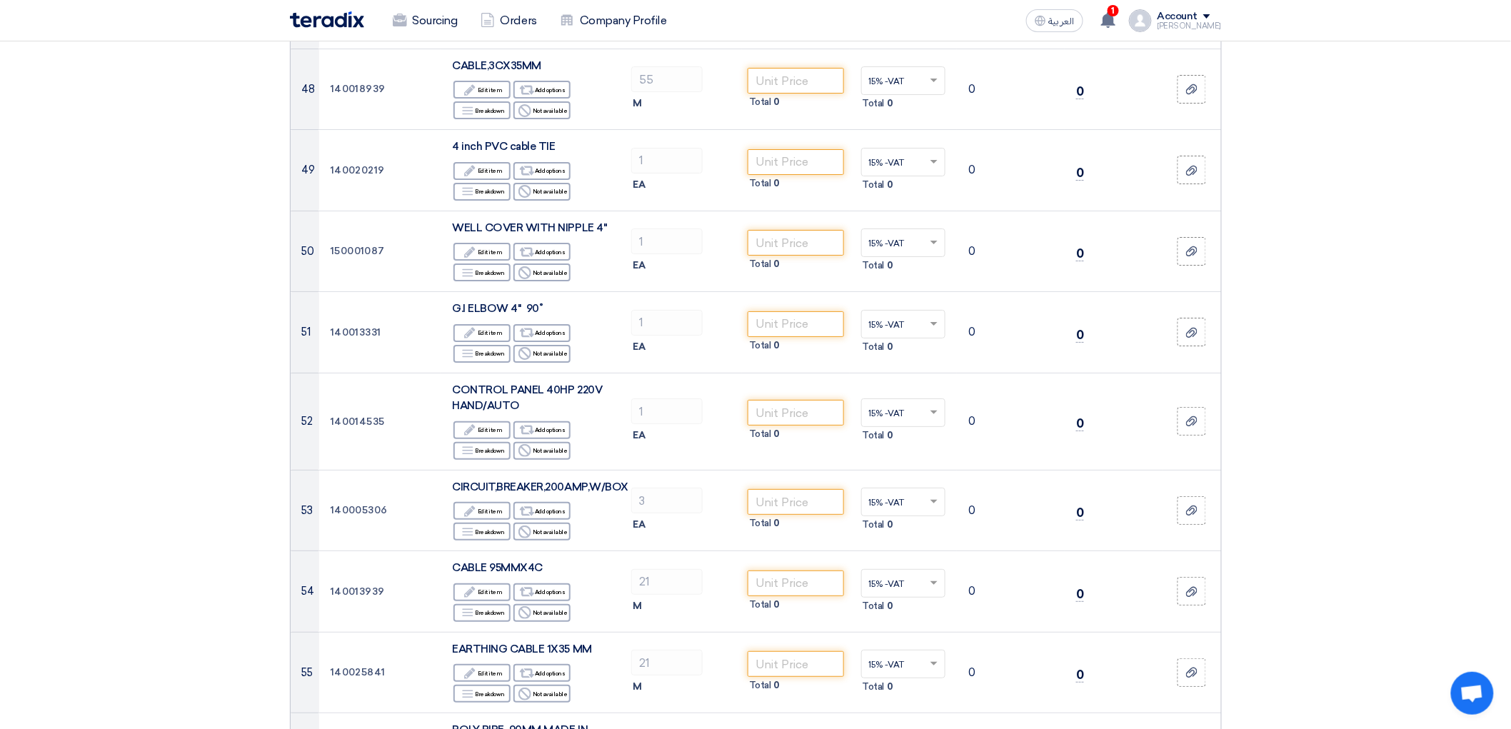
scroll to position [4444, 0]
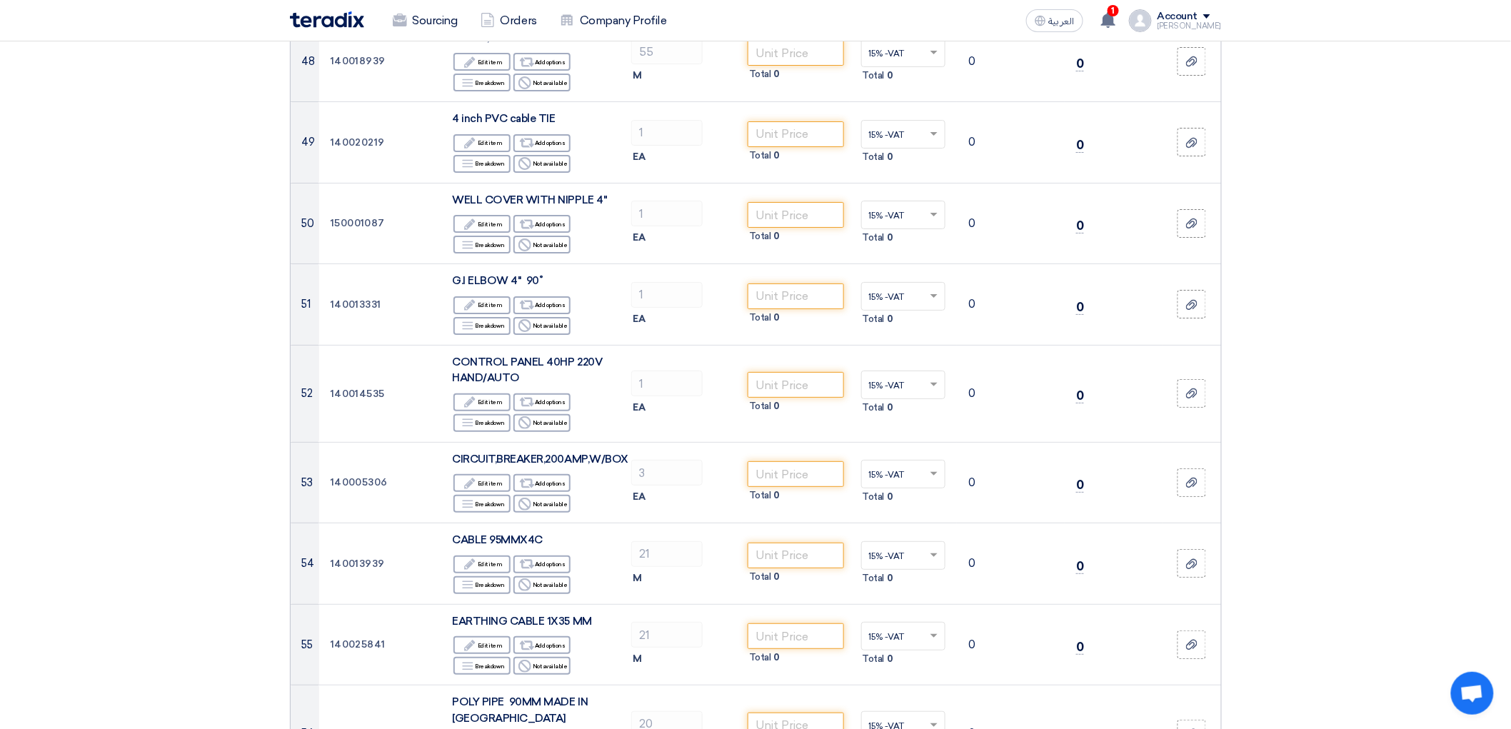
drag, startPoint x: 796, startPoint y: 333, endPoint x: 860, endPoint y: 341, distance: 64.1
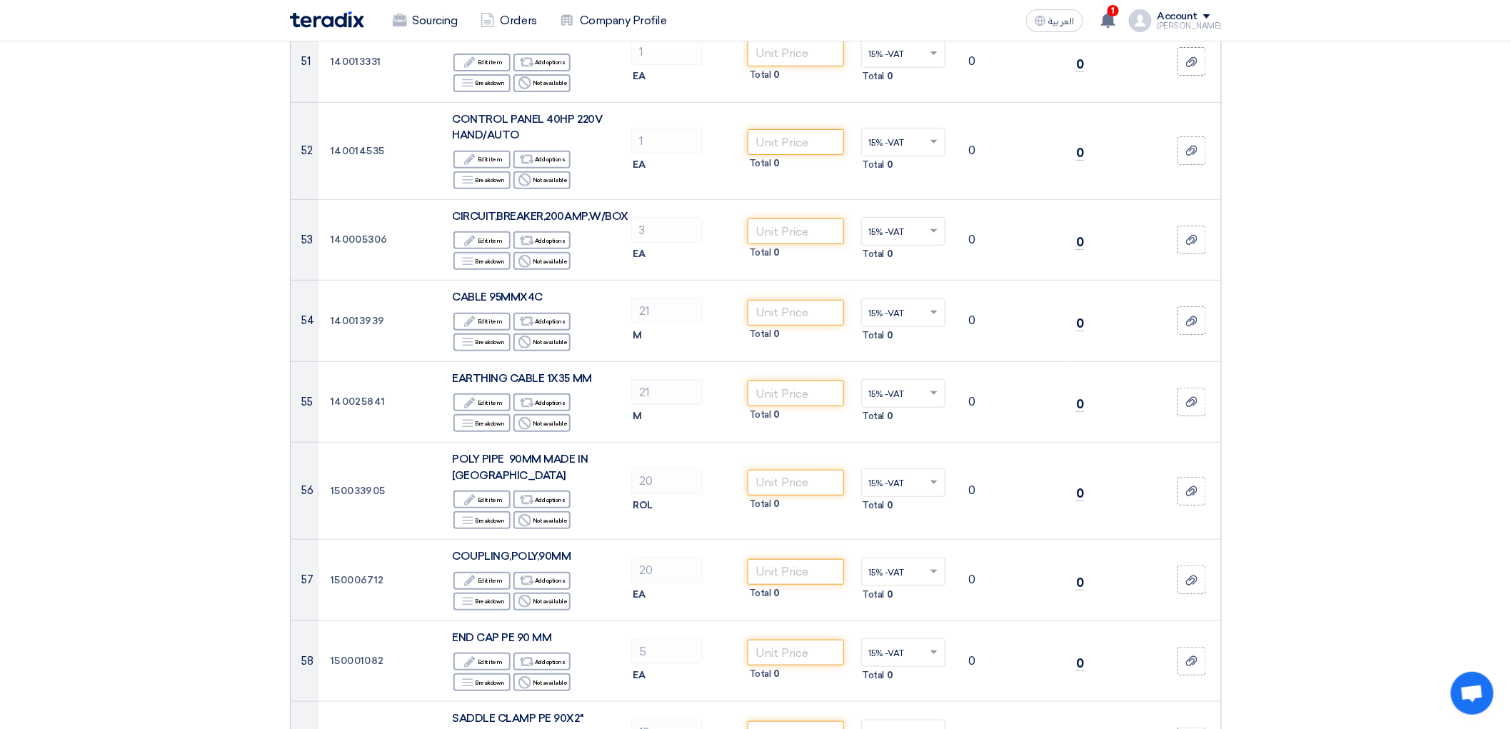
scroll to position [4761, 0]
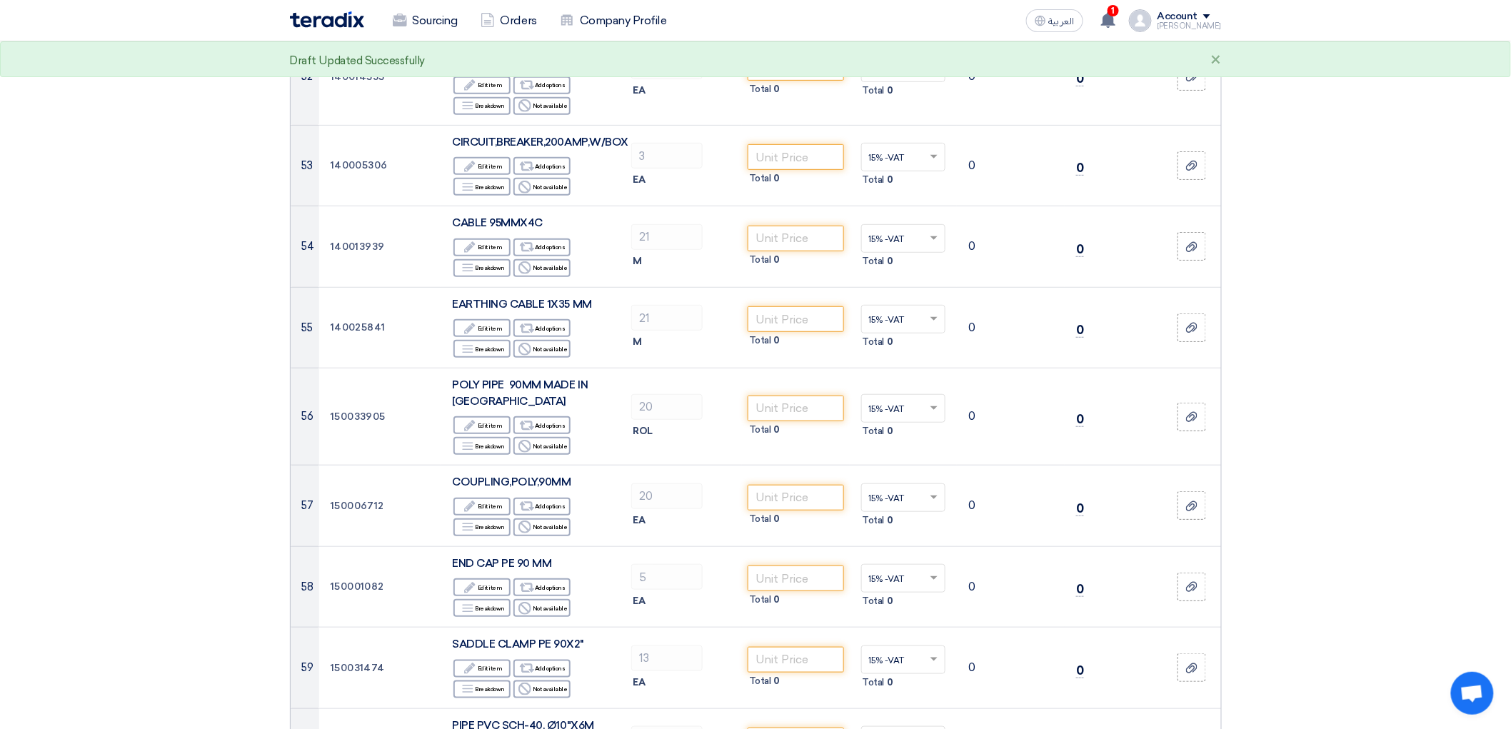
type input "650"
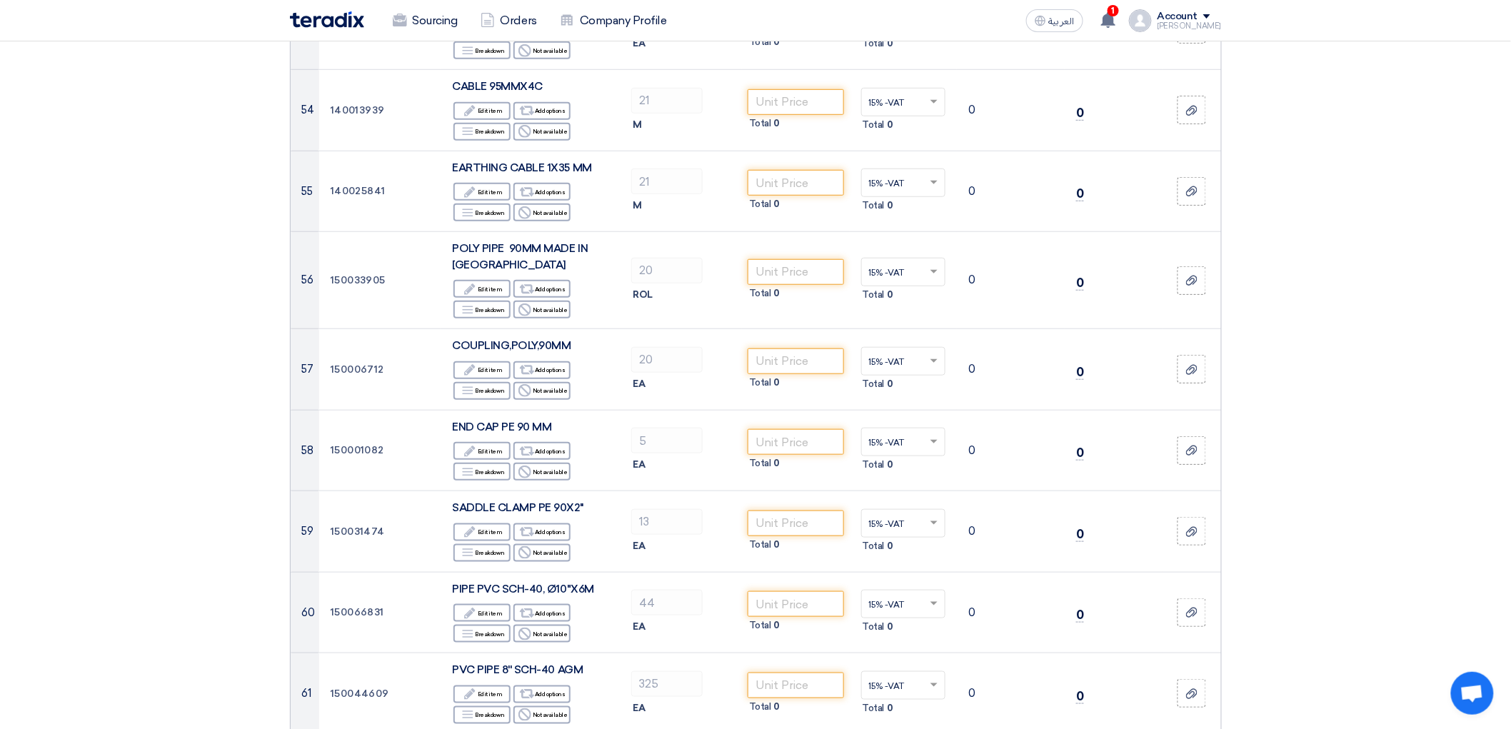
scroll to position [4920, 0]
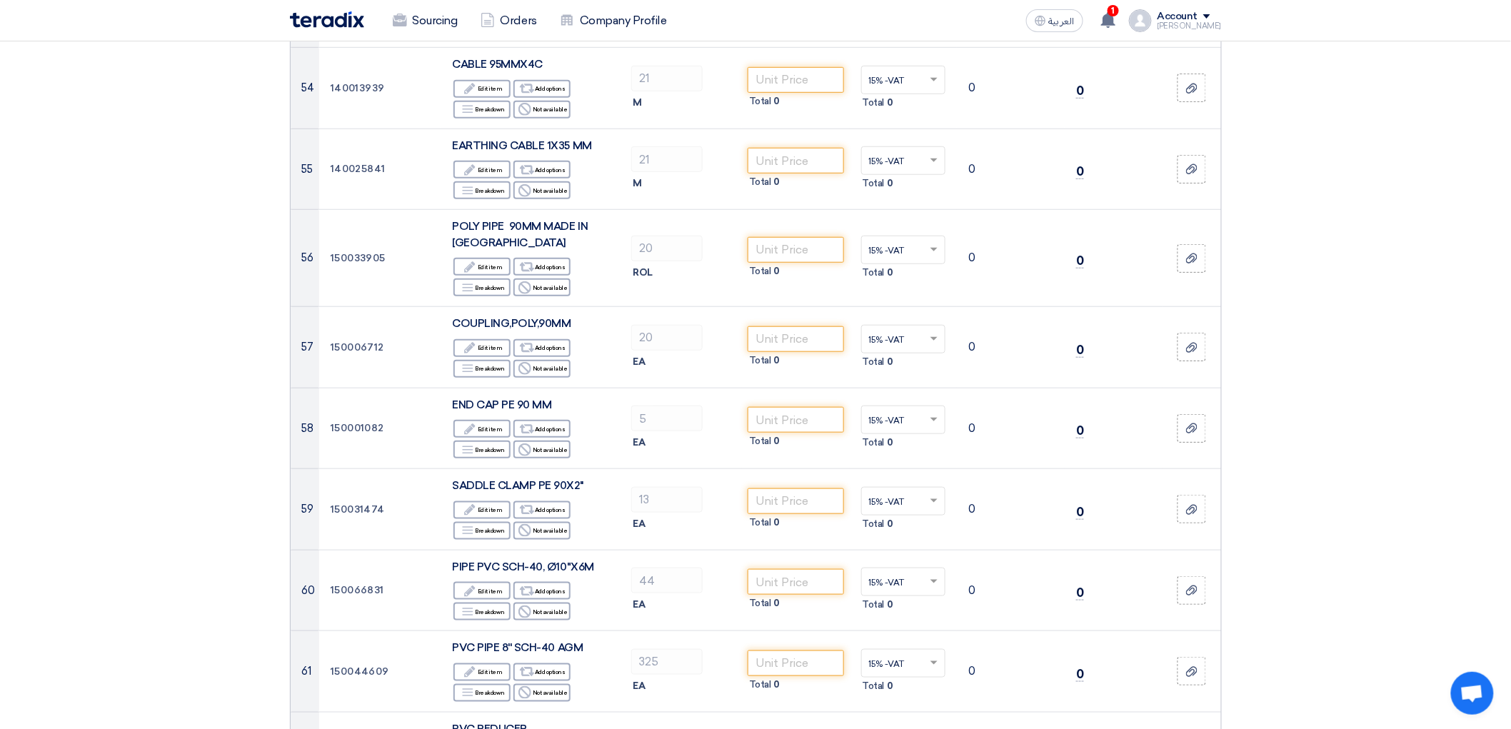
type input "15"
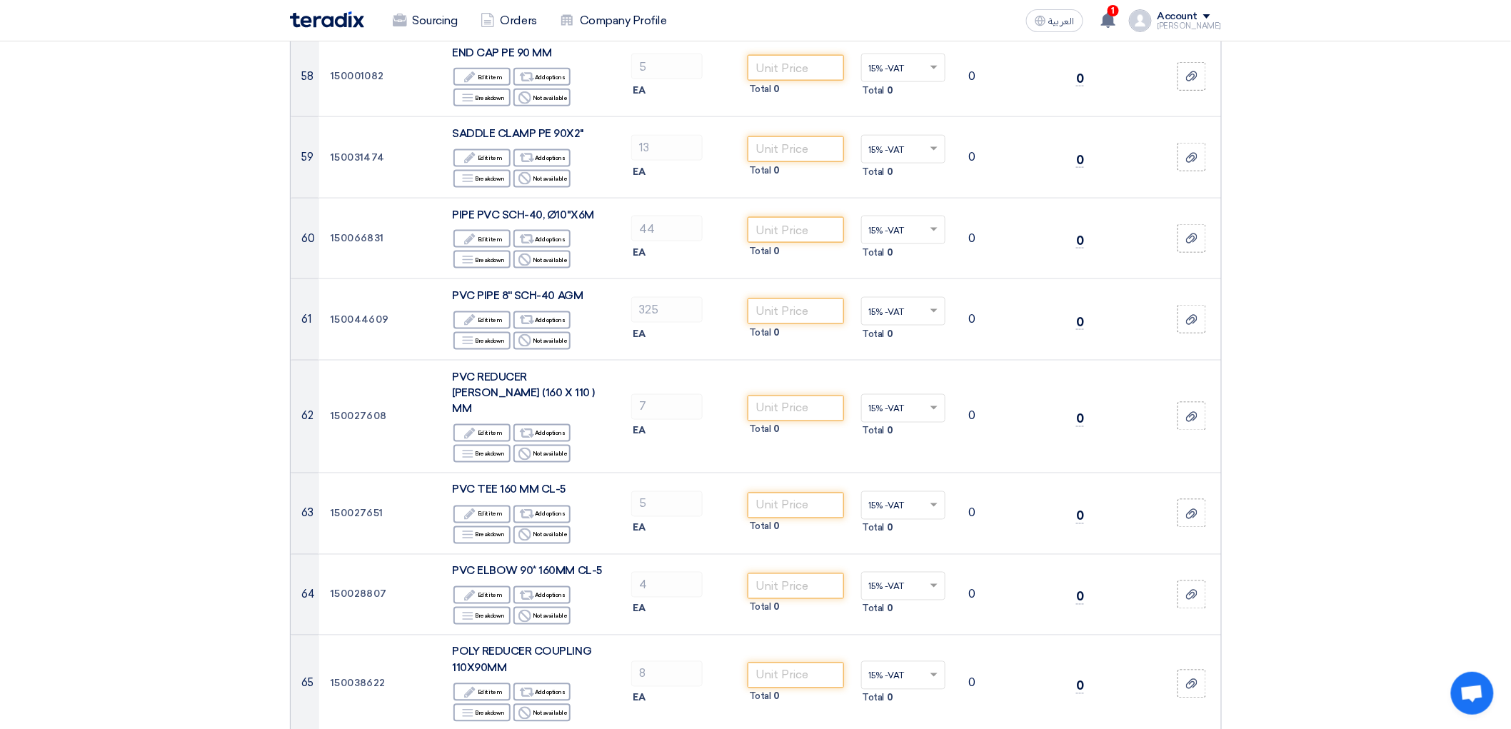
scroll to position [5396, 0]
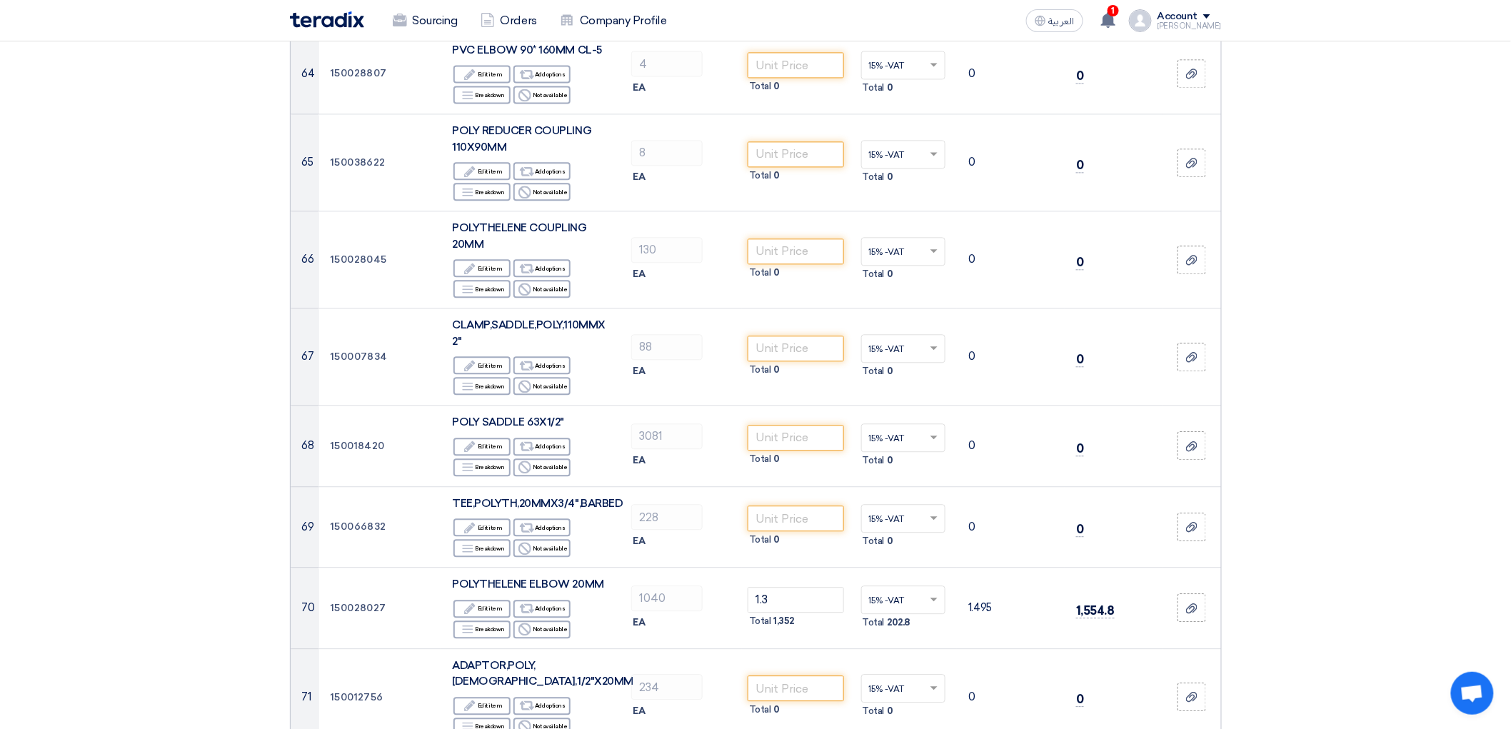
scroll to position [5873, 0]
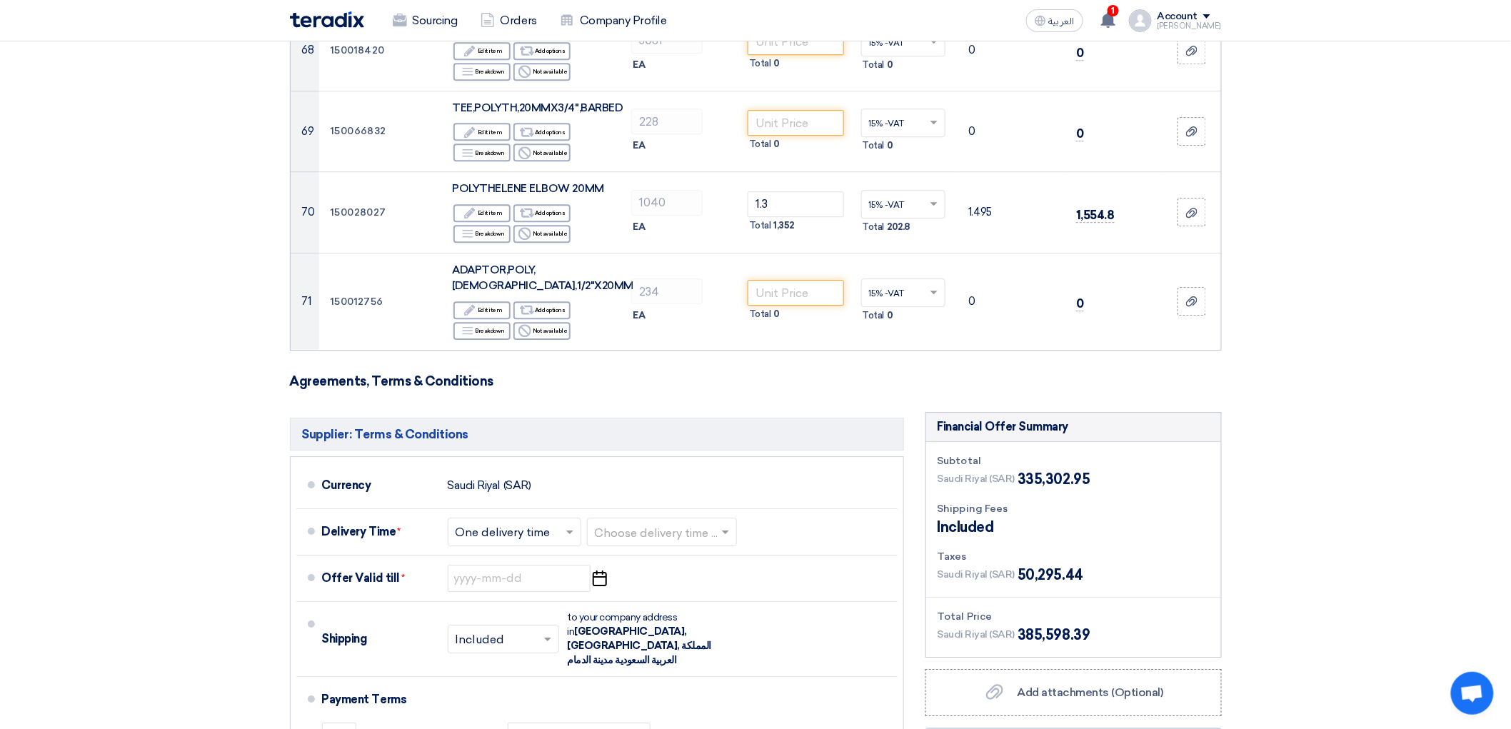
scroll to position [6190, 0]
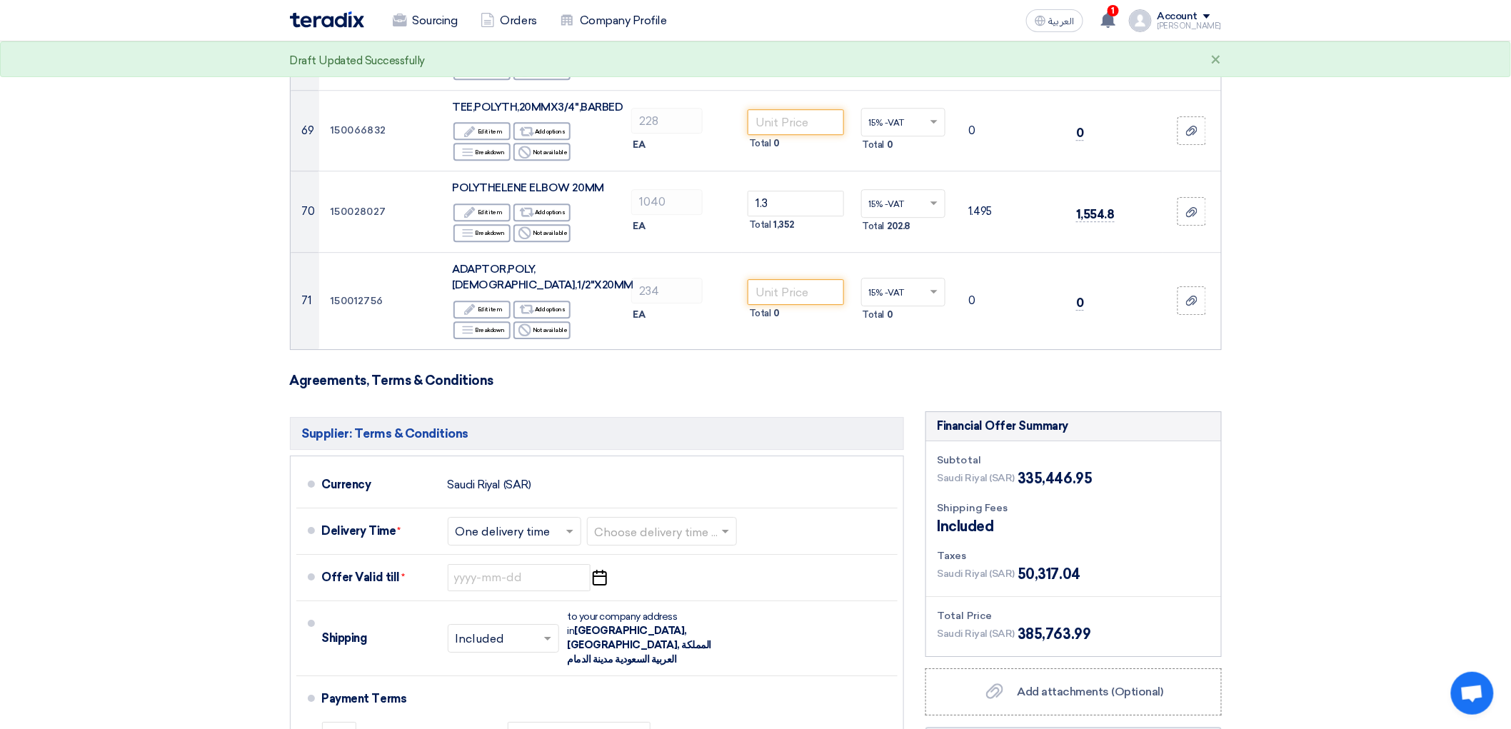
type input "18"
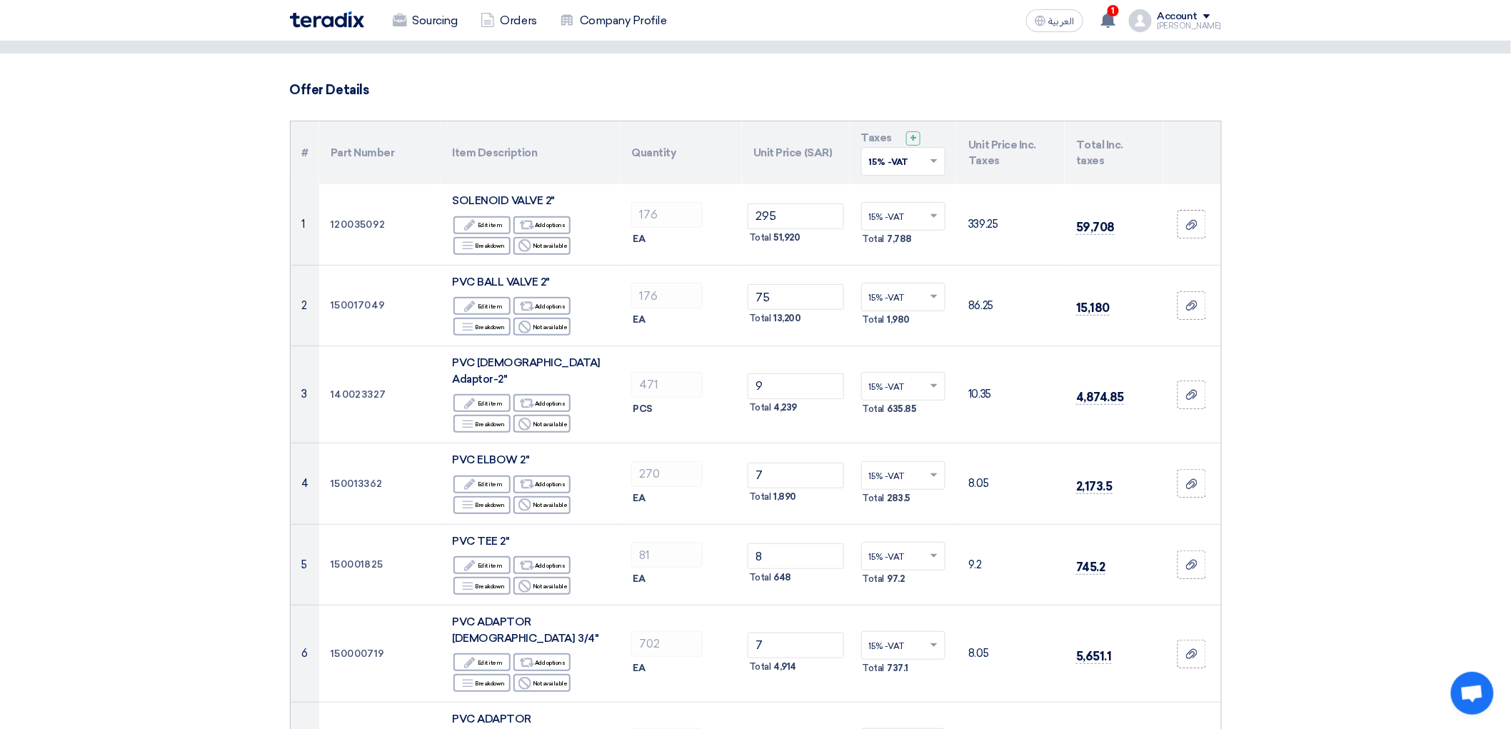
scroll to position [0, 0]
